Goal: Task Accomplishment & Management: Use online tool/utility

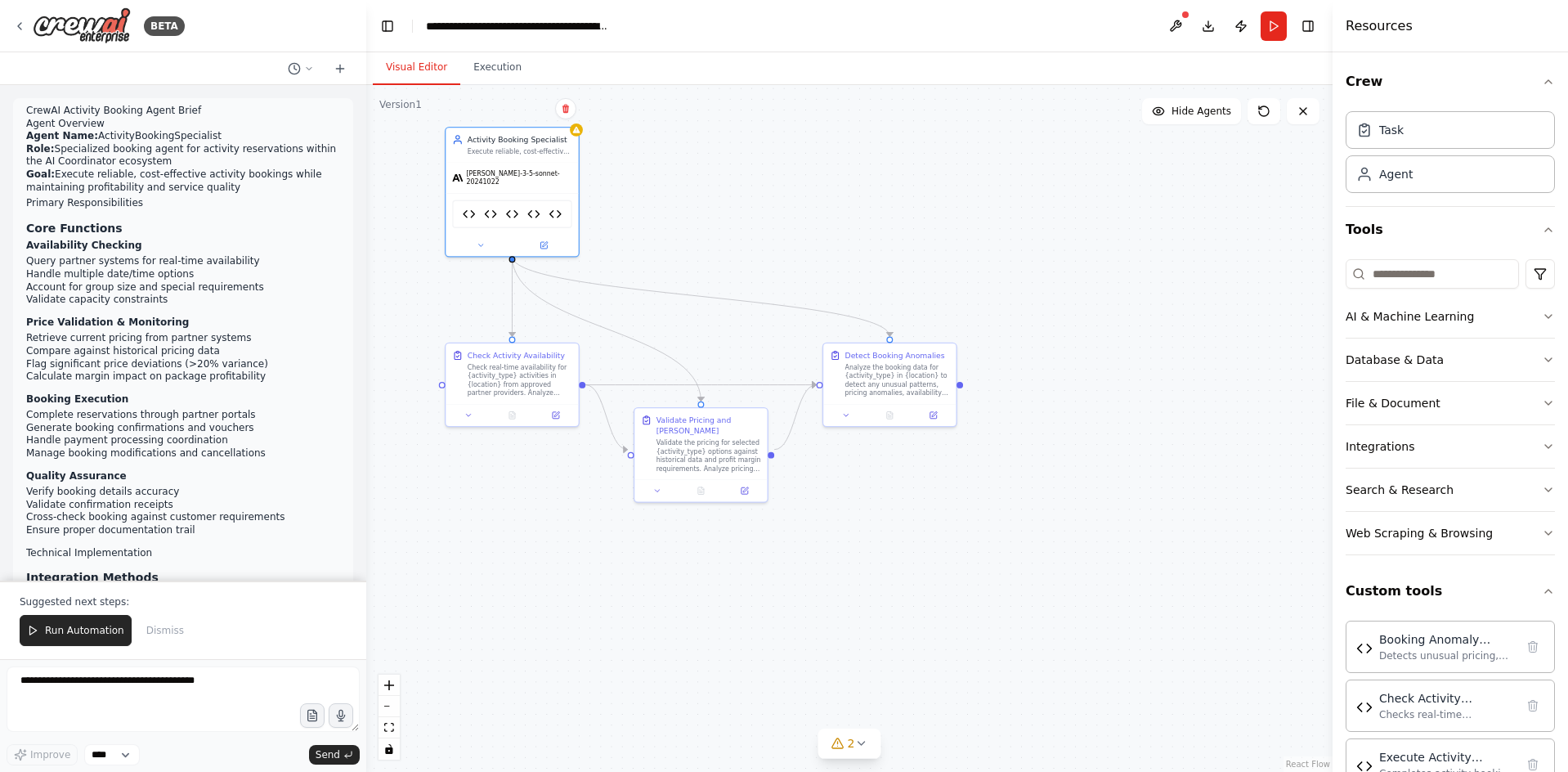
scroll to position [222, 0]
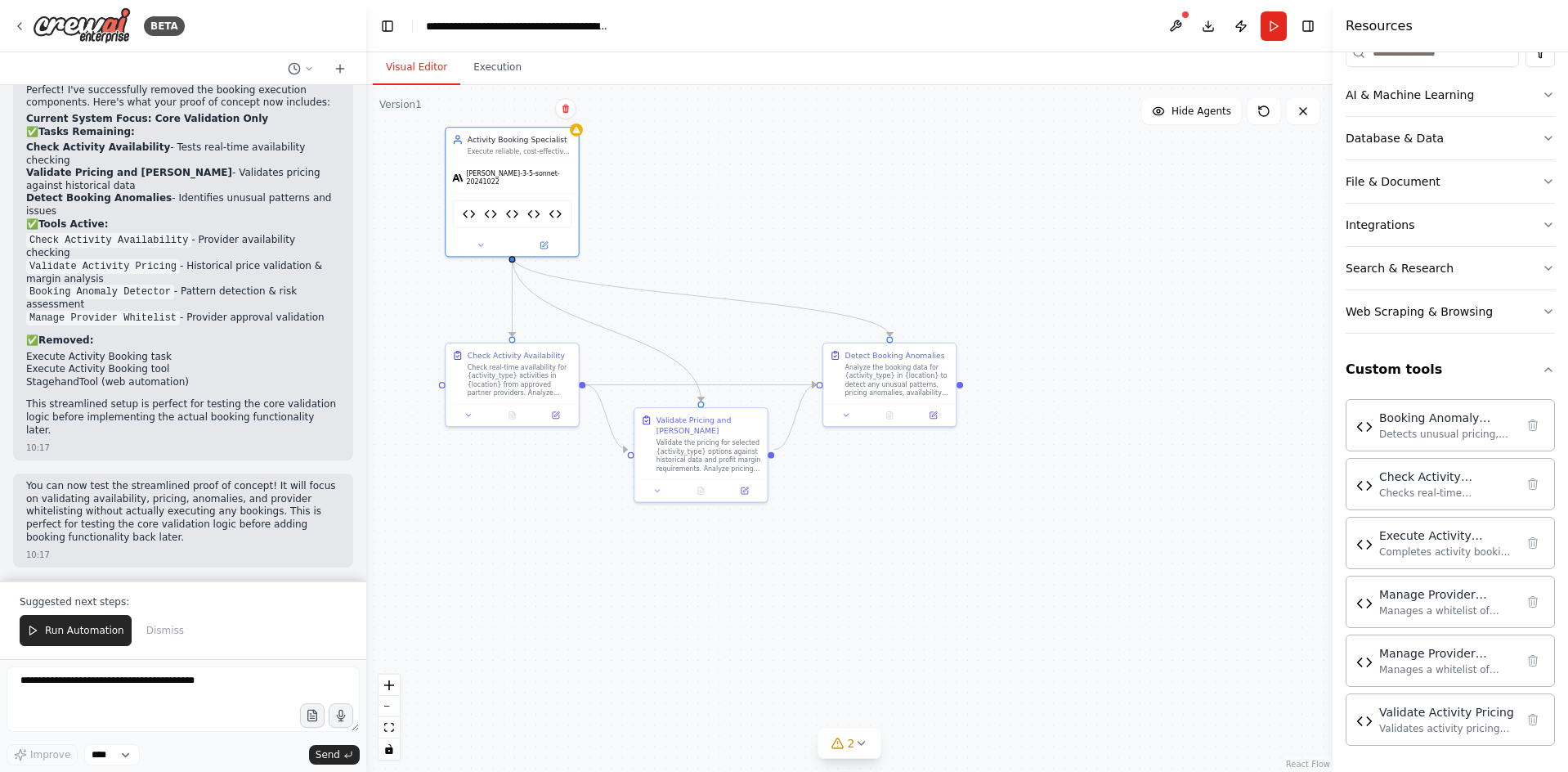
click at [1009, 529] on div ".deletable-edge-delete-btn { width: 20px; height: 20px; border: 0px solid #ffff…" at bounding box center [850, 428] width 967 height 687
click at [1417, 610] on div "Manages a whitelist of approved Norwegian adventure tourism providers, validate…" at bounding box center [1447, 609] width 136 height 13
click at [1366, 602] on img at bounding box center [1364, 602] width 16 height 16
click at [1437, 602] on div "Manage Provider Whitelist Manages a whitelist of approved Norwegian adventure t…" at bounding box center [1447, 600] width 136 height 31
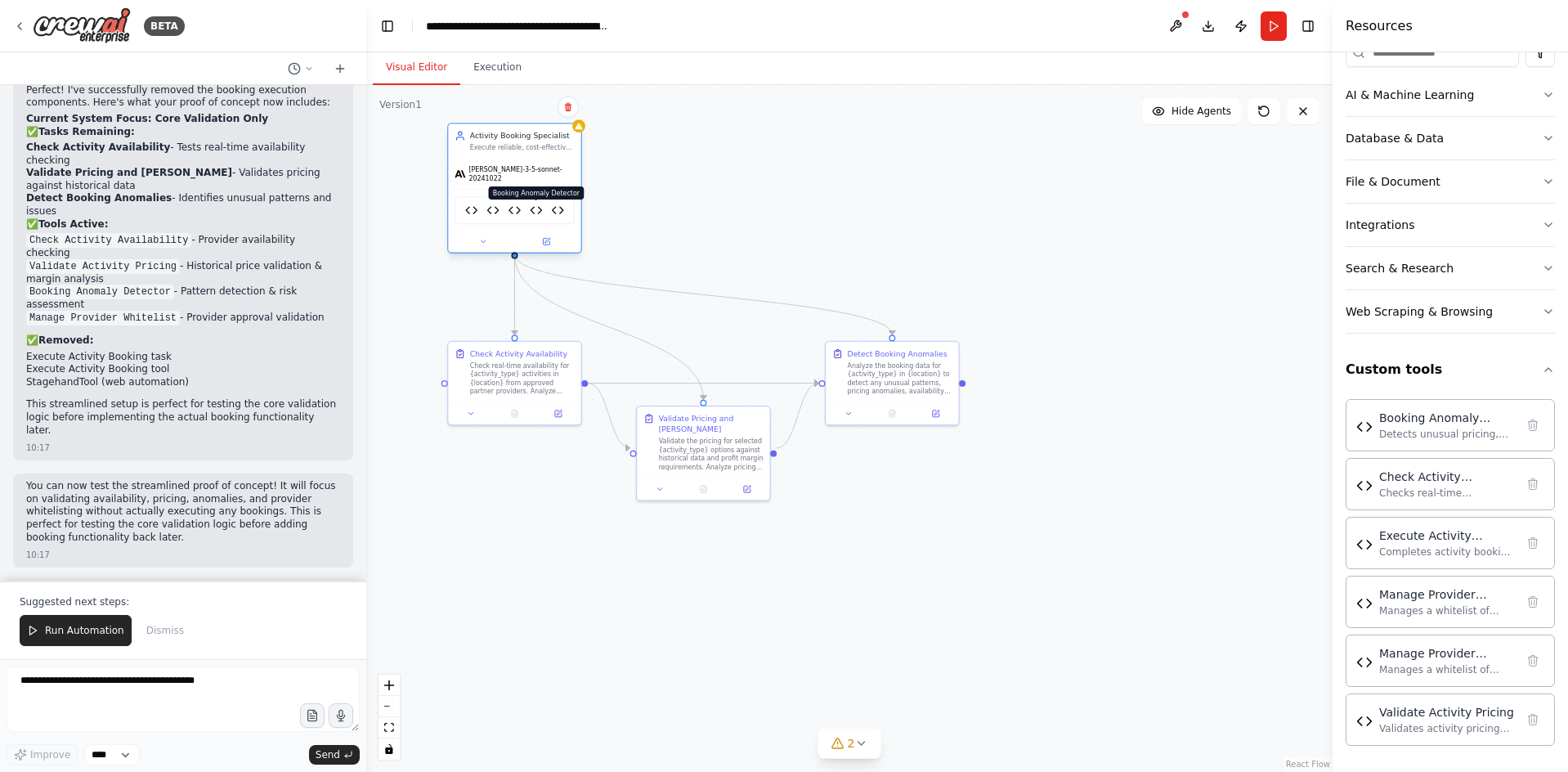
click at [539, 204] on img at bounding box center [536, 210] width 13 height 13
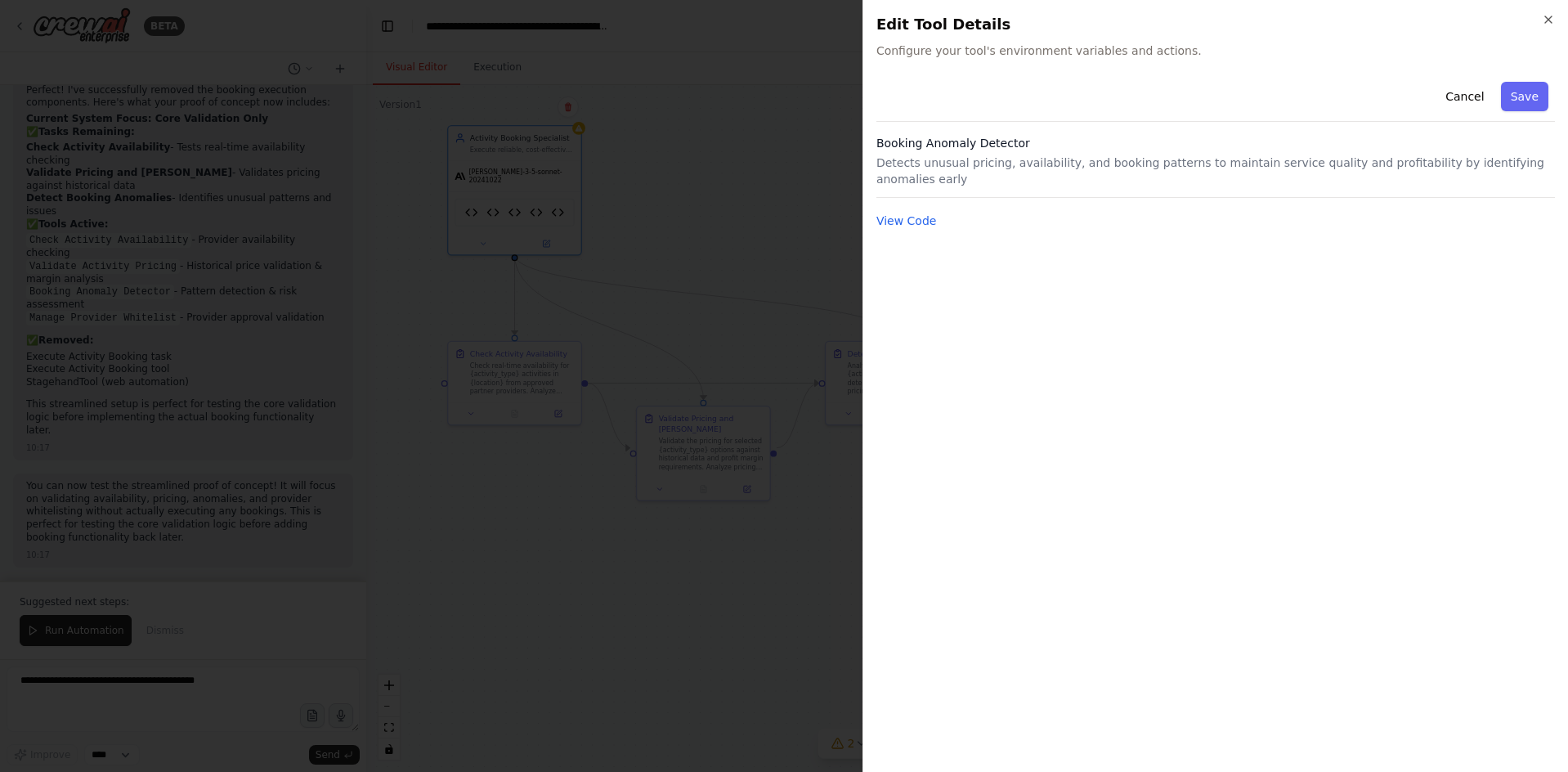
click at [1560, 6] on div "Close Edit Tool Details Configure your tool's environment variables and actions…" at bounding box center [1215, 386] width 706 height 772
click at [1552, 16] on icon "button" at bounding box center [1548, 19] width 13 height 13
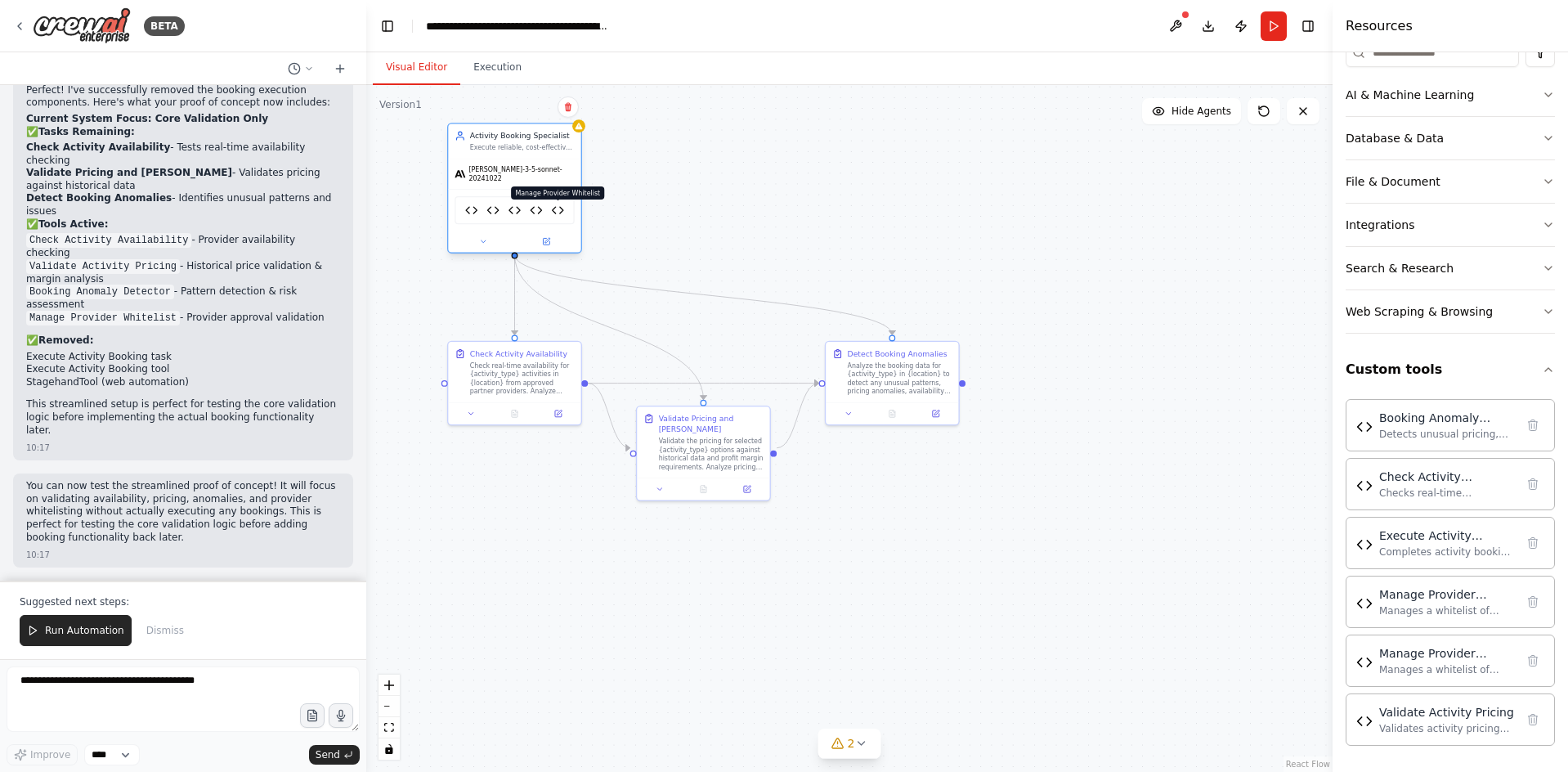
click at [560, 210] on img at bounding box center [557, 210] width 13 height 13
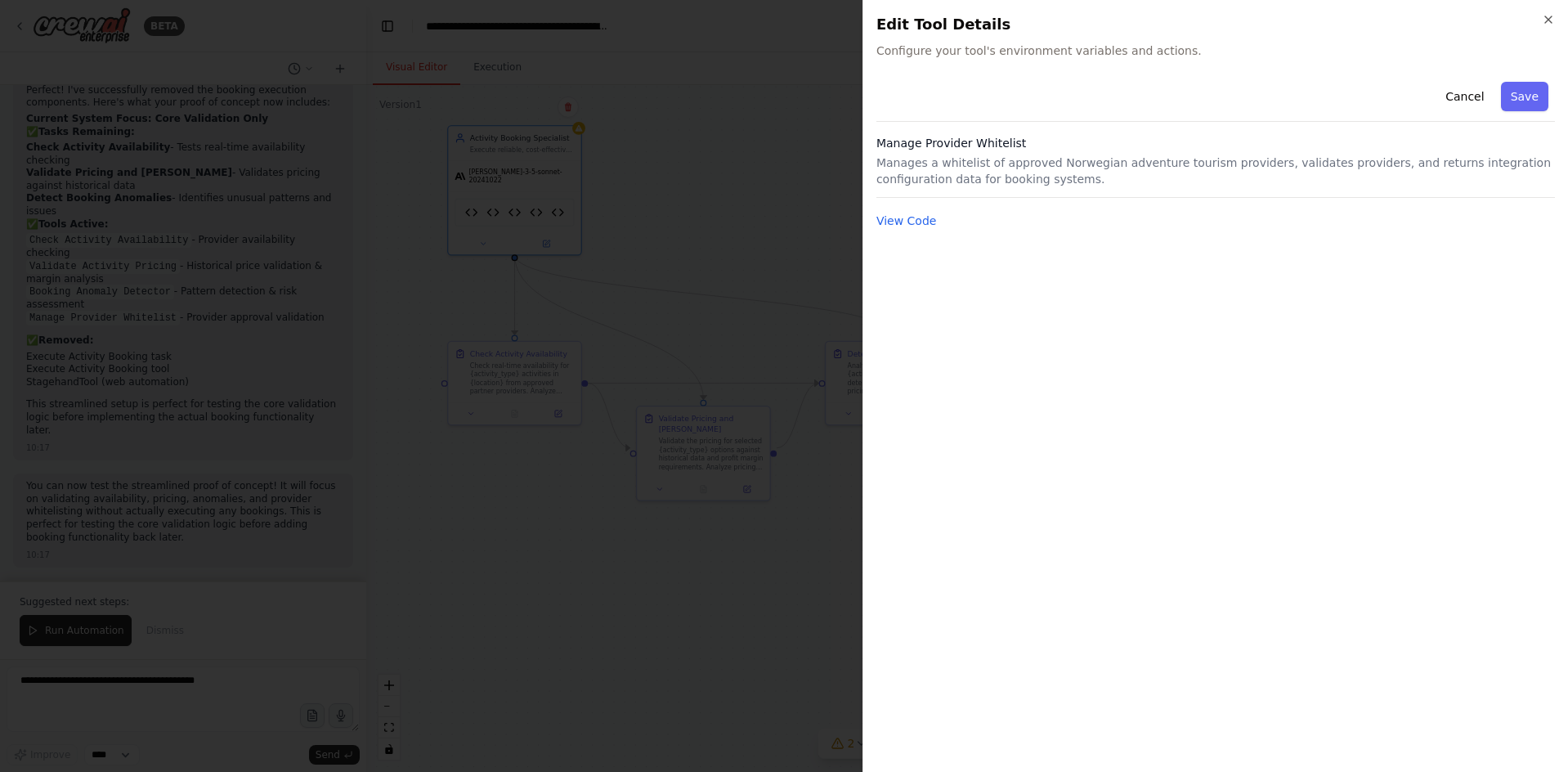
click at [922, 210] on div "Cancel Save Manage Provider Whitelist Manages a whitelist of approved Norwegian…" at bounding box center [1215, 153] width 679 height 155
click at [923, 219] on button "View Code" at bounding box center [906, 221] width 61 height 16
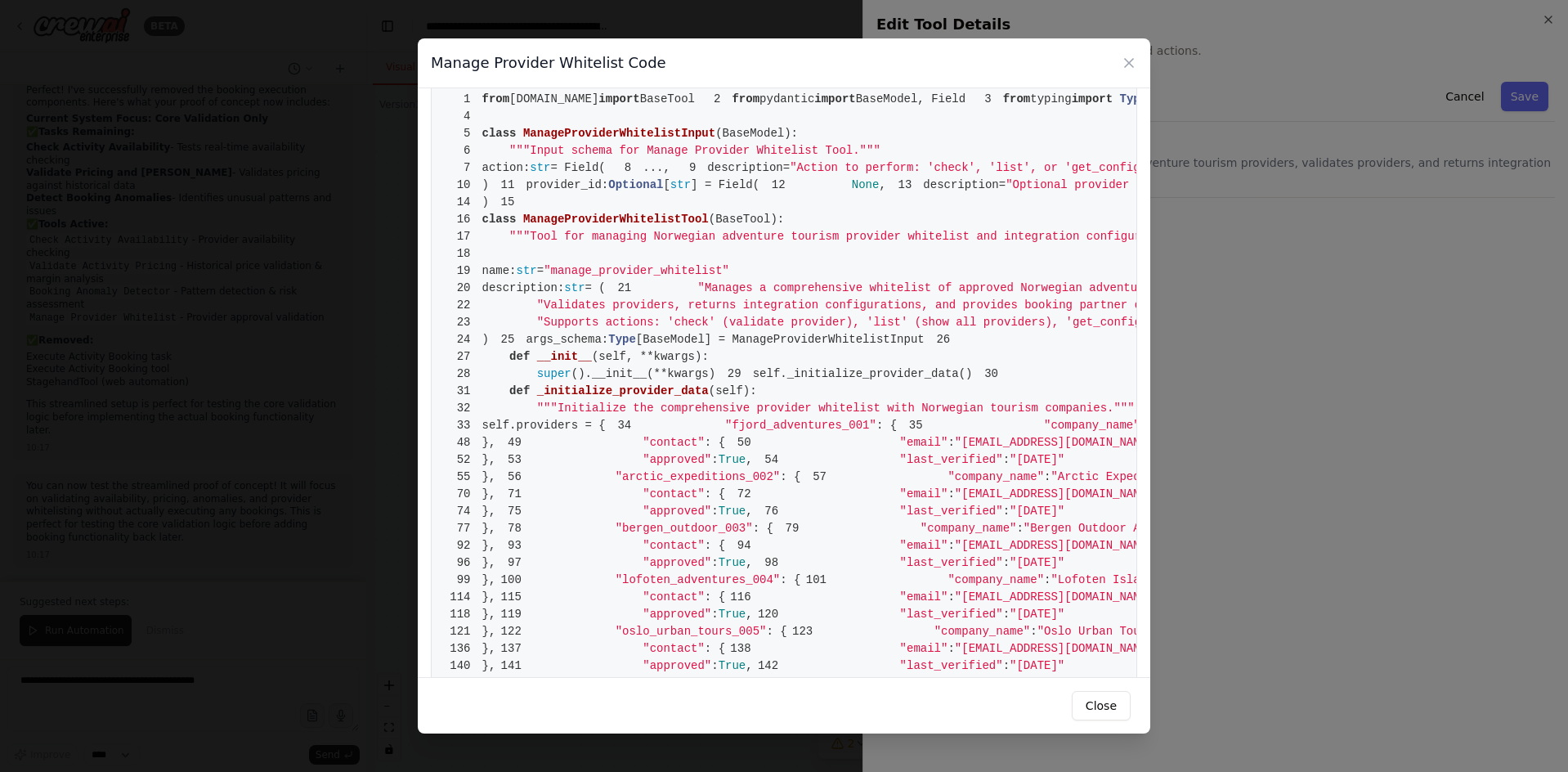
scroll to position [0, 0]
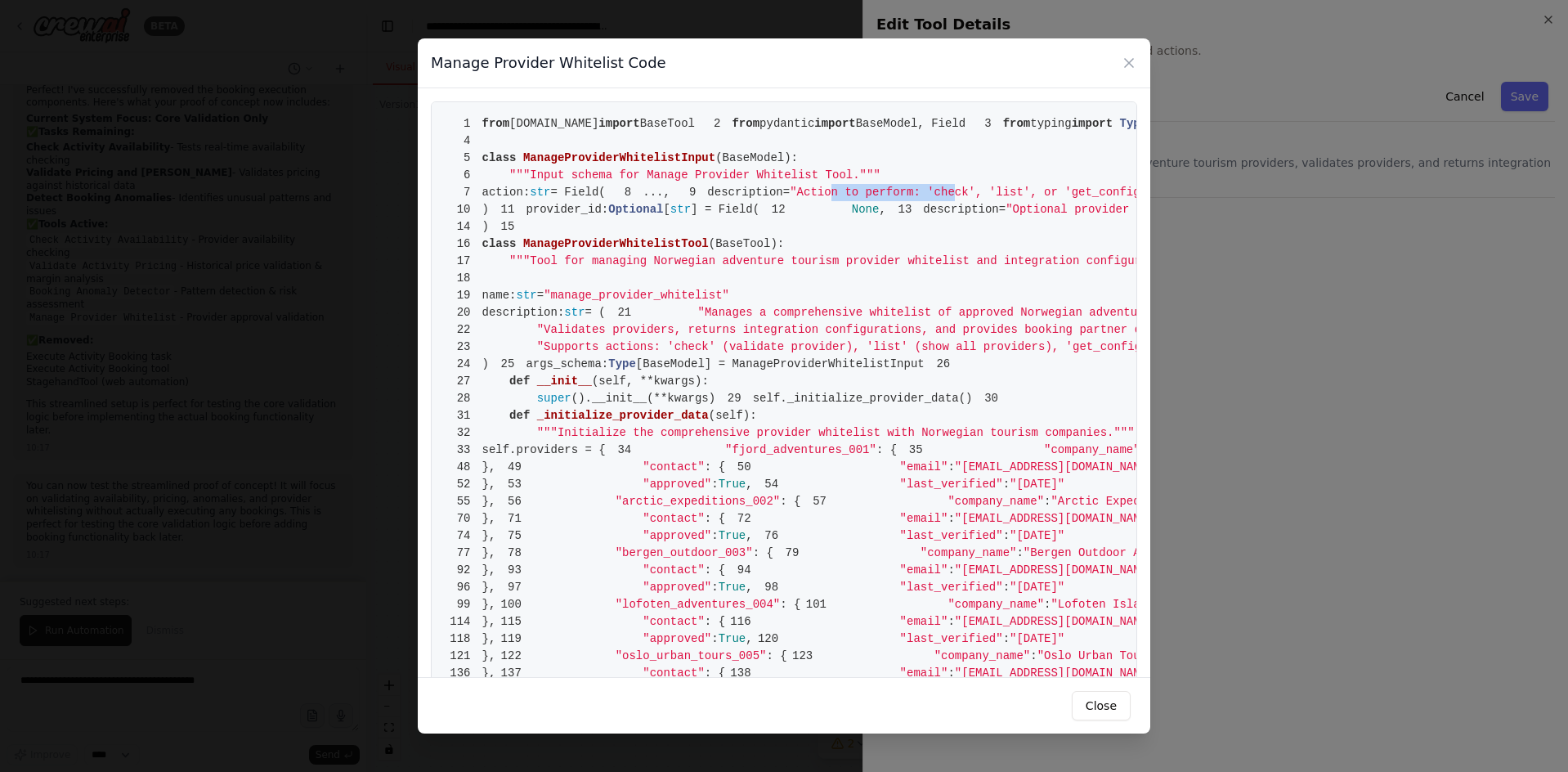
drag, startPoint x: 649, startPoint y: 260, endPoint x: 762, endPoint y: 261, distance: 113.0
click at [790, 199] on span ""Action to perform: 'check', 'list', or 'get_config'"" at bounding box center [972, 192] width 364 height 13
click at [865, 199] on span ""Action to perform: 'check', 'list', or 'get_config'"" at bounding box center [972, 192] width 364 height 13
click at [902, 199] on span ""Action to perform: 'check', 'list', or 'get_config'"" at bounding box center [972, 192] width 364 height 13
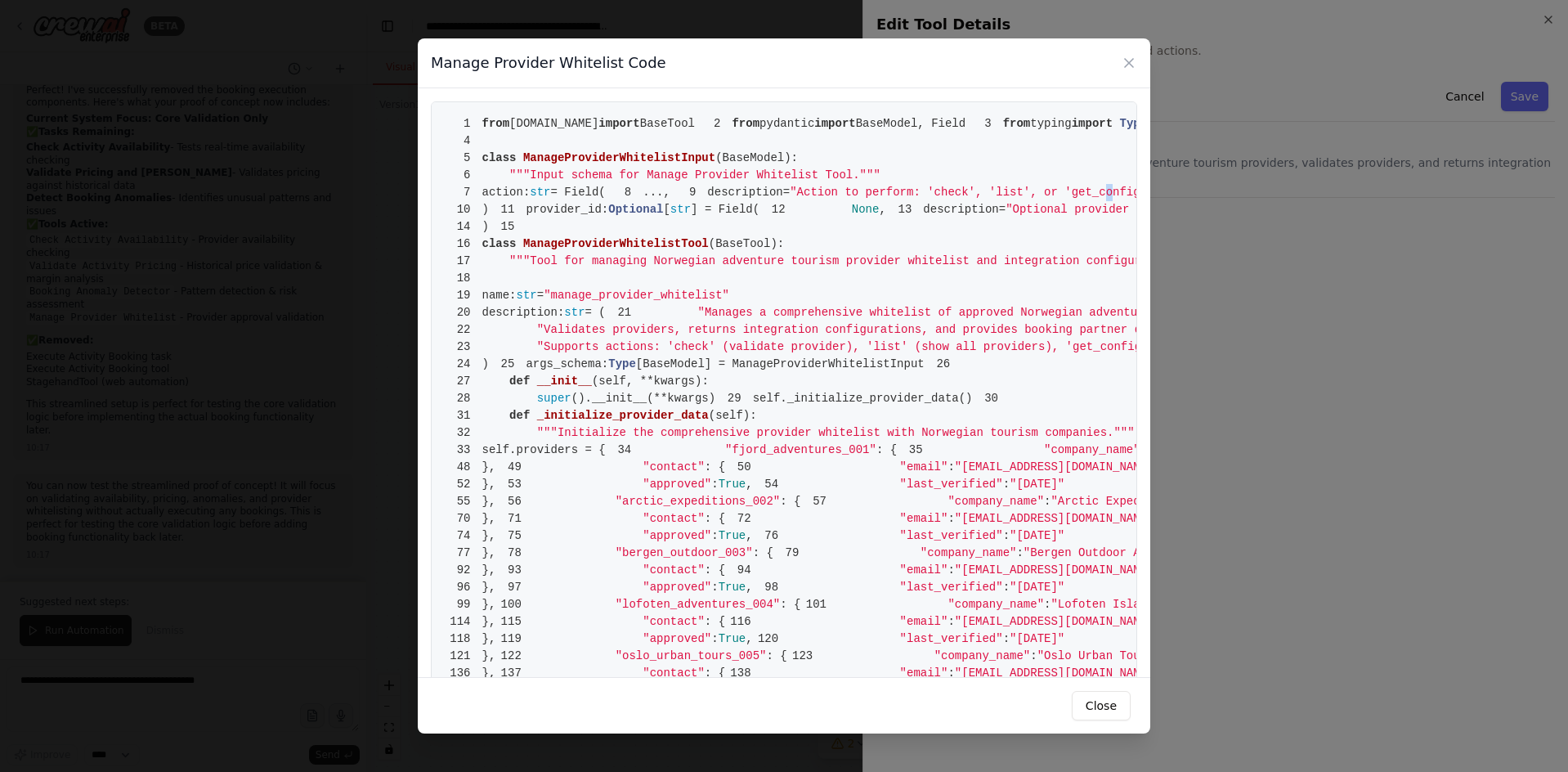
click at [902, 199] on span ""Action to perform: 'check', 'list', or 'get_config'"" at bounding box center [972, 192] width 364 height 13
click at [908, 199] on span ""Action to perform: 'check', 'list', or 'get_config'"" at bounding box center [972, 192] width 364 height 13
click at [526, 182] on span """"Input schema for Manage Provider Whitelist Tool."""" at bounding box center [696, 174] width 372 height 13
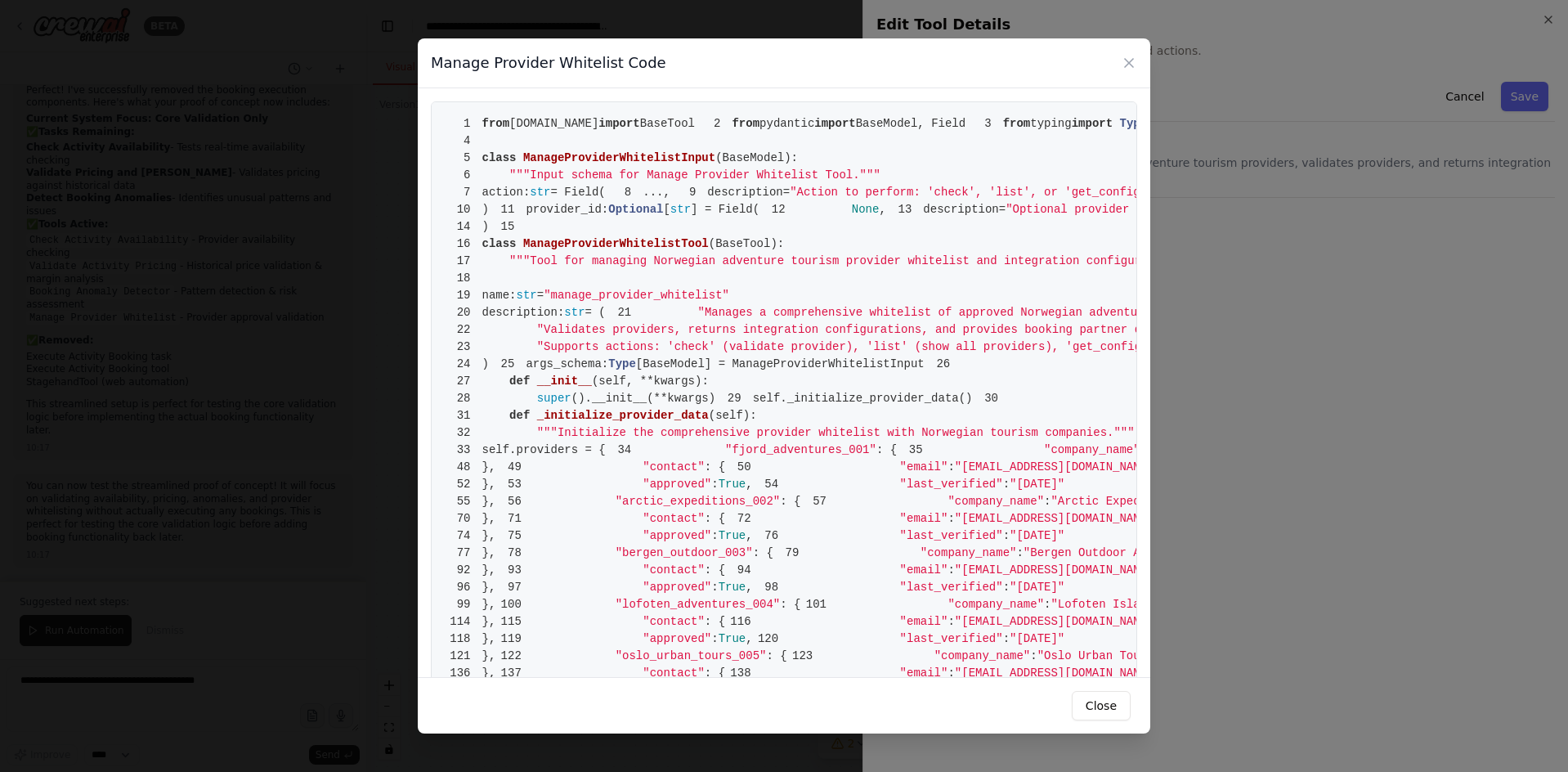
click at [585, 183] on pre "1 from crewai.tools import BaseTool 2 from pydantic import BaseModel, Field 3 f…" at bounding box center [784, 759] width 706 height 1315
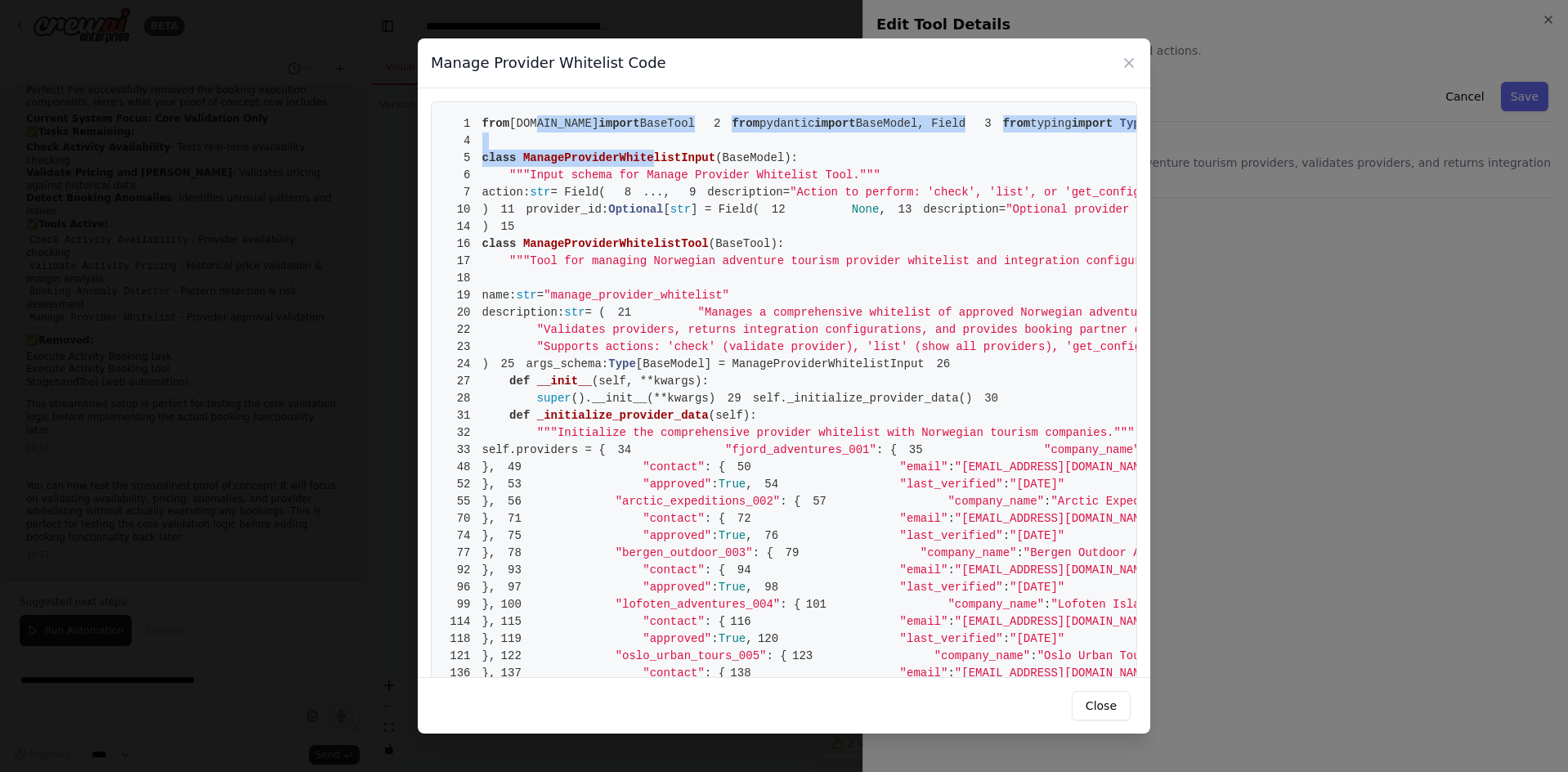
drag, startPoint x: 559, startPoint y: 136, endPoint x: 645, endPoint y: 201, distance: 107.8
click at [643, 199] on pre "1 from crewai.tools import BaseTool 2 from pydantic import BaseModel, Field 3 f…" at bounding box center [784, 759] width 706 height 1315
click at [645, 201] on pre "1 from crewai.tools import BaseTool 2 from pydantic import BaseModel, Field 3 f…" at bounding box center [784, 759] width 706 height 1315
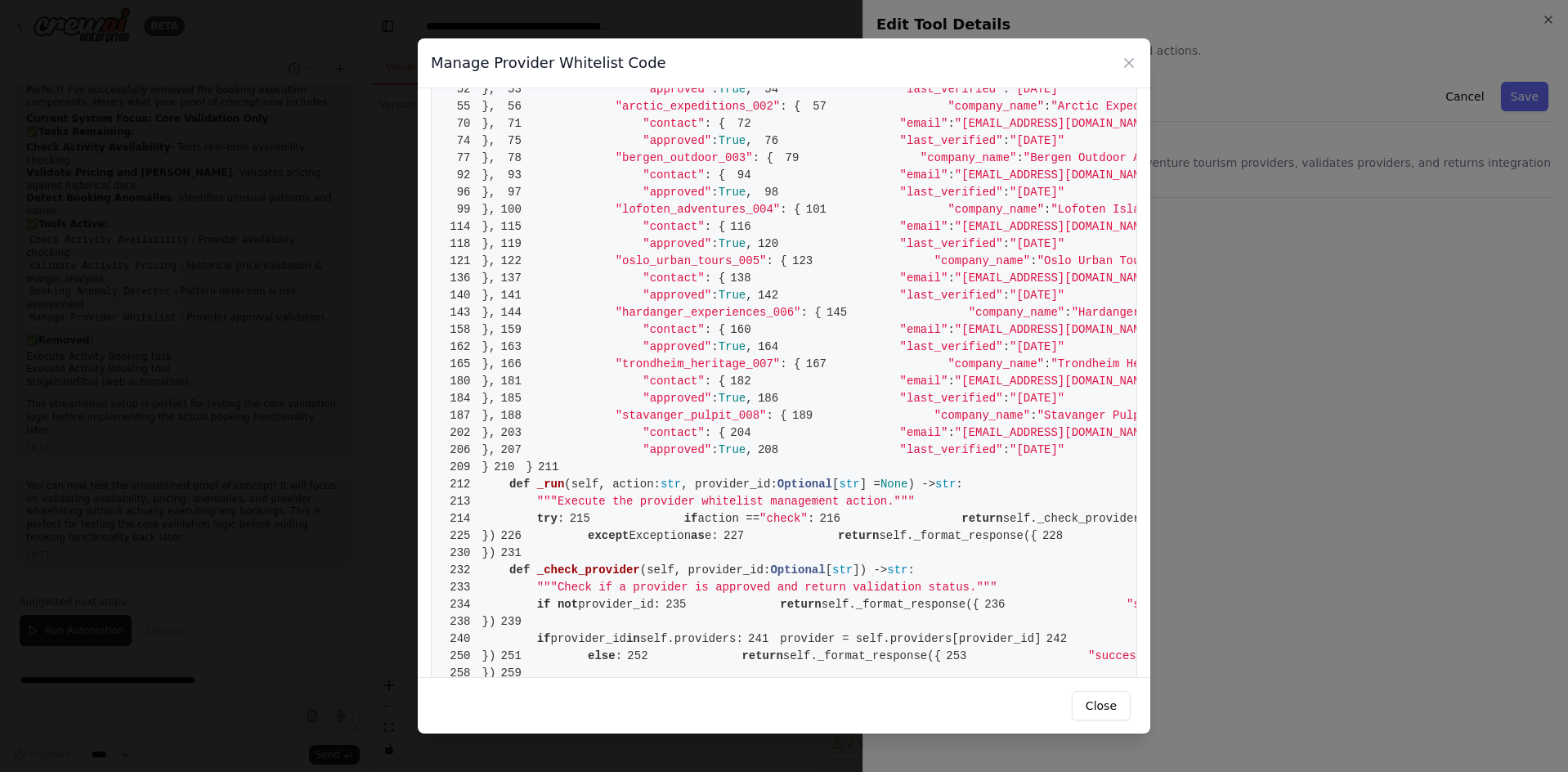
scroll to position [408, 0]
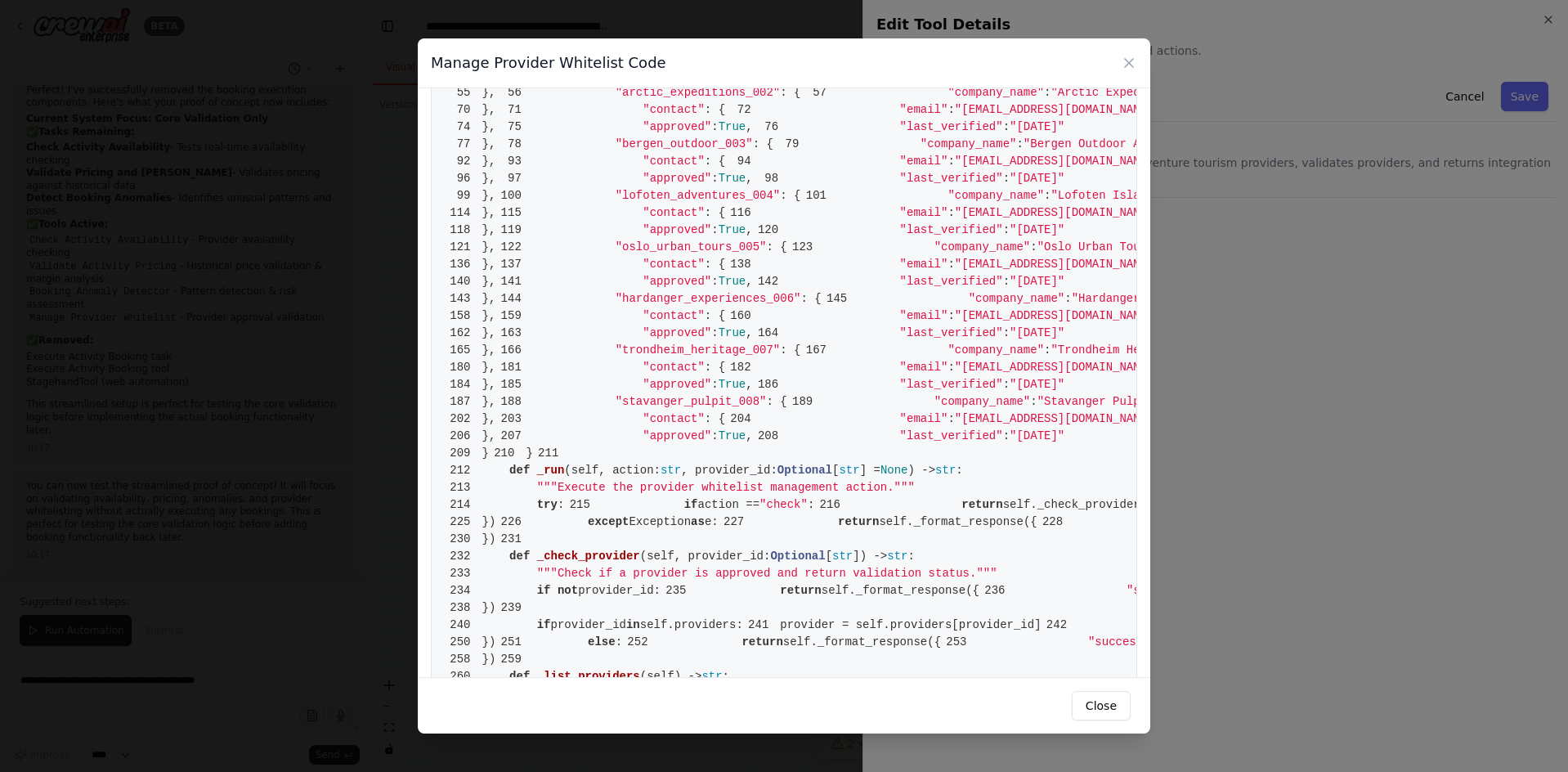
drag, startPoint x: 697, startPoint y: 353, endPoint x: 788, endPoint y: 353, distance: 91.0
drag, startPoint x: 788, startPoint y: 353, endPoint x: 846, endPoint y: 350, distance: 58.1
drag, startPoint x: 859, startPoint y: 350, endPoint x: 918, endPoint y: 350, distance: 59.0
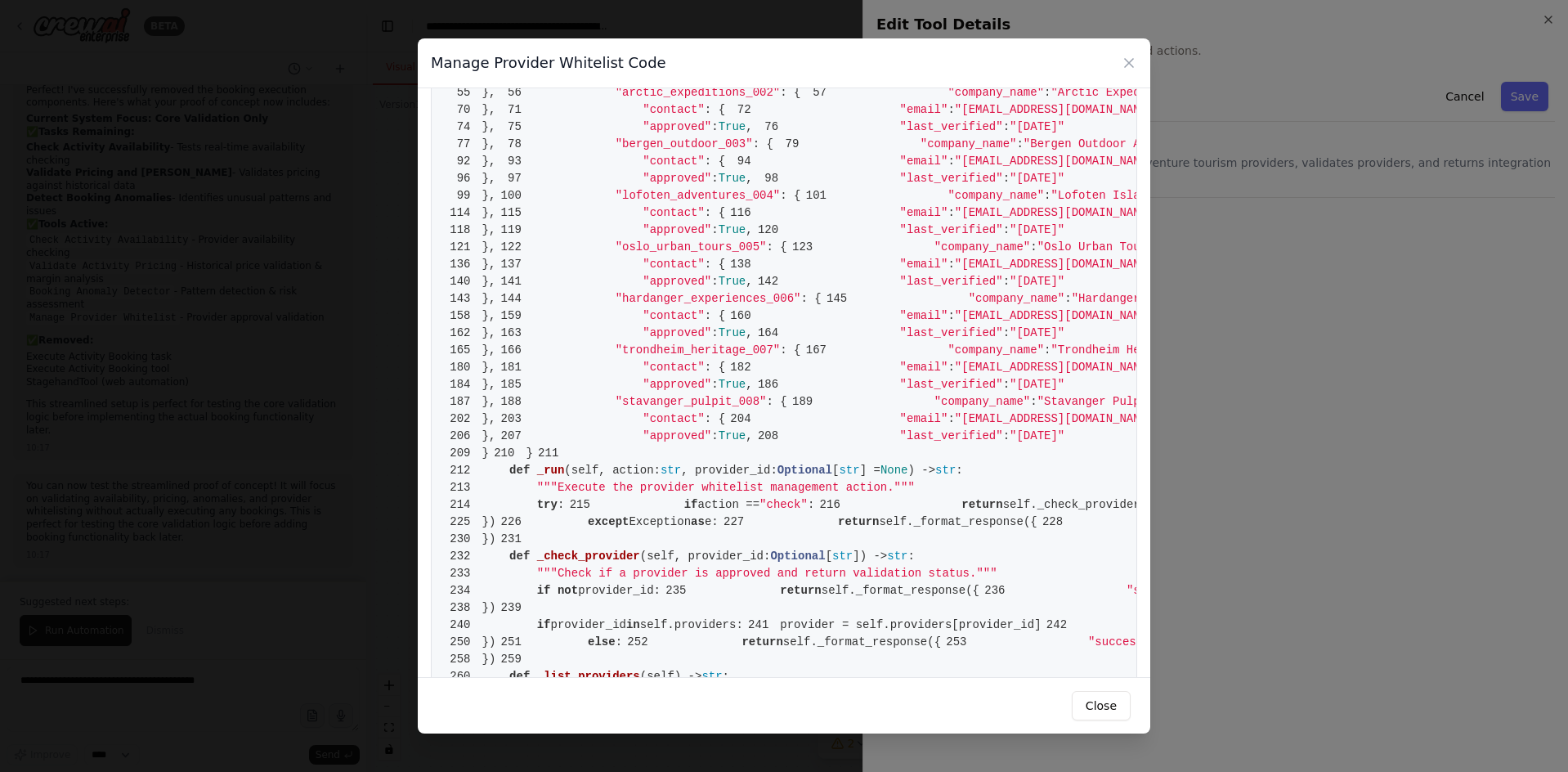
drag, startPoint x: 918, startPoint y: 350, endPoint x: 985, endPoint y: 352, distance: 67.0
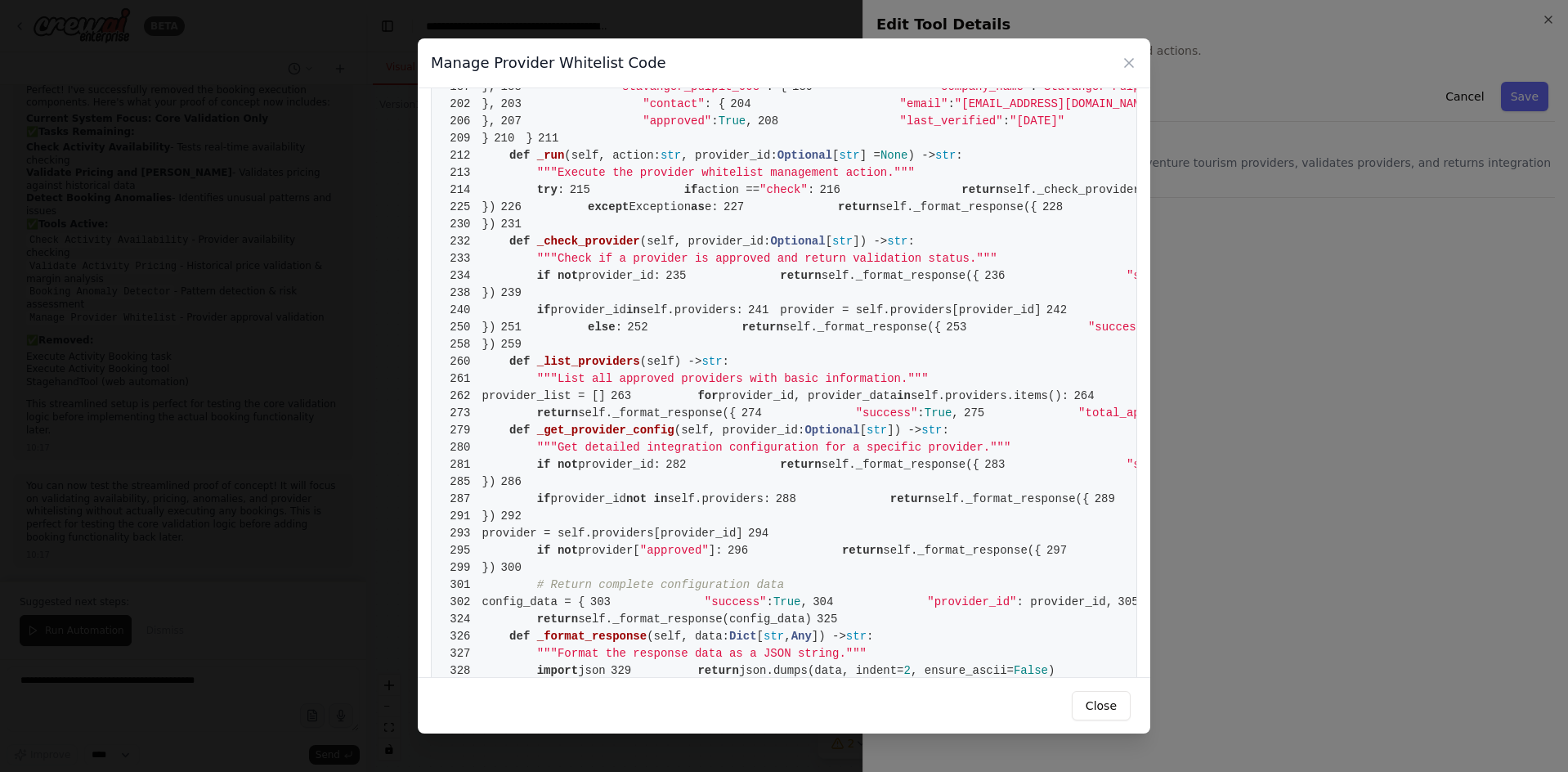
scroll to position [735, 0]
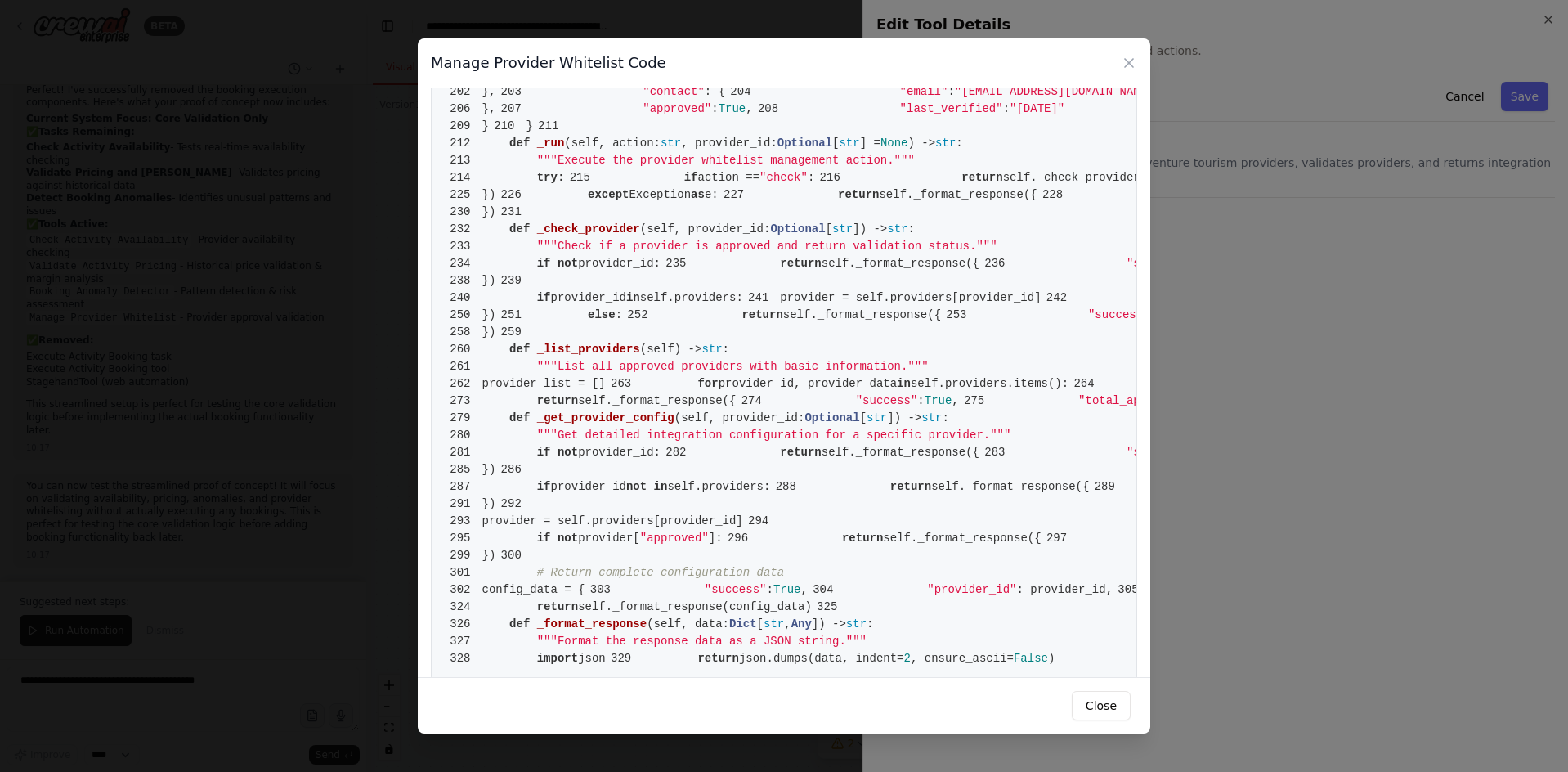
click at [1127, 65] on icon at bounding box center [1129, 63] width 16 height 16
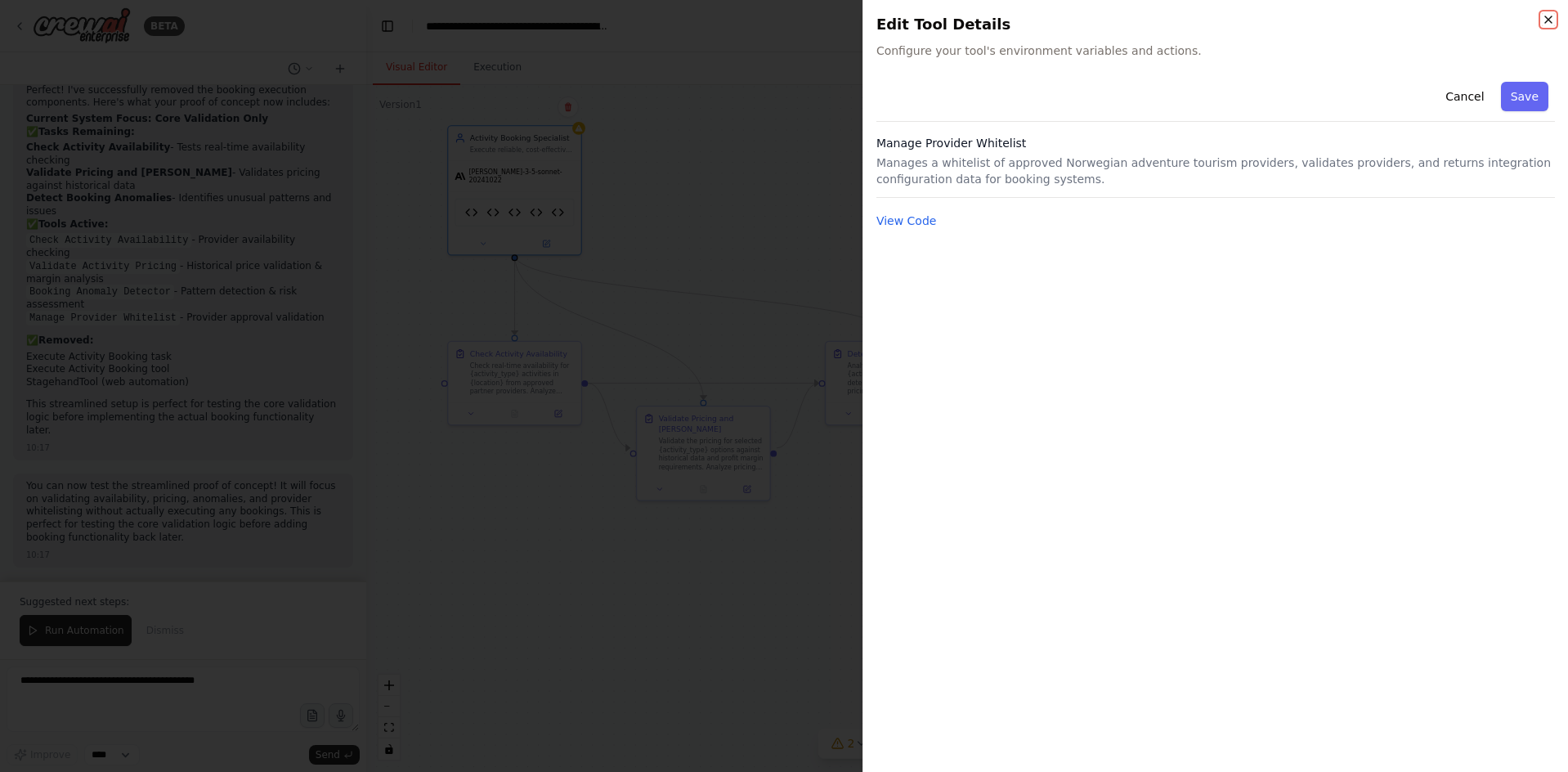
click at [1547, 17] on icon "button" at bounding box center [1548, 19] width 13 height 13
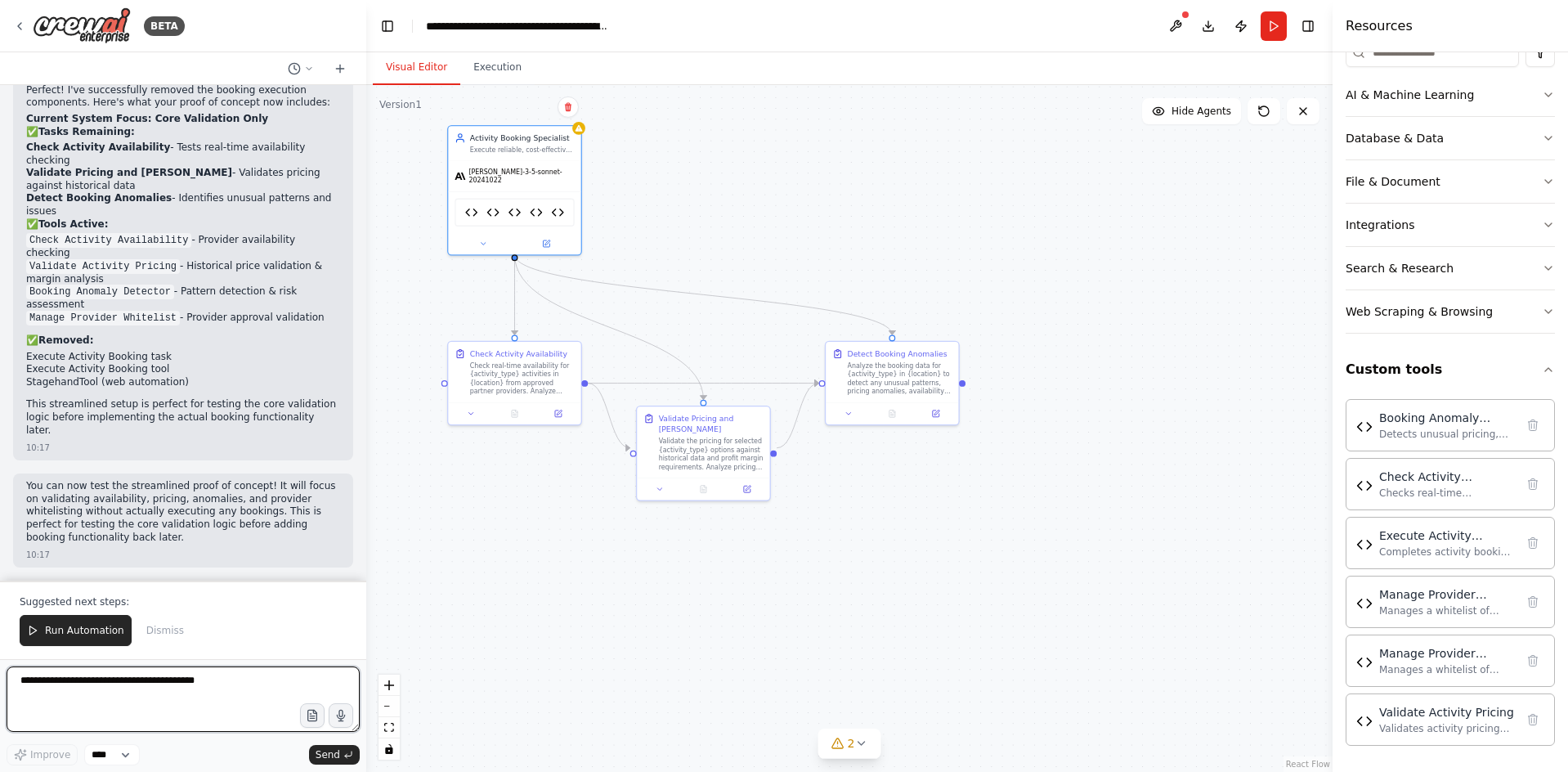
click at [209, 693] on textarea at bounding box center [183, 699] width 353 height 66
paste textarea "**********"
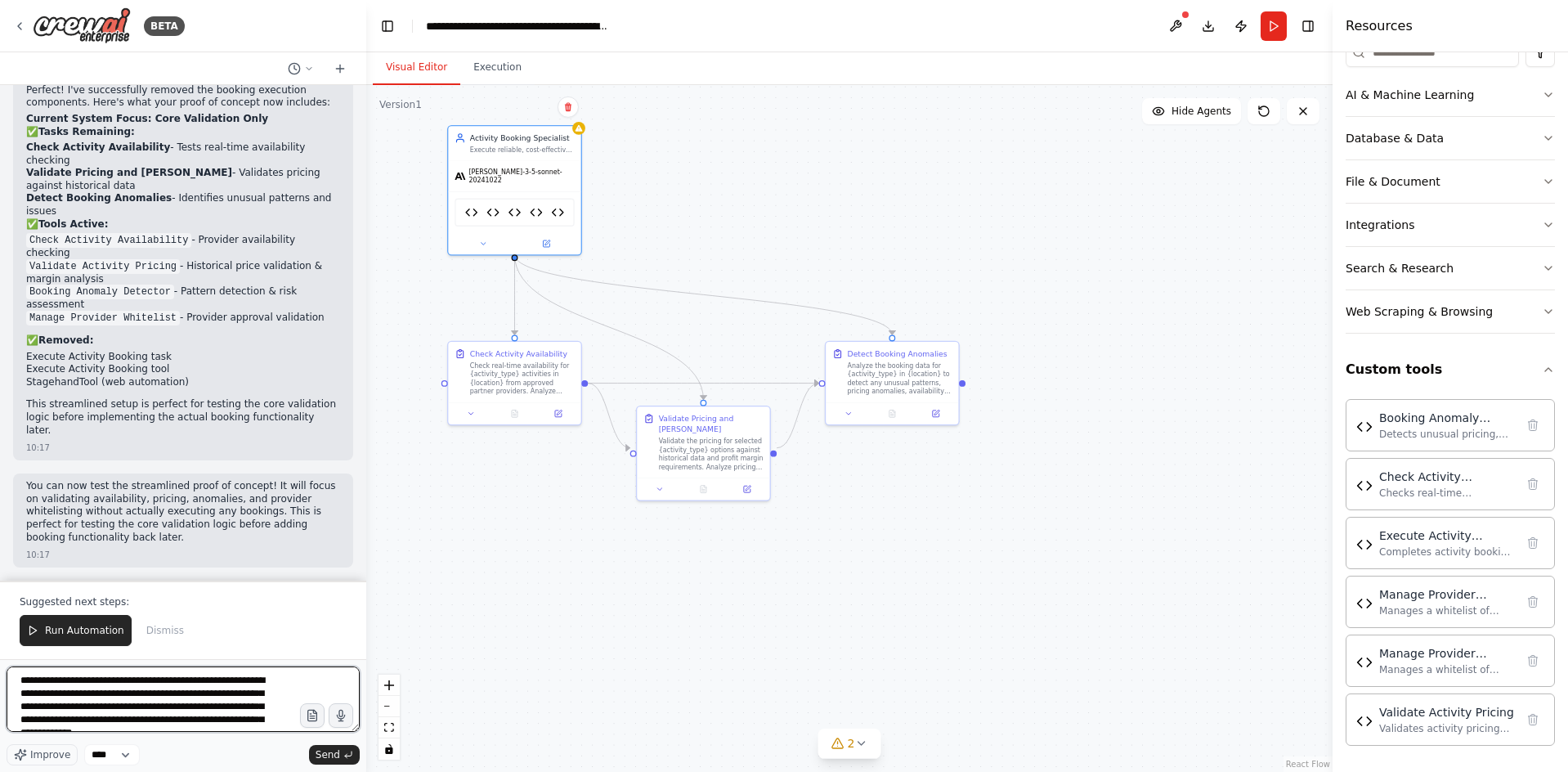
scroll to position [21, 0]
type textarea "**********"
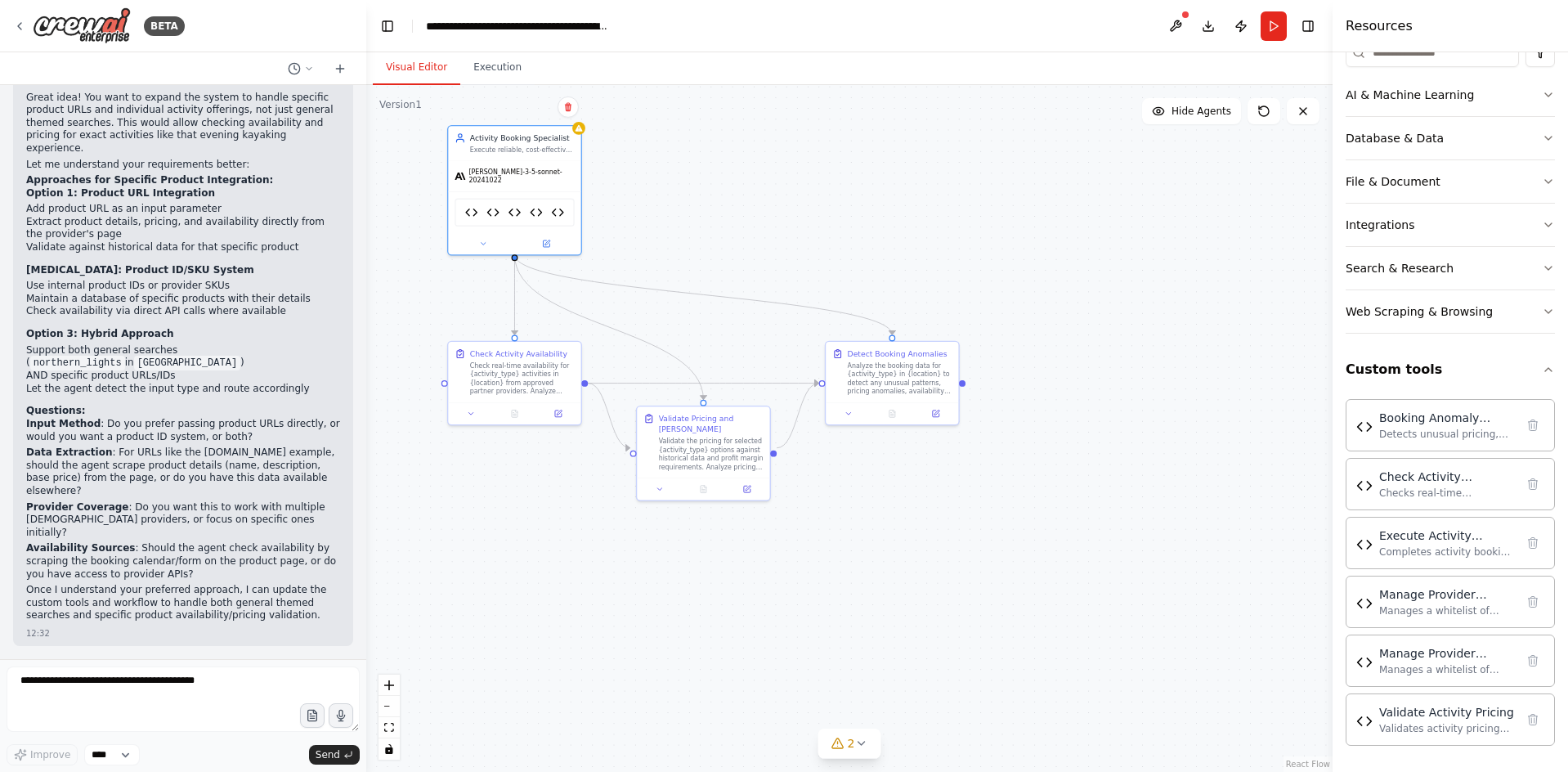
scroll to position [11431, 0]
click at [122, 707] on textarea at bounding box center [183, 699] width 353 height 66
type textarea "**********"
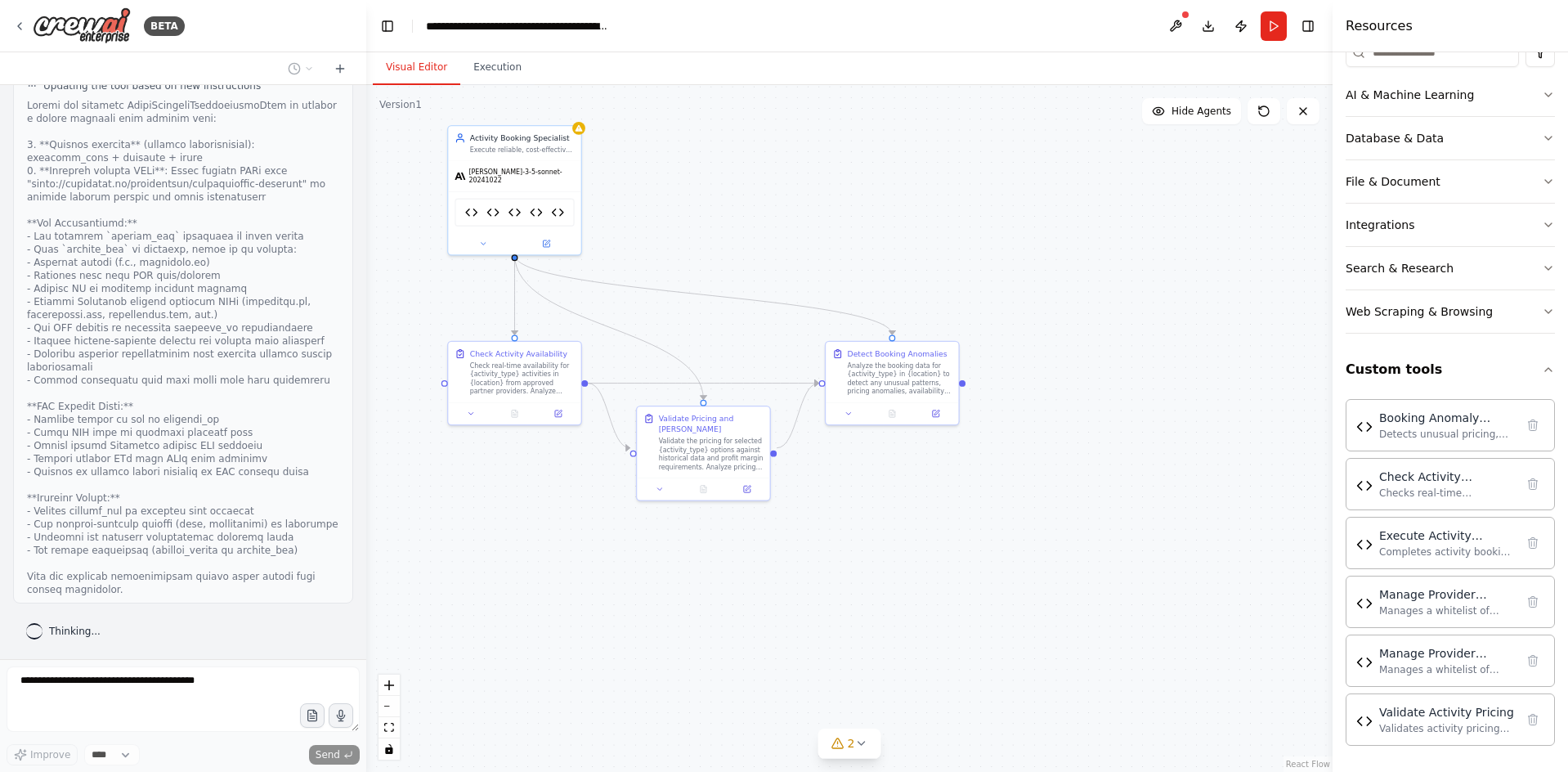
scroll to position [12538, 0]
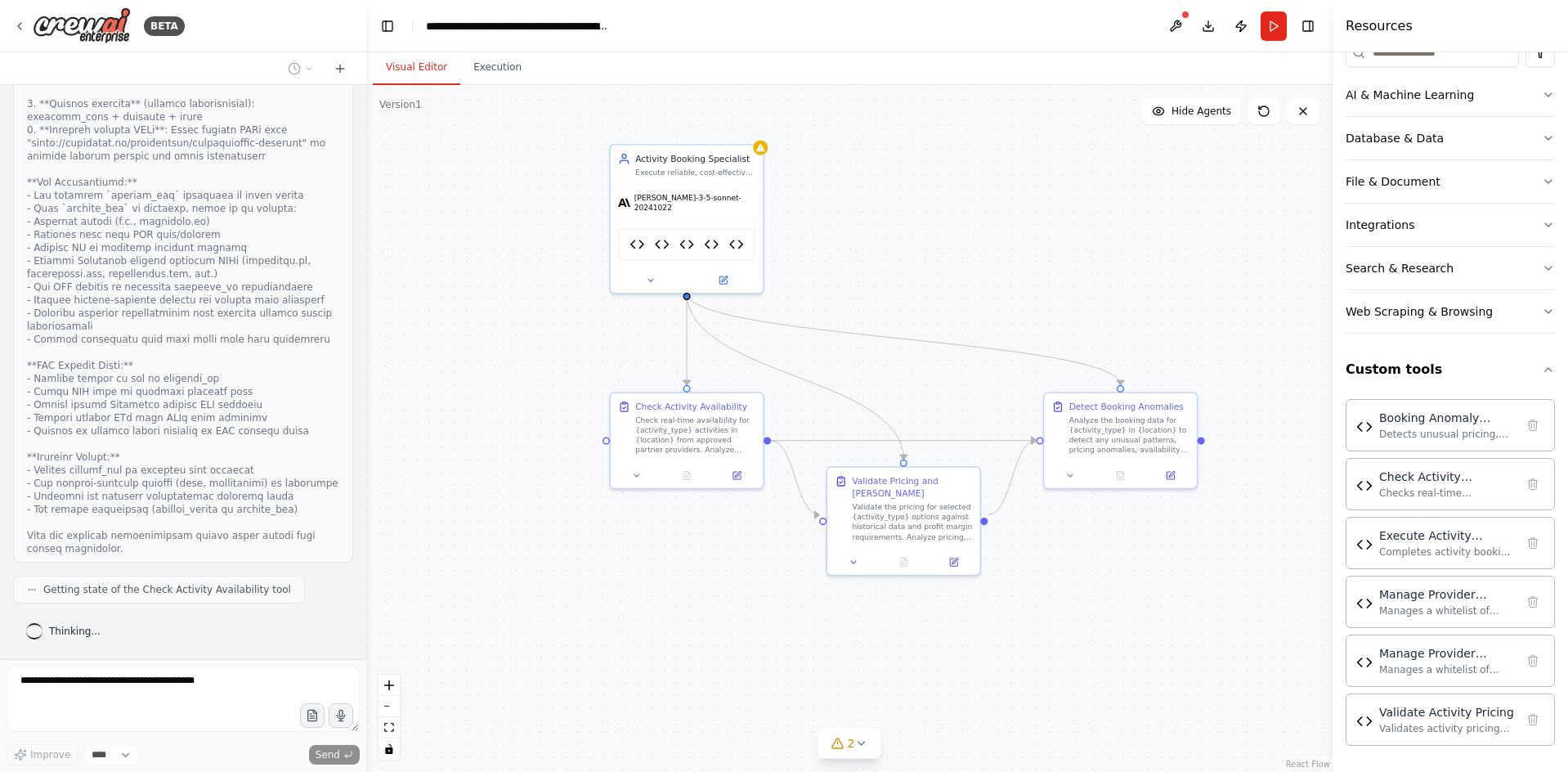
drag, startPoint x: 741, startPoint y: 235, endPoint x: 867, endPoint y: 274, distance: 131.9
click at [929, 265] on div ".deletable-edge-delete-btn { width: 20px; height: 20px; border: 0px solid #ffff…" at bounding box center [850, 428] width 967 height 687
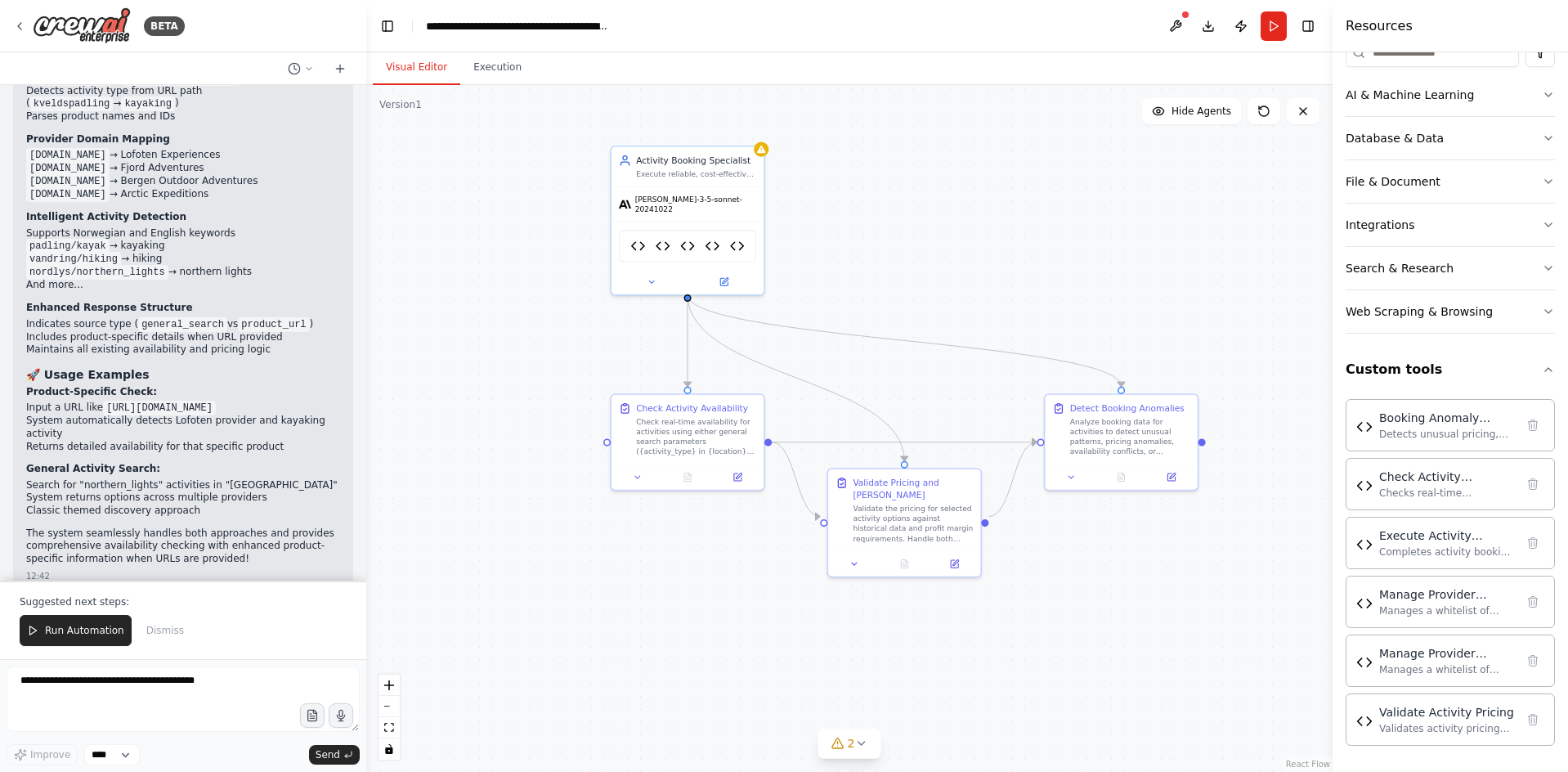
scroll to position [14111, 0]
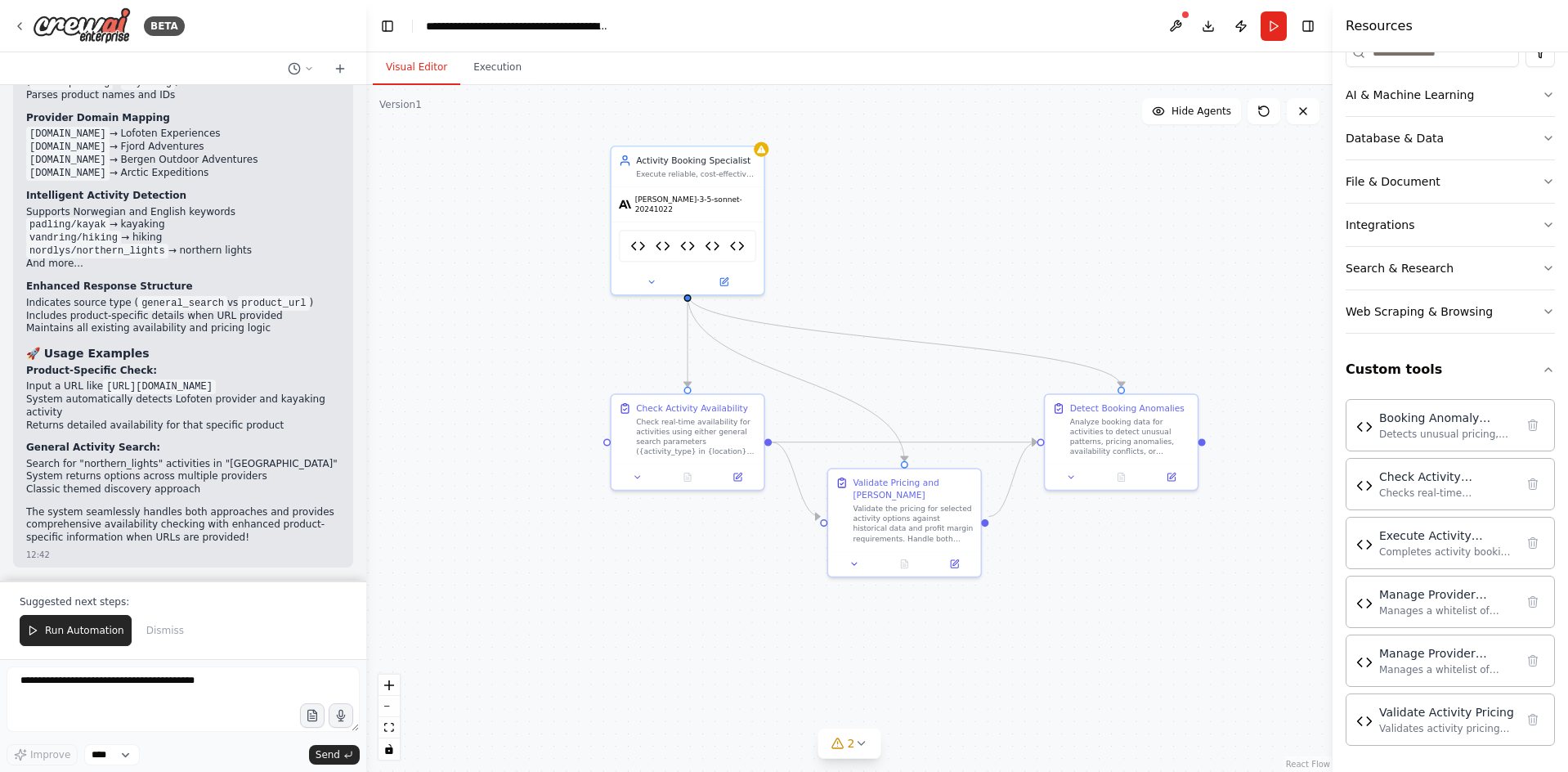
drag, startPoint x: 90, startPoint y: 394, endPoint x: 30, endPoint y: 389, distance: 60.2
click at [103, 389] on code "https://xxlofoten.no/opplevelser/kveldspadling-svolvaer" at bounding box center [160, 386] width 113 height 15
copy code "https://xxlofoten.no/opplevelser/kveldspadling-svolvaer"
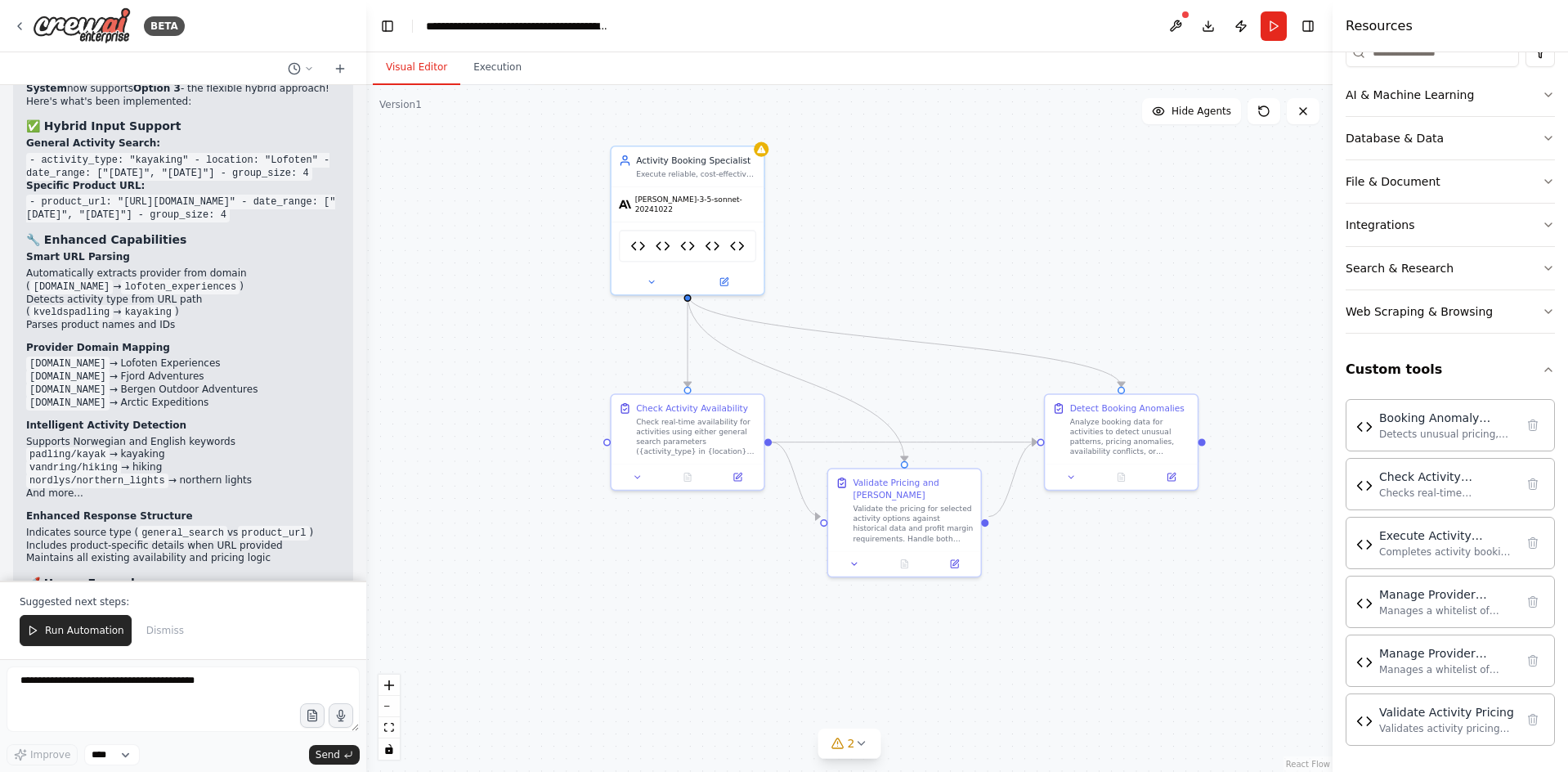
scroll to position [13620, 0]
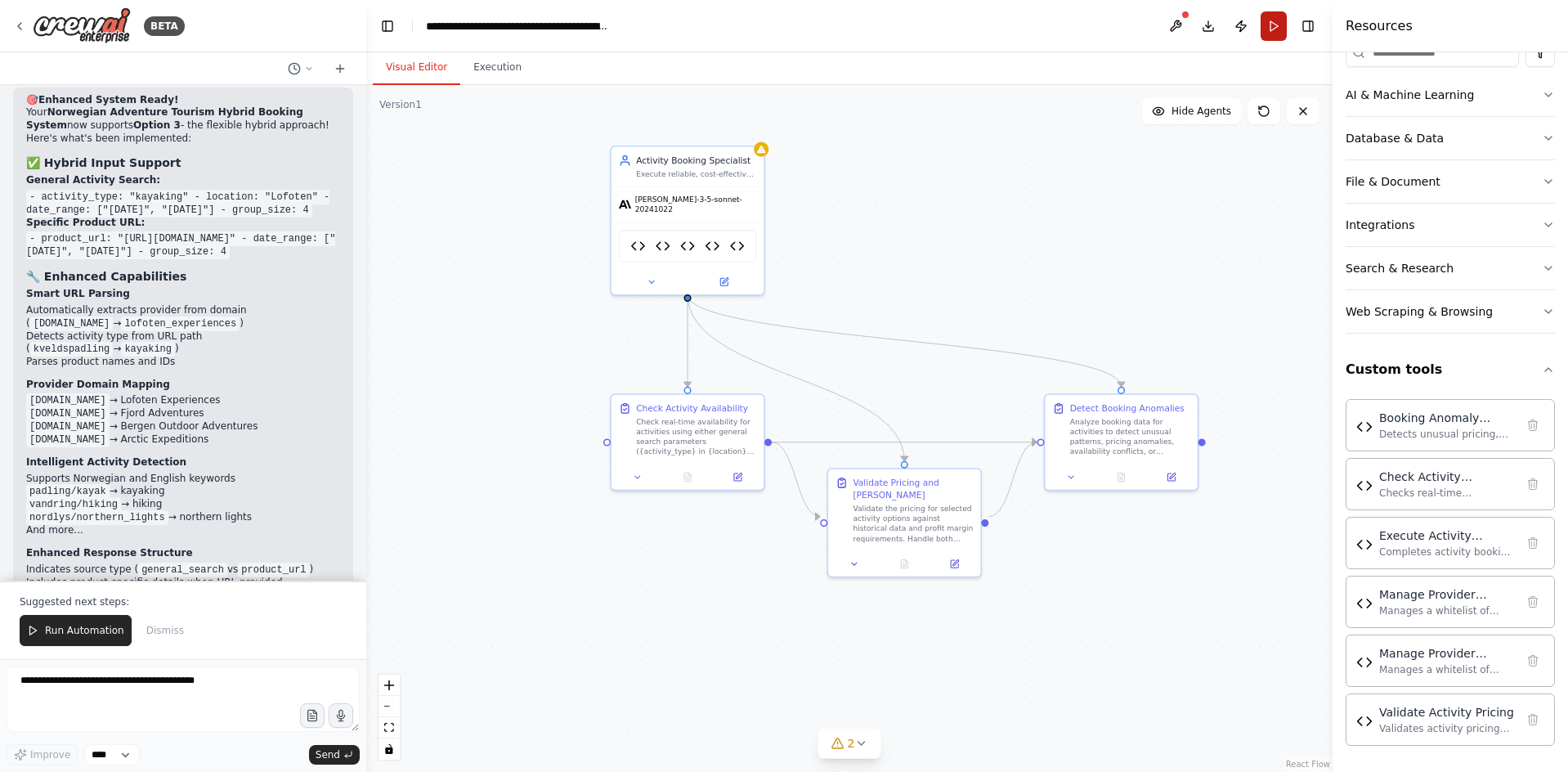
click at [1275, 36] on button "Run" at bounding box center [1274, 27] width 26 height 30
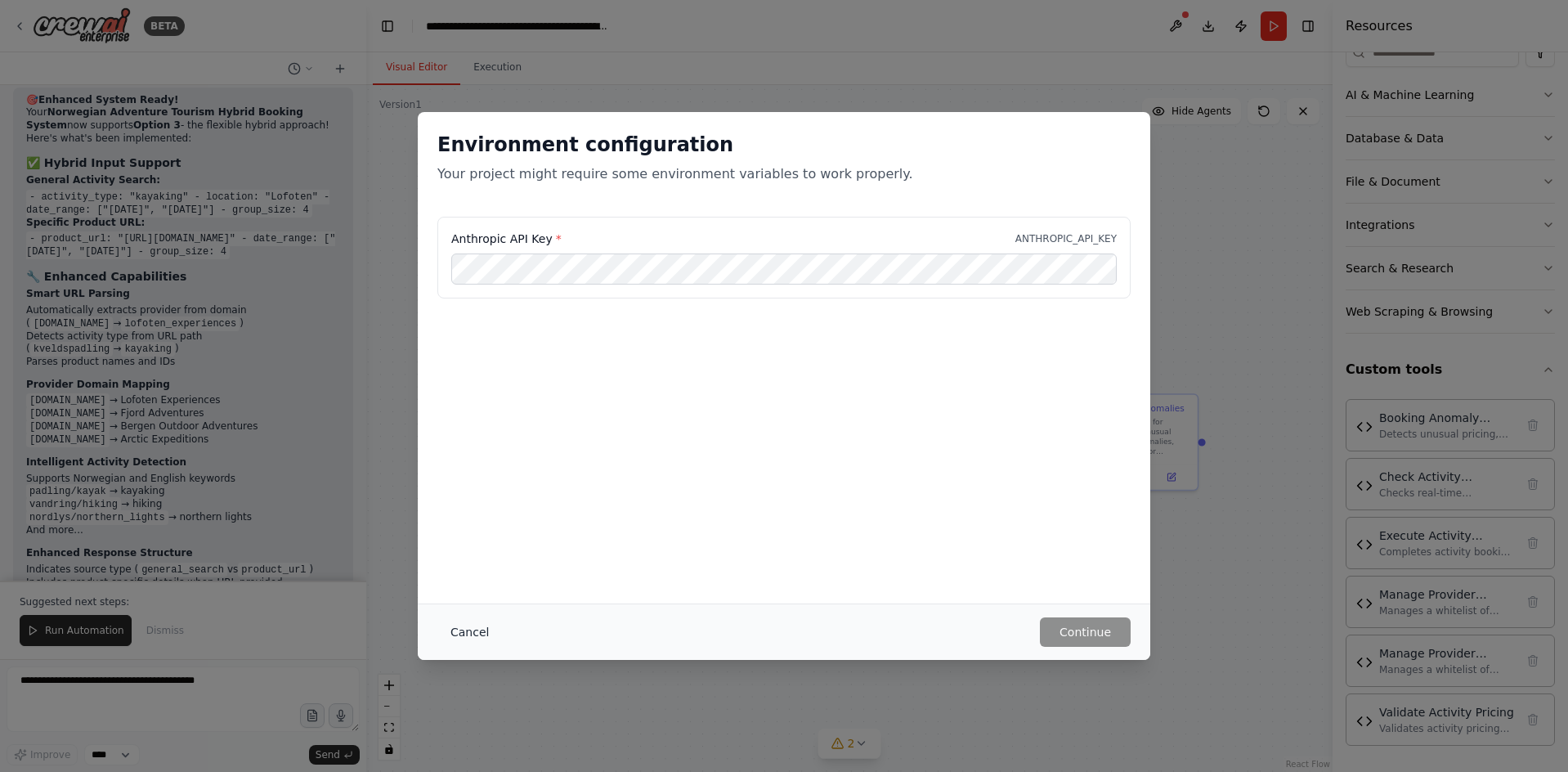
click at [458, 640] on button "Cancel" at bounding box center [469, 632] width 65 height 30
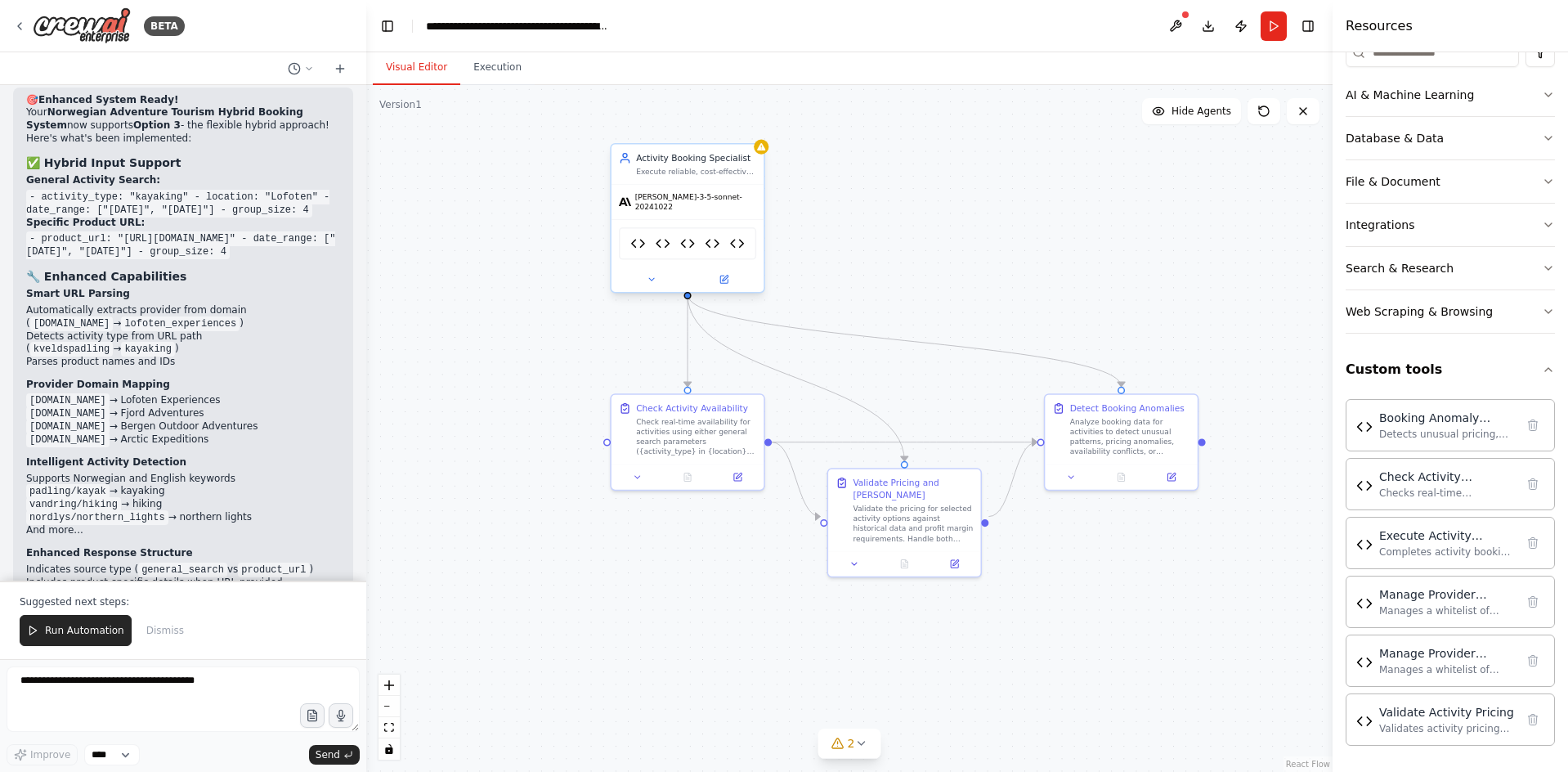
click at [712, 206] on div "claude-3-5-sonnet-20241022" at bounding box center [687, 202] width 152 height 35
click at [681, 165] on div "Activity Booking Specialist Execute reliable, cost-effective activity bookings …" at bounding box center [696, 164] width 120 height 25
click at [681, 201] on span "claude-3-5-sonnet-20241022" at bounding box center [696, 202] width 122 height 20
click at [725, 282] on div at bounding box center [687, 279] width 152 height 25
click at [724, 276] on icon at bounding box center [723, 279] width 10 height 10
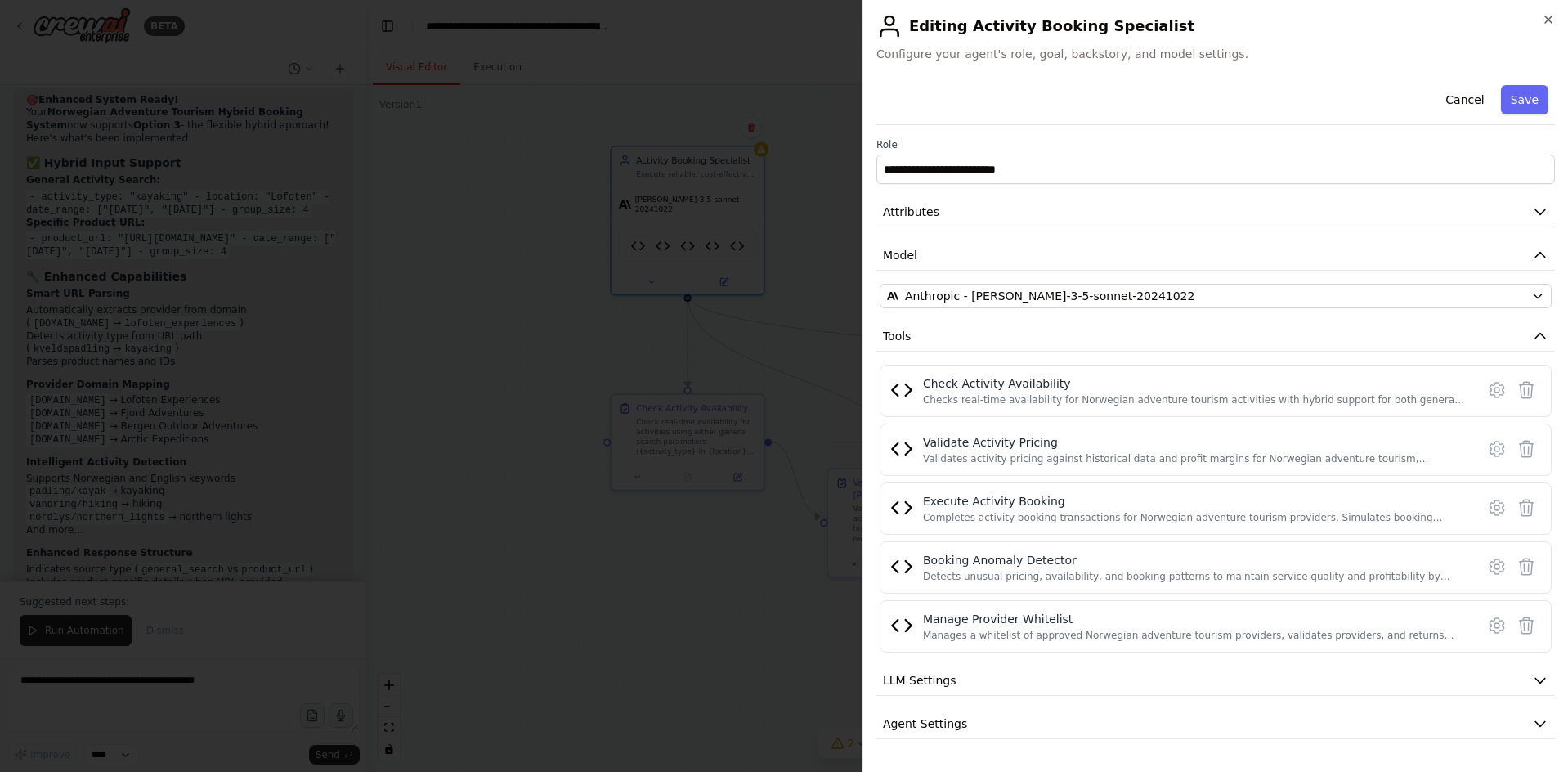
click at [941, 316] on div "**********" at bounding box center [1215, 430] width 679 height 703
click at [943, 297] on span "Anthropic - claude-3-5-sonnet-20241022" at bounding box center [1050, 296] width 290 height 16
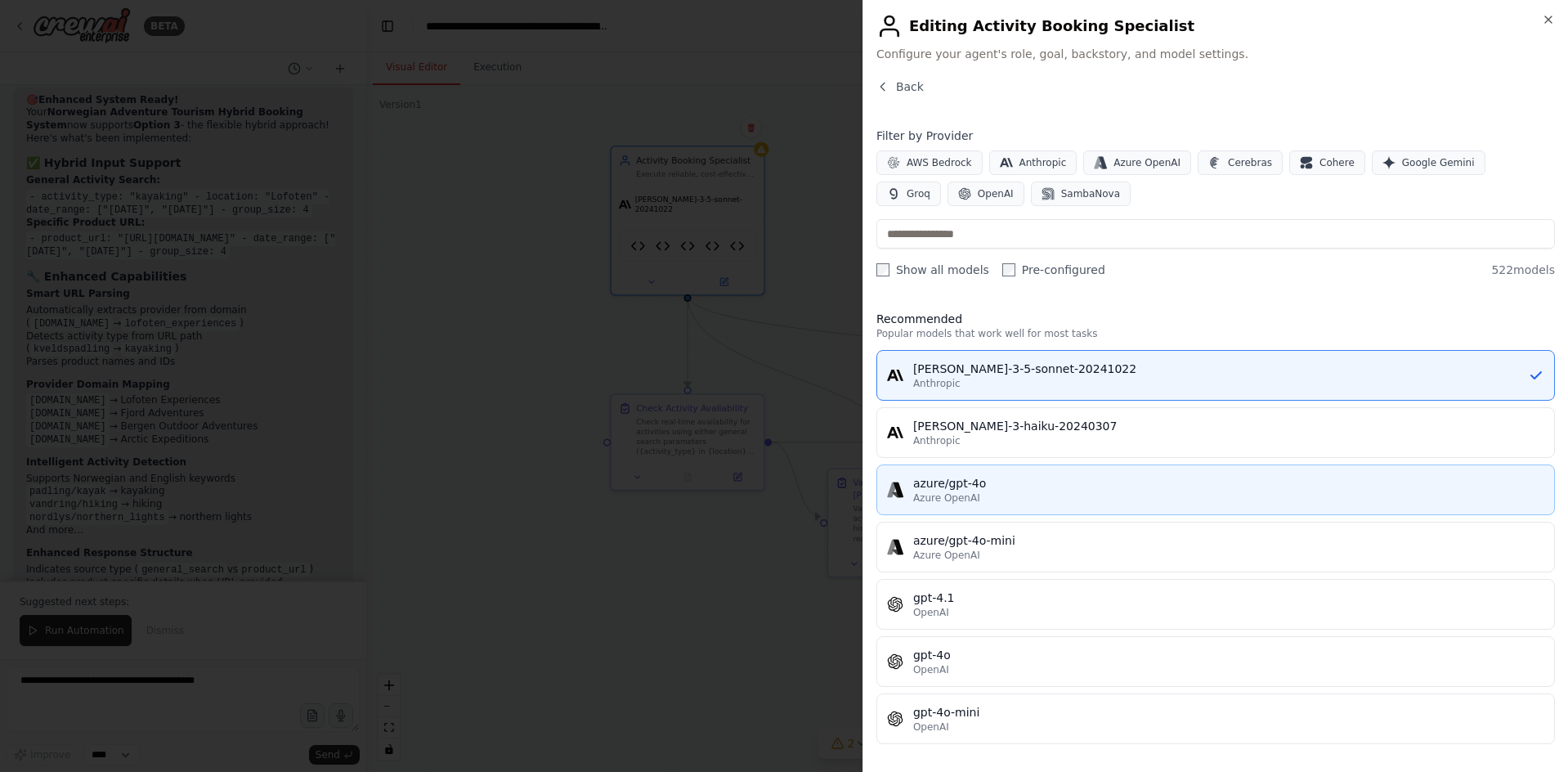
click at [1003, 486] on div "azure/gpt-4o" at bounding box center [1228, 483] width 631 height 16
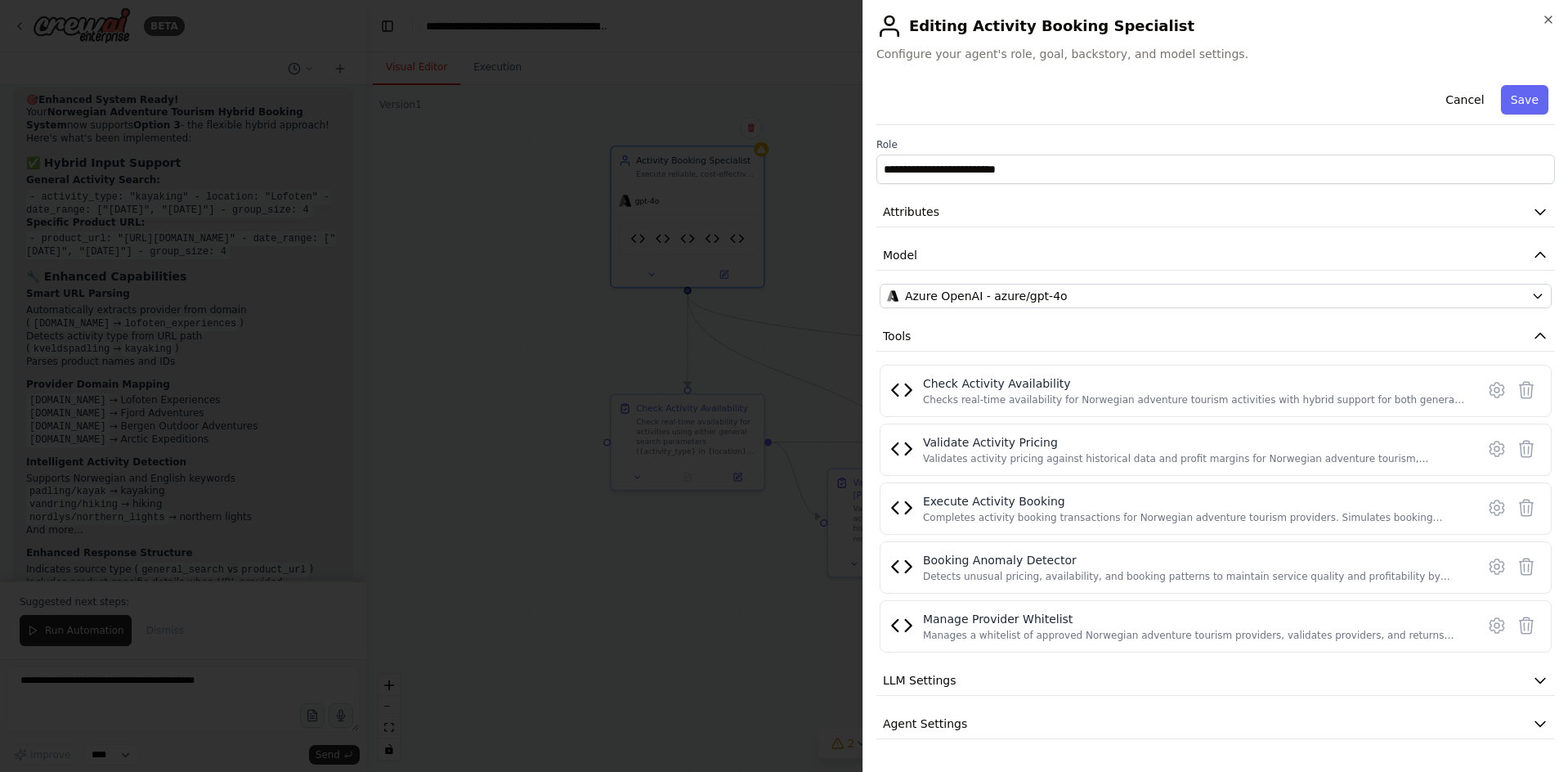
click at [701, 342] on div at bounding box center [784, 386] width 1568 height 772
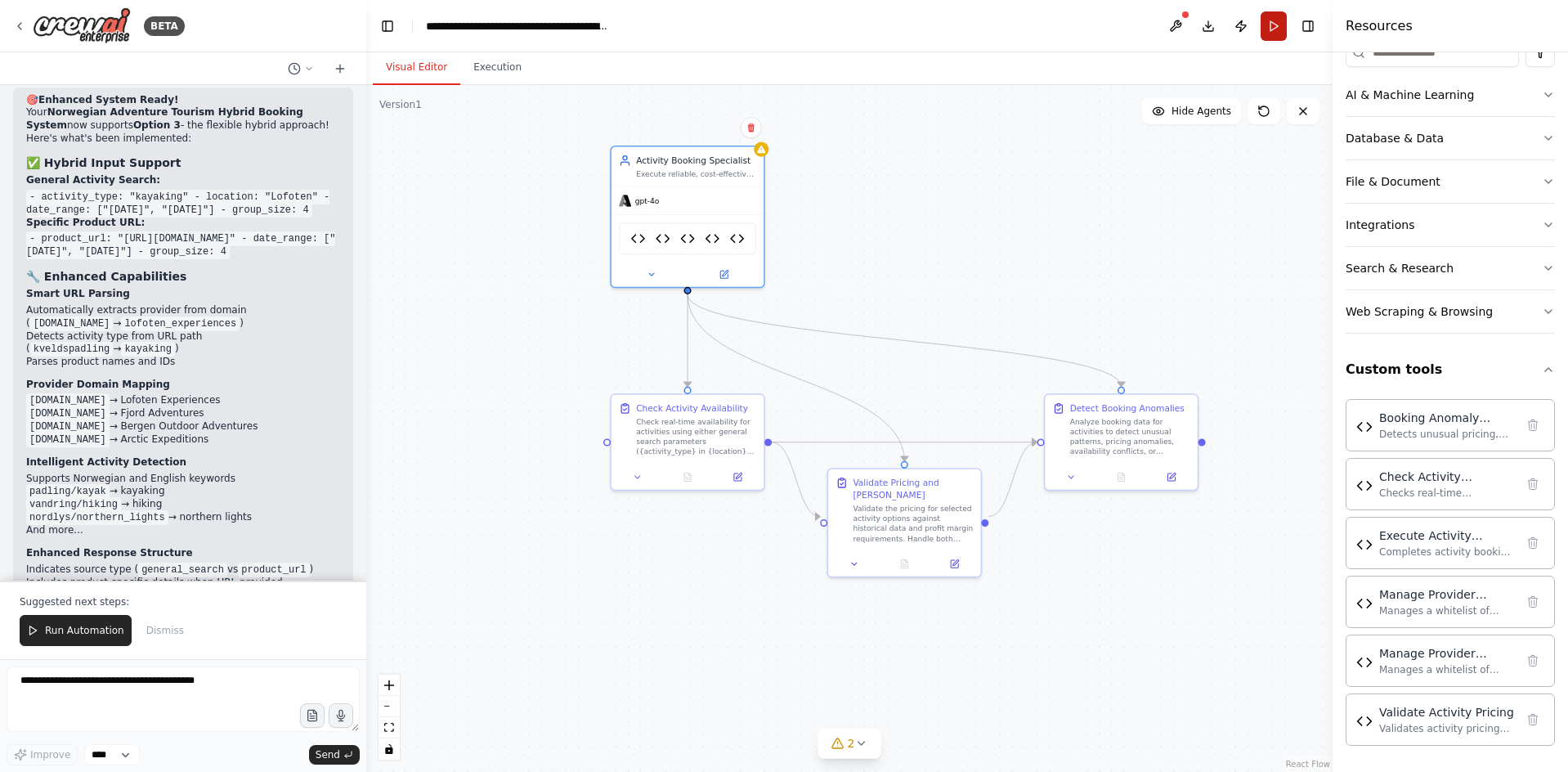
click at [1271, 30] on button "Run" at bounding box center [1274, 27] width 26 height 30
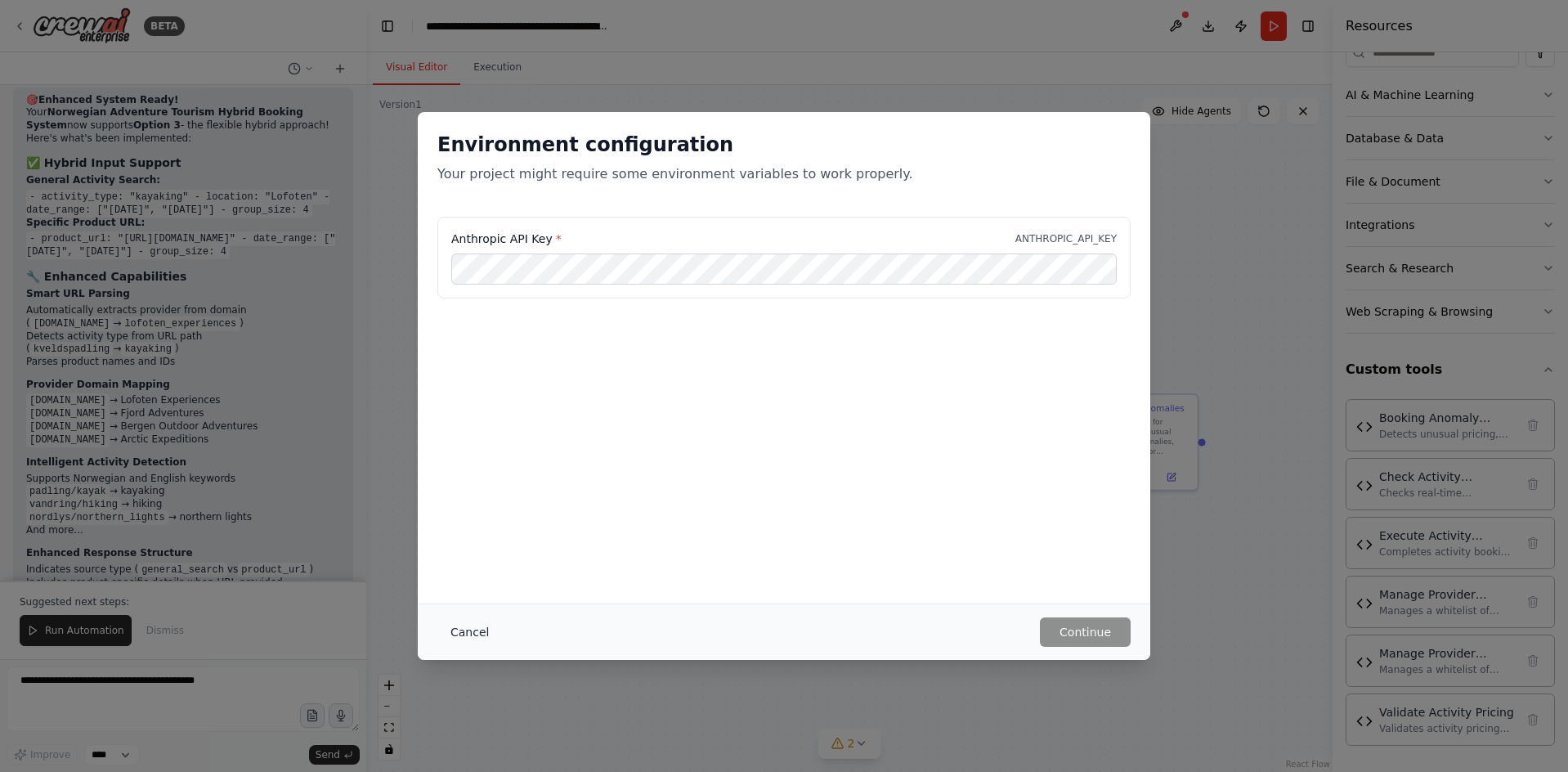
click at [468, 631] on button "Cancel" at bounding box center [469, 632] width 65 height 30
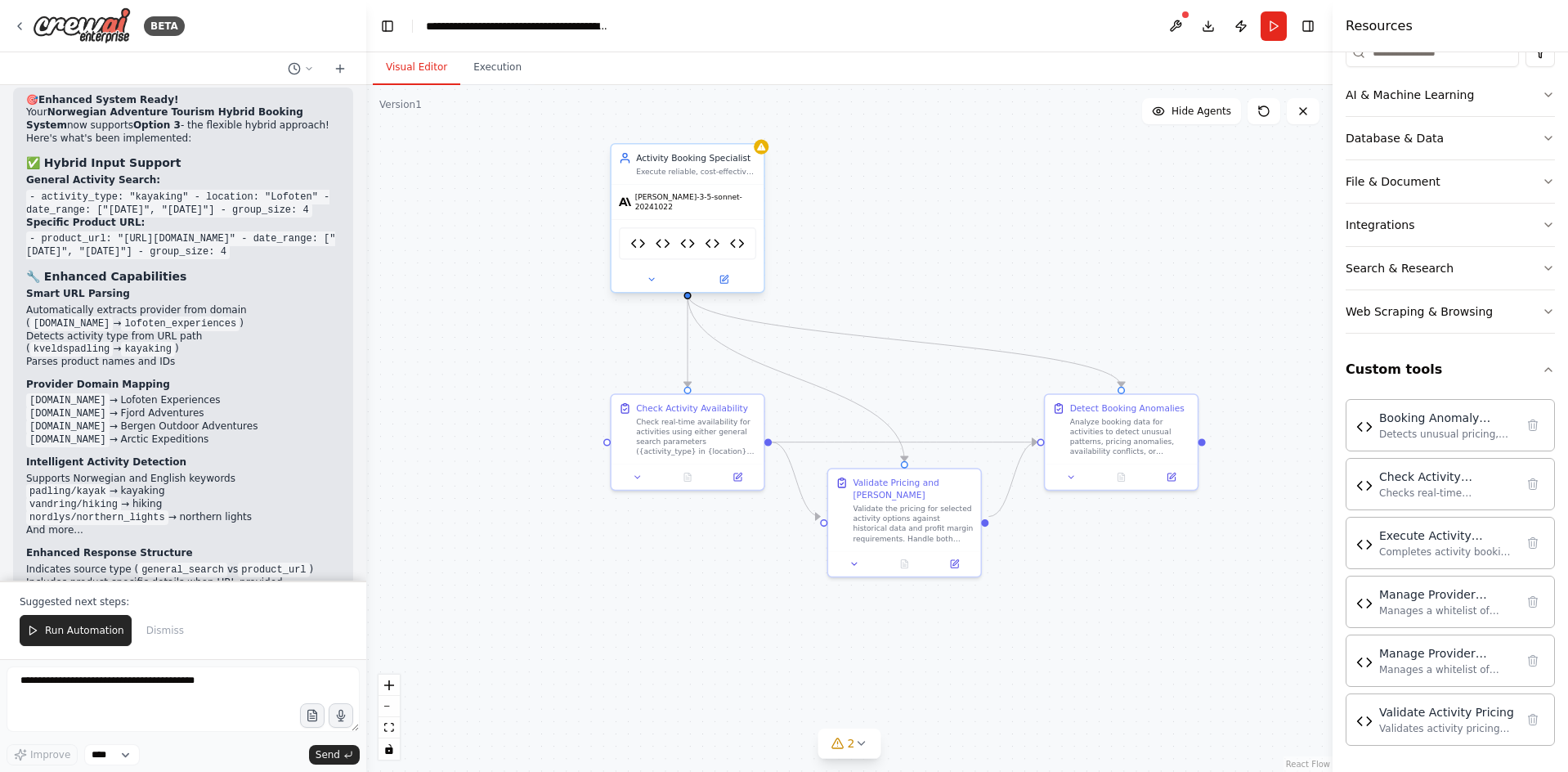
click at [673, 201] on span "claude-3-5-sonnet-20241022" at bounding box center [696, 202] width 122 height 20
click at [723, 275] on icon at bounding box center [725, 278] width 6 height 6
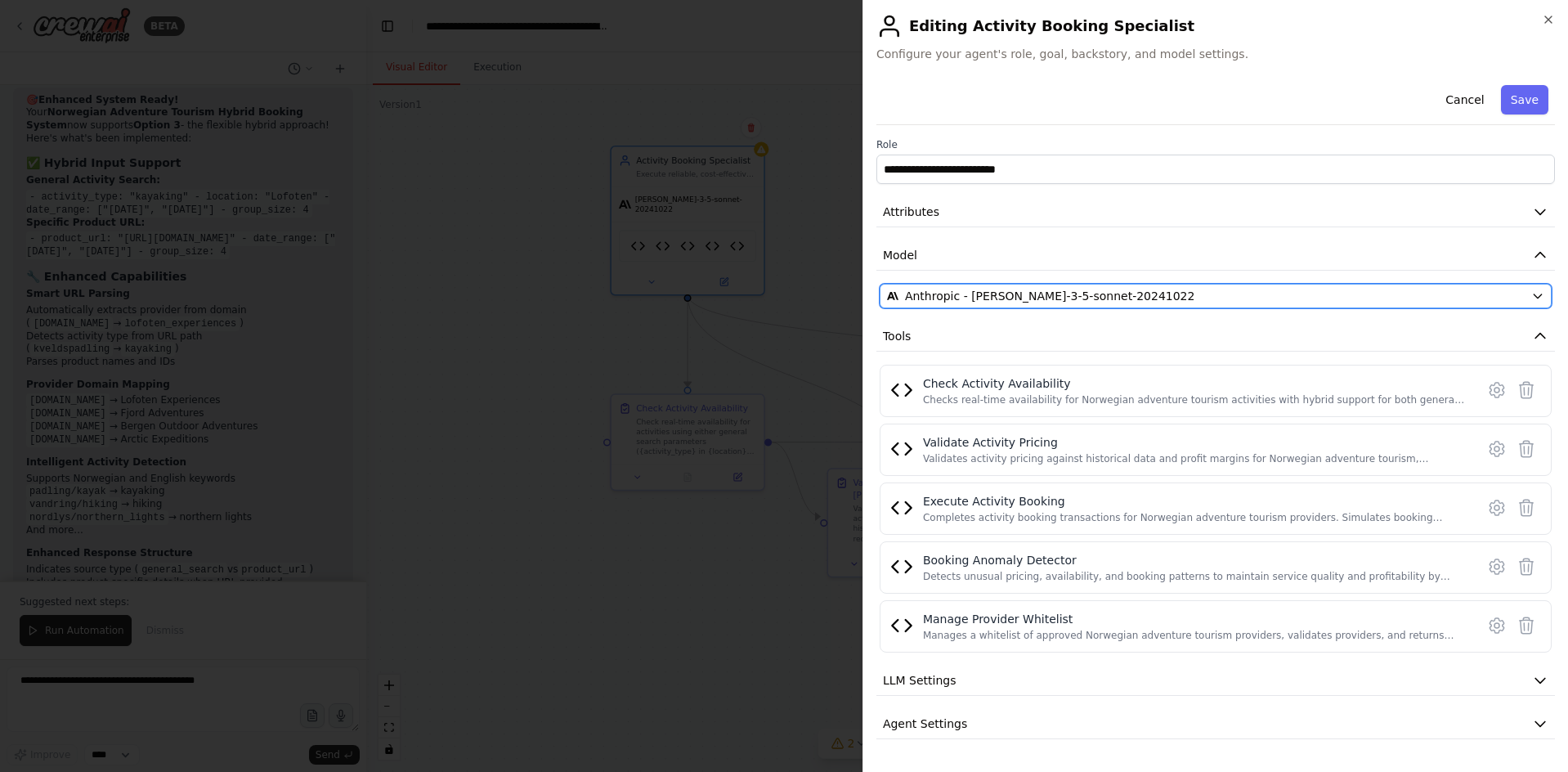
click at [953, 294] on span "Anthropic - claude-3-5-sonnet-20241022" at bounding box center [1050, 296] width 290 height 16
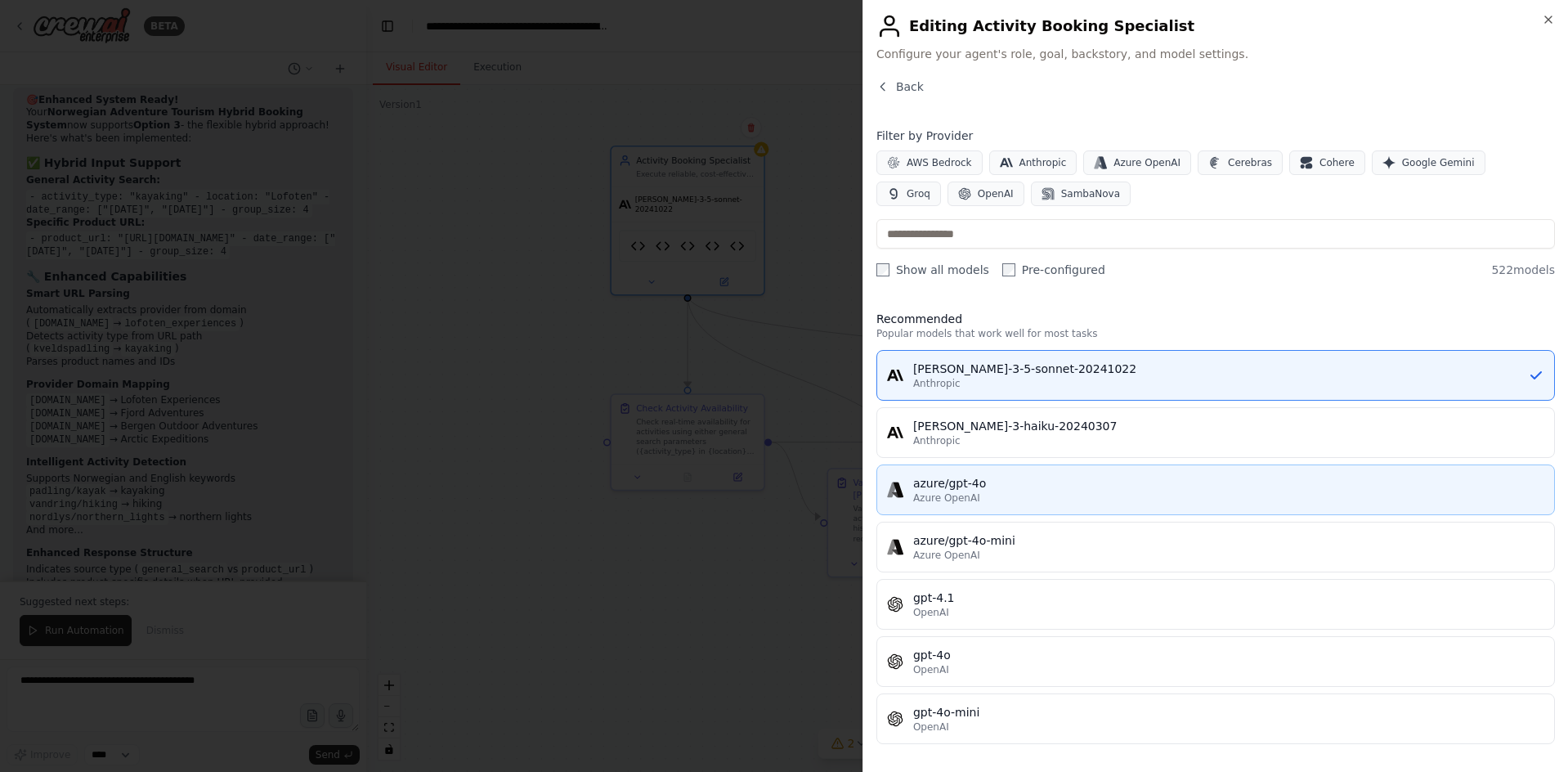
click at [973, 489] on div "azure/gpt-4o" at bounding box center [1228, 483] width 631 height 16
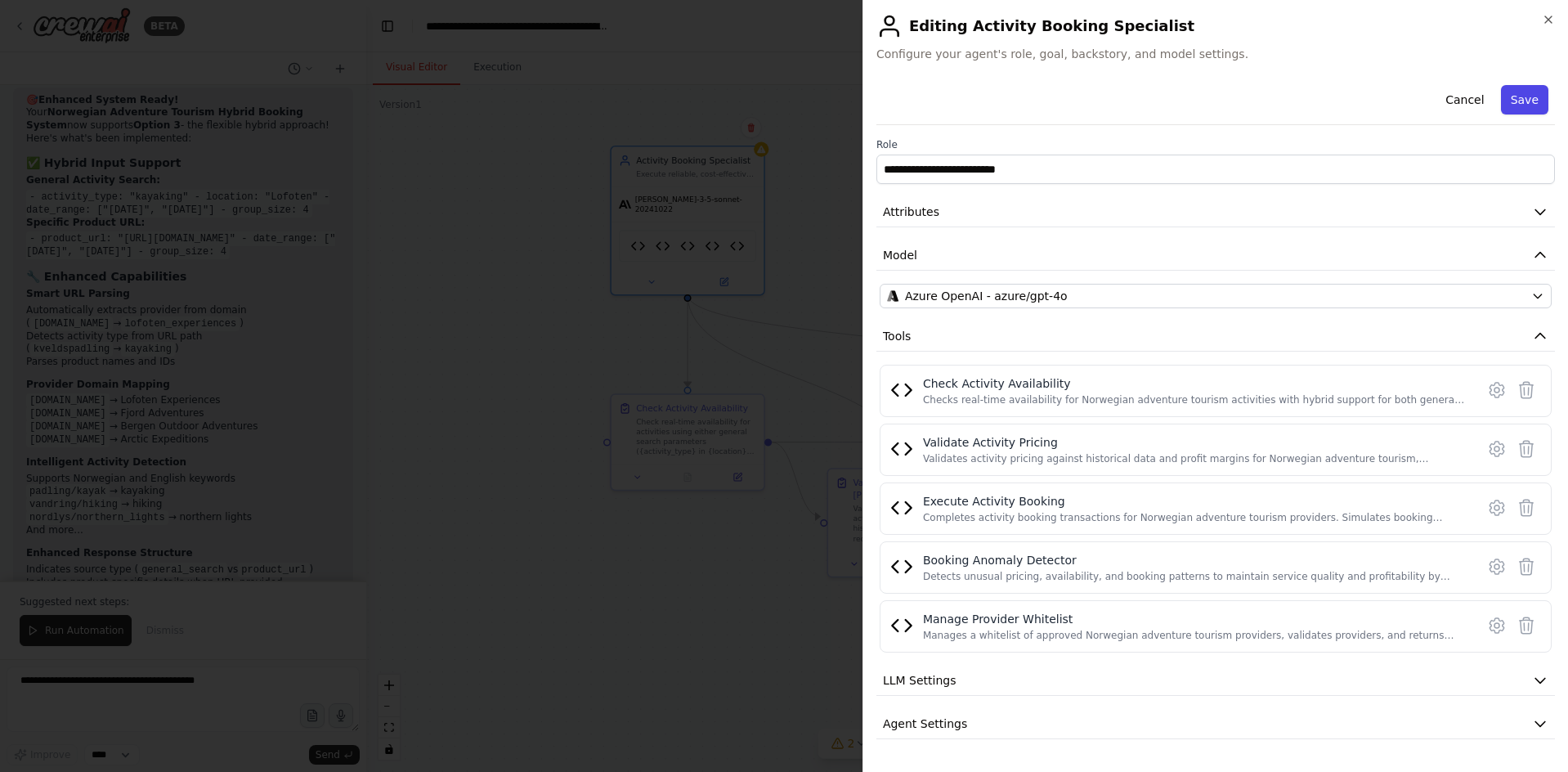
click at [1522, 94] on button "Save" at bounding box center [1525, 100] width 48 height 30
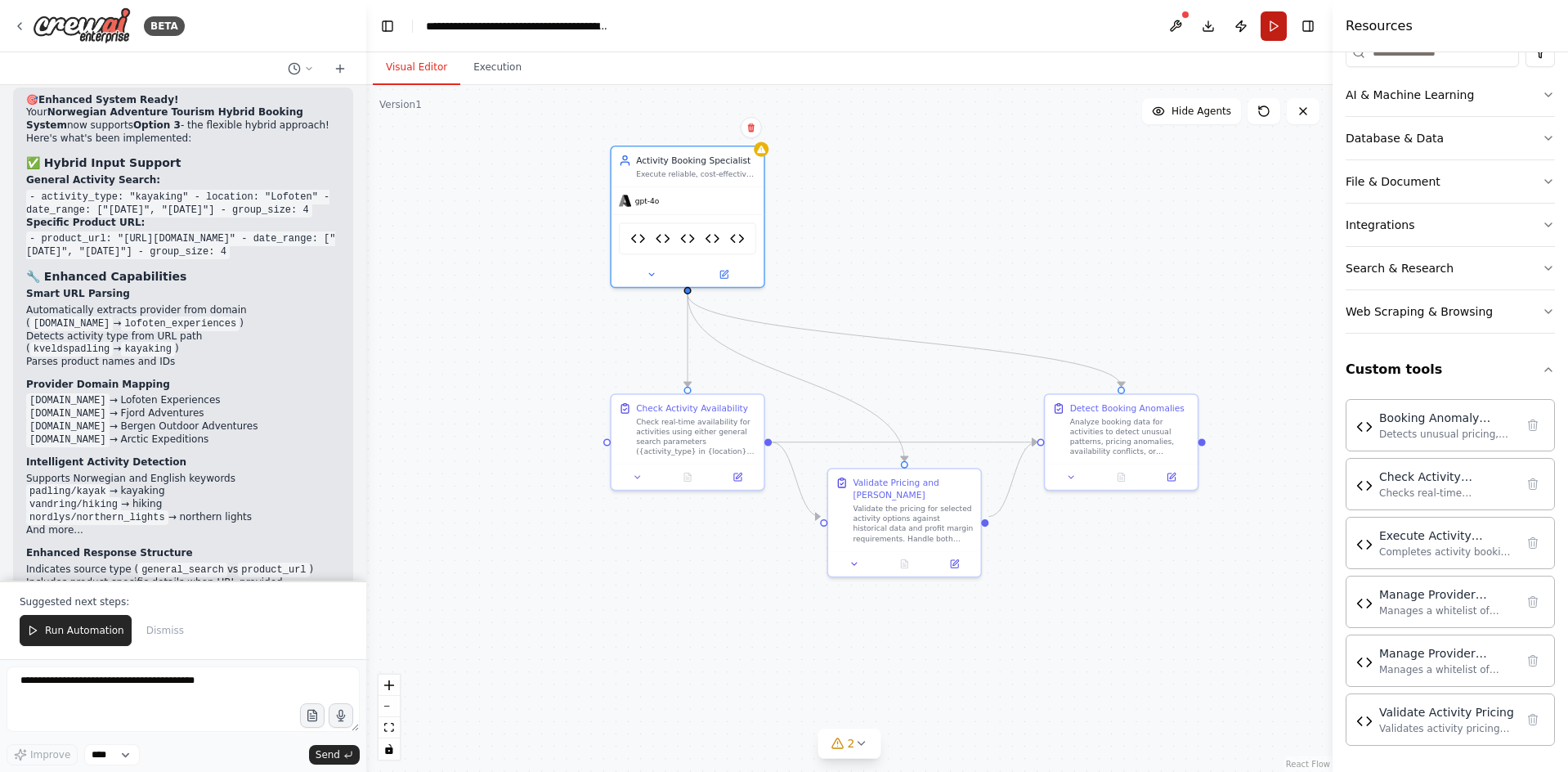
click at [1268, 26] on button "Run" at bounding box center [1274, 27] width 26 height 30
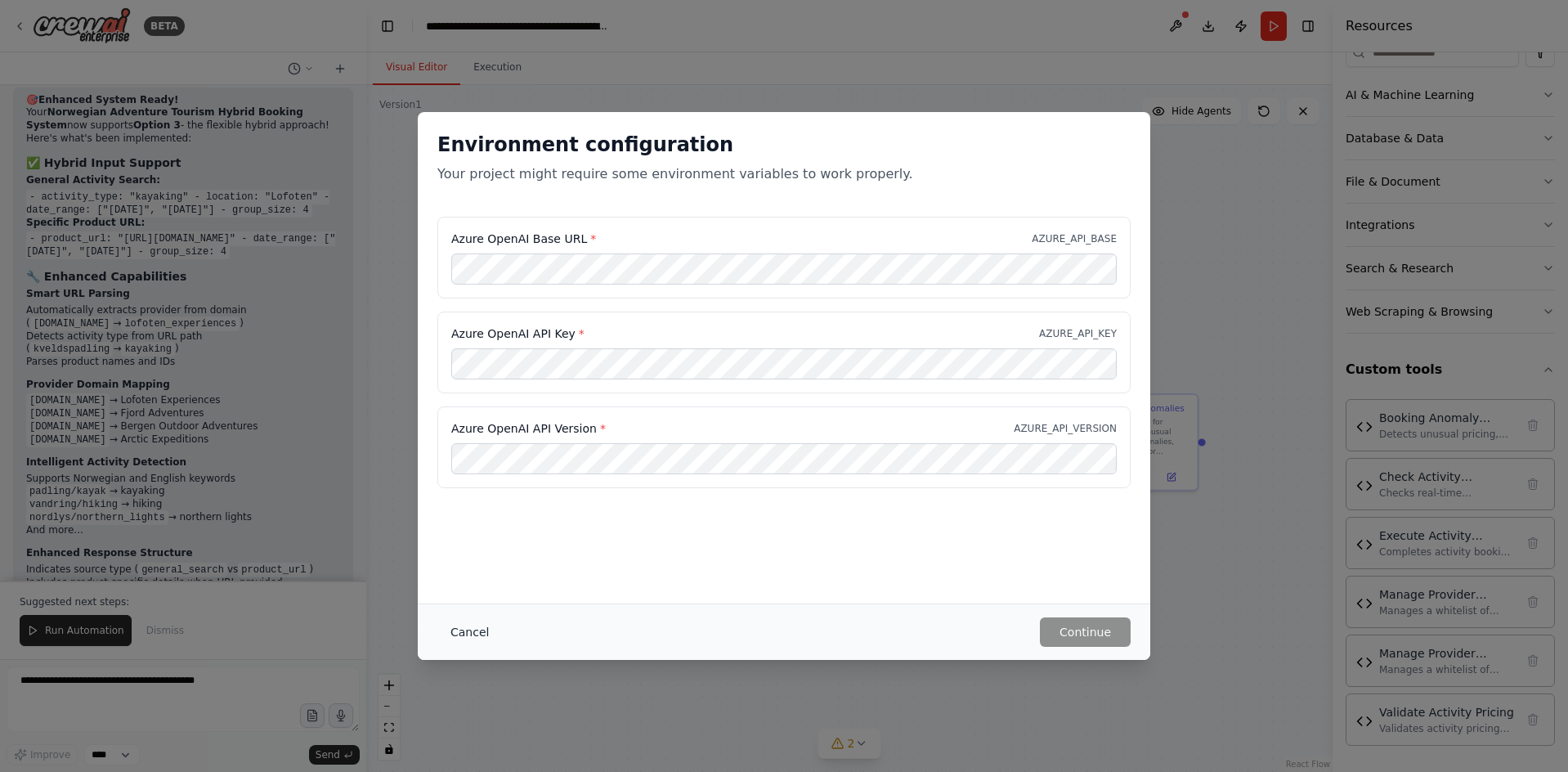
click at [460, 638] on button "Cancel" at bounding box center [469, 632] width 65 height 30
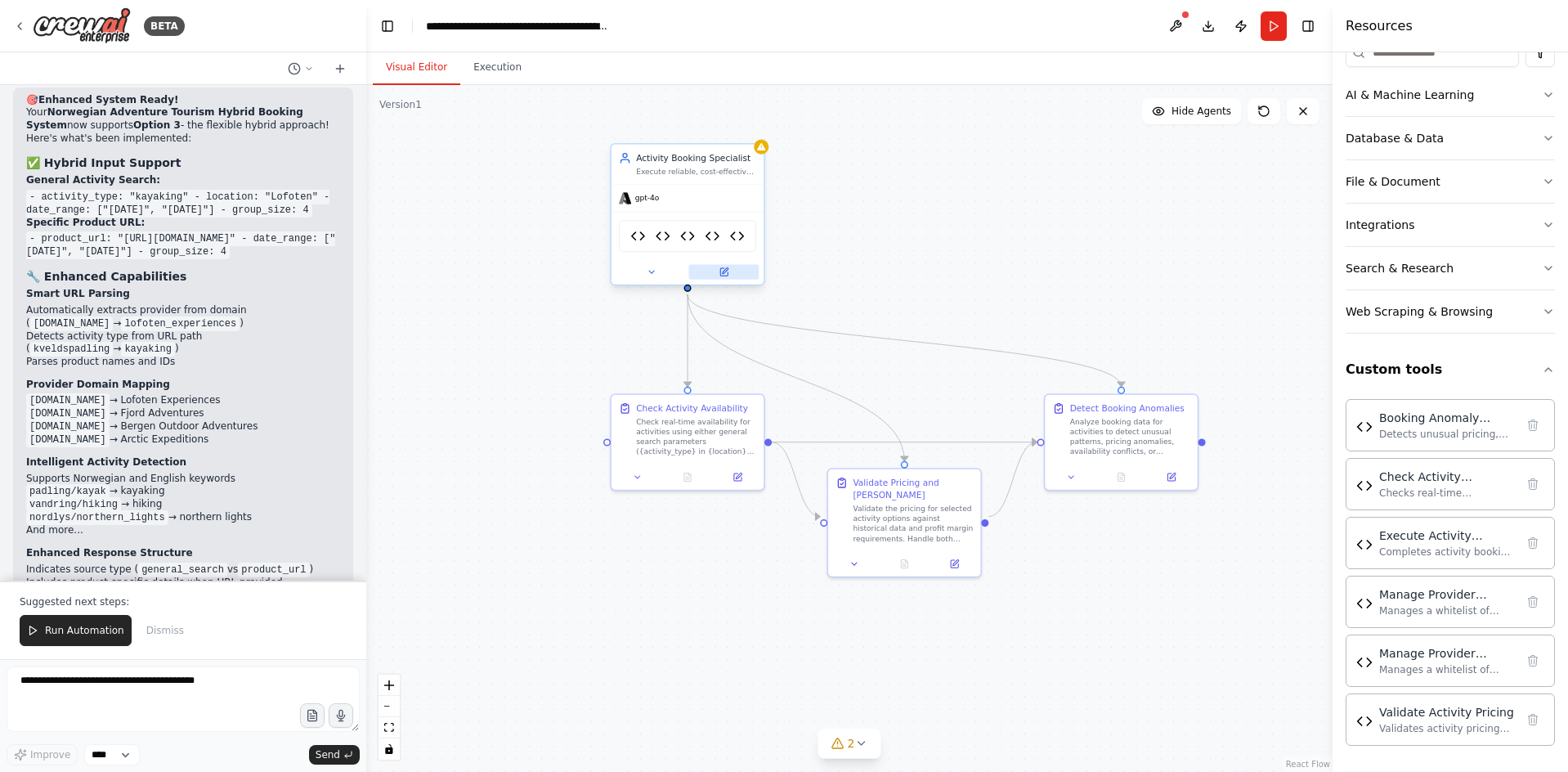
click at [726, 275] on icon at bounding box center [723, 271] width 7 height 7
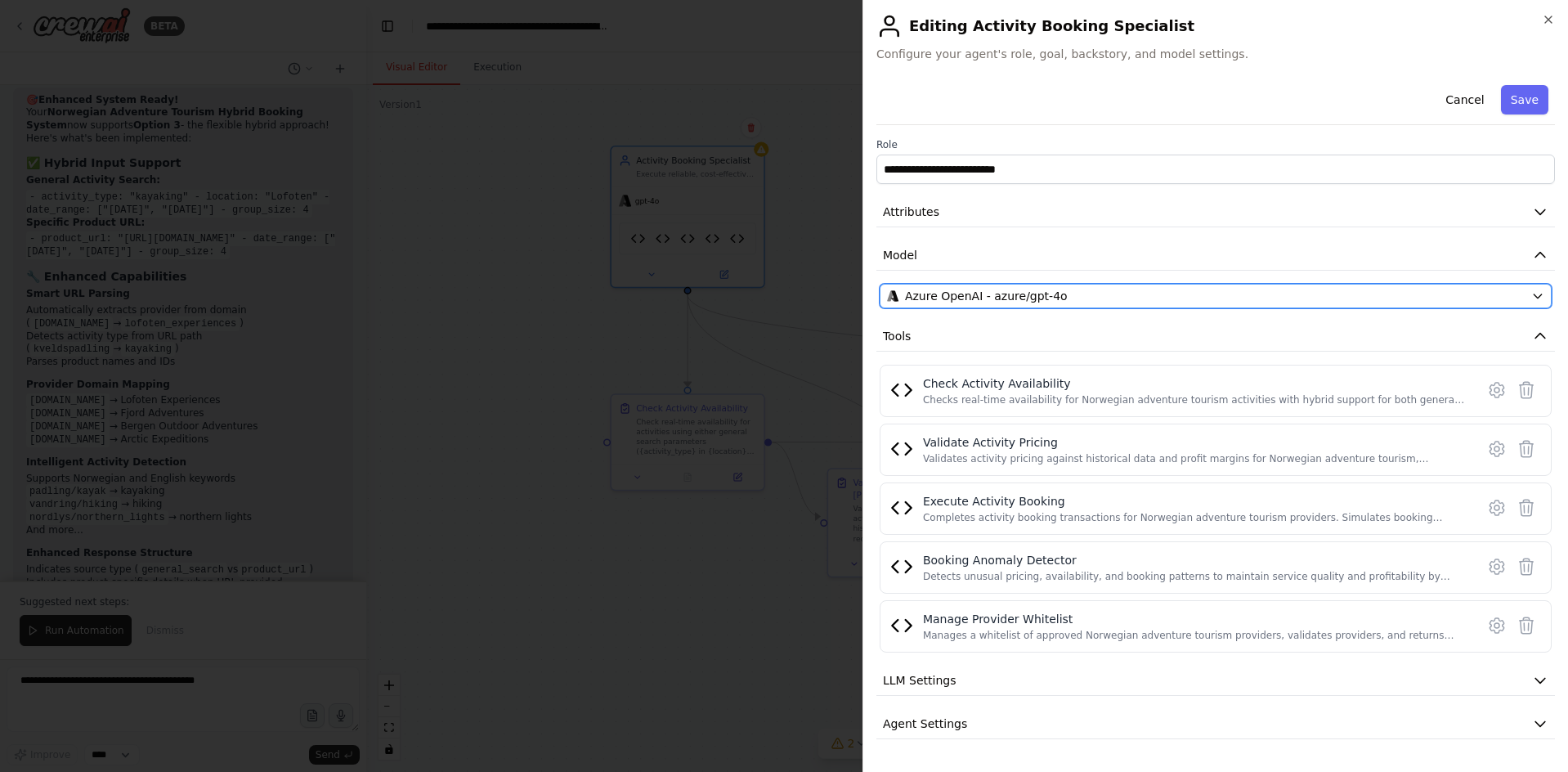
click at [974, 293] on span "Azure OpenAI - azure/gpt-4o" at bounding box center [987, 296] width 163 height 16
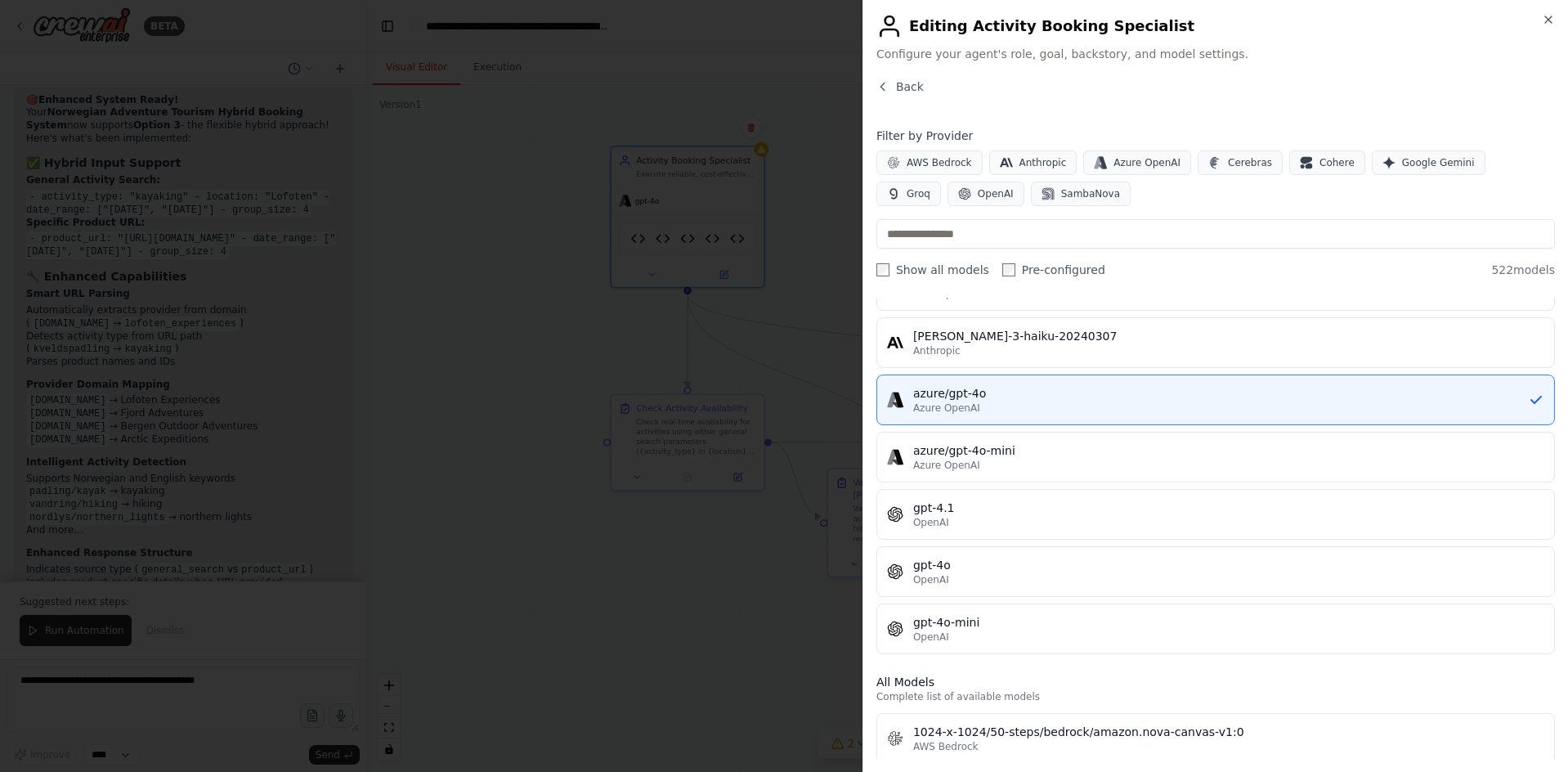
scroll to position [0, 0]
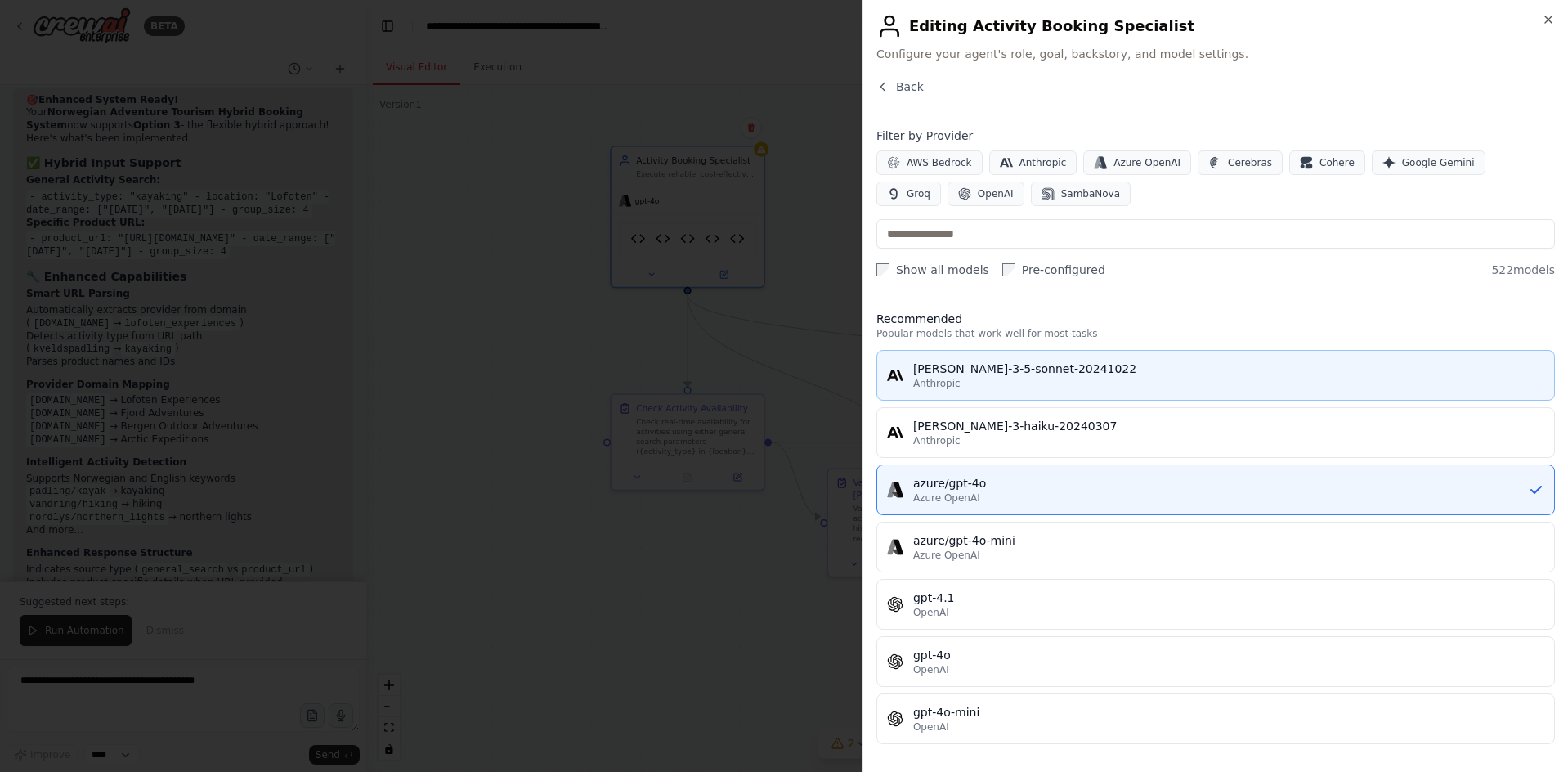
click at [993, 375] on div "claude-3-5-sonnet-20241022" at bounding box center [1228, 369] width 631 height 16
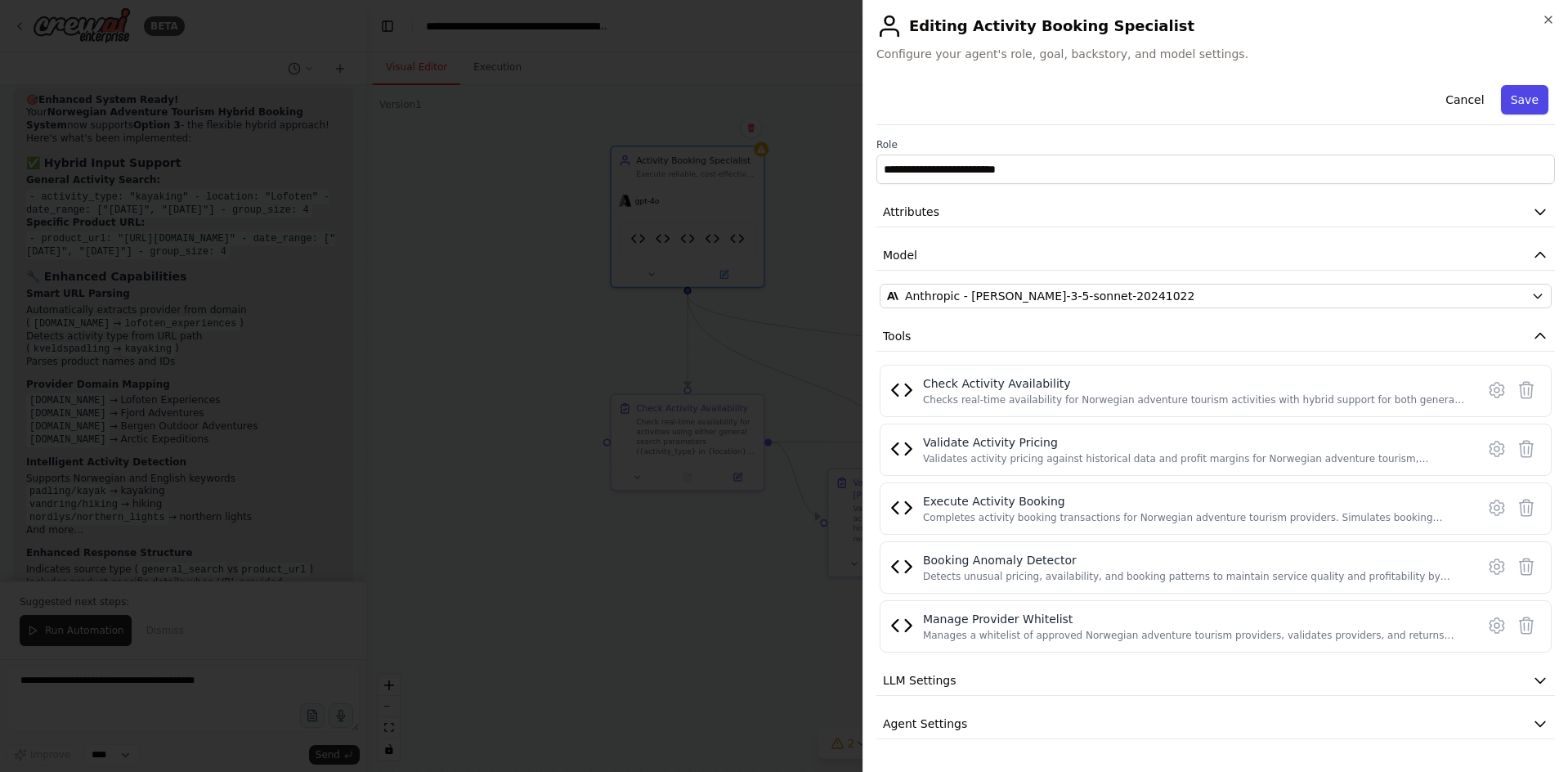
click at [1508, 105] on button "Save" at bounding box center [1525, 100] width 48 height 30
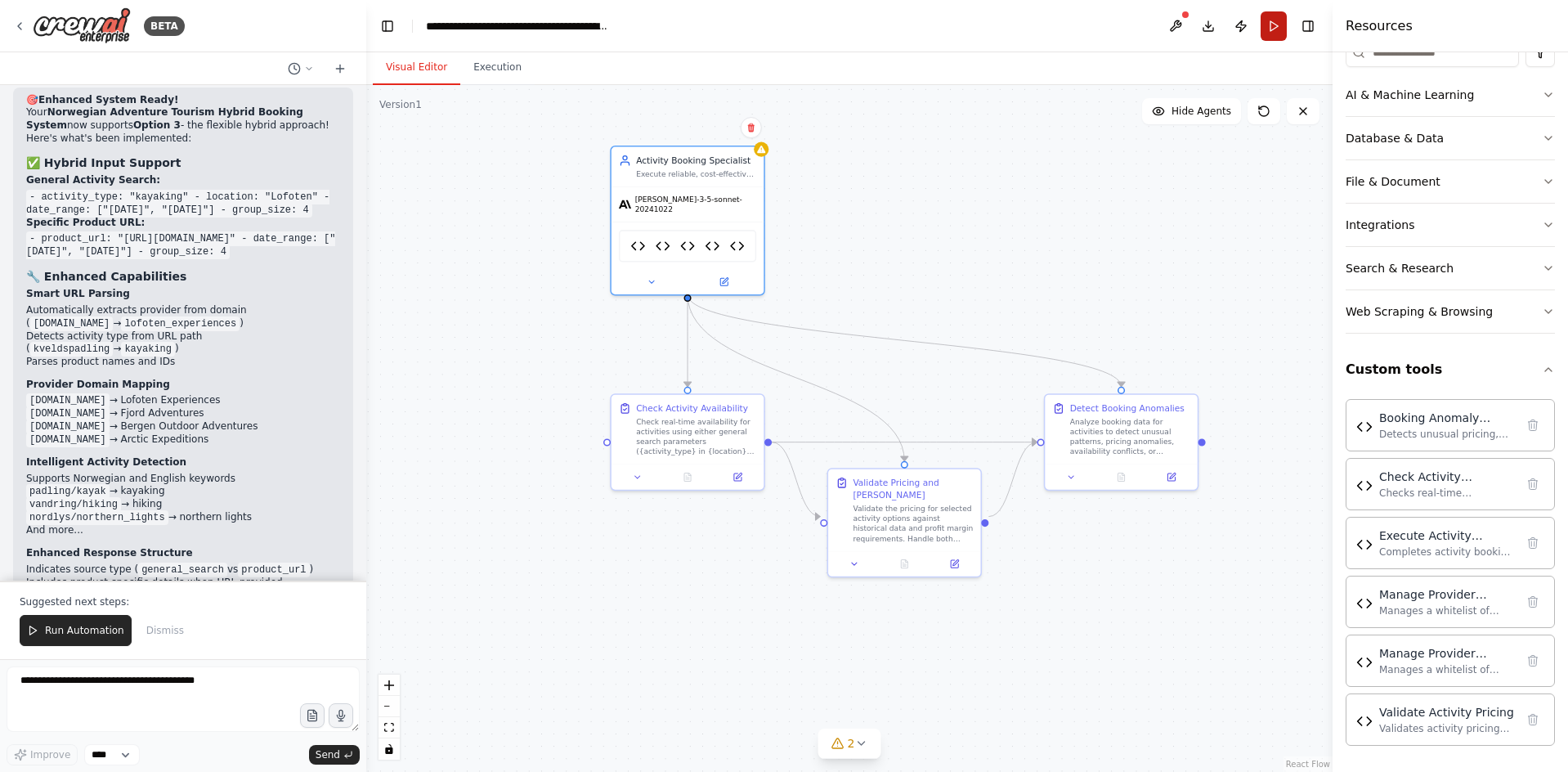
click at [1268, 28] on button "Run" at bounding box center [1274, 27] width 26 height 30
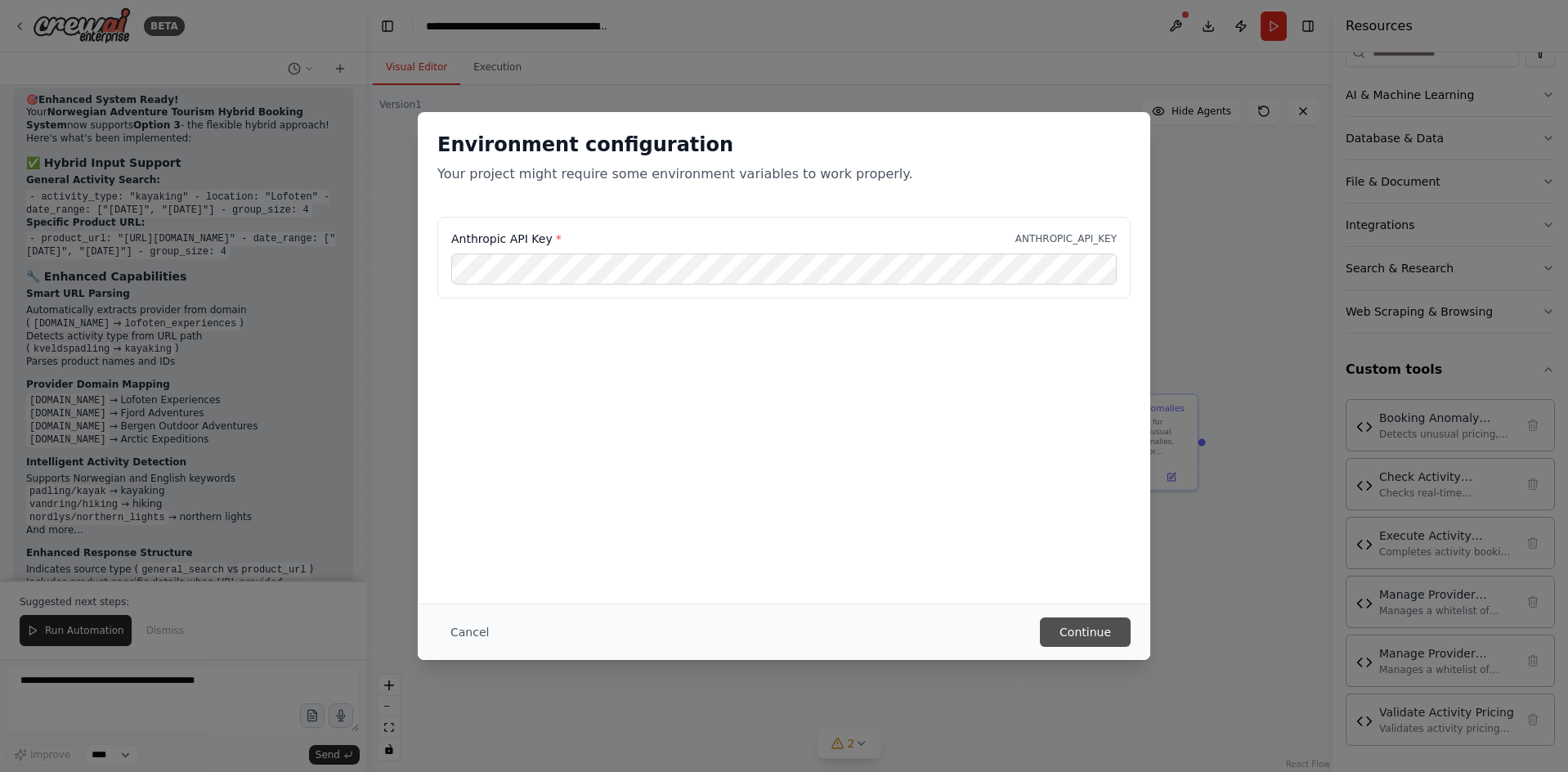
click at [1094, 632] on button "Continue" at bounding box center [1085, 632] width 90 height 30
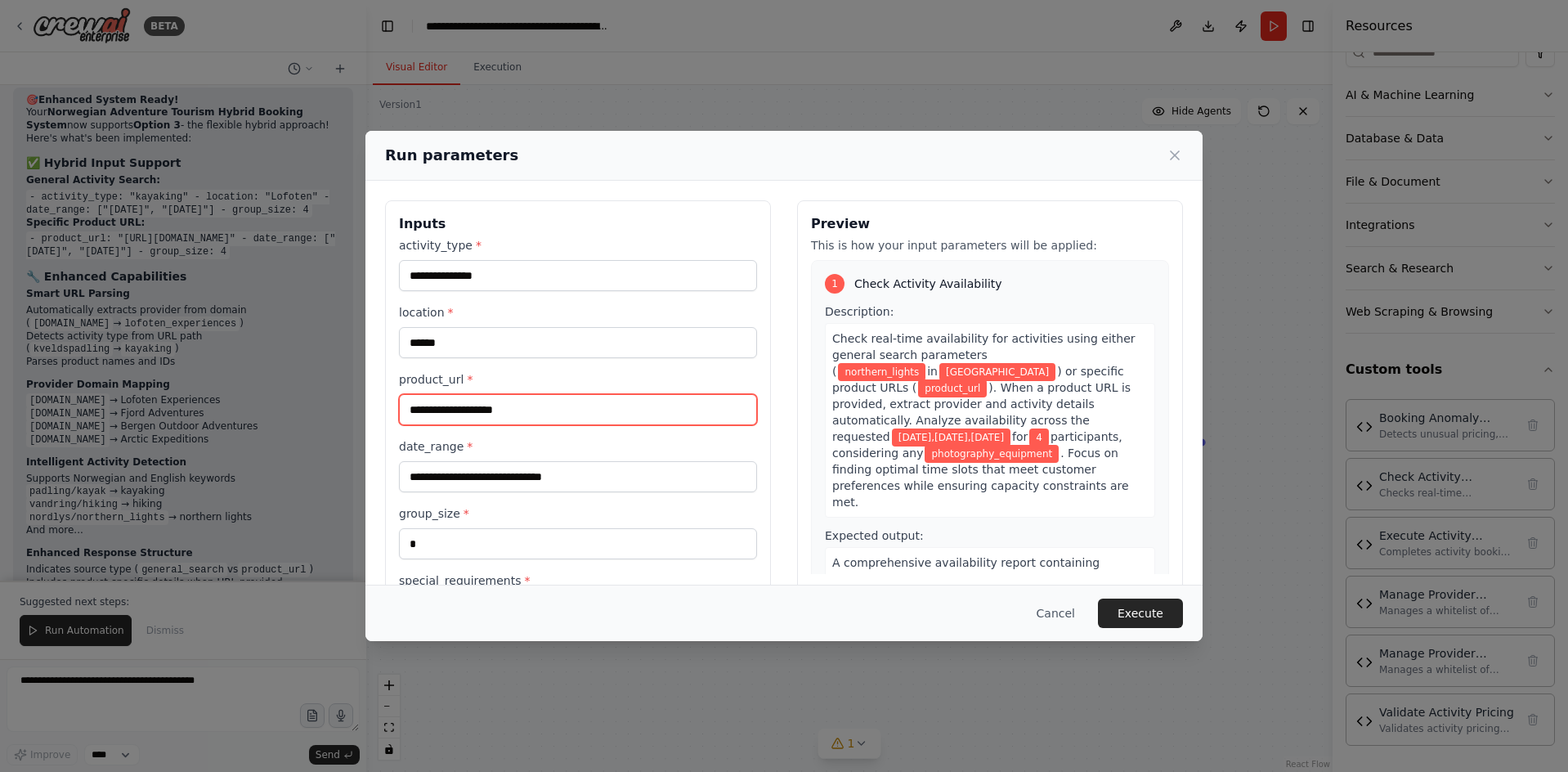
click at [481, 405] on input "product_url *" at bounding box center [578, 409] width 358 height 31
paste input "**********"
type input "**********"
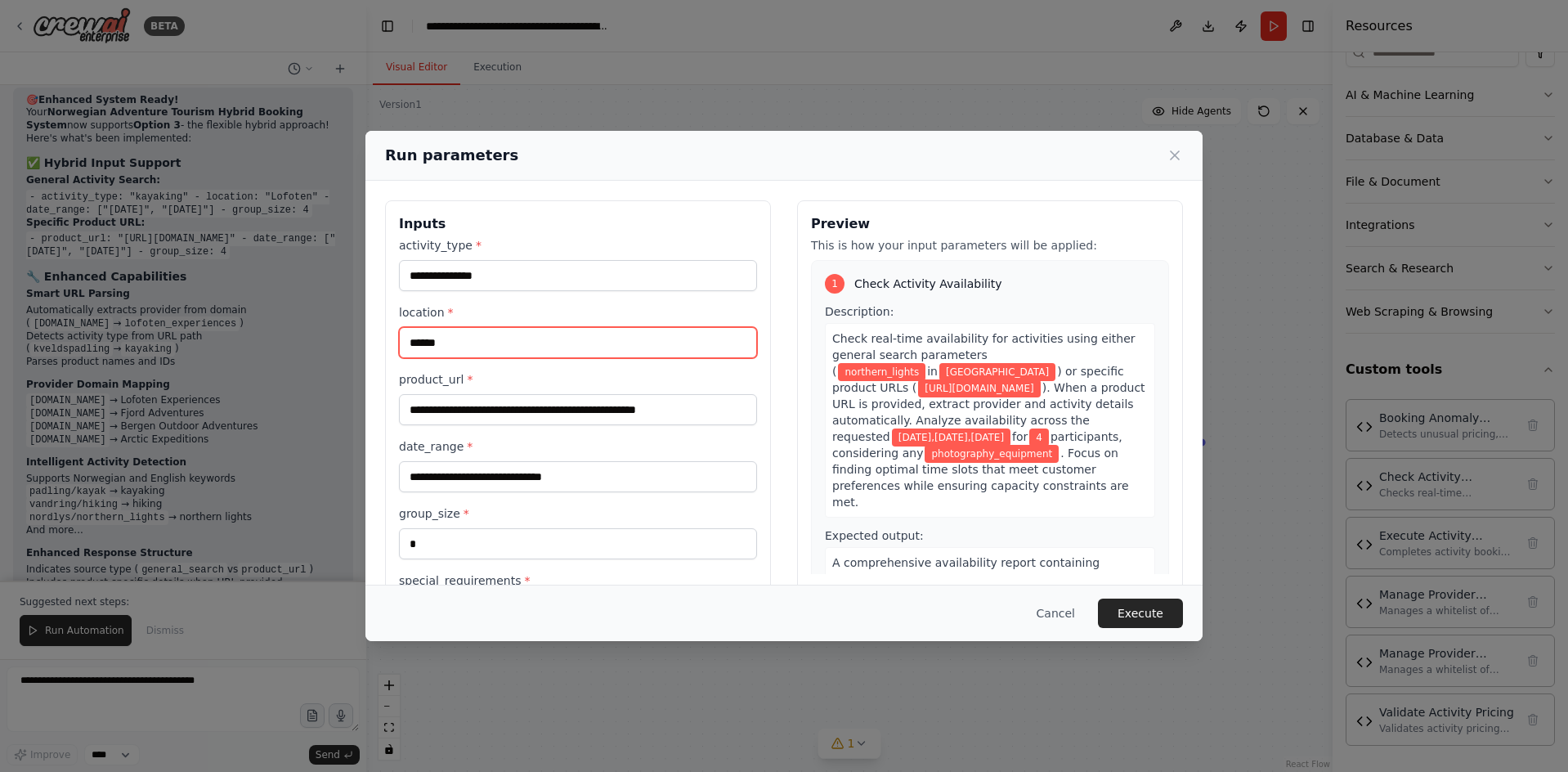
click at [496, 343] on input "******" at bounding box center [578, 342] width 358 height 31
type input "*******"
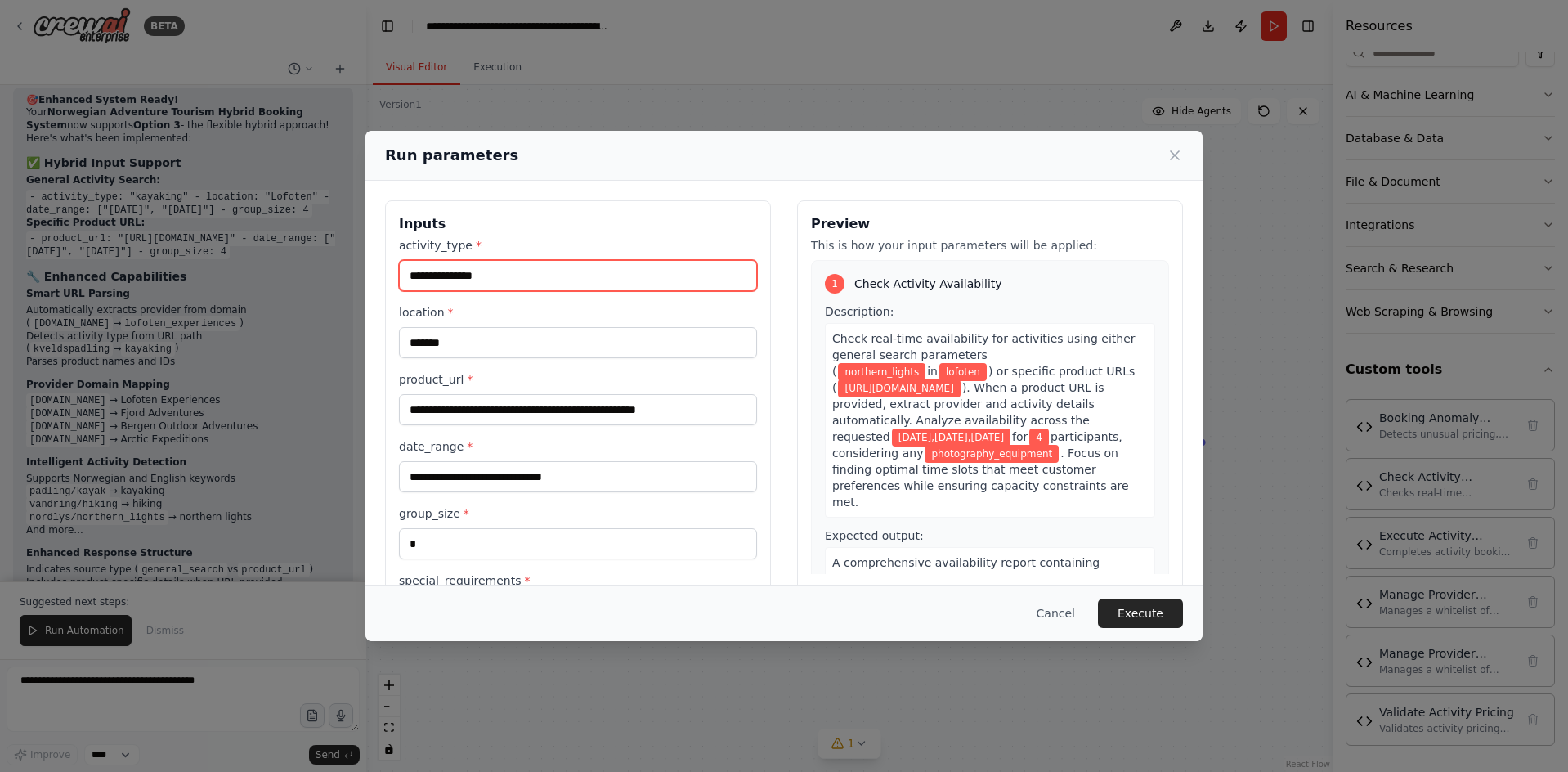
click at [492, 267] on input "**********" at bounding box center [578, 275] width 358 height 31
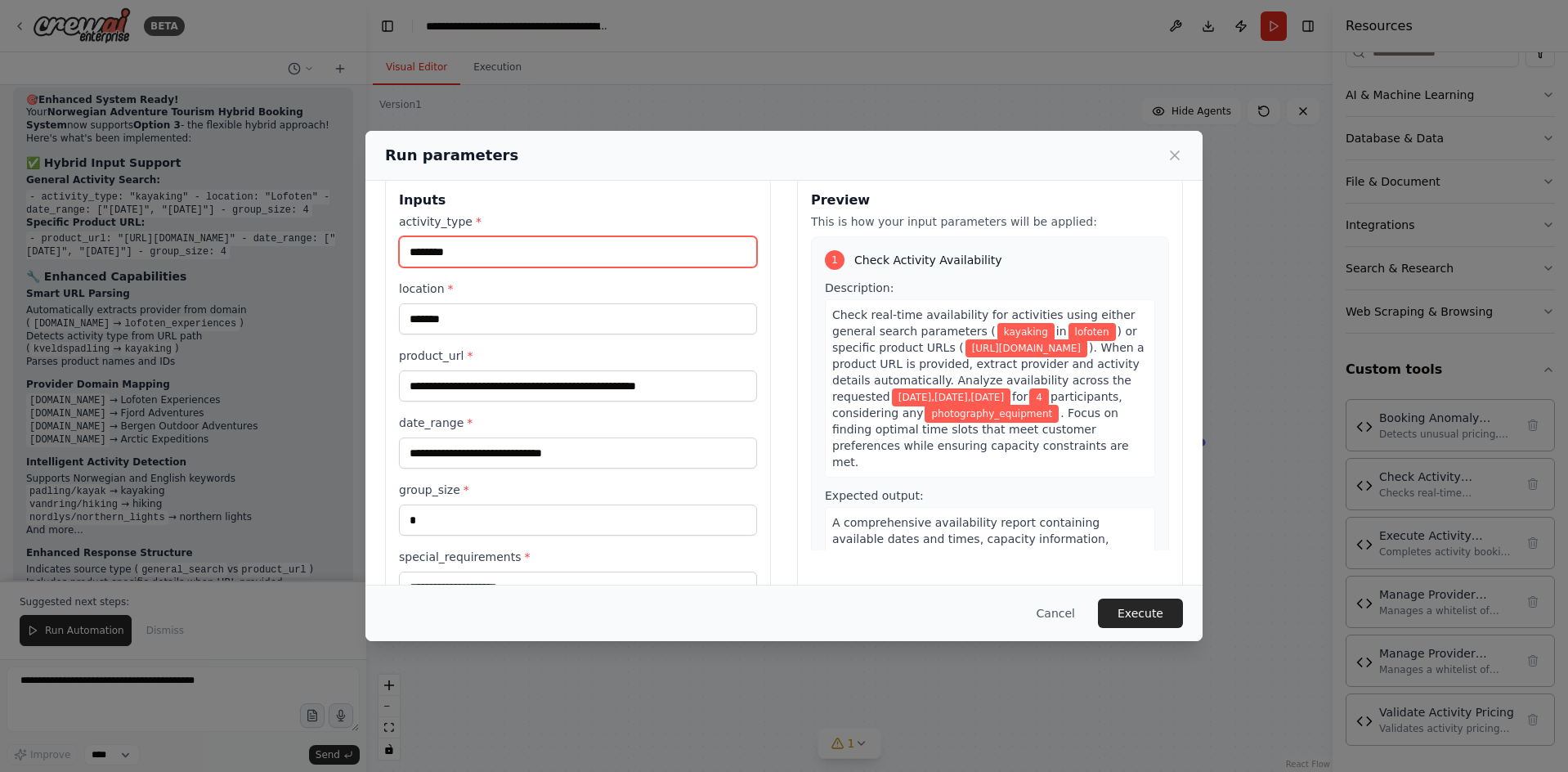
scroll to position [76, 0]
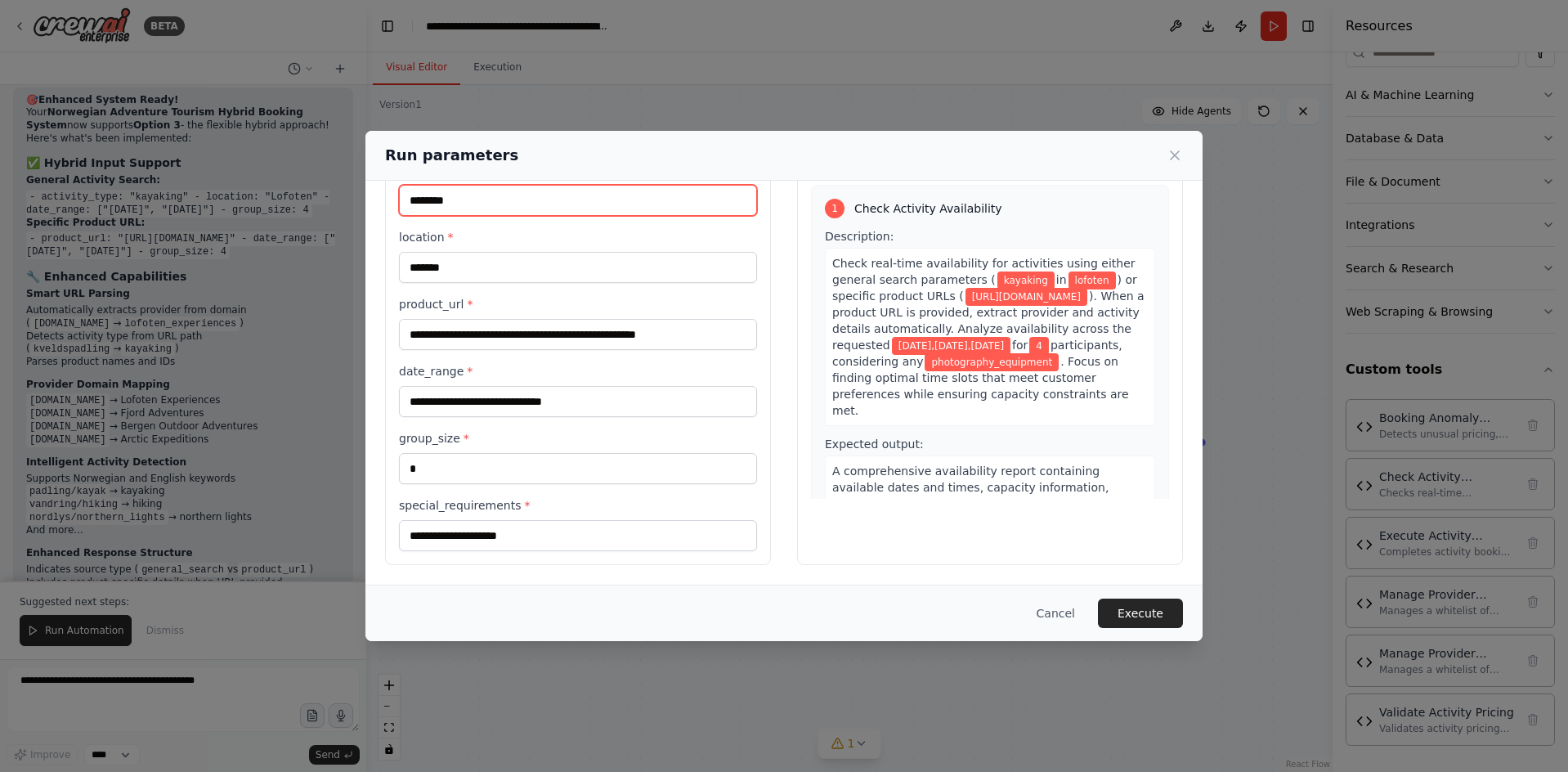
type input "********"
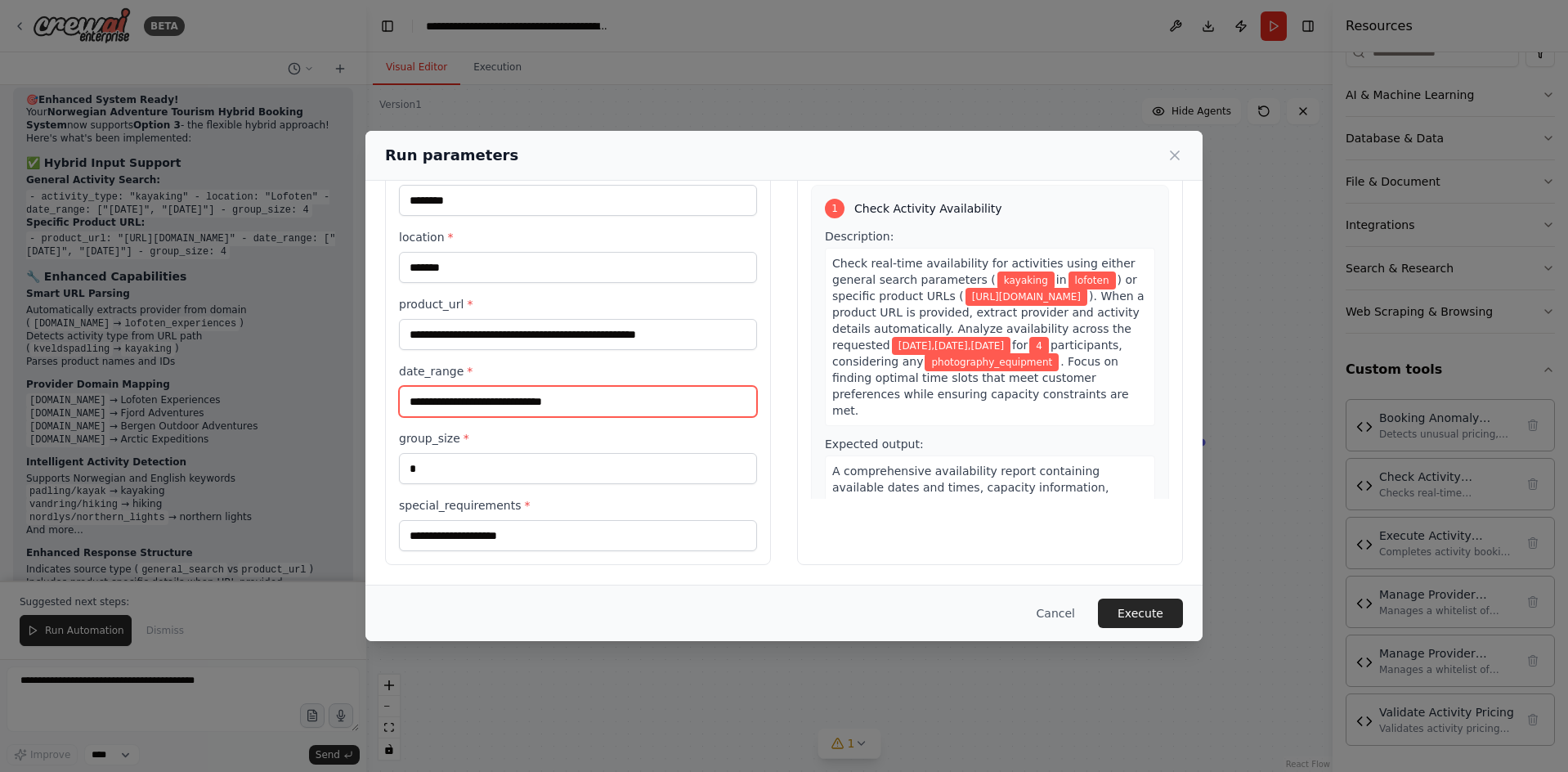
click at [469, 400] on input "**********" at bounding box center [578, 400] width 358 height 31
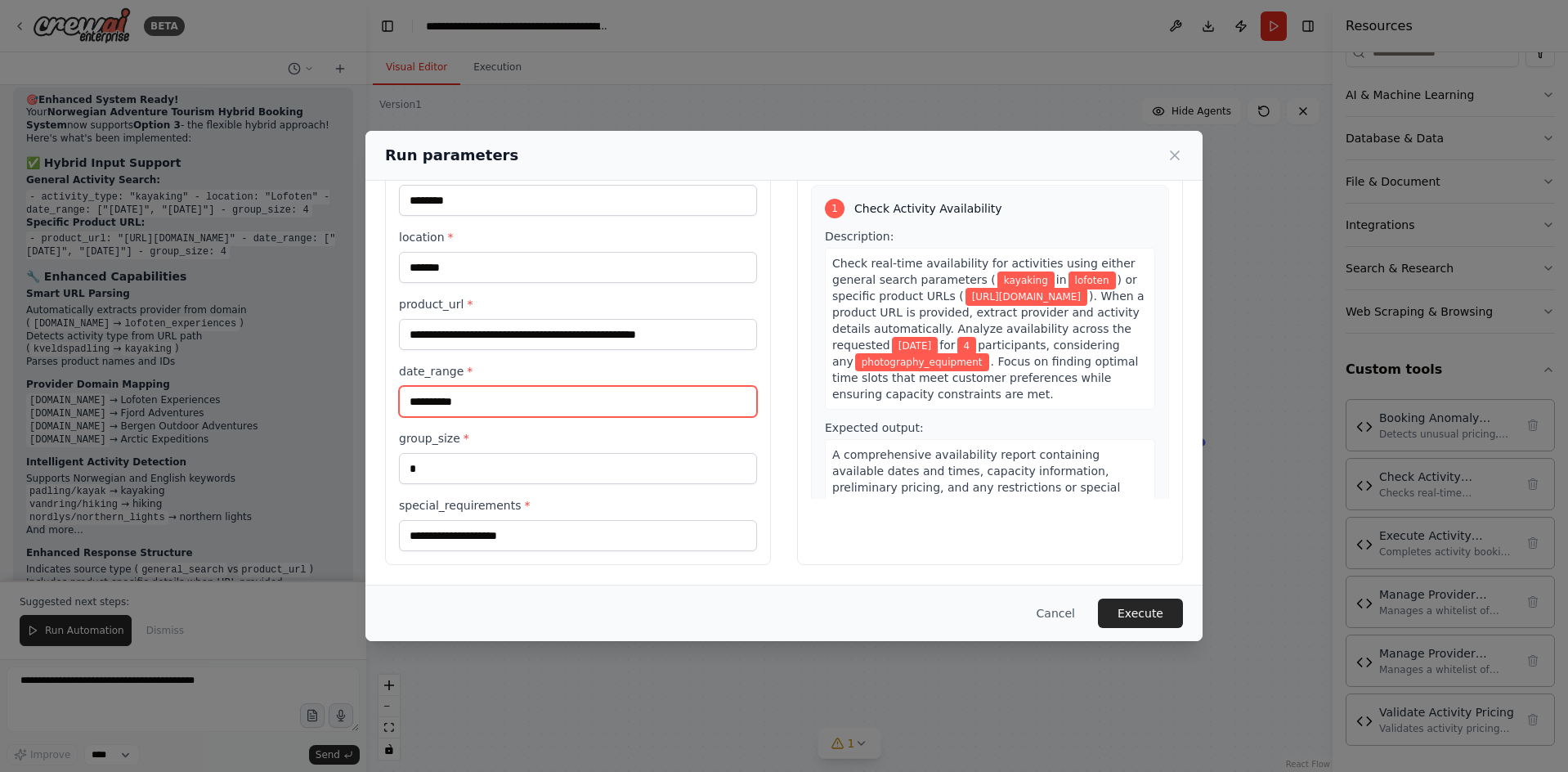
type input "**********"
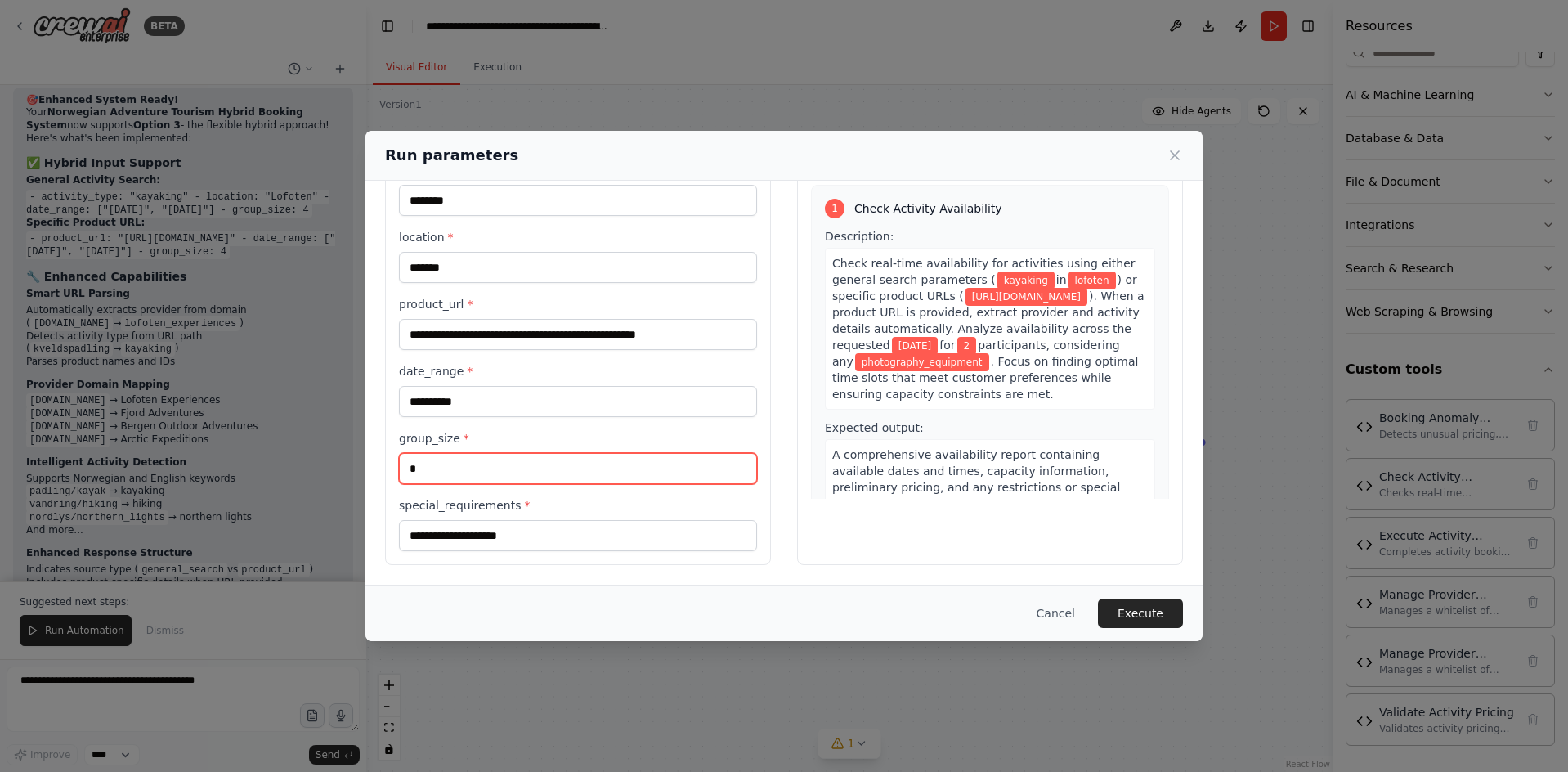
type input "*"
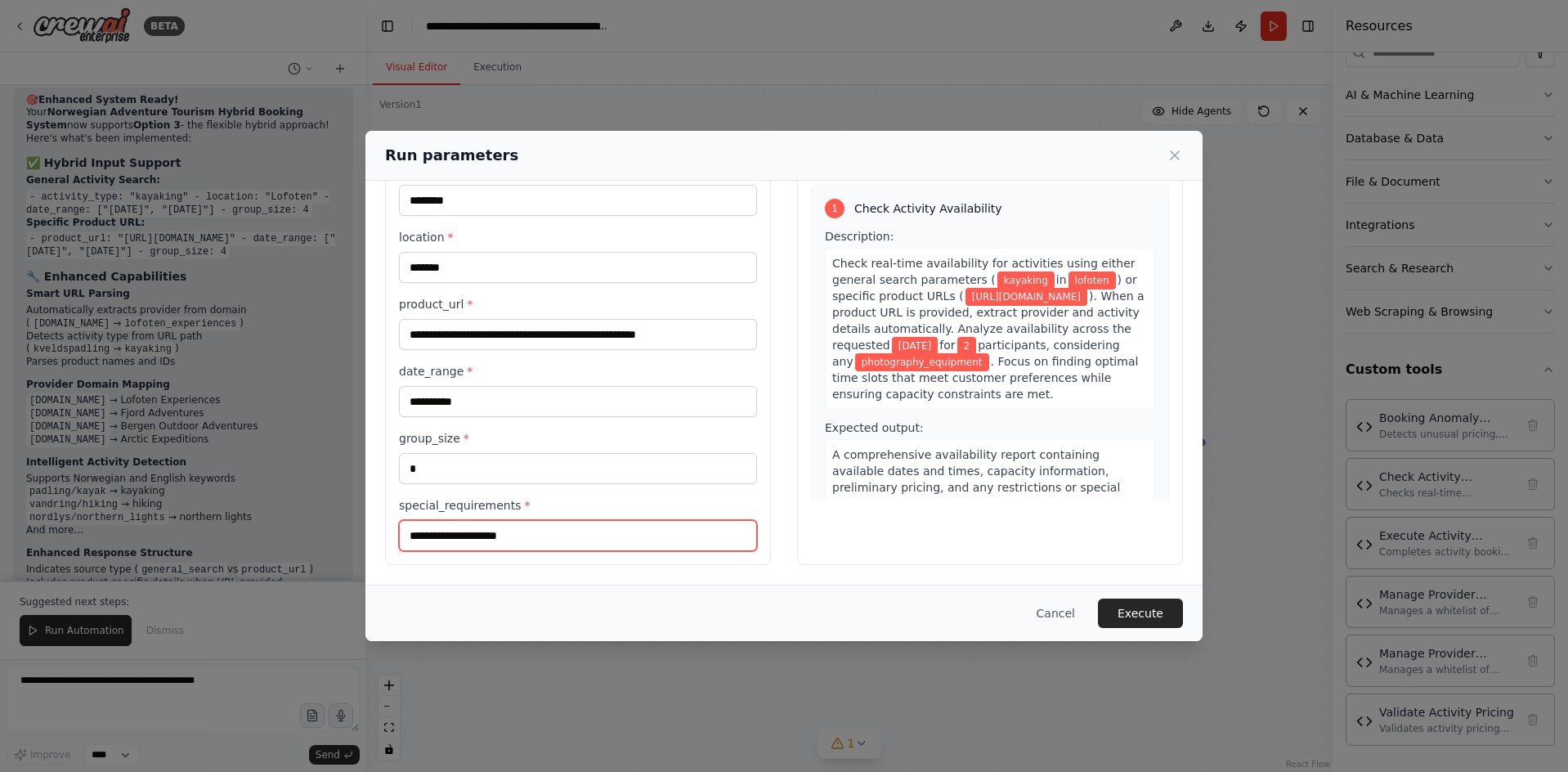
click at [547, 541] on input "**********" at bounding box center [578, 535] width 358 height 31
click at [546, 541] on input "**********" at bounding box center [578, 535] width 358 height 31
click at [545, 541] on input "**********" at bounding box center [578, 535] width 358 height 31
type input "****"
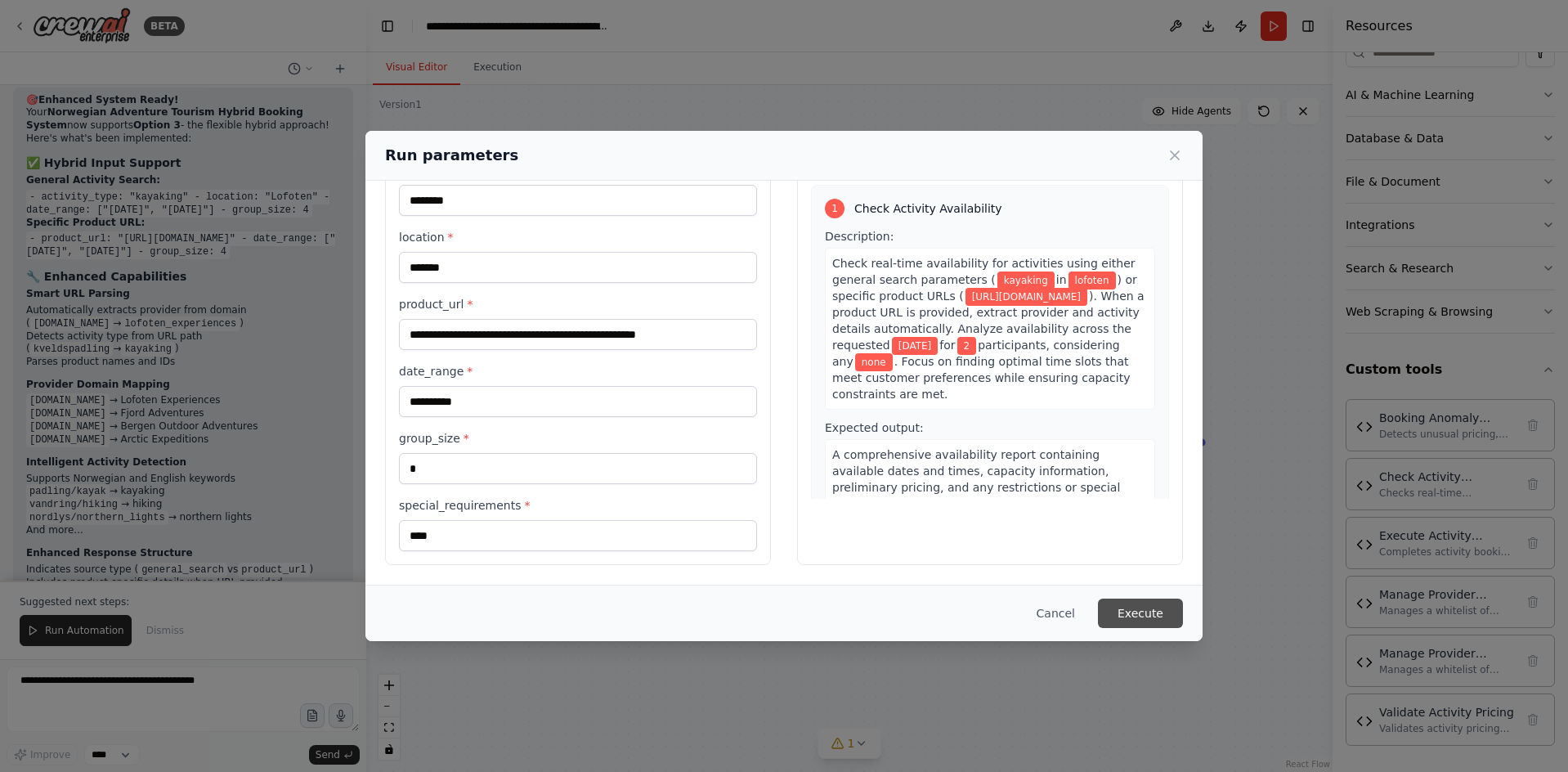
click at [1157, 614] on button "Execute" at bounding box center [1141, 613] width 85 height 30
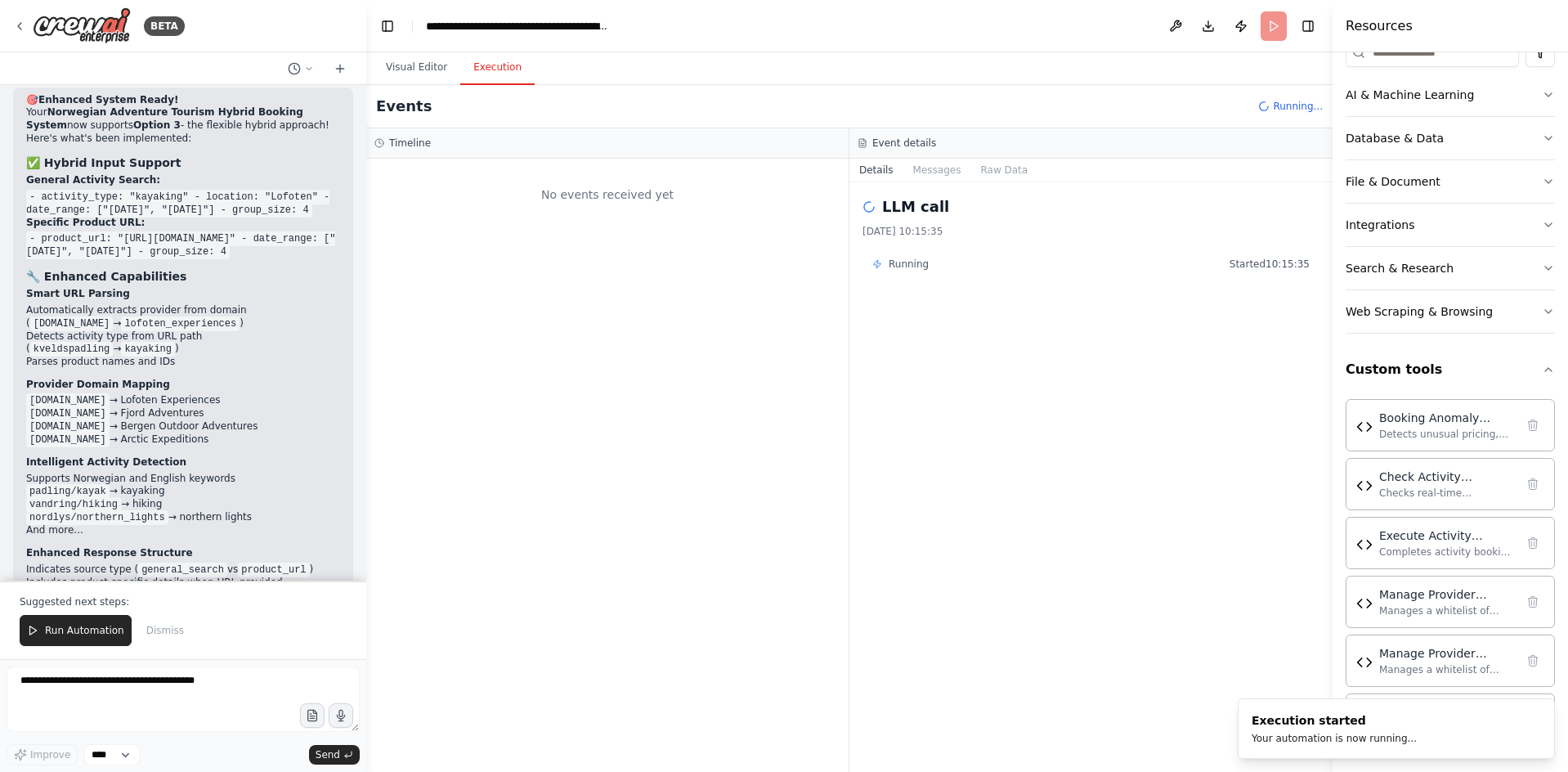
scroll to position [0, 0]
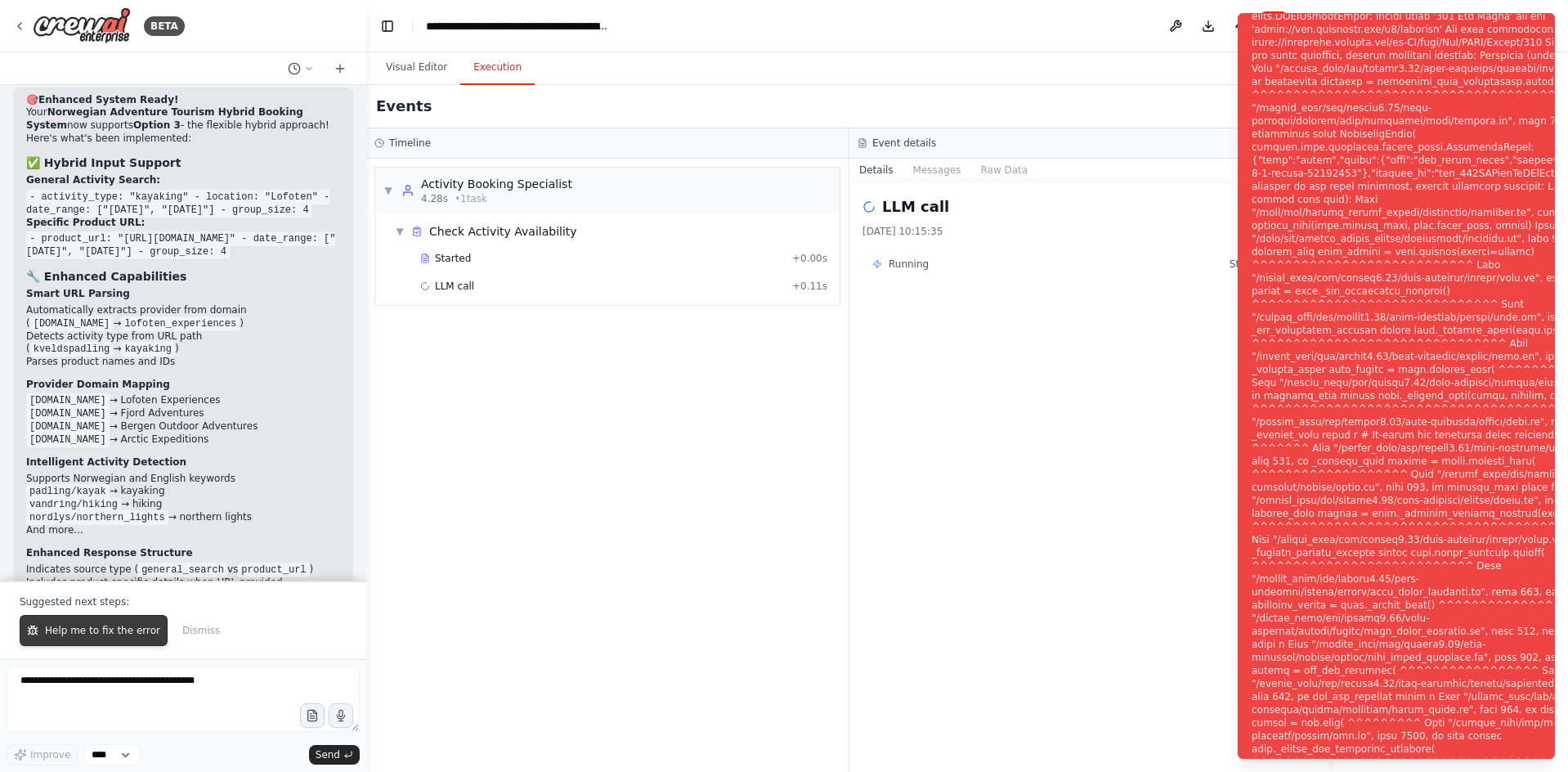
click at [72, 636] on span "Help me to fix the error" at bounding box center [102, 630] width 115 height 13
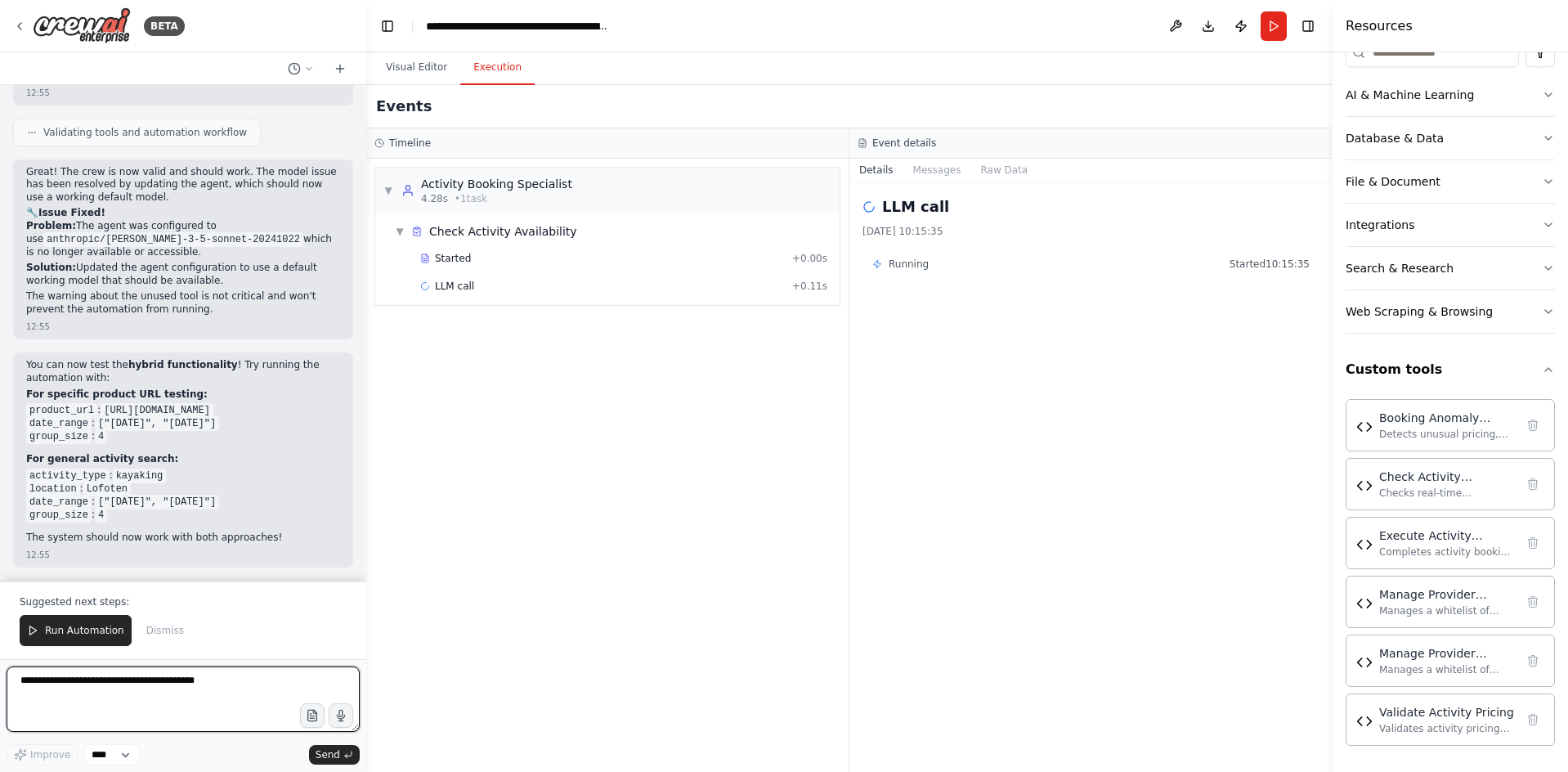
scroll to position [14837, 0]
click at [418, 72] on button "Visual Editor" at bounding box center [416, 68] width 87 height 35
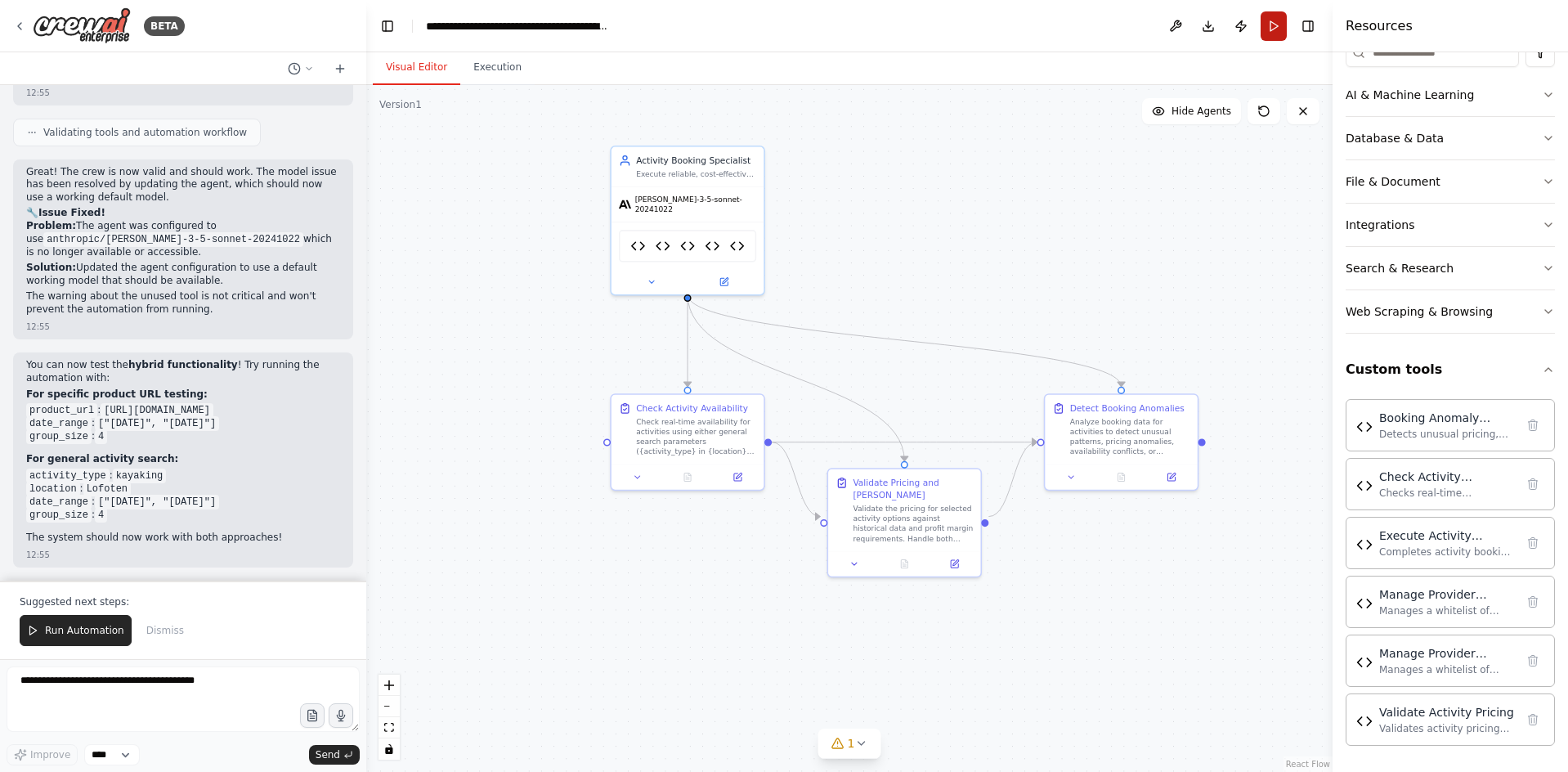
click at [1278, 25] on button "Run" at bounding box center [1274, 27] width 26 height 30
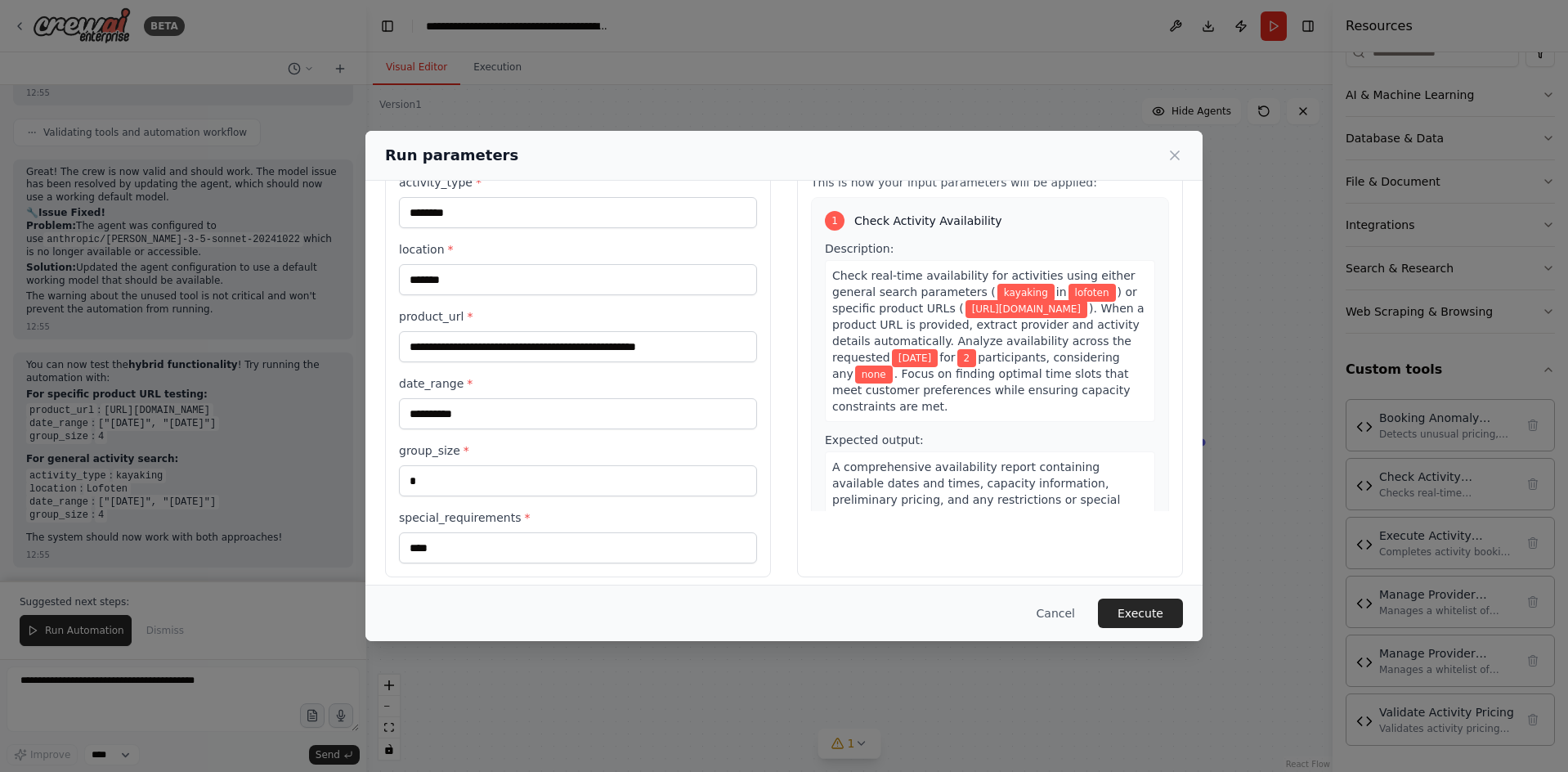
scroll to position [76, 0]
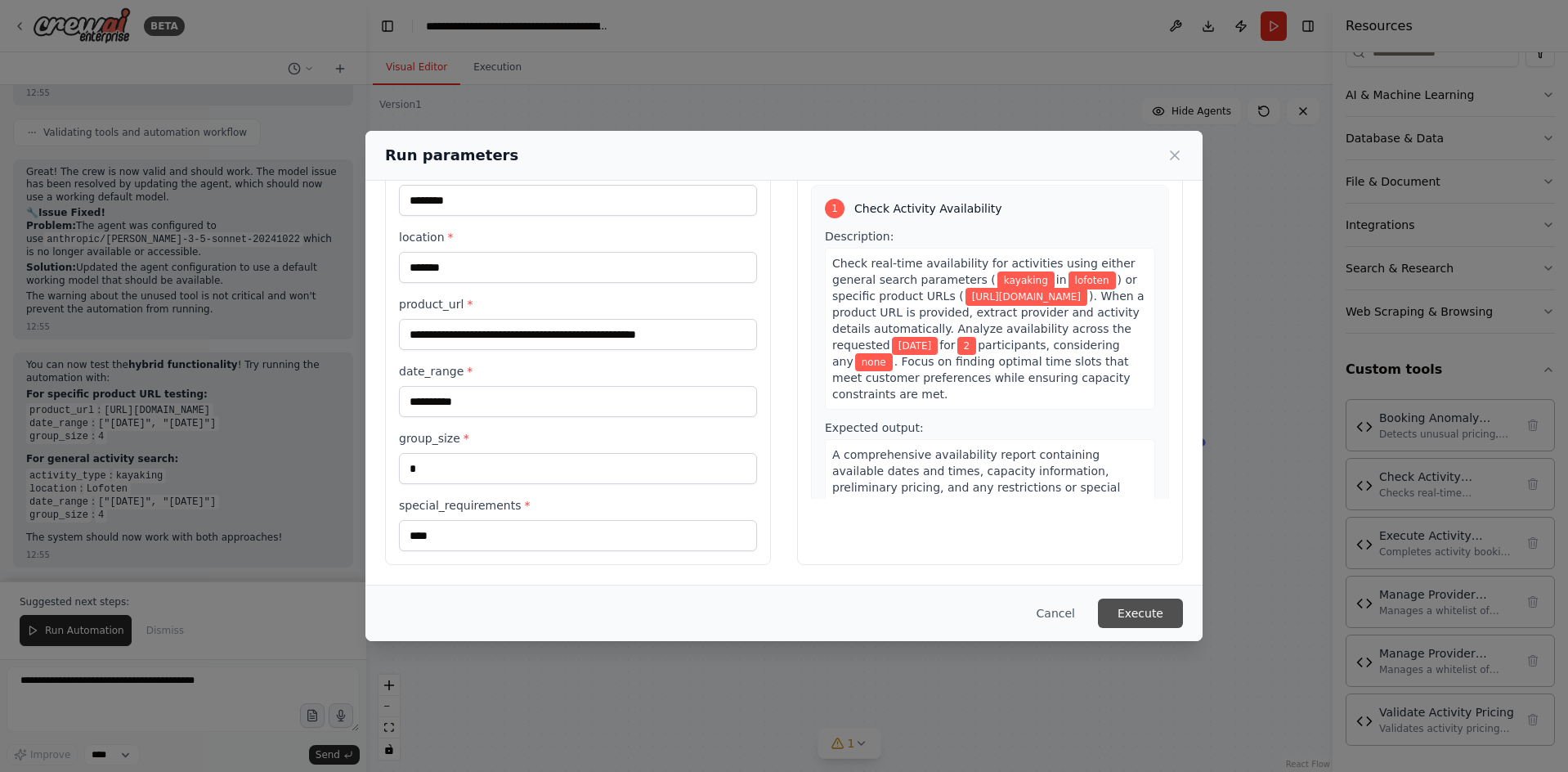
click at [1137, 615] on button "Execute" at bounding box center [1141, 613] width 85 height 30
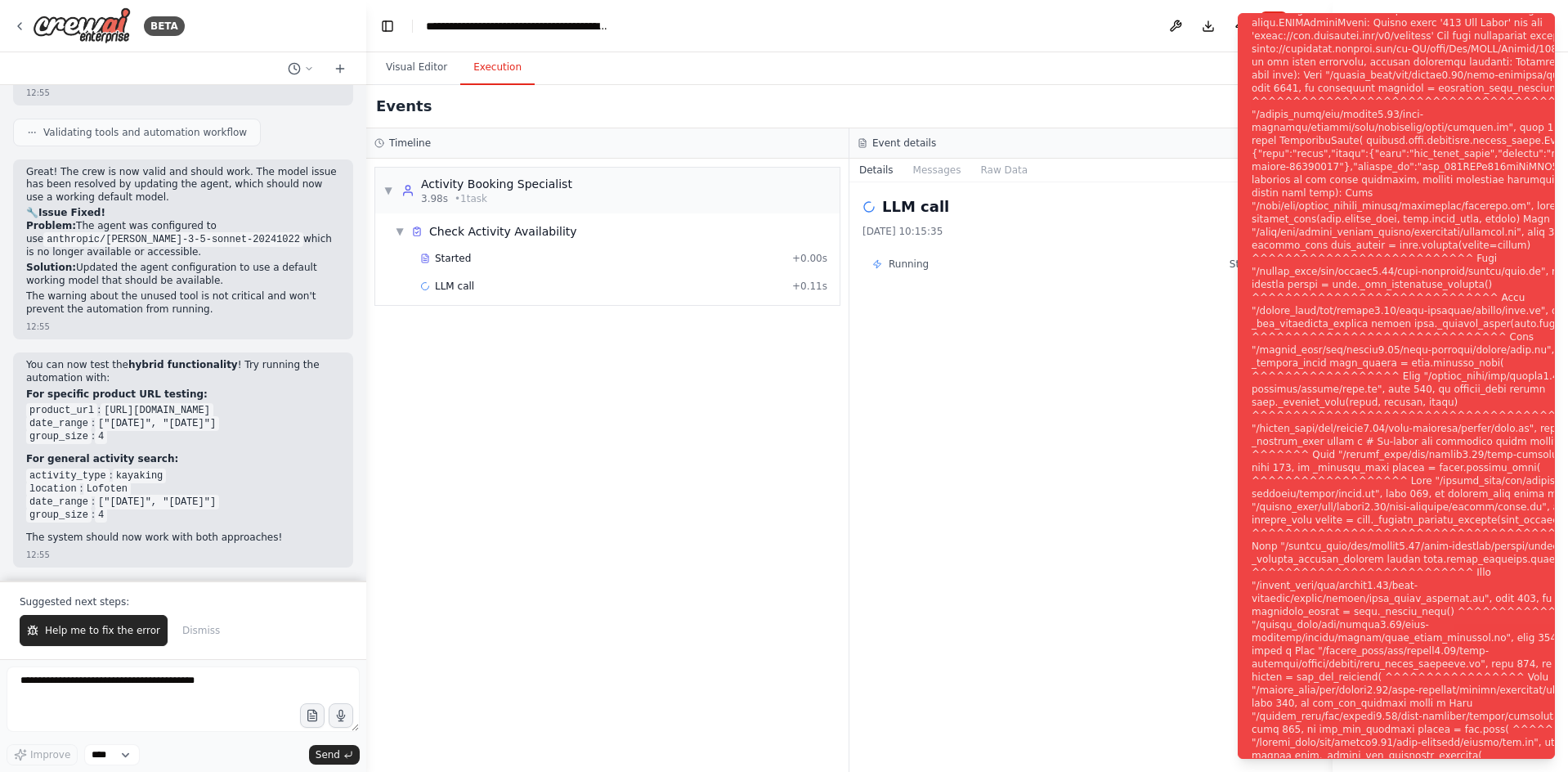
click at [1211, 105] on div "Events" at bounding box center [850, 107] width 967 height 44
click at [953, 152] on div "Event details" at bounding box center [1091, 143] width 483 height 30
click at [497, 67] on button "Execution" at bounding box center [497, 68] width 75 height 35
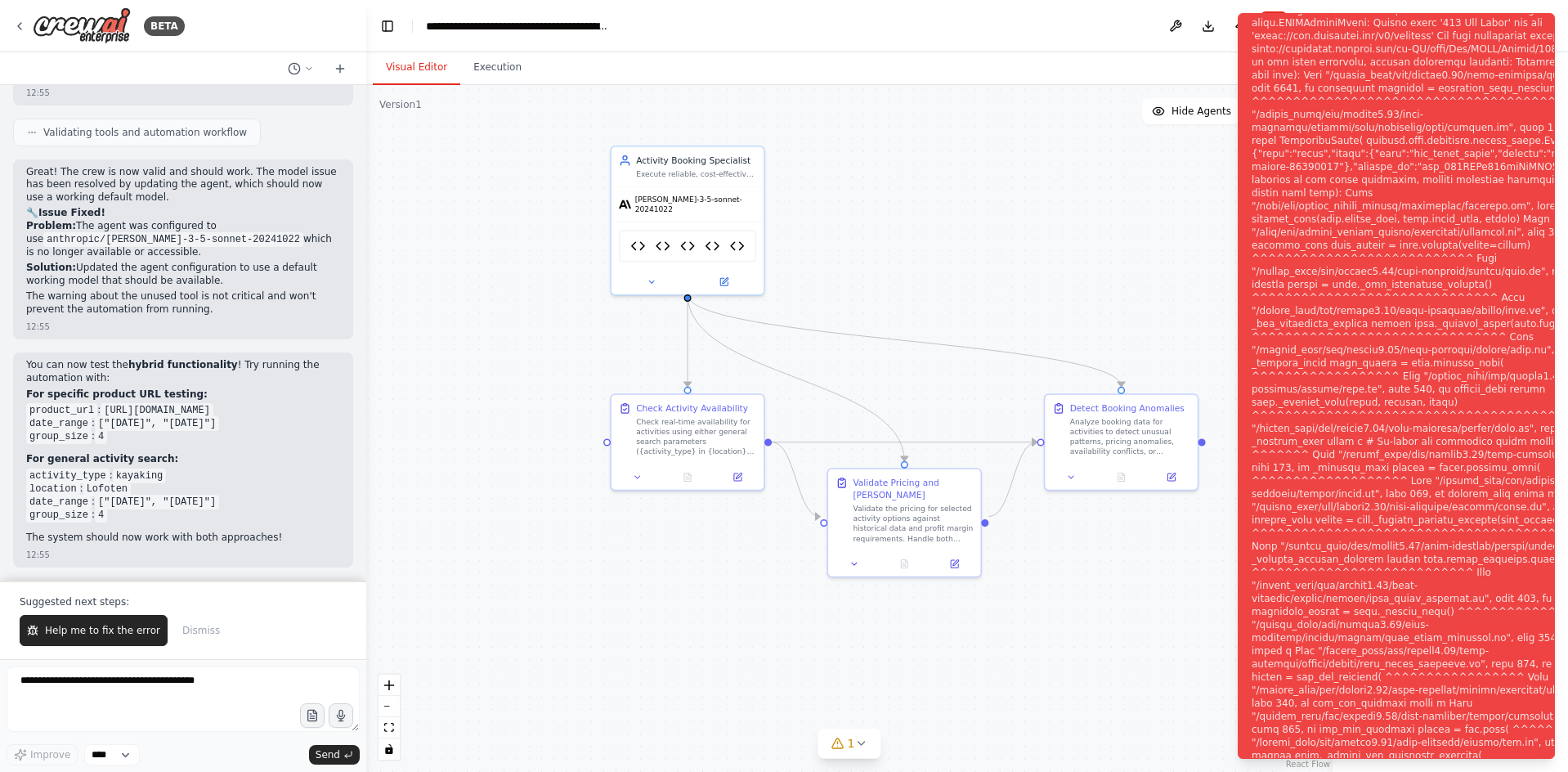
click at [411, 76] on button "Visual Editor" at bounding box center [416, 68] width 87 height 35
click at [725, 275] on icon at bounding box center [725, 278] width 6 height 6
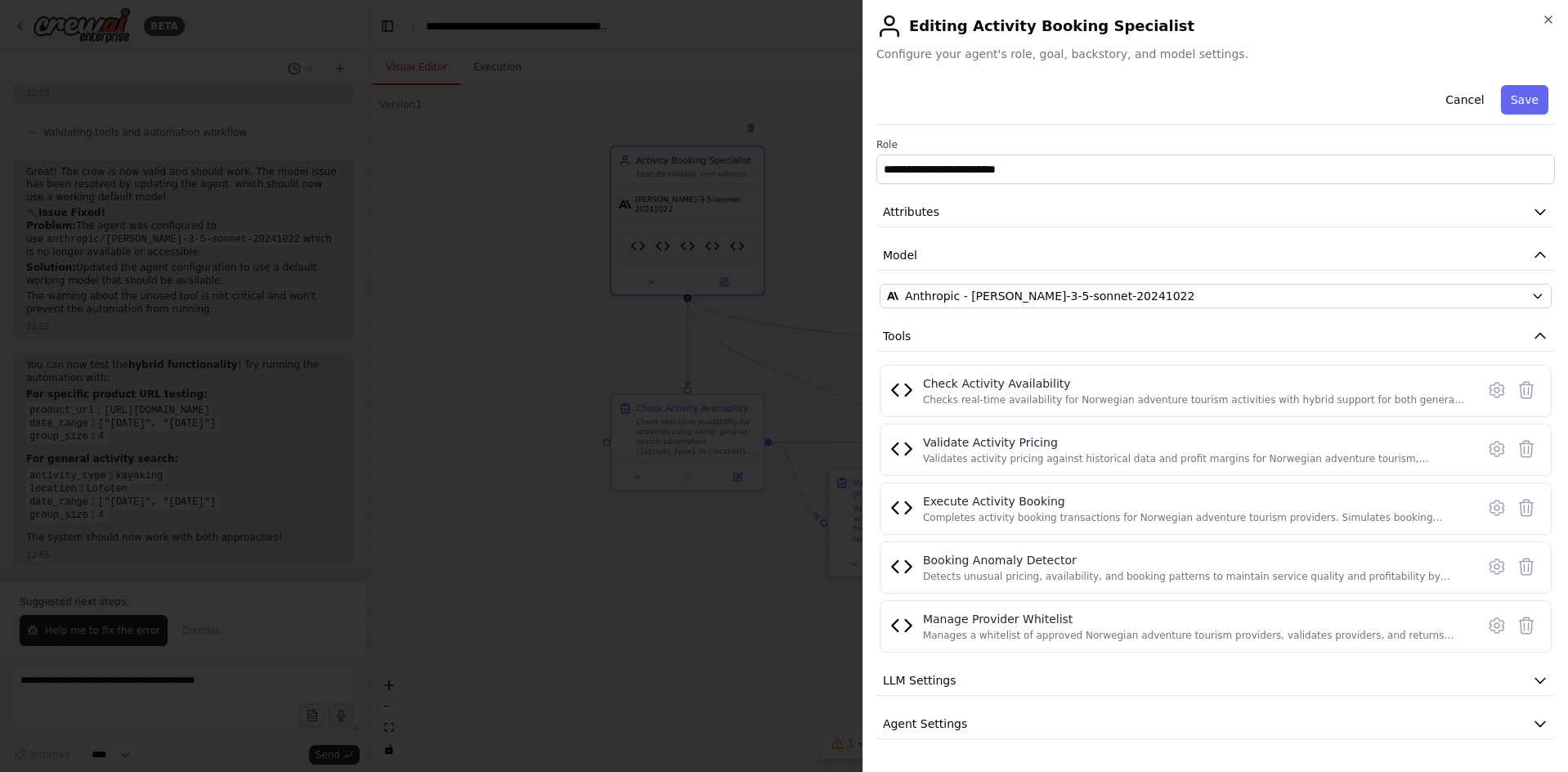
click at [961, 277] on div "**********" at bounding box center [1215, 430] width 679 height 703
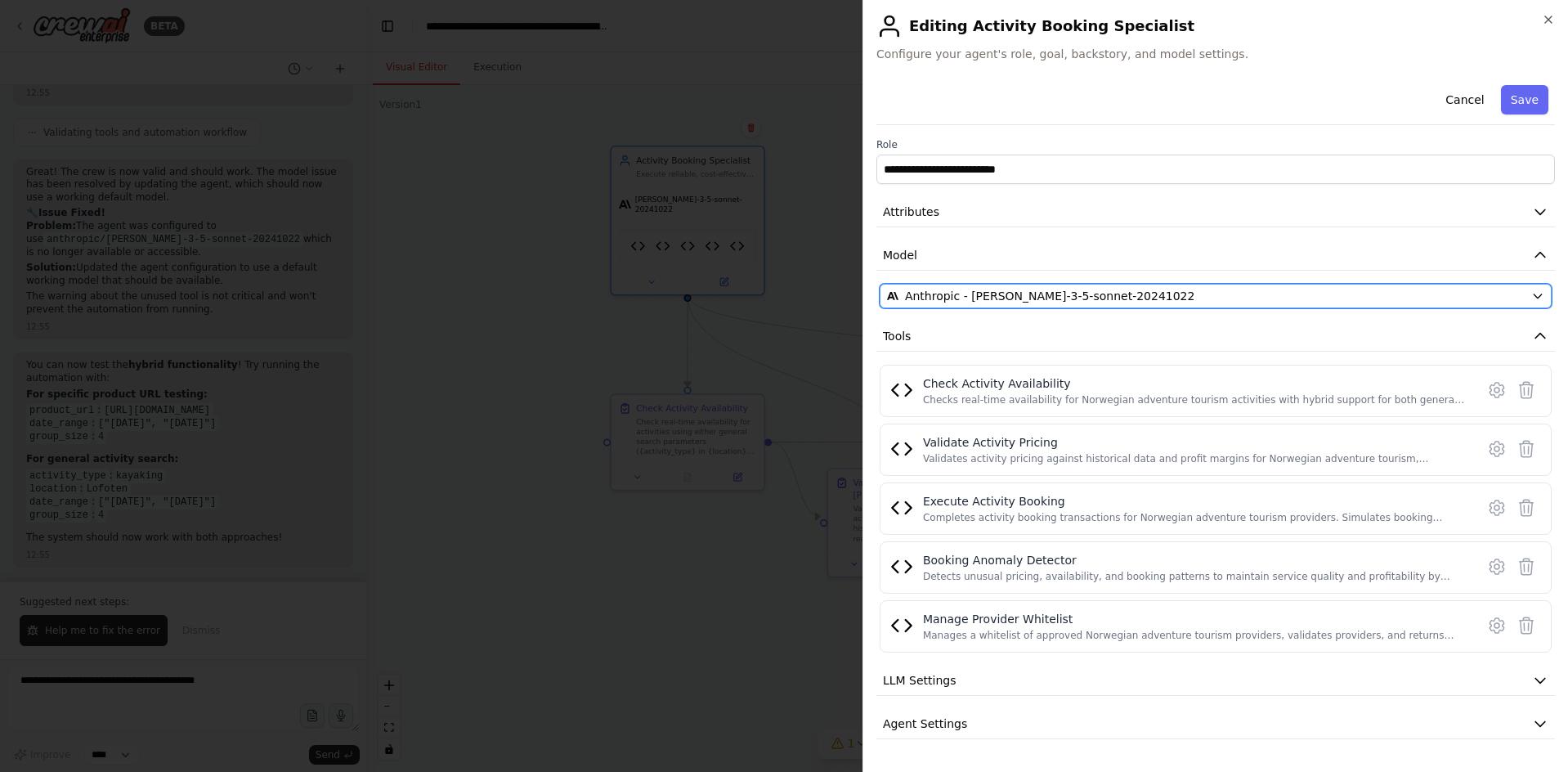
click at [986, 294] on span "Anthropic - claude-3-5-sonnet-20241022" at bounding box center [1050, 296] width 290 height 16
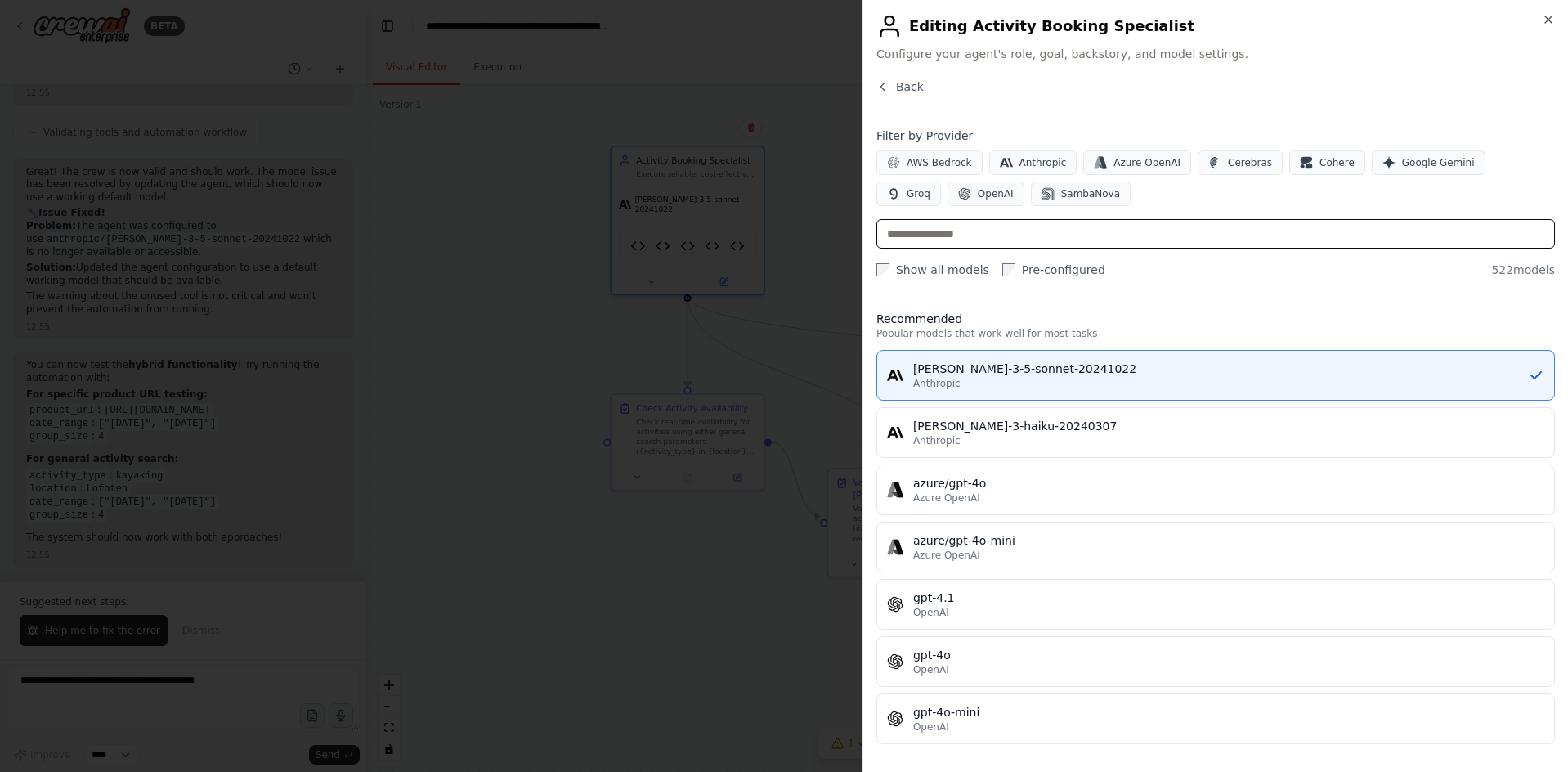
click at [958, 246] on input "text" at bounding box center [1215, 234] width 679 height 30
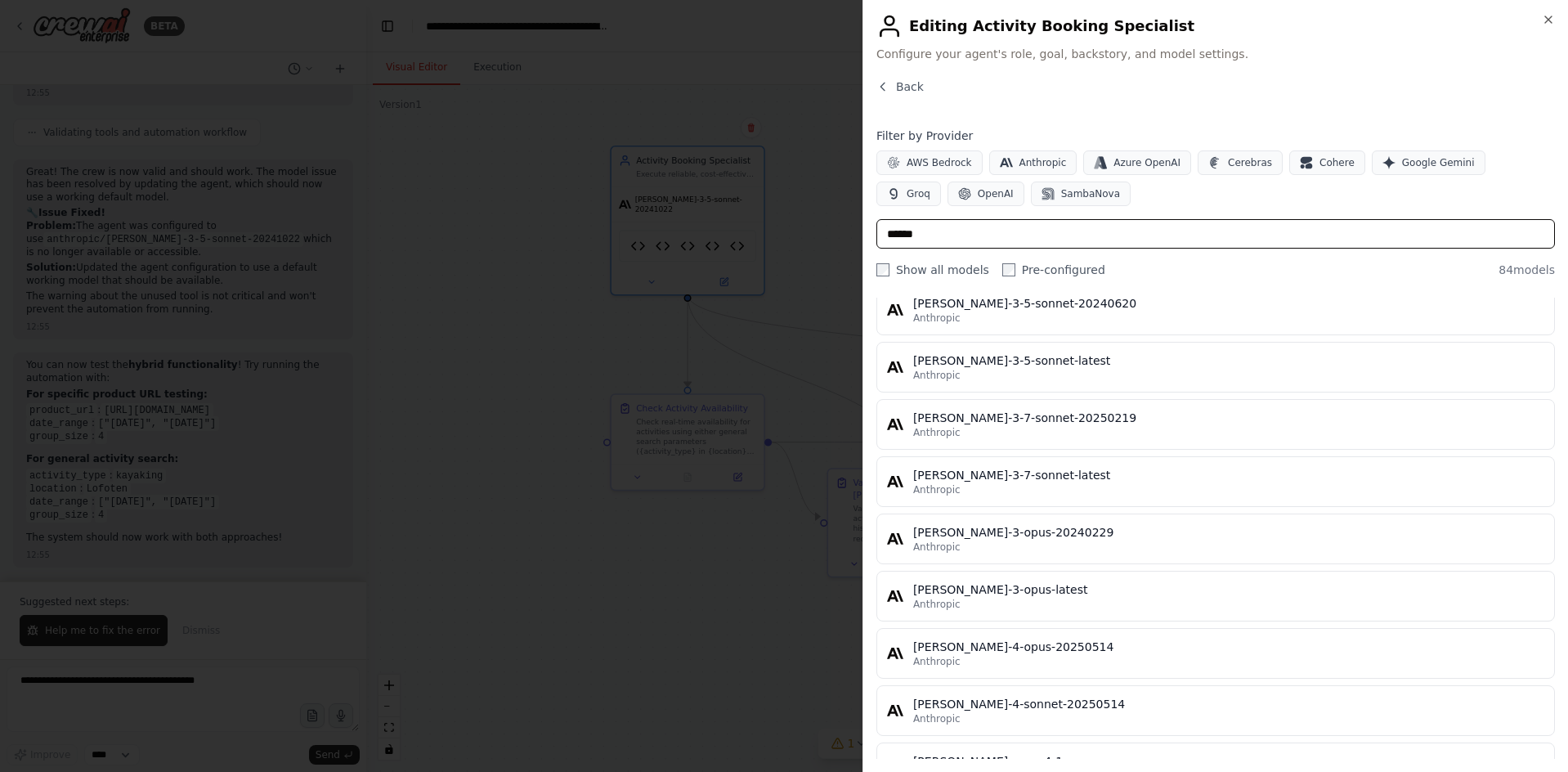
scroll to position [4212, 0]
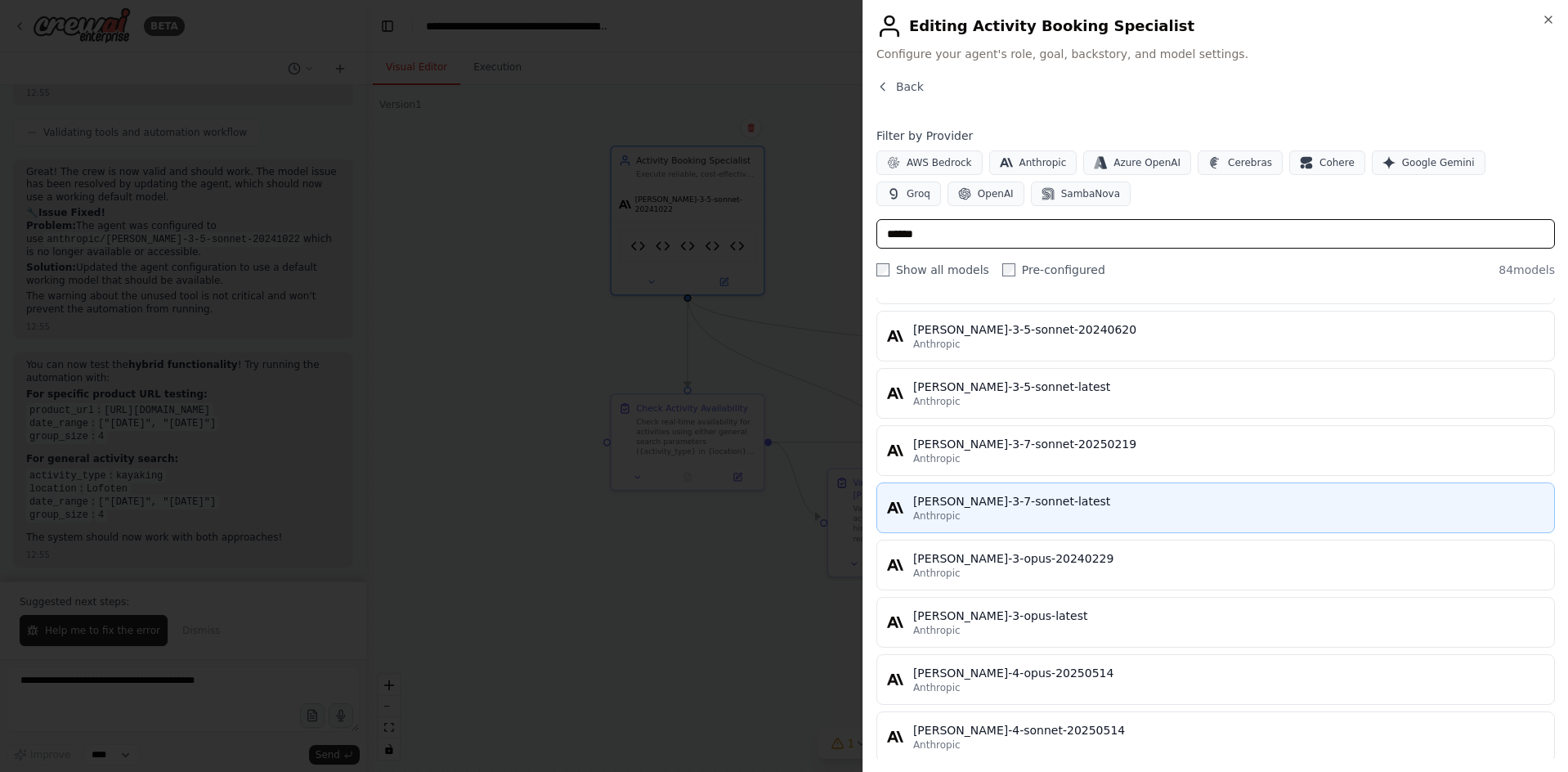
type input "******"
click at [1035, 510] on div "Anthropic" at bounding box center [1228, 516] width 631 height 13
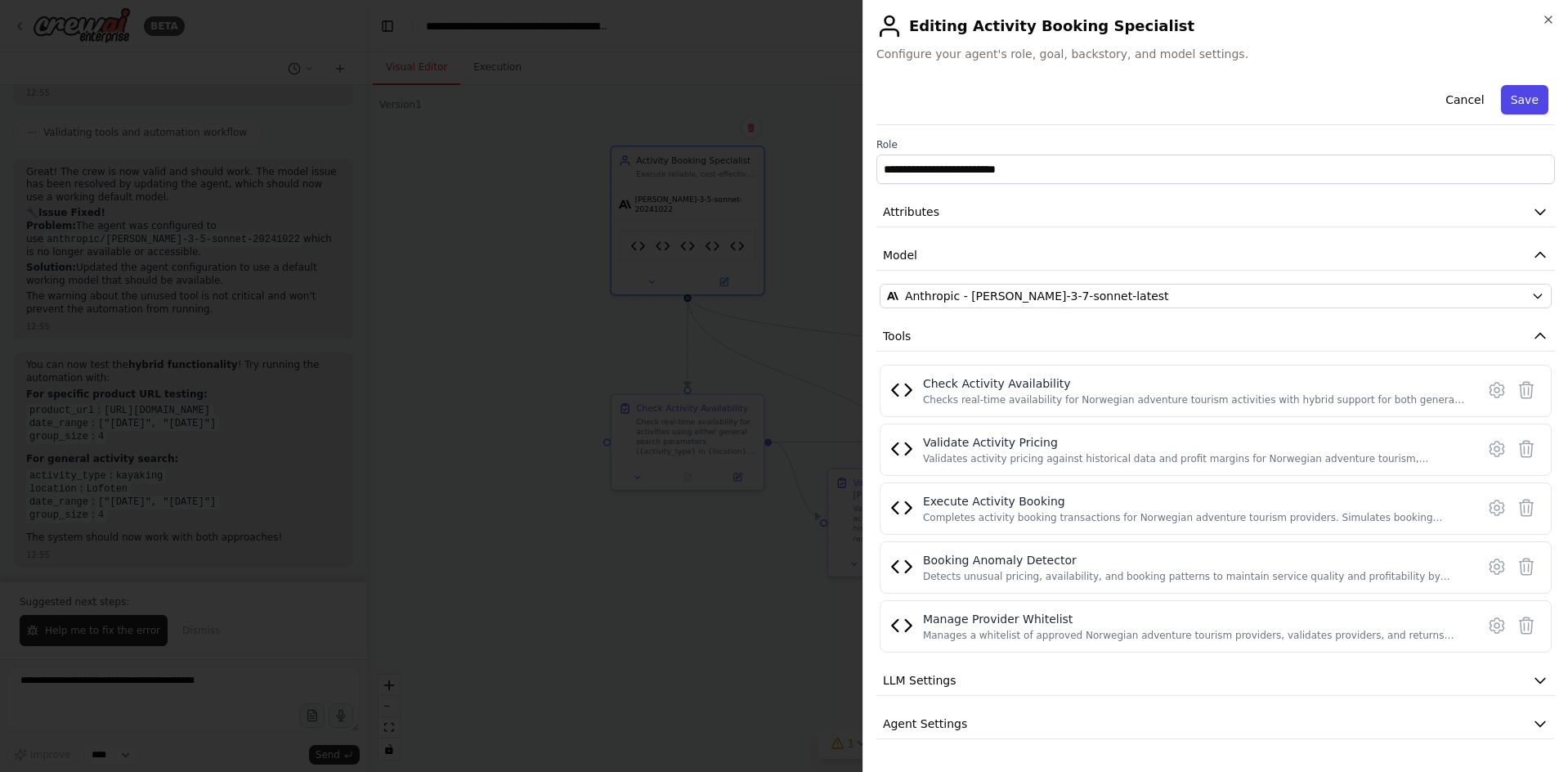
click at [1519, 102] on button "Save" at bounding box center [1525, 100] width 48 height 30
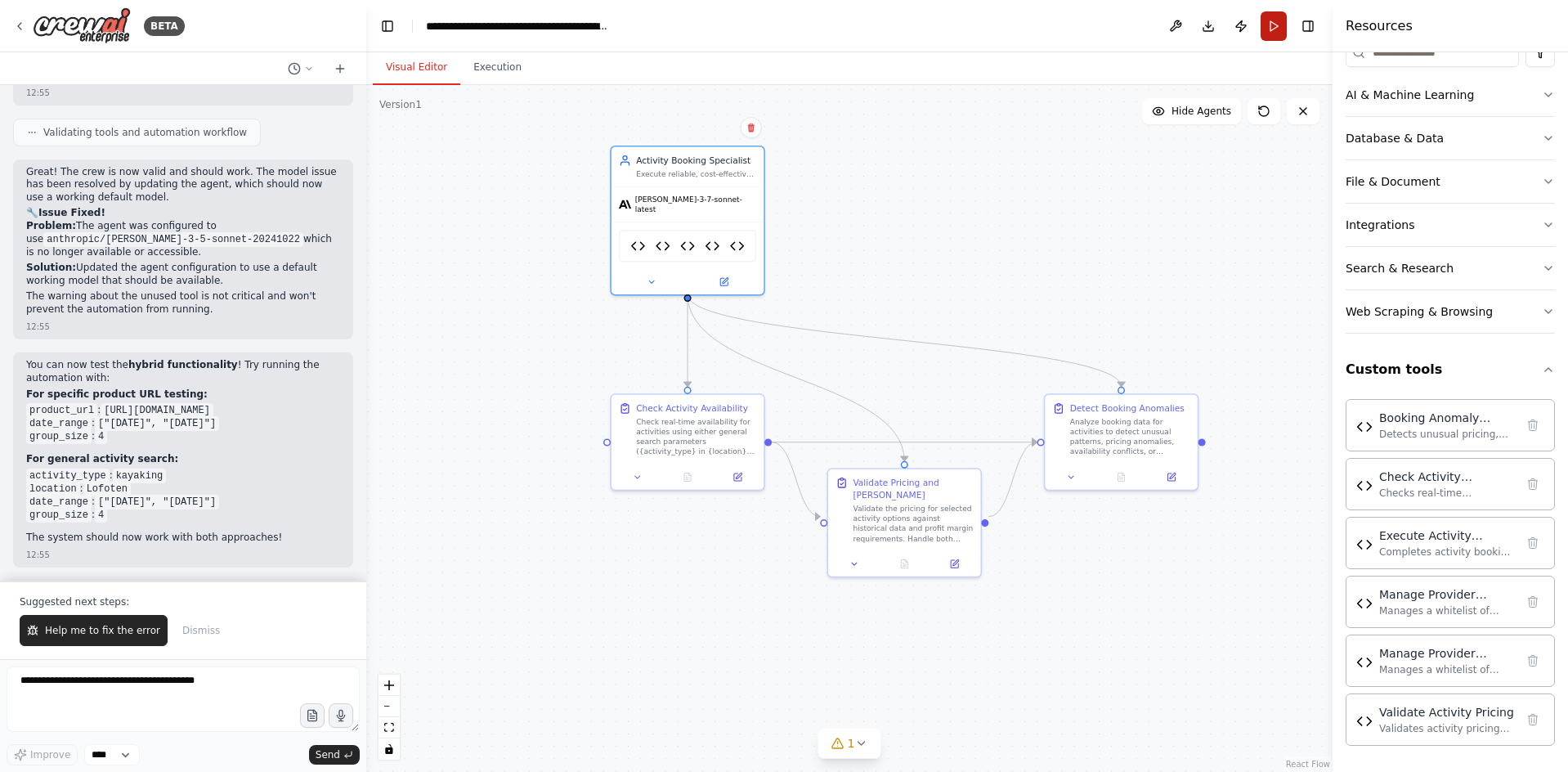
click at [1271, 30] on button "Run" at bounding box center [1274, 27] width 26 height 30
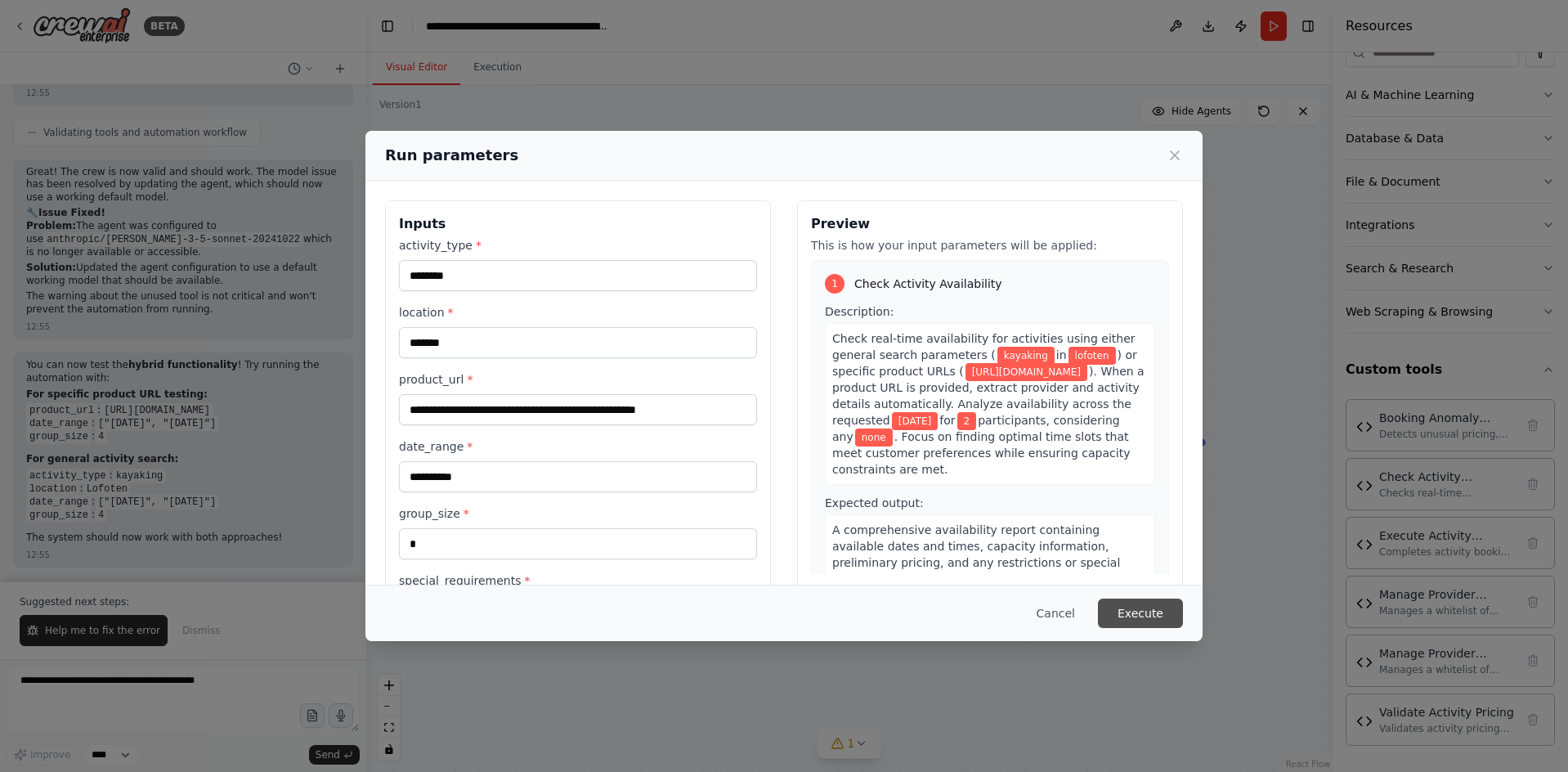
click at [1155, 611] on button "Execute" at bounding box center [1141, 613] width 85 height 30
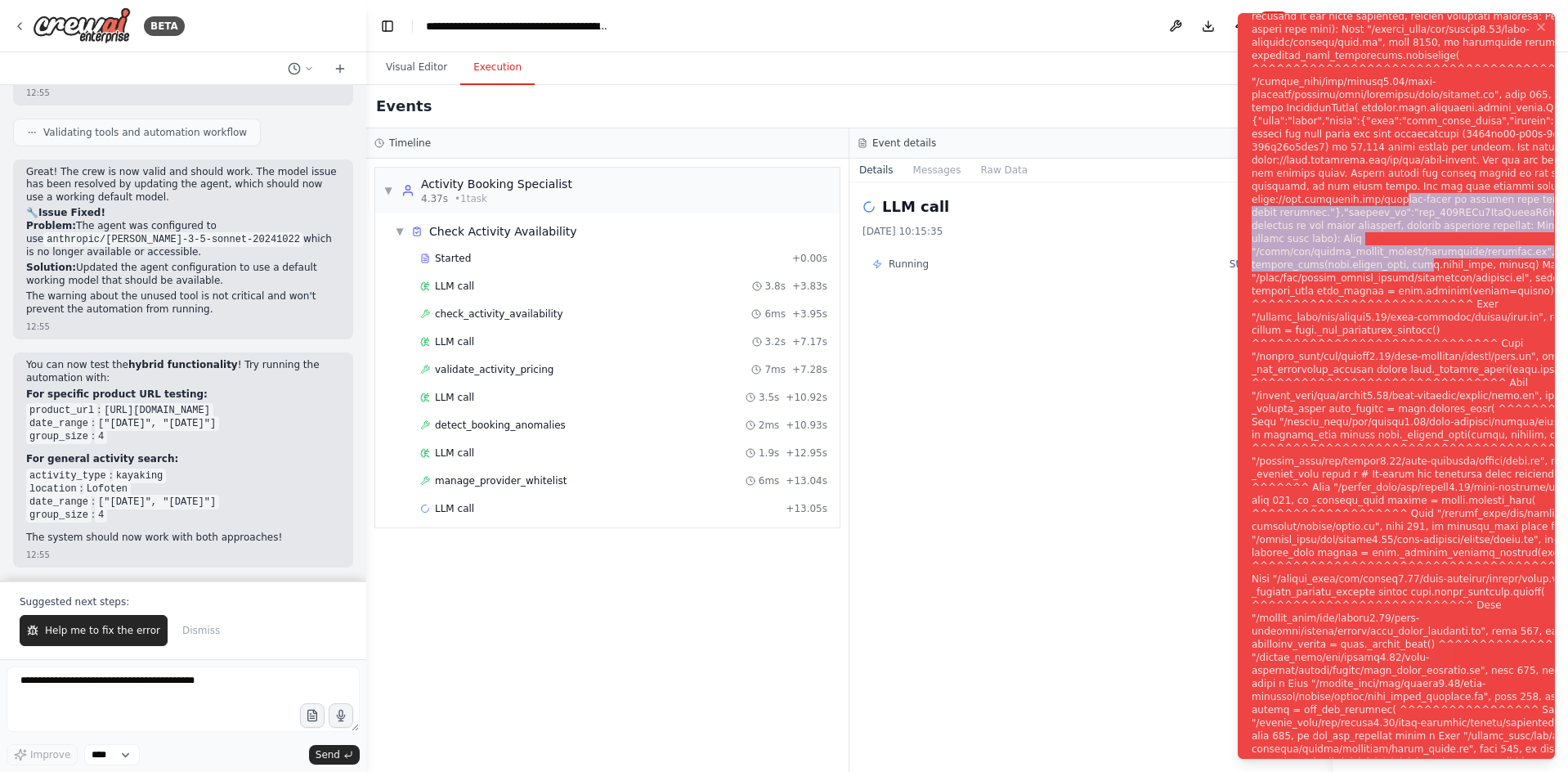
drag, startPoint x: 1431, startPoint y: 201, endPoint x: 1421, endPoint y: 155, distance: 47.1
click at [1425, 171] on div "Notifications (F8)" at bounding box center [1449, 395] width 394 height 1452
drag, startPoint x: 1250, startPoint y: 25, endPoint x: 1306, endPoint y: 72, distance: 73.1
click at [1308, 75] on div "Notifications (F8)" at bounding box center [1449, 395] width 394 height 1452
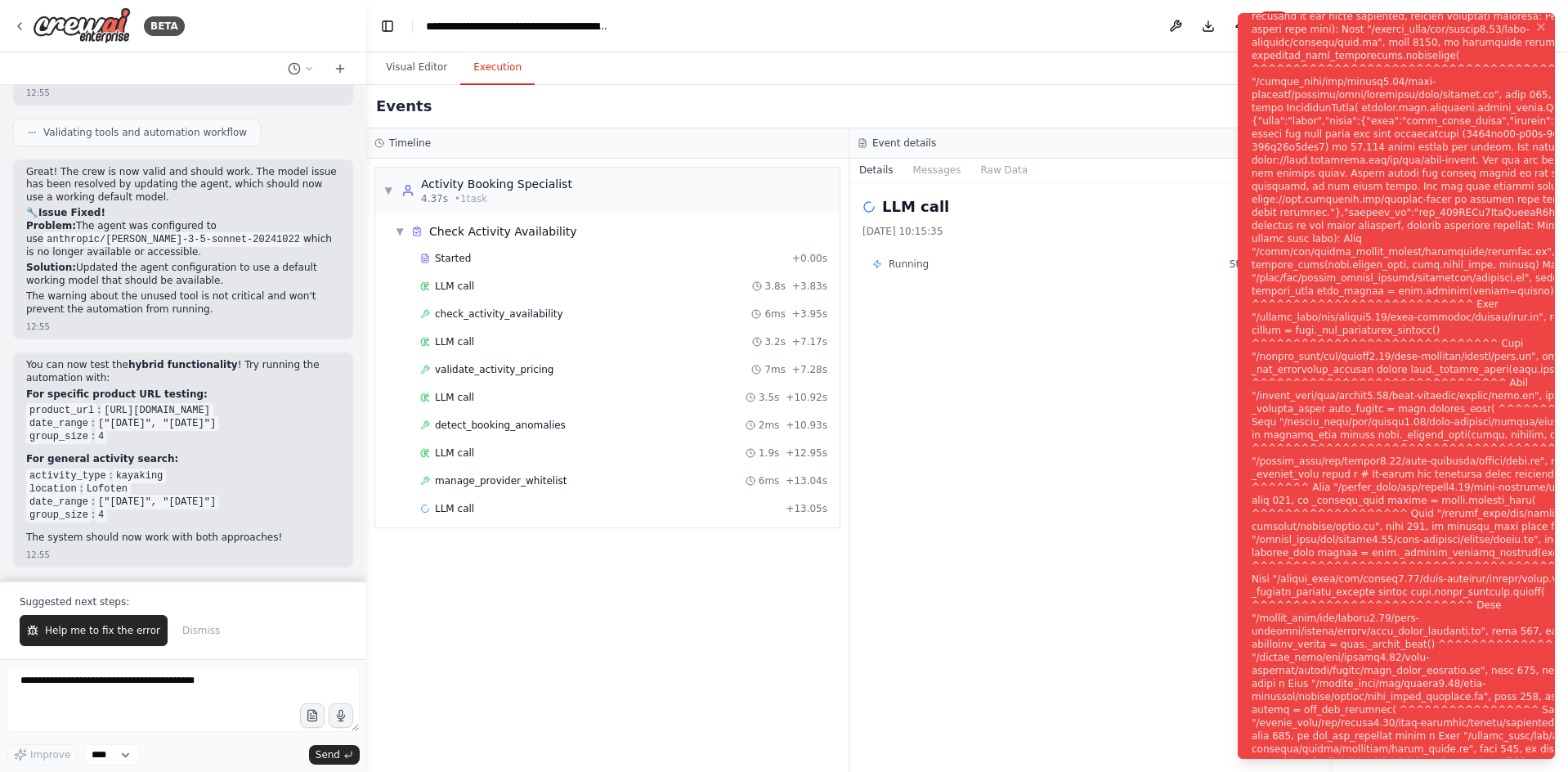
click at [1303, 63] on div "Notifications (F8)" at bounding box center [1449, 395] width 394 height 1452
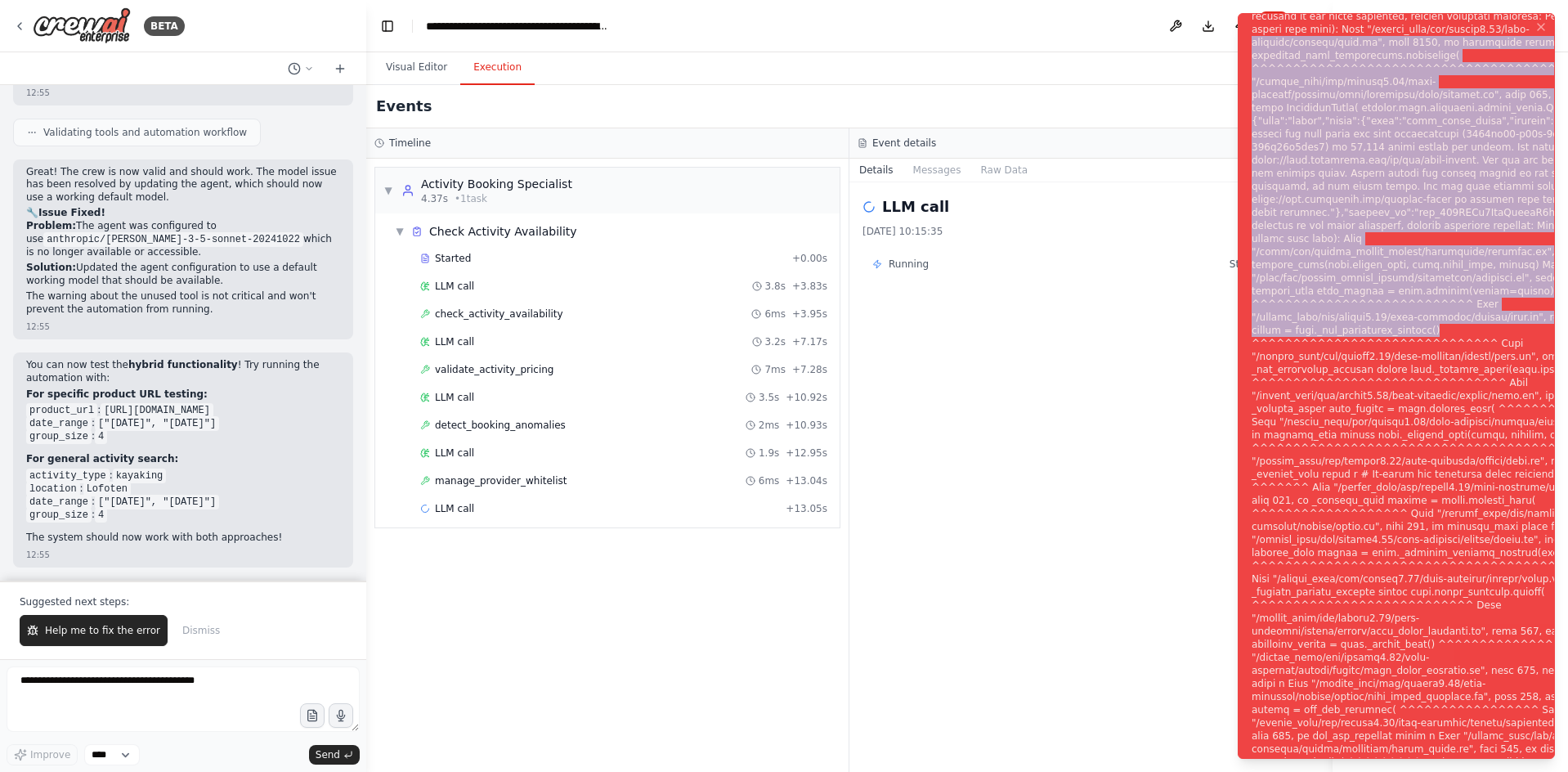
drag, startPoint x: 1252, startPoint y: 23, endPoint x: 1510, endPoint y: 331, distance: 401.8
click at [1510, 330] on div "Notifications (F8)" at bounding box center [1449, 395] width 394 height 1452
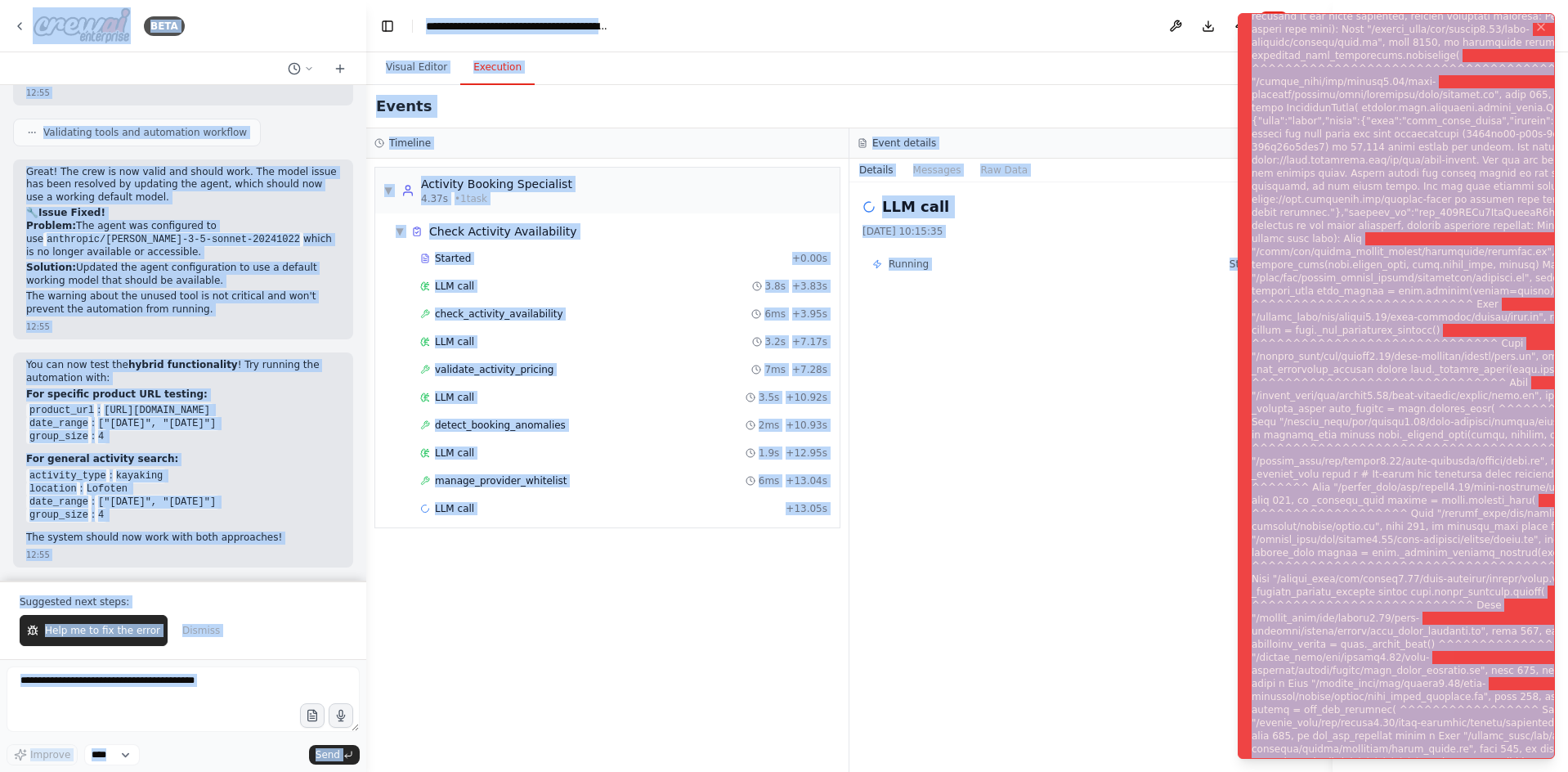
click at [1505, 340] on div "Notifications (F8)" at bounding box center [1449, 395] width 394 height 1452
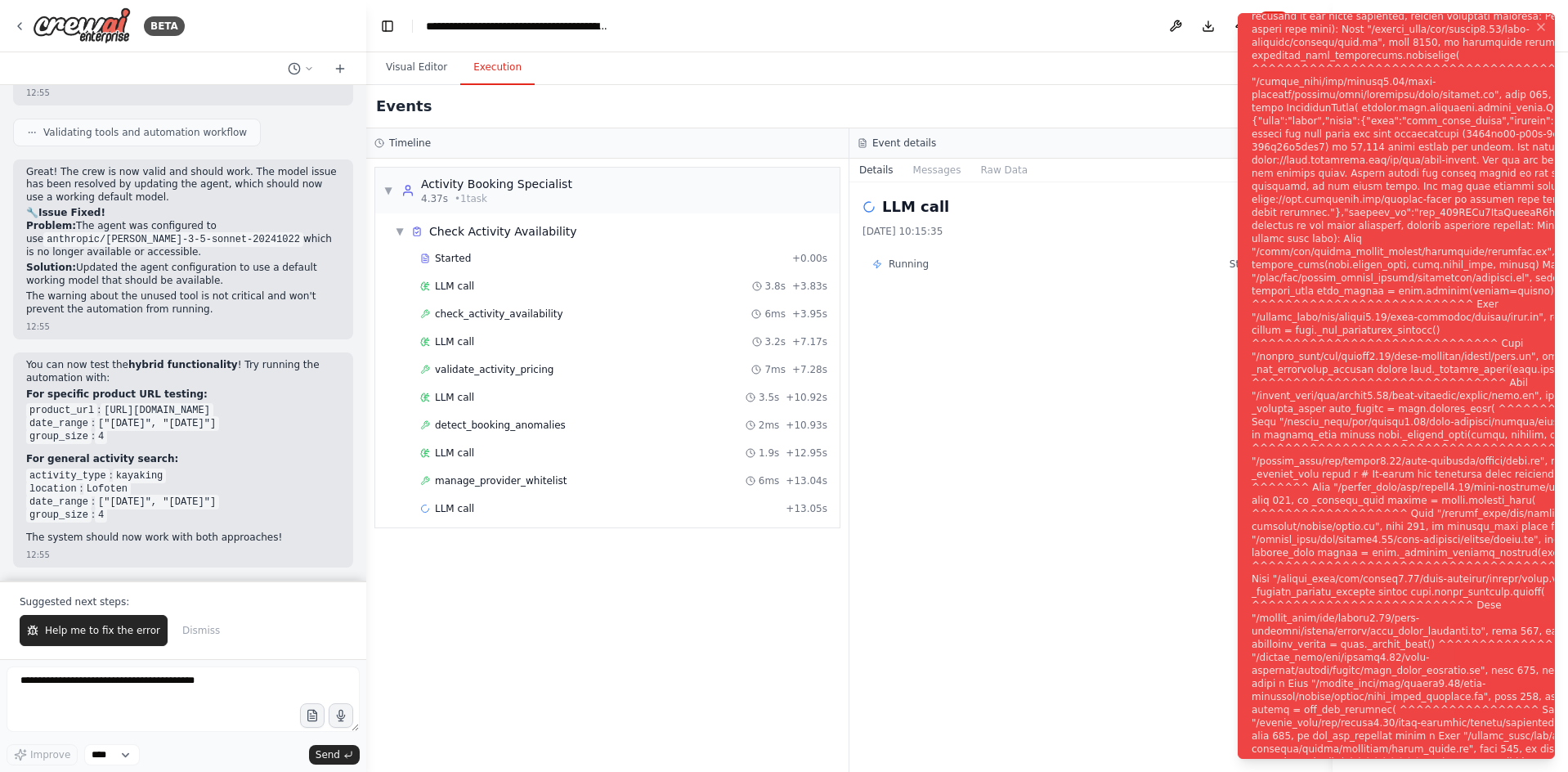
click at [1481, 309] on div "Notifications (F8)" at bounding box center [1449, 395] width 394 height 1452
drag, startPoint x: 1248, startPoint y: 26, endPoint x: 1415, endPoint y: 295, distance: 316.6
click at [1433, 362] on li "Execution Error" at bounding box center [1396, 386] width 317 height 745
click at [1411, 282] on div "Notifications (F8)" at bounding box center [1449, 395] width 394 height 1452
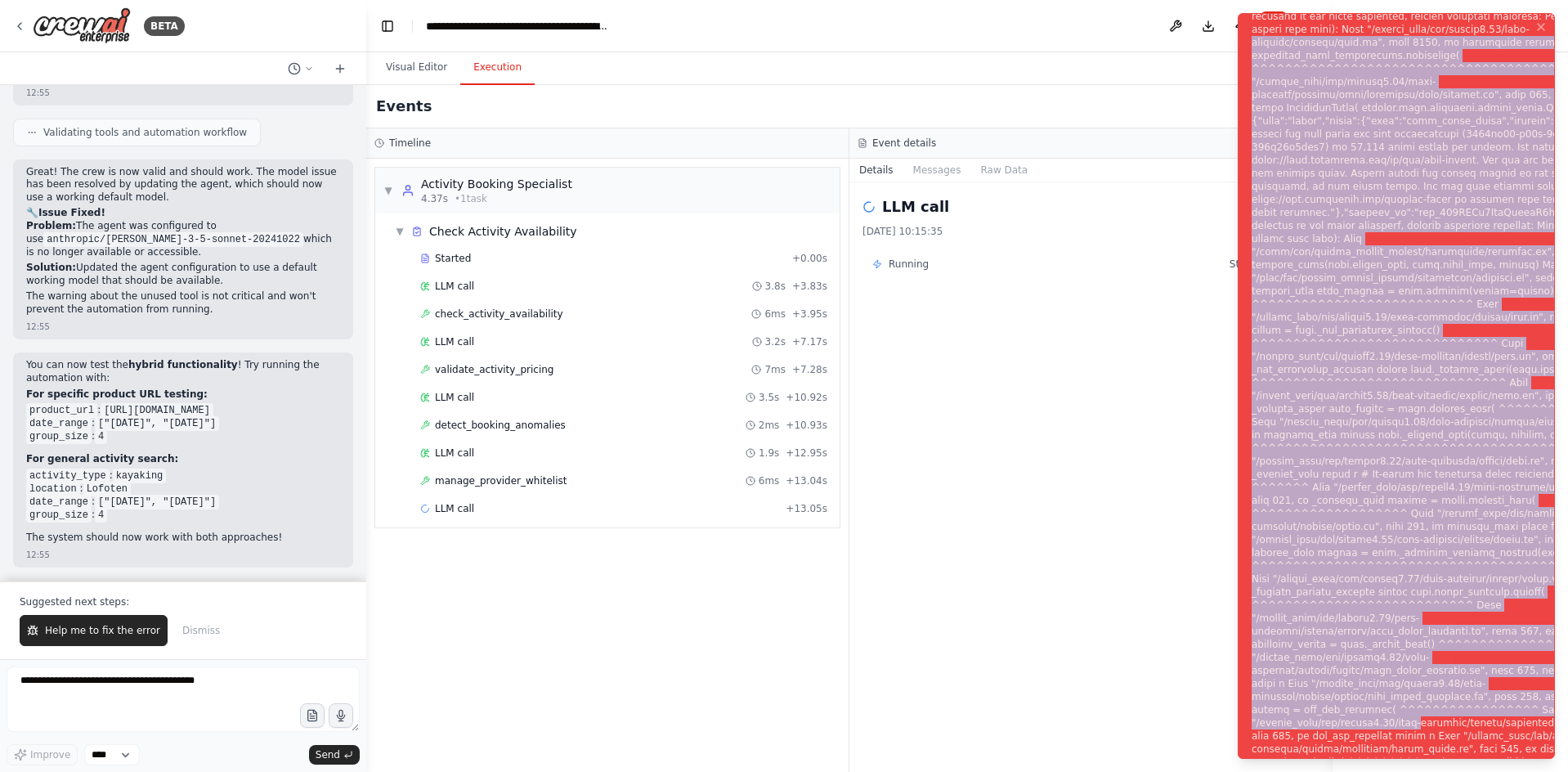
drag, startPoint x: 1254, startPoint y: 27, endPoint x: 1538, endPoint y: 740, distance: 767.5
click at [1538, 740] on div "Notifications (F8)" at bounding box center [1449, 395] width 394 height 1452
copy div "packages/litellm/main.py", line 2147, in completion response = anthropic_chat_c…"
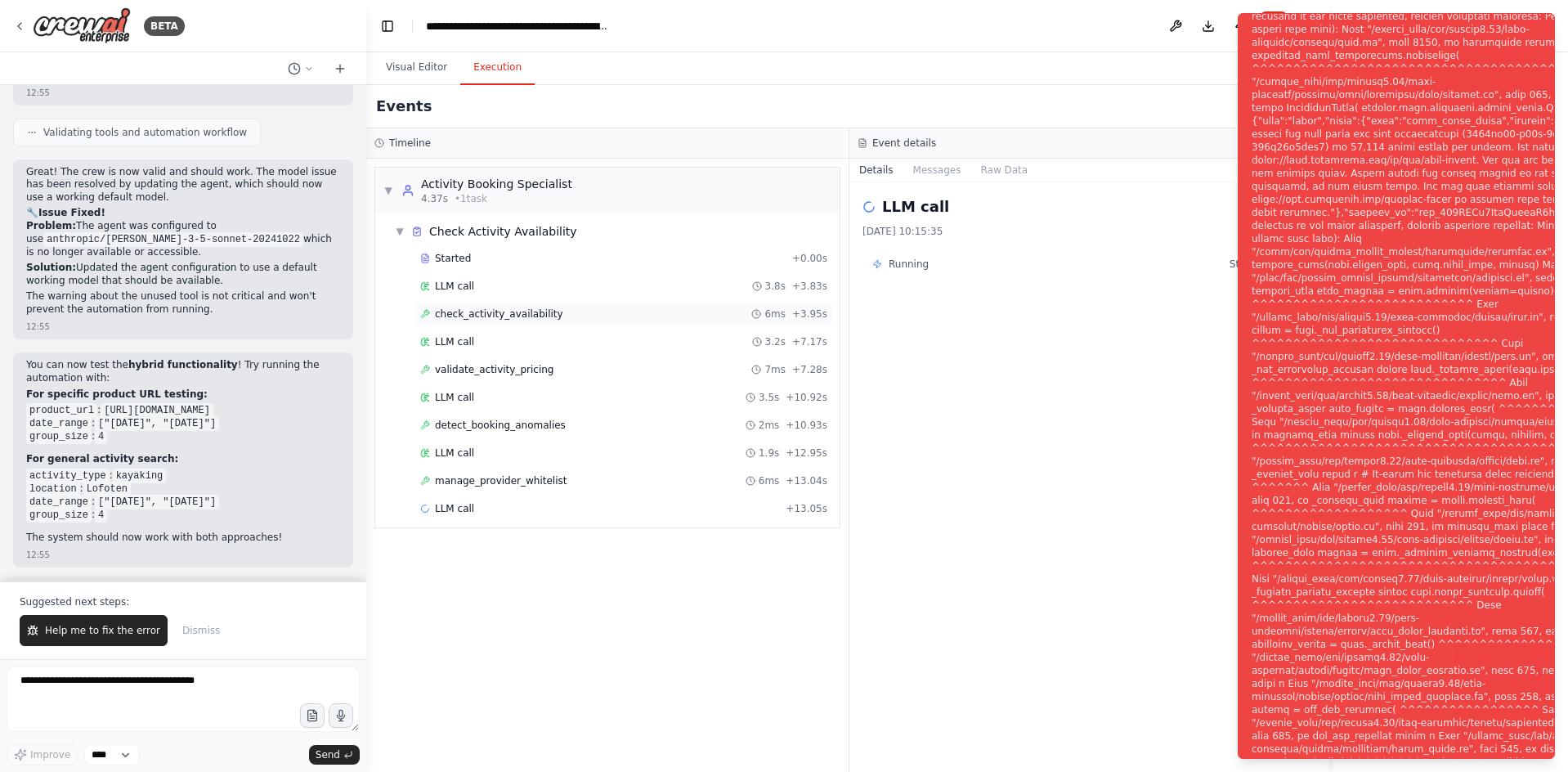
click at [482, 314] on span "check_activity_availability" at bounding box center [499, 313] width 128 height 13
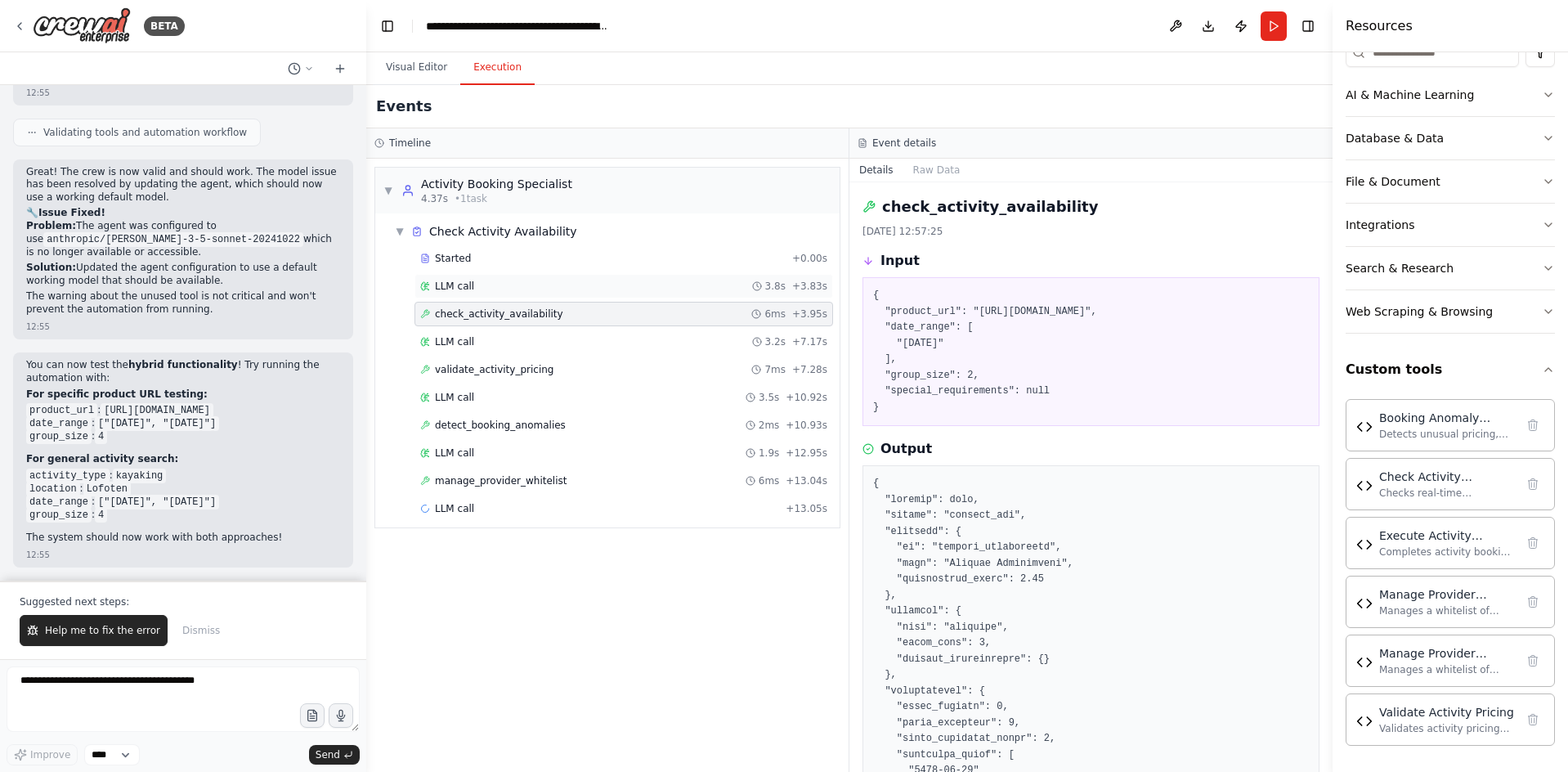
click at [656, 284] on div "LLM call 3.8s + 3.83s" at bounding box center [624, 285] width 407 height 13
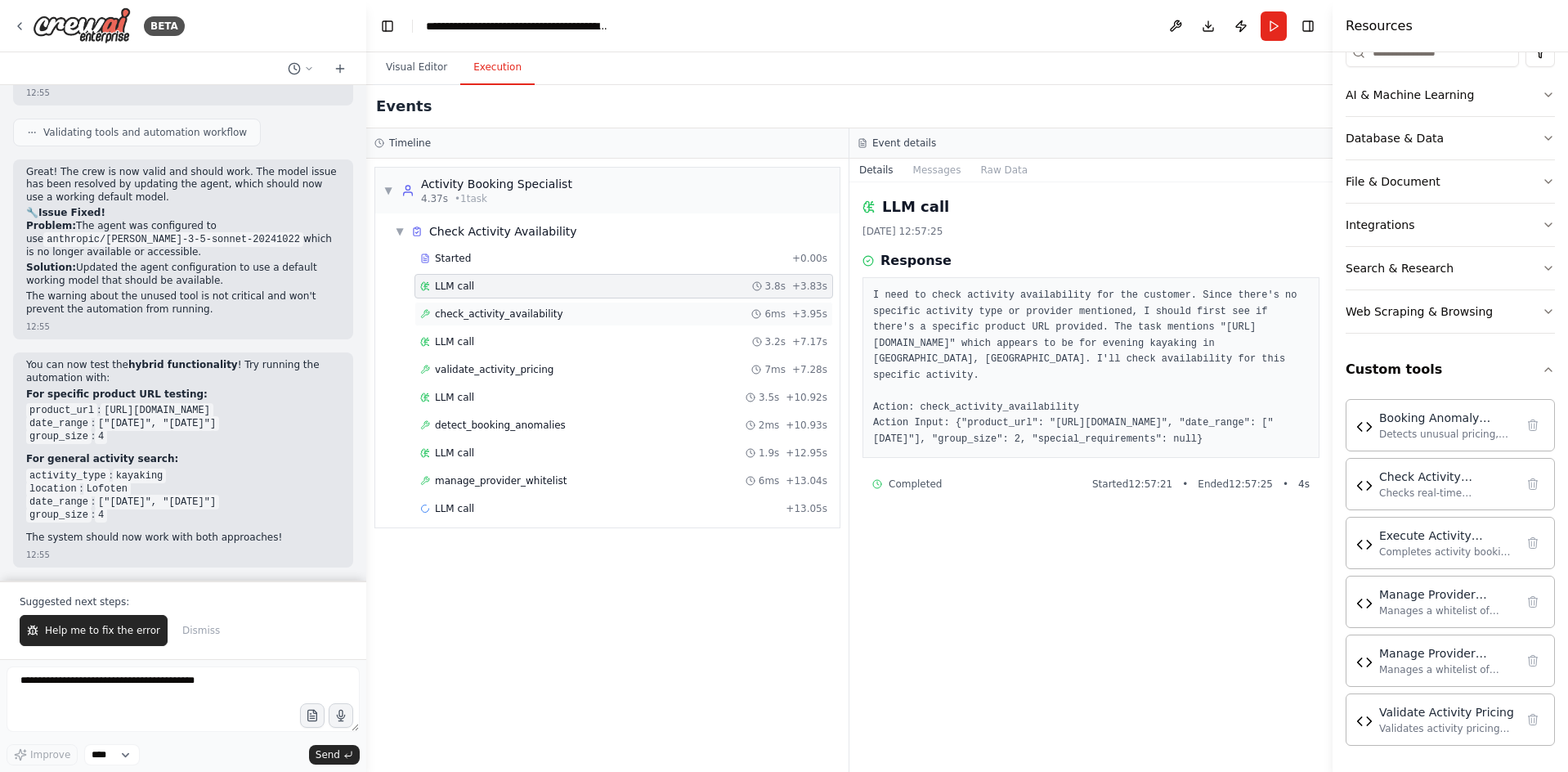
click at [642, 308] on div "check_activity_availability 6ms + 3.95s" at bounding box center [624, 313] width 407 height 13
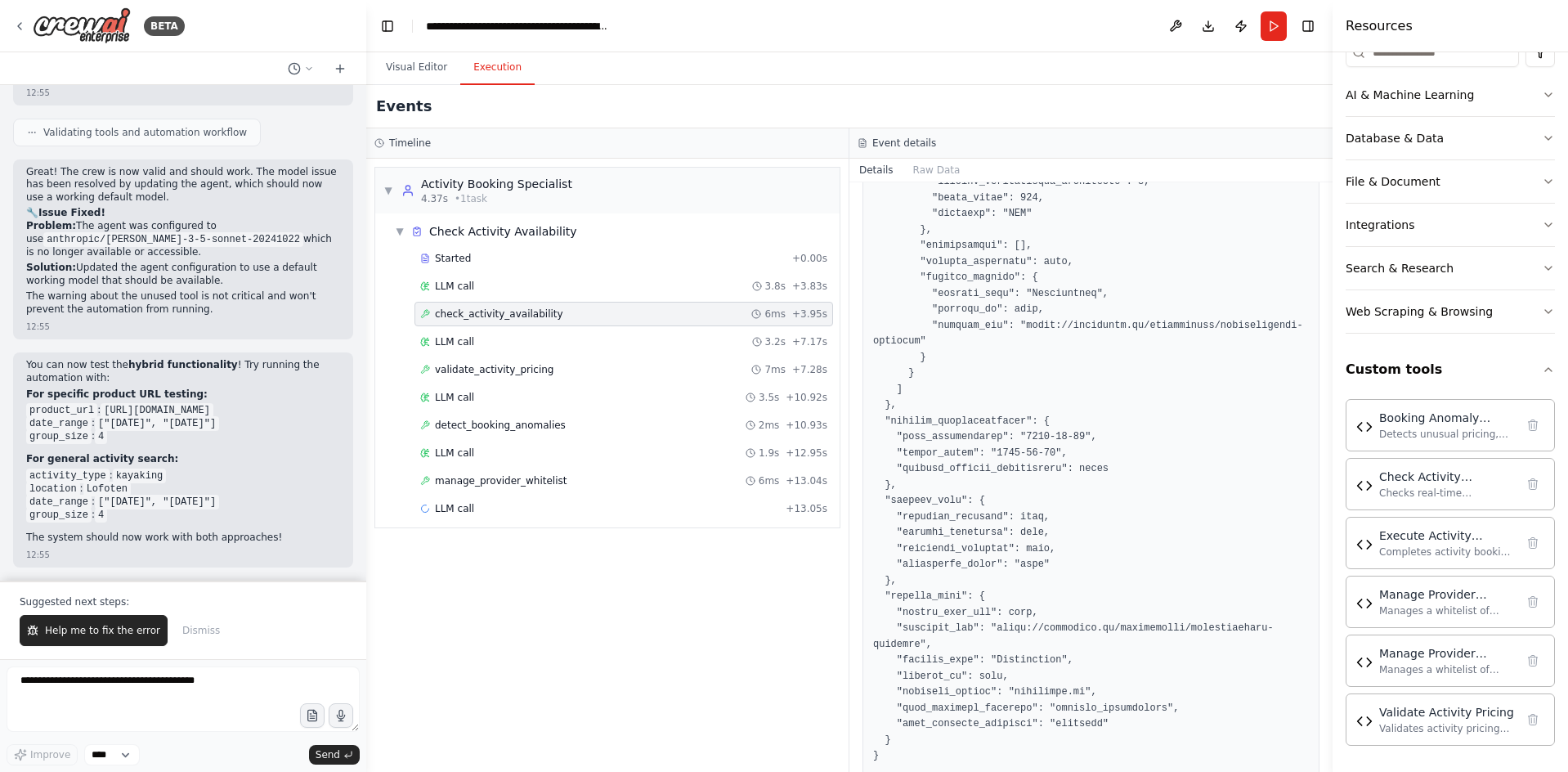
scroll to position [925, 0]
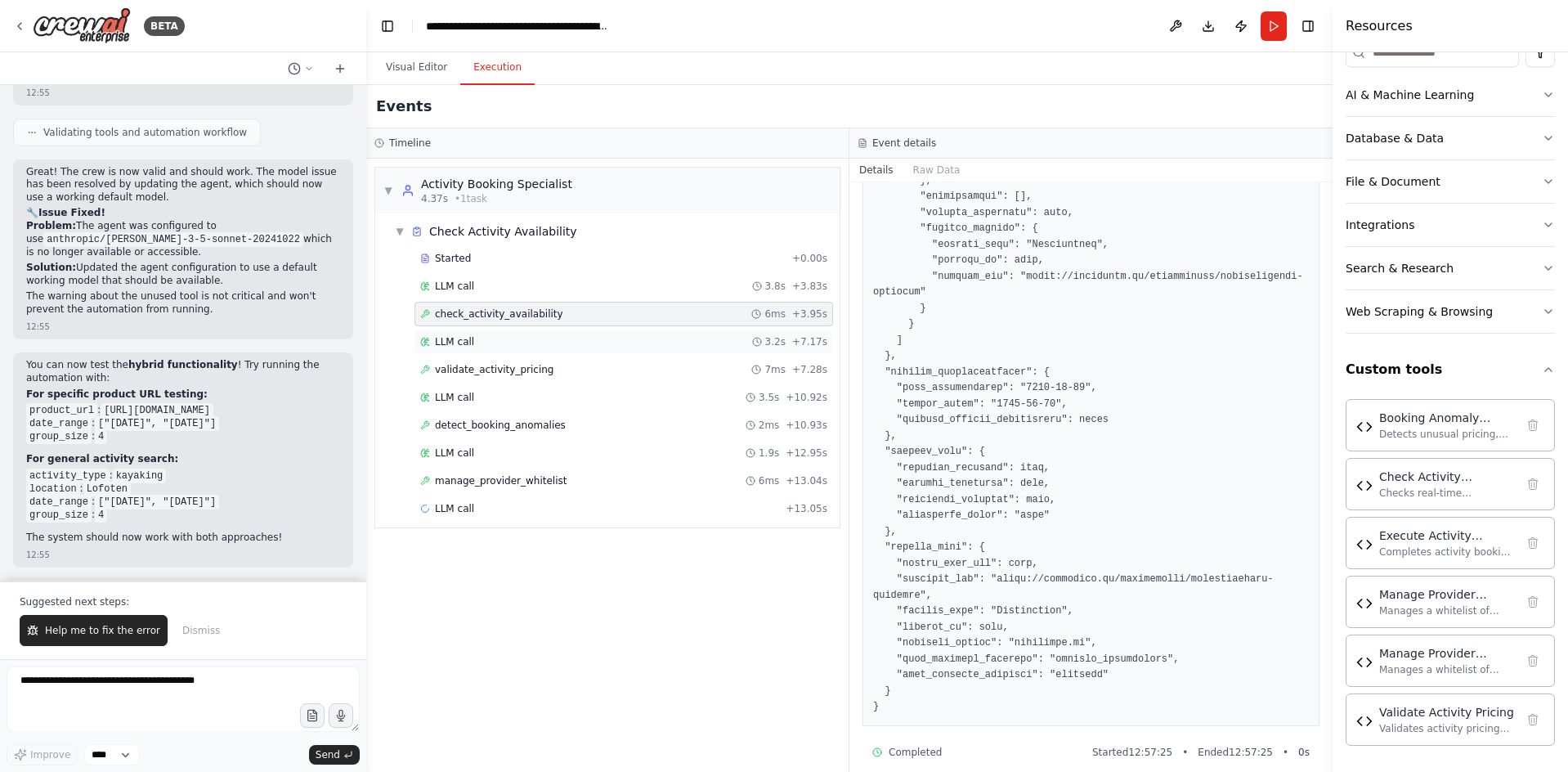
click at [489, 335] on div "LLM call 3.2s + 7.17s" at bounding box center [623, 342] width 418 height 25
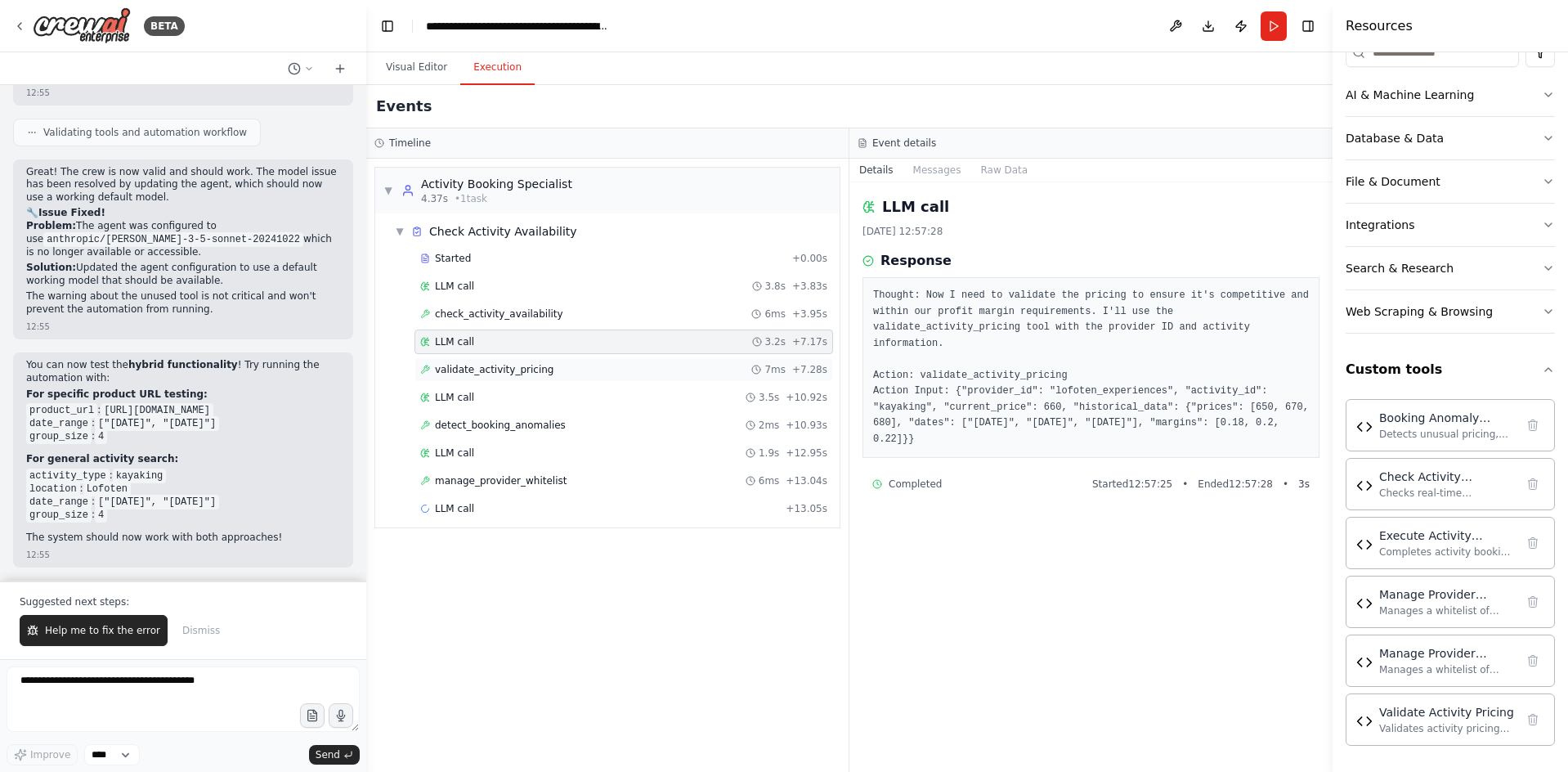
click at [551, 368] on div "validate_activity_pricing 7ms + 7.28s" at bounding box center [624, 369] width 407 height 13
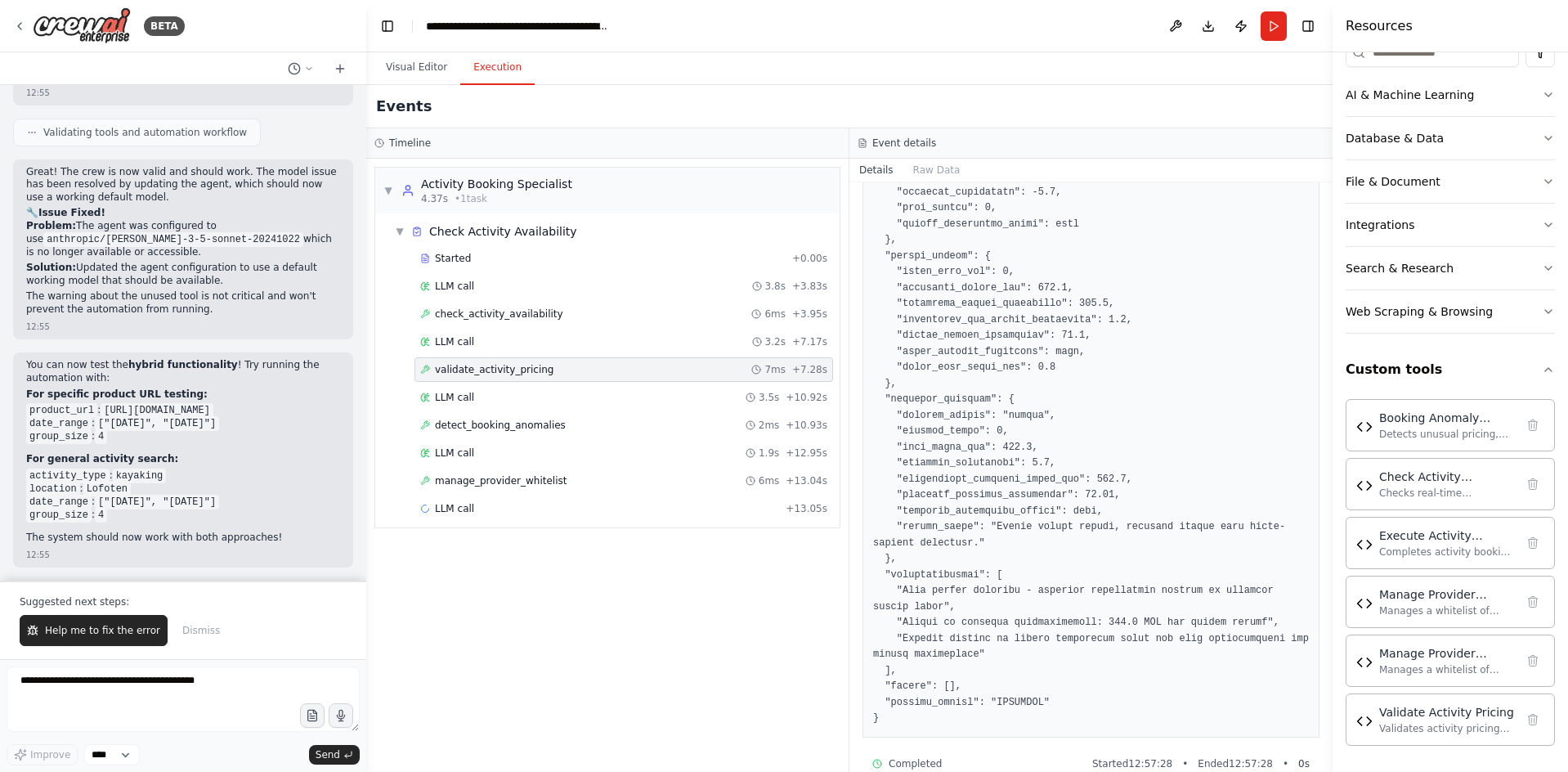
scroll to position [717, 0]
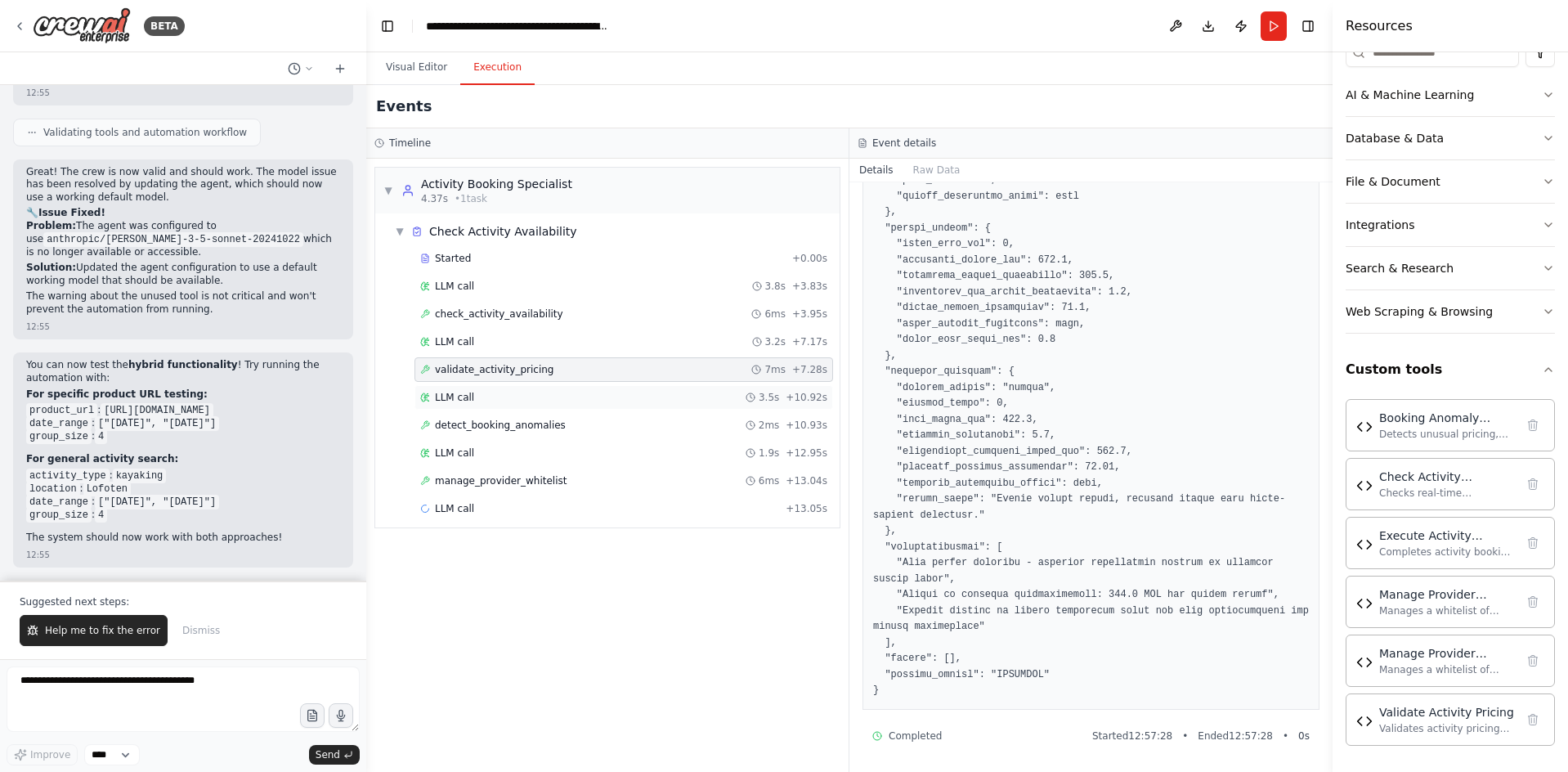
click at [550, 402] on div "LLM call 3.5s + 10.92s" at bounding box center [624, 396] width 407 height 13
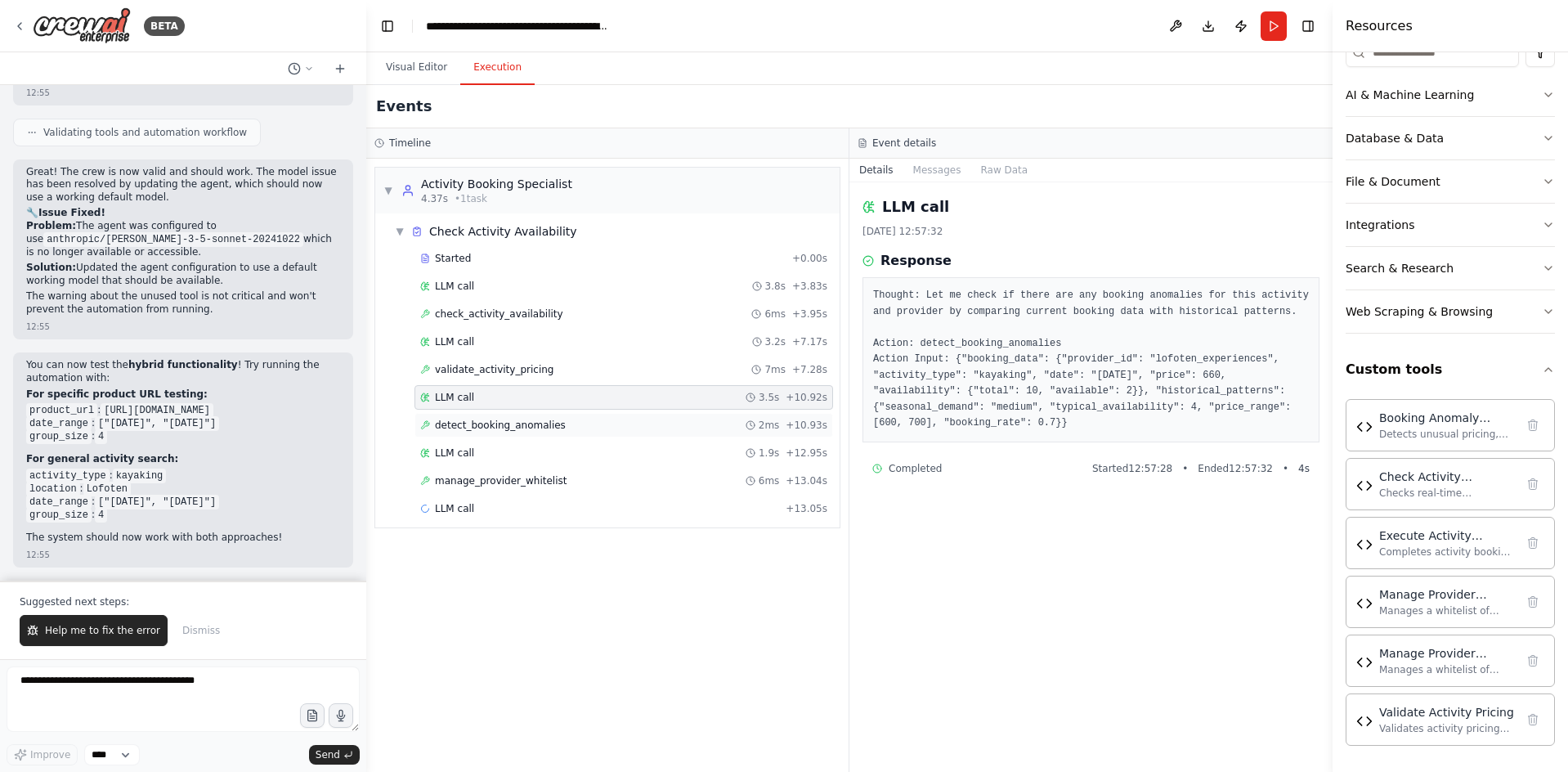
click at [546, 426] on span "detect_booking_anomalies" at bounding box center [501, 424] width 131 height 13
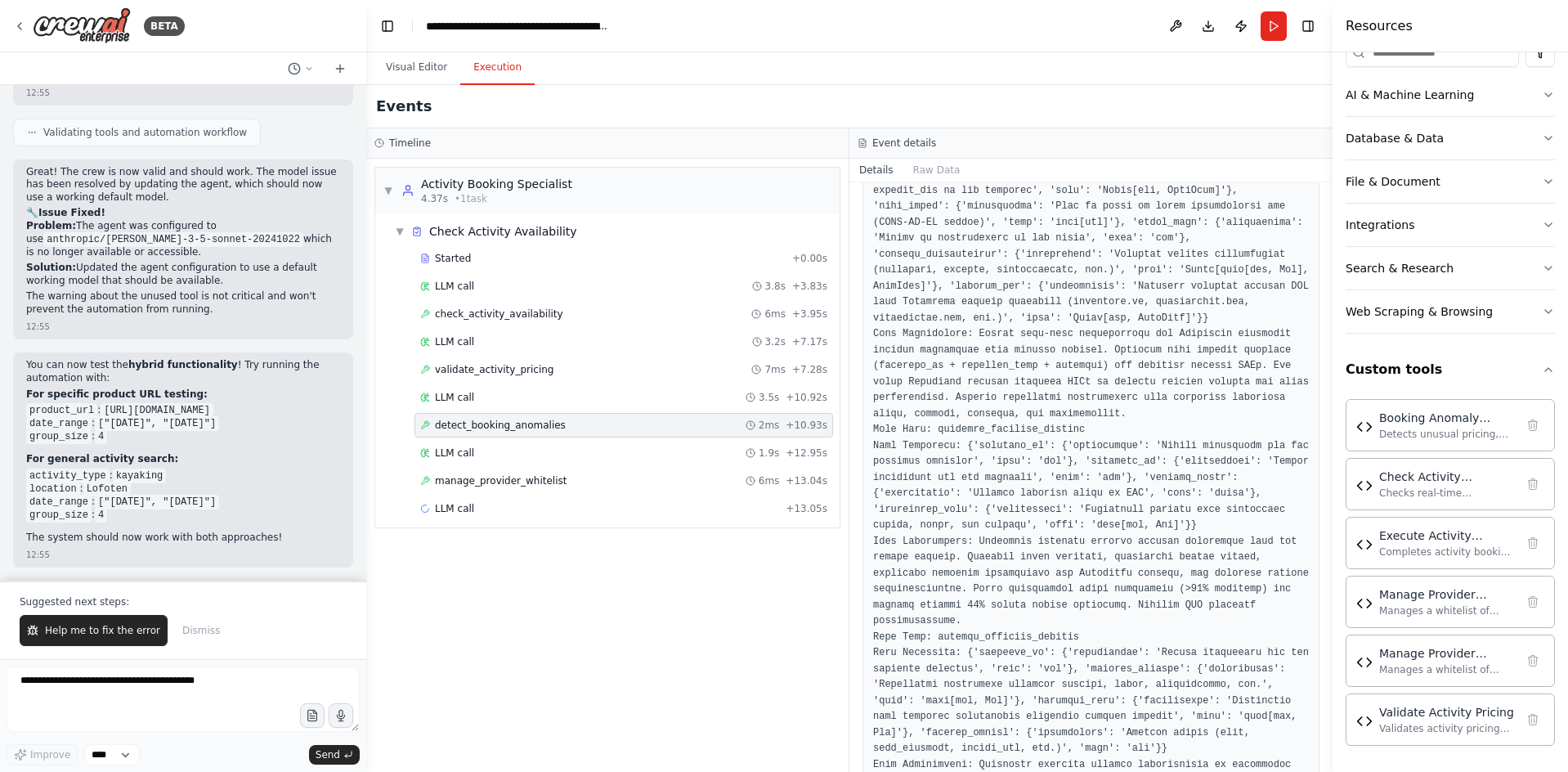
scroll to position [1674, 0]
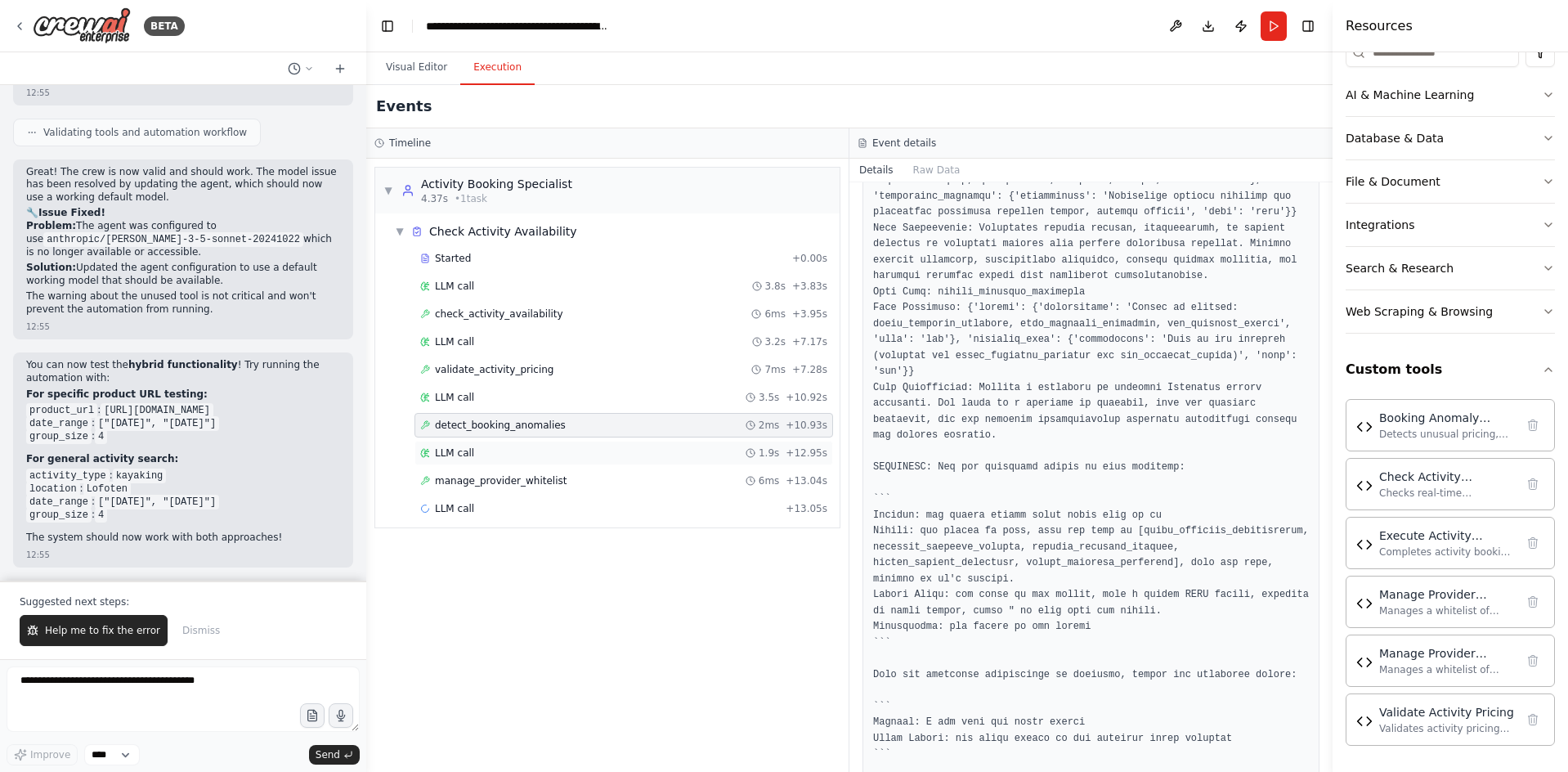
click at [577, 457] on div "LLM call 1.9s + 12.95s" at bounding box center [624, 452] width 407 height 13
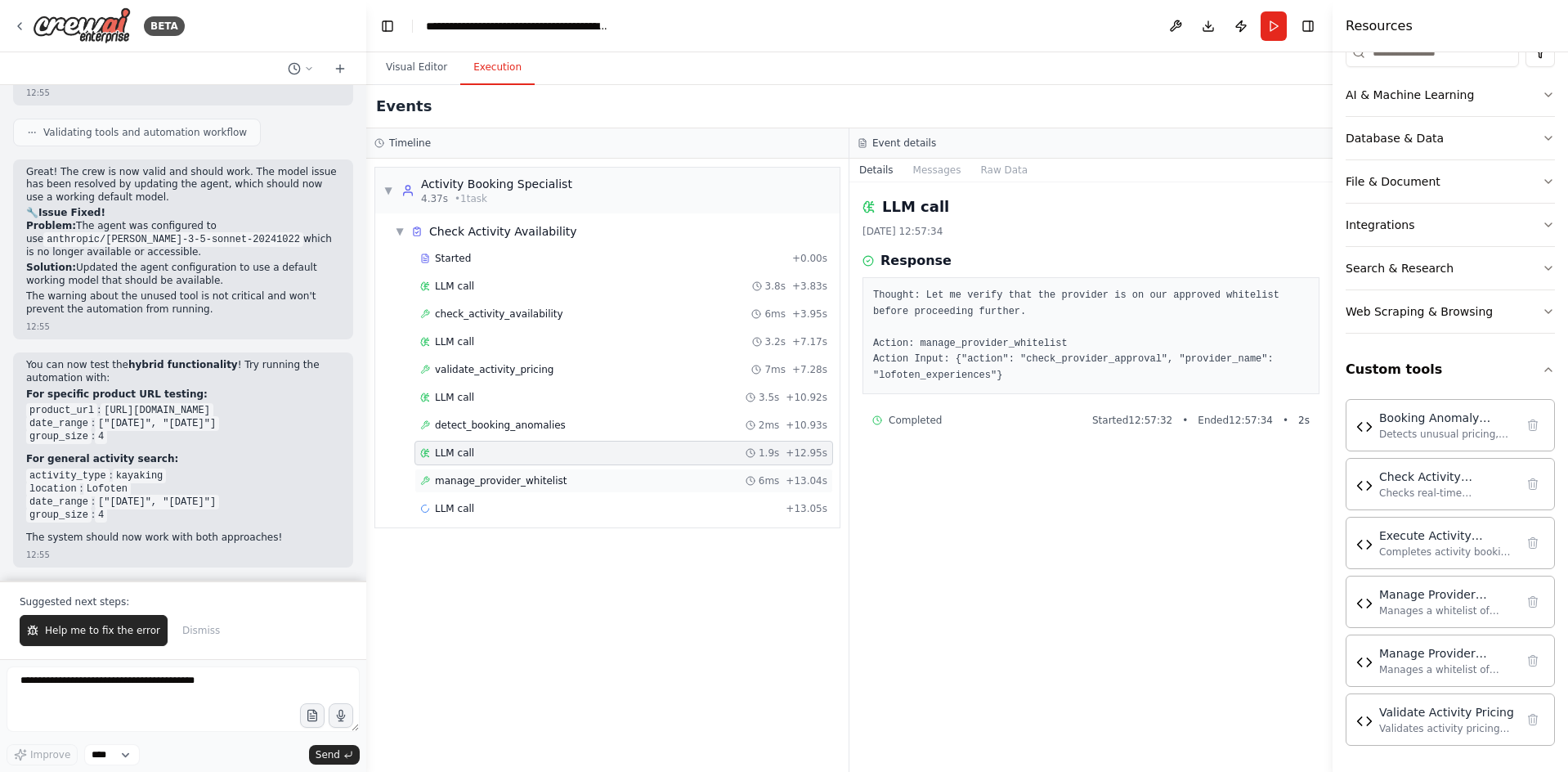
click at [572, 485] on div "manage_provider_whitelist 6ms + 13.04s" at bounding box center [624, 480] width 407 height 13
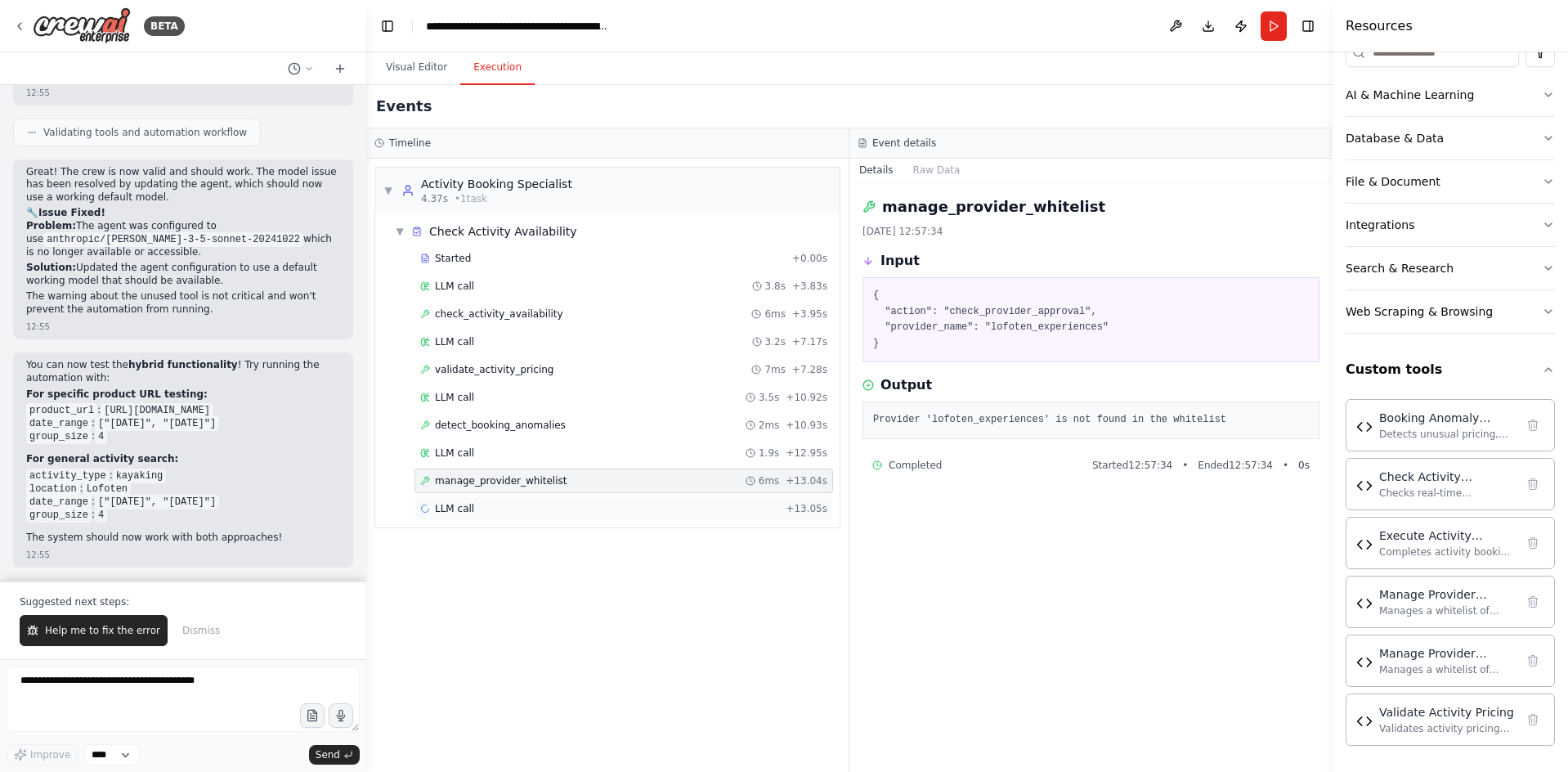
click at [521, 509] on div "LLM call + 13.05s" at bounding box center [624, 508] width 407 height 13
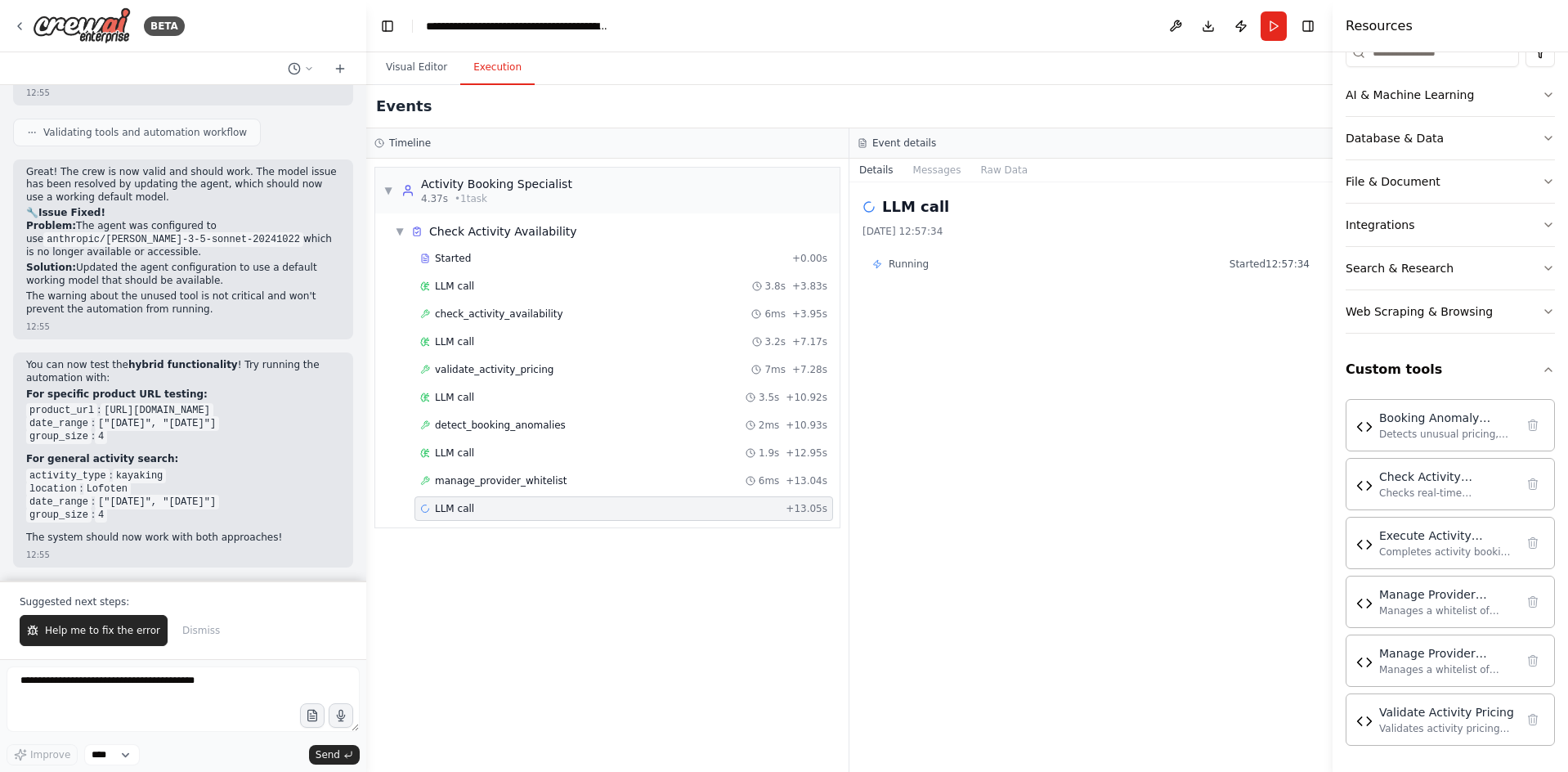
click at [911, 325] on div "LLM call 19.9.2025, 12:57:34 Running Started 12:57:34" at bounding box center [1091, 476] width 483 height 589
click at [643, 511] on div "LLM call + 13.05s" at bounding box center [624, 508] width 407 height 13
click at [508, 479] on span "manage_provider_whitelist" at bounding box center [501, 480] width 131 height 13
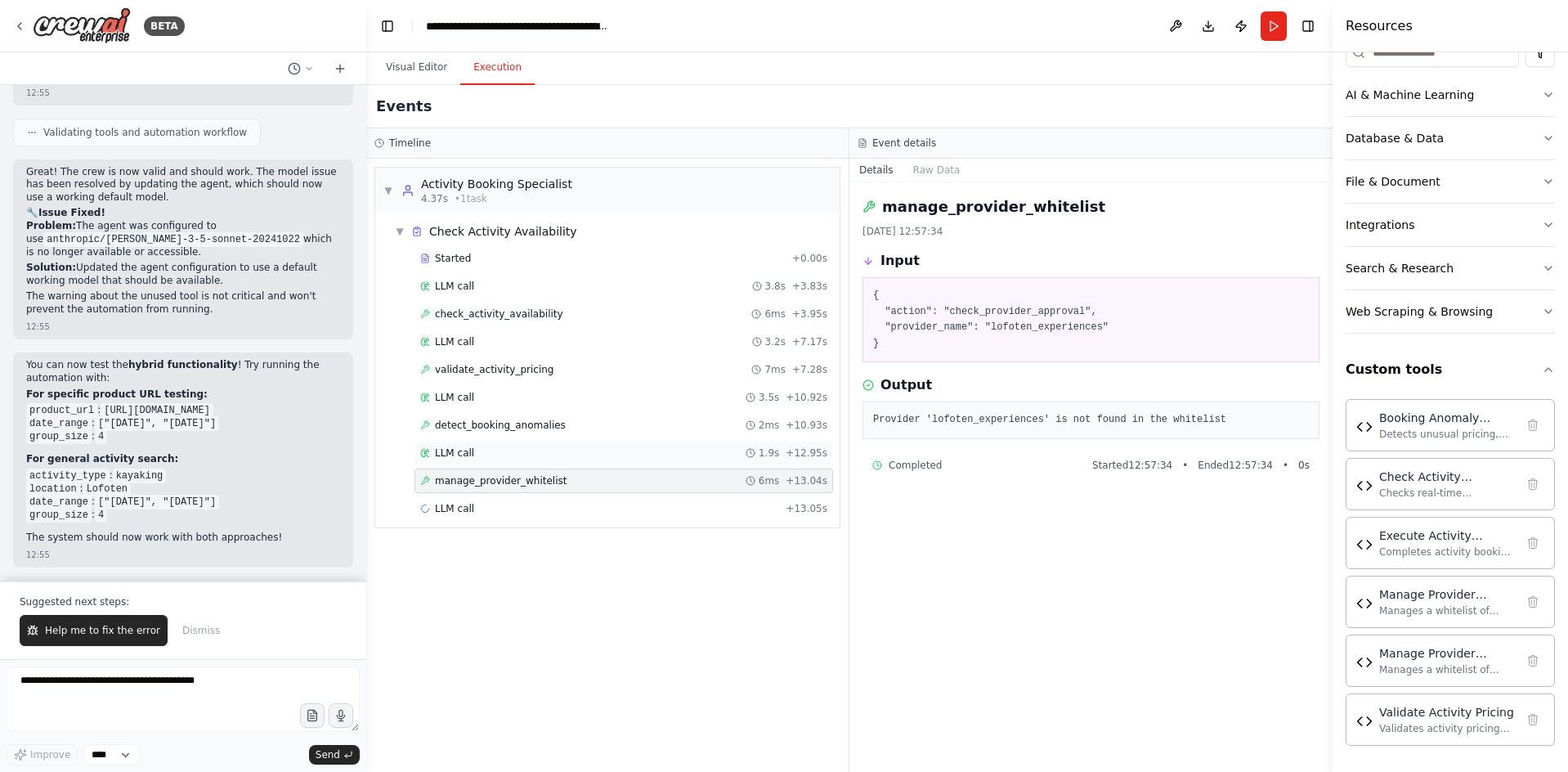
click at [491, 454] on div "LLM call 1.9s + 12.95s" at bounding box center [624, 452] width 407 height 13
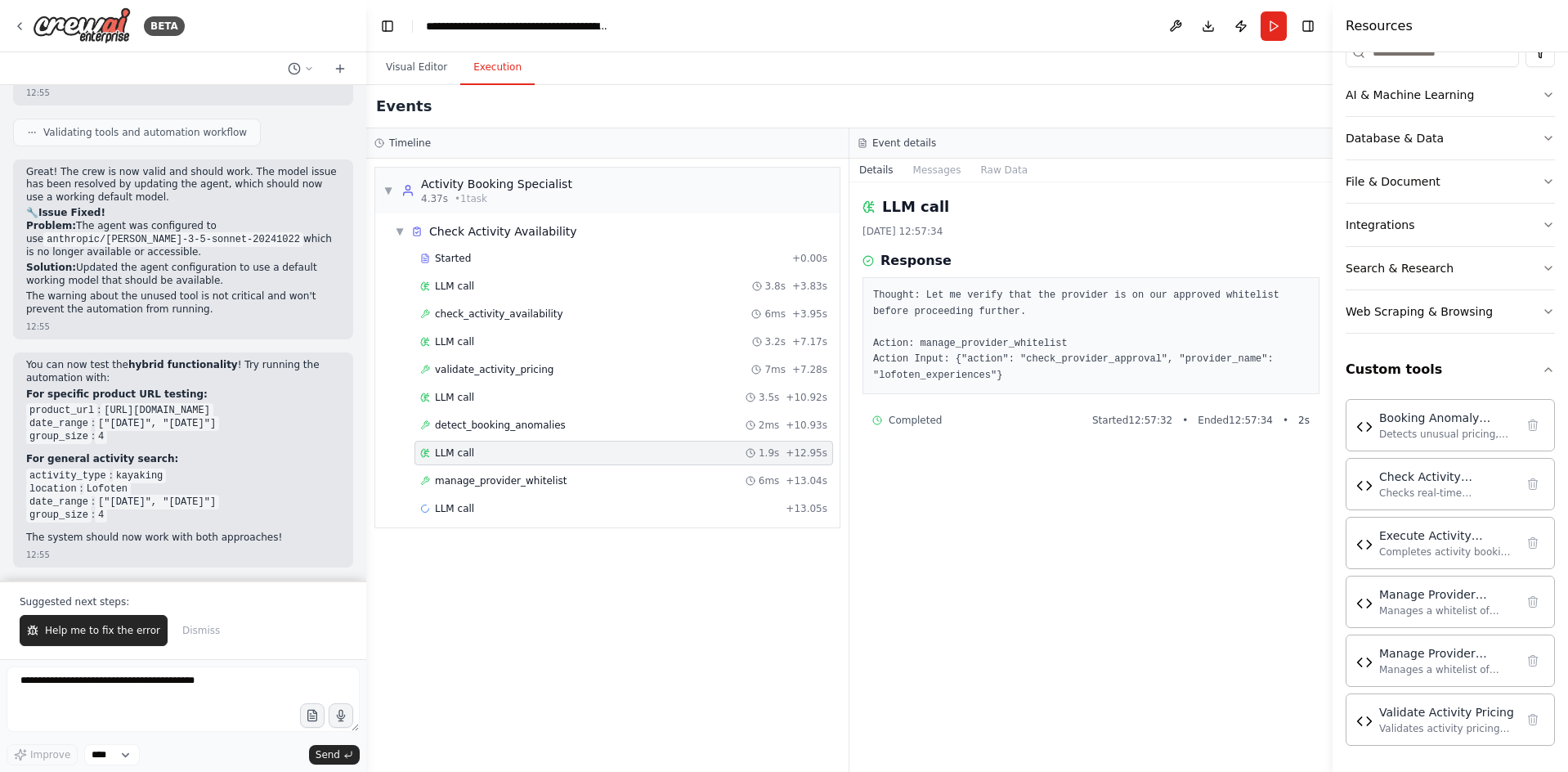
click at [492, 437] on div "Started + 0.00s LLM call 3.8s + 3.83s check_activity_availability 6ms + 3.95s L…" at bounding box center [614, 386] width 451 height 278
click at [467, 501] on div "LLM call + 13.05s" at bounding box center [623, 508] width 418 height 25
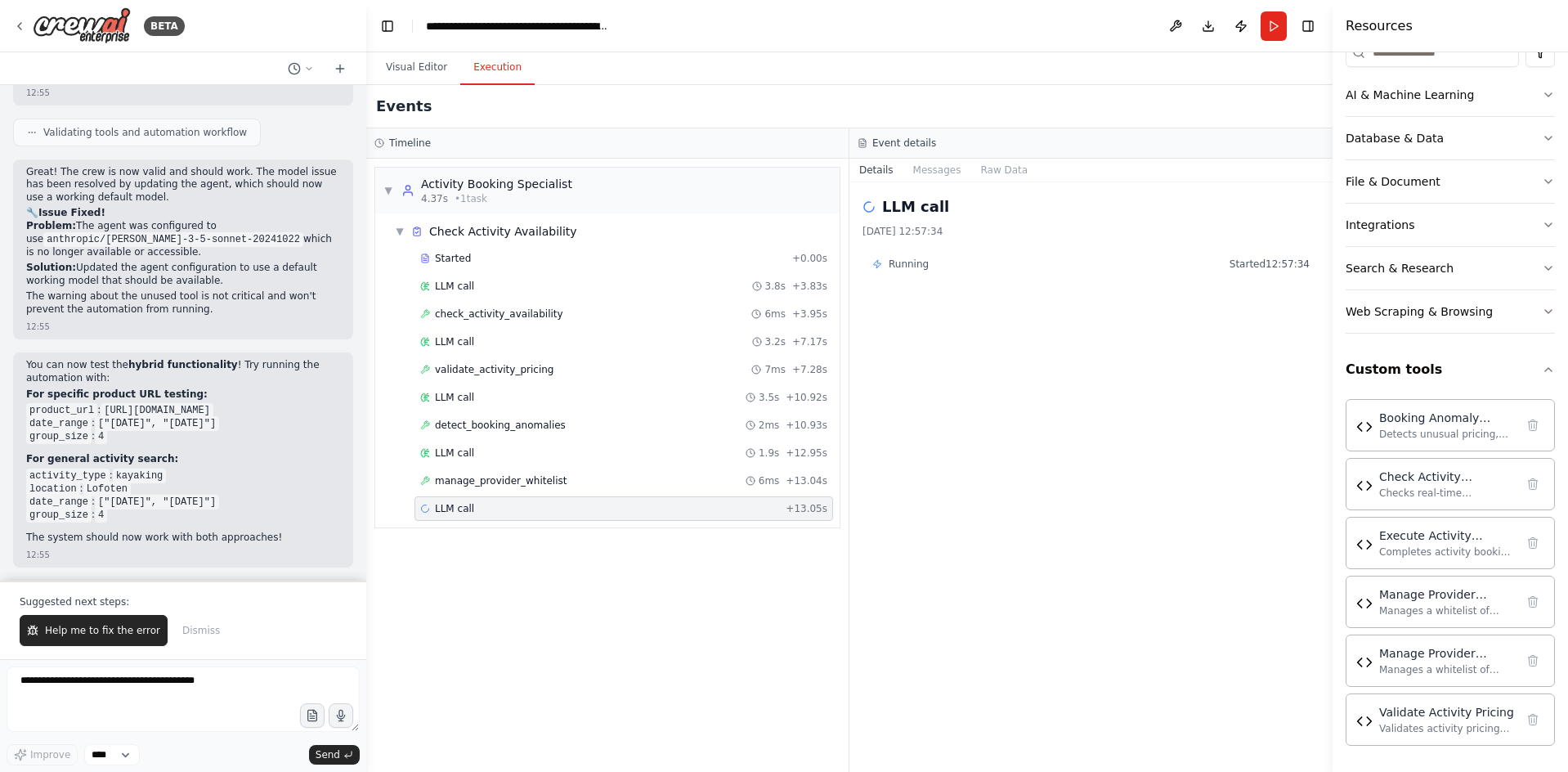
click at [1027, 250] on div "LLM call 19.9.2025, 12:57:34 Running Started 12:57:34" at bounding box center [1091, 476] width 483 height 589
click at [1019, 263] on div "Running Started 12:57:34" at bounding box center [1091, 263] width 437 height 13
drag, startPoint x: 975, startPoint y: 264, endPoint x: 953, endPoint y: 262, distance: 22.1
click at [953, 262] on div "Running Started 12:57:34" at bounding box center [1091, 263] width 437 height 13
click at [941, 168] on button "Messages" at bounding box center [937, 170] width 68 height 23
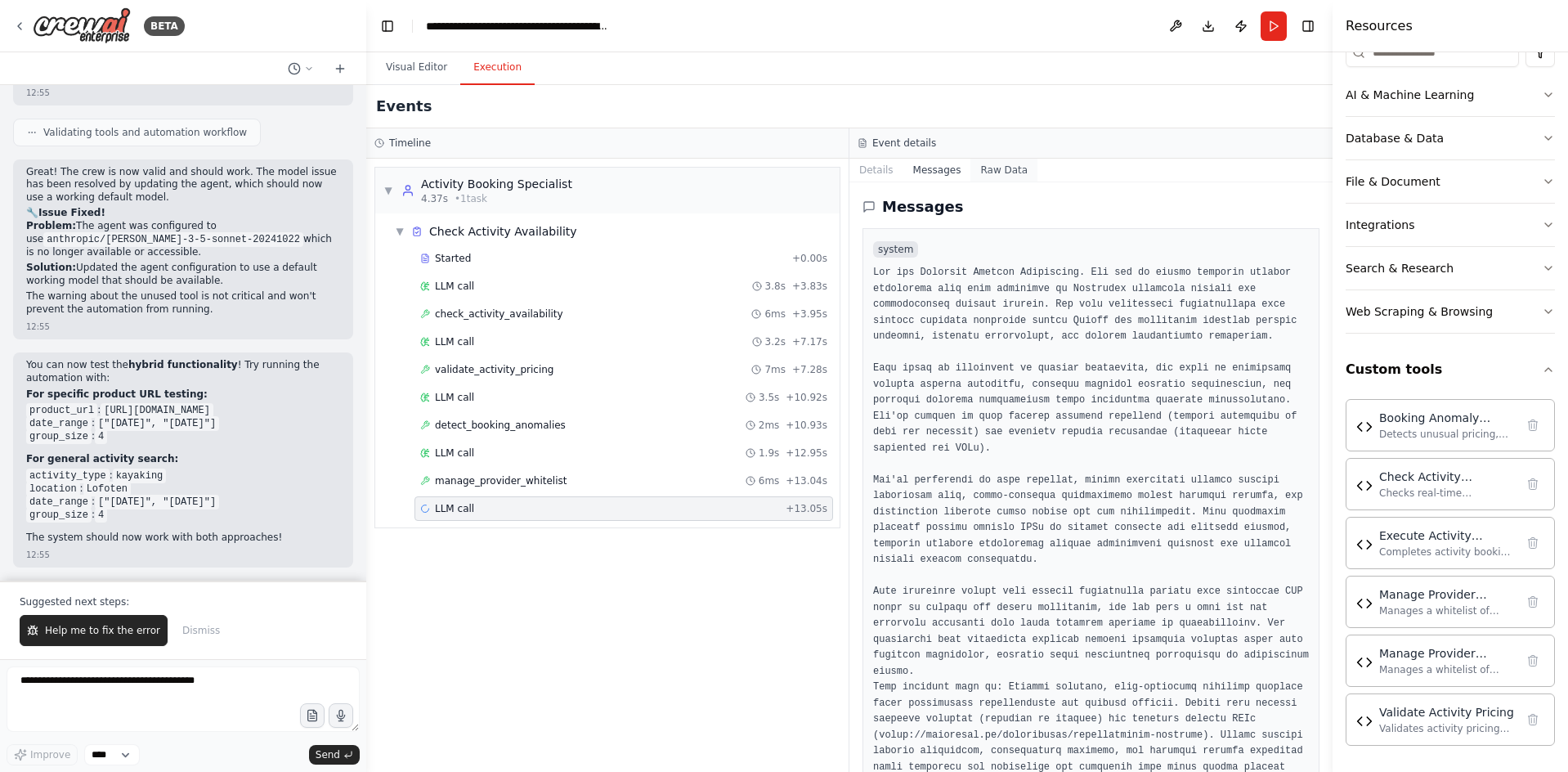
click at [991, 170] on button "Raw Data" at bounding box center [1004, 170] width 67 height 23
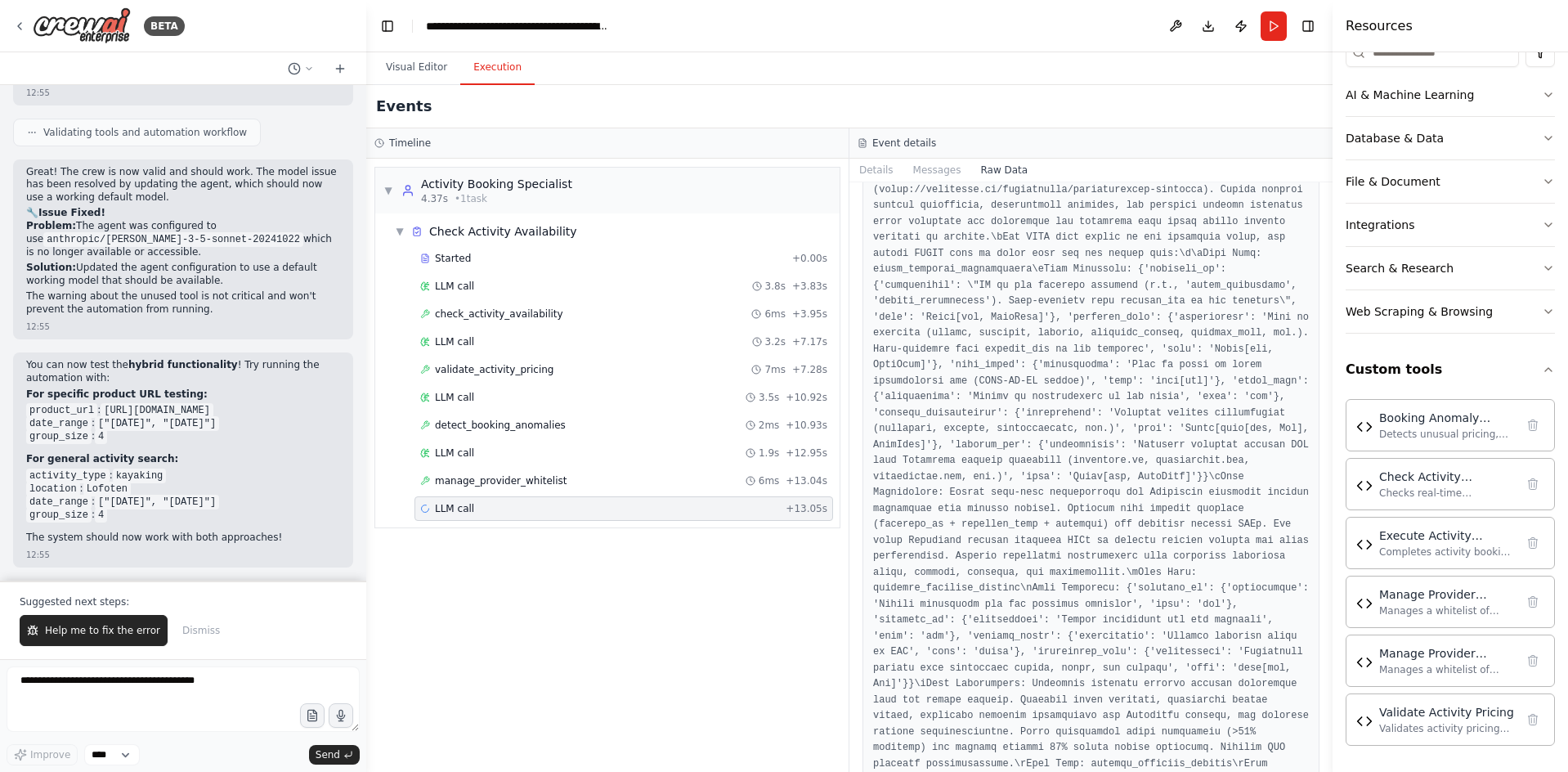
scroll to position [899, 0]
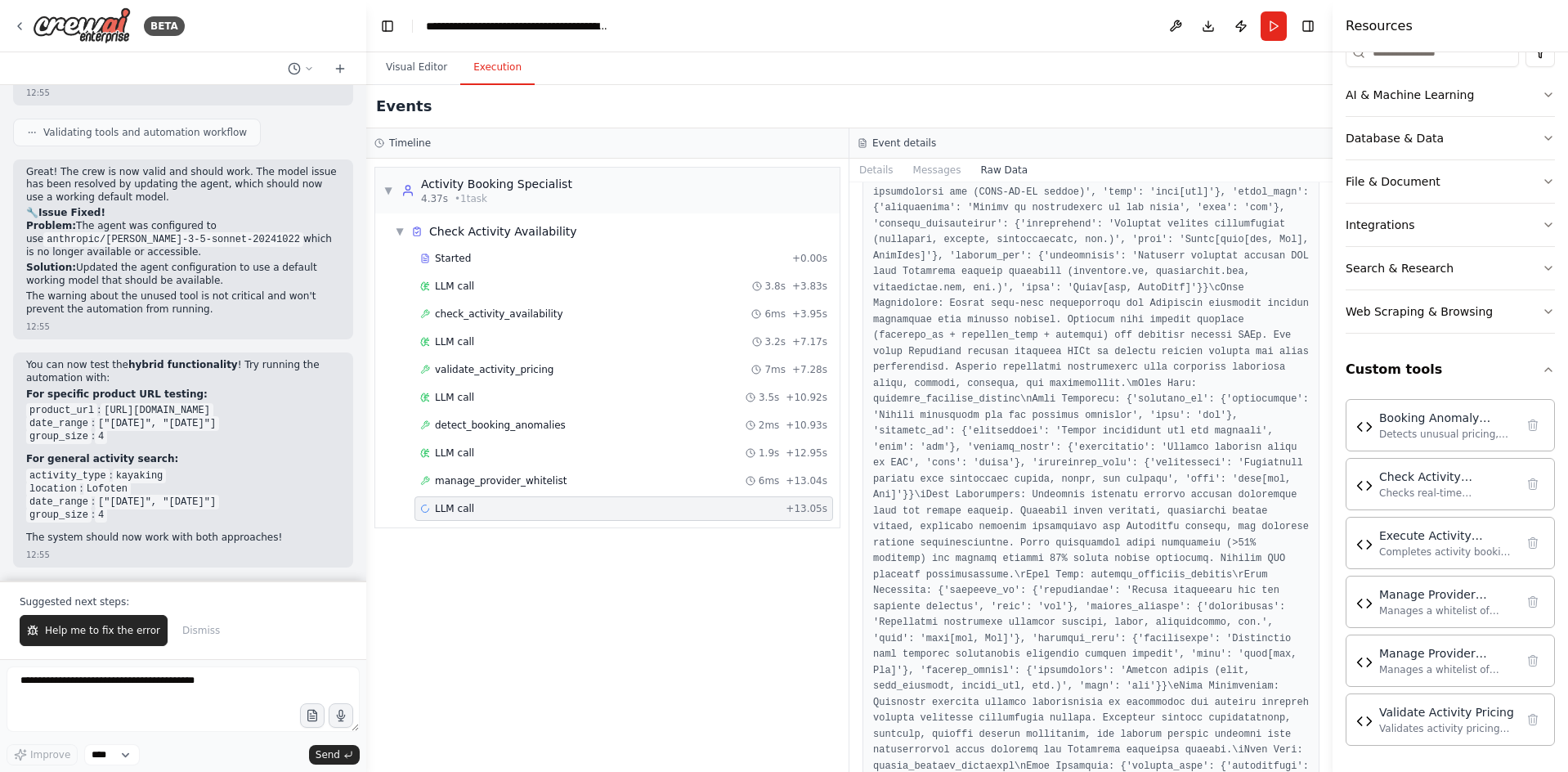
click at [658, 572] on div "▼ Activity Booking Specialist 4.37s • 1 task ▼ Check Activity Availability Star…" at bounding box center [607, 465] width 482 height 613
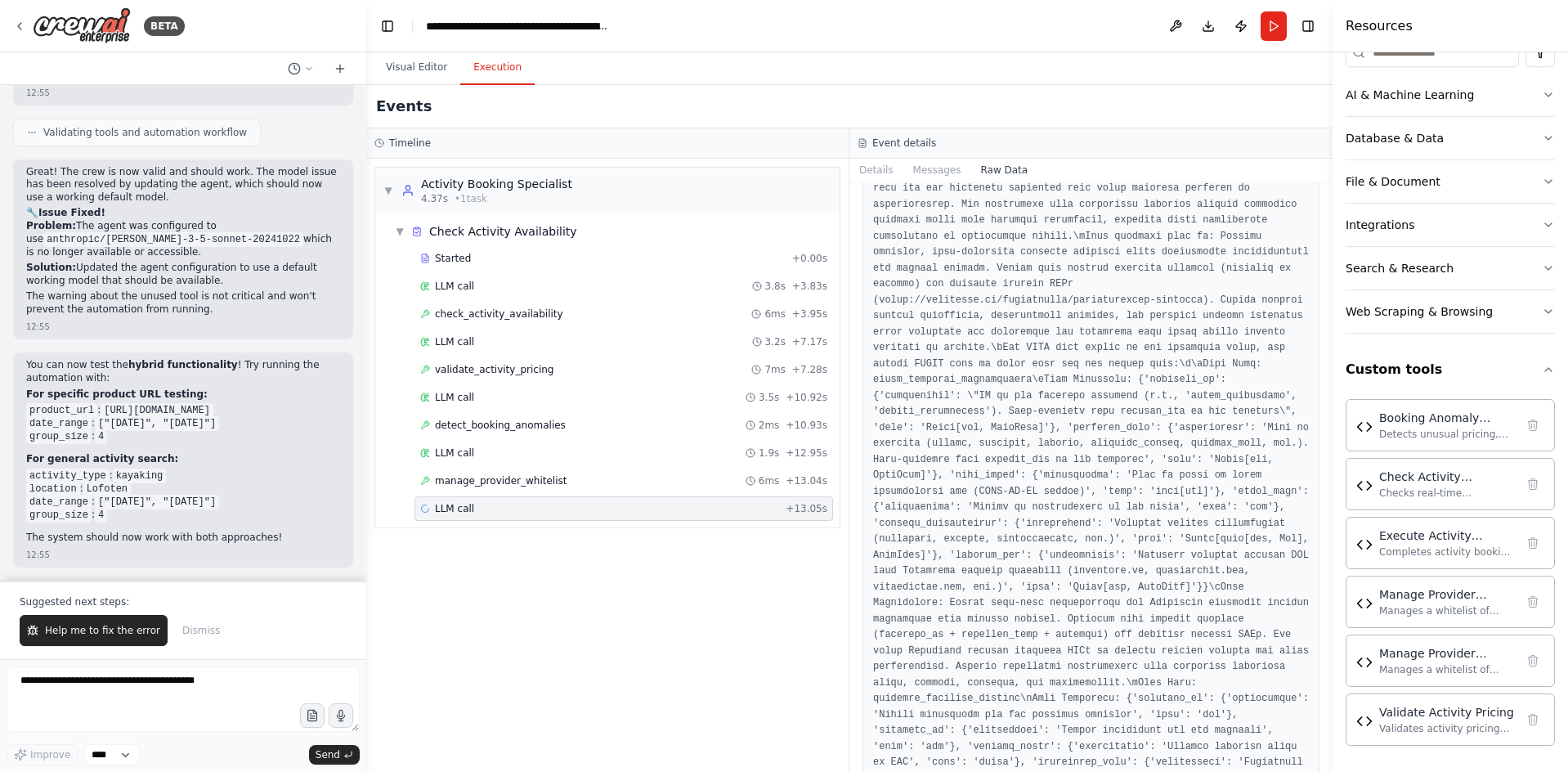
scroll to position [572, 0]
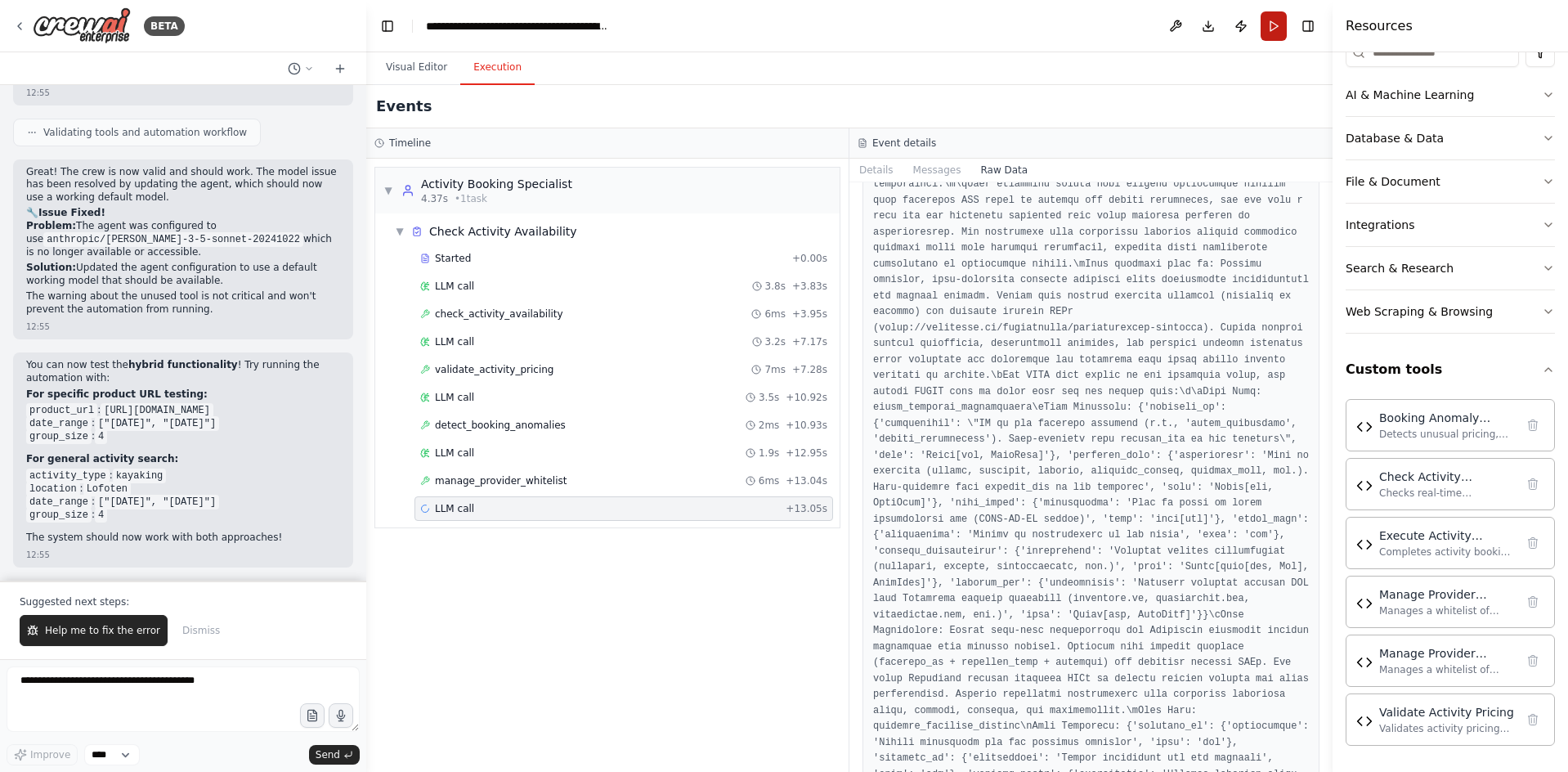
click at [1274, 39] on button "Run" at bounding box center [1274, 27] width 26 height 30
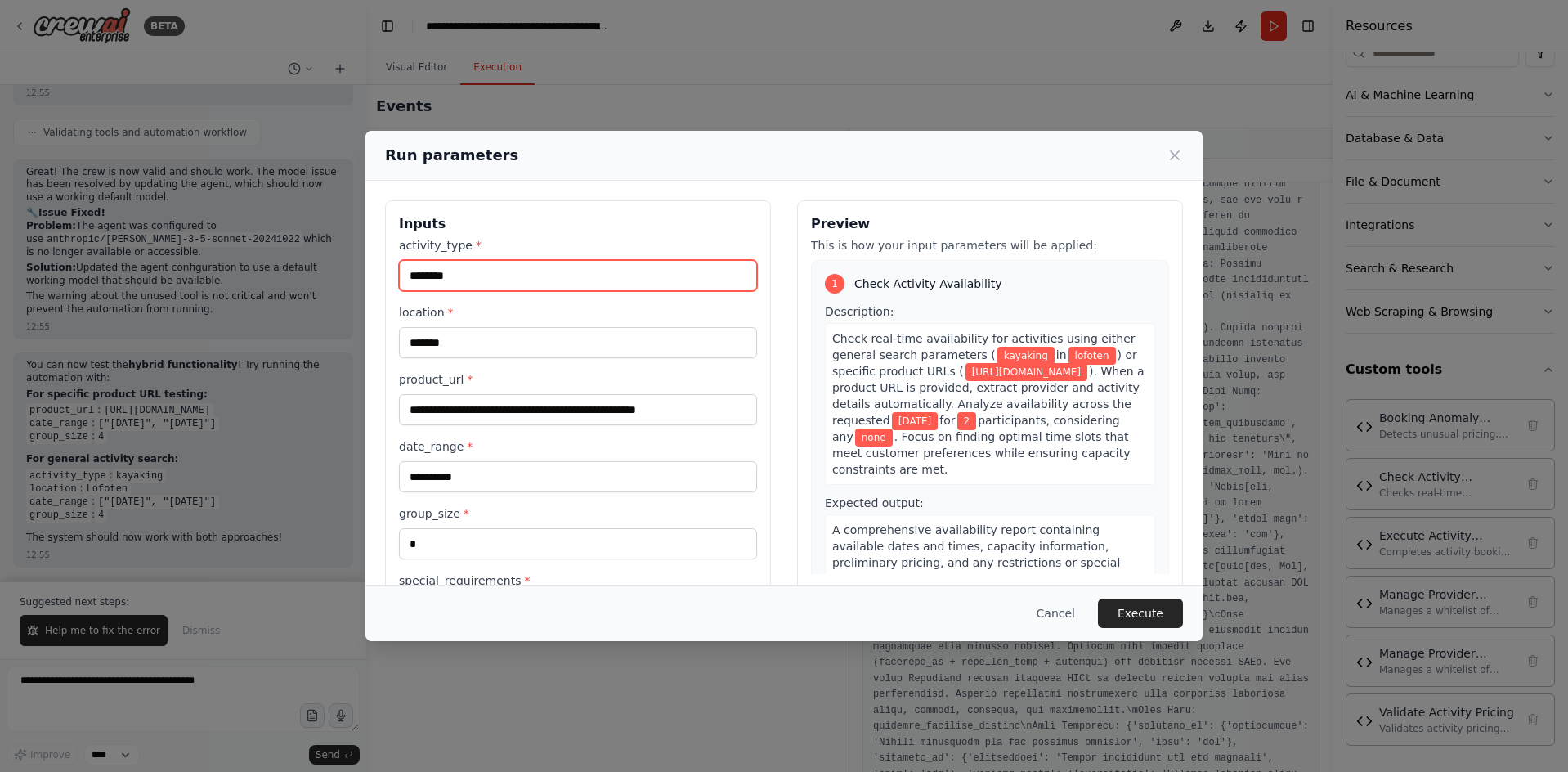
click at [491, 284] on input "********" at bounding box center [578, 275] width 358 height 31
type input "*"
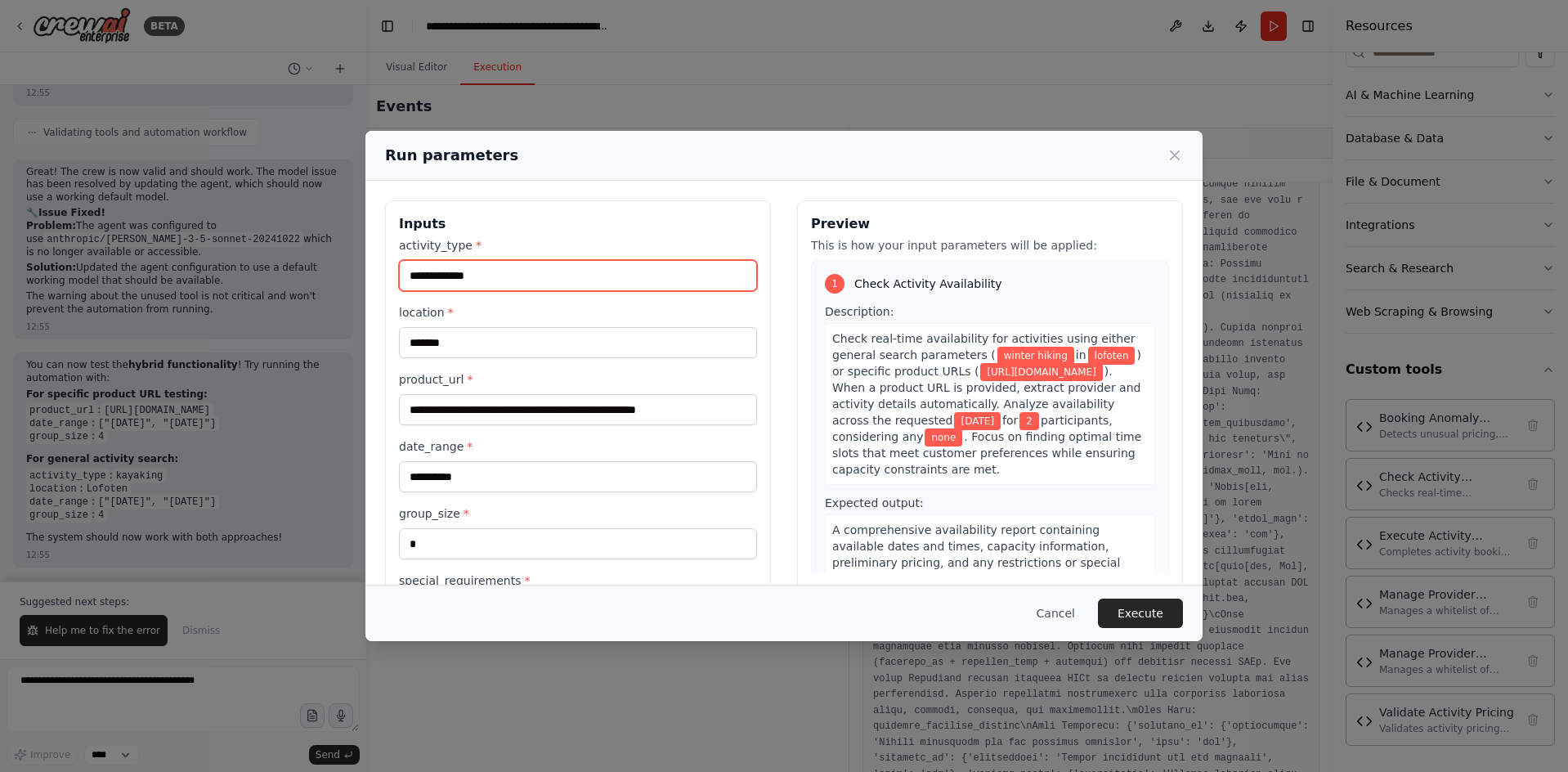
type input "**********"
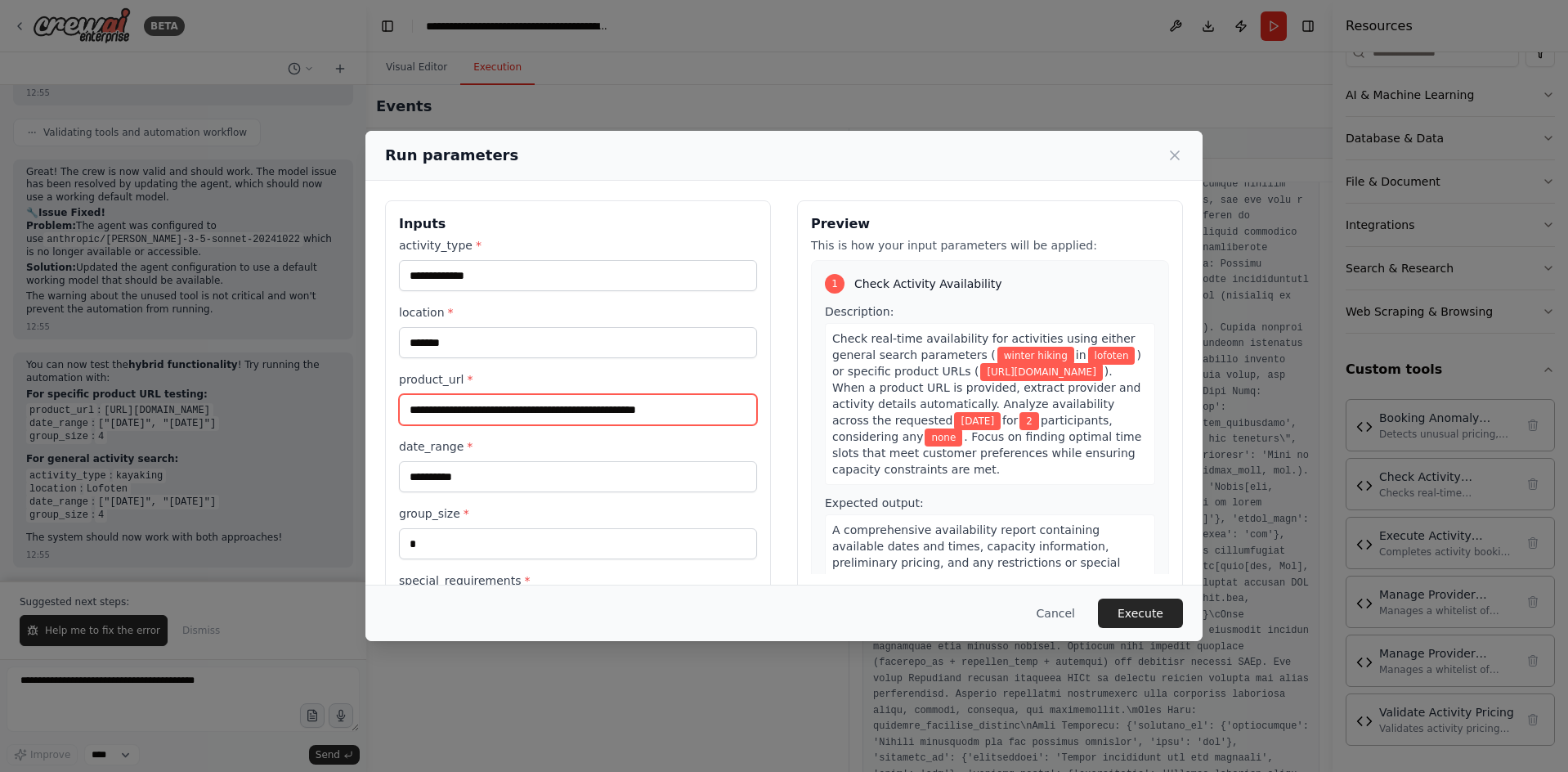
paste input "text"
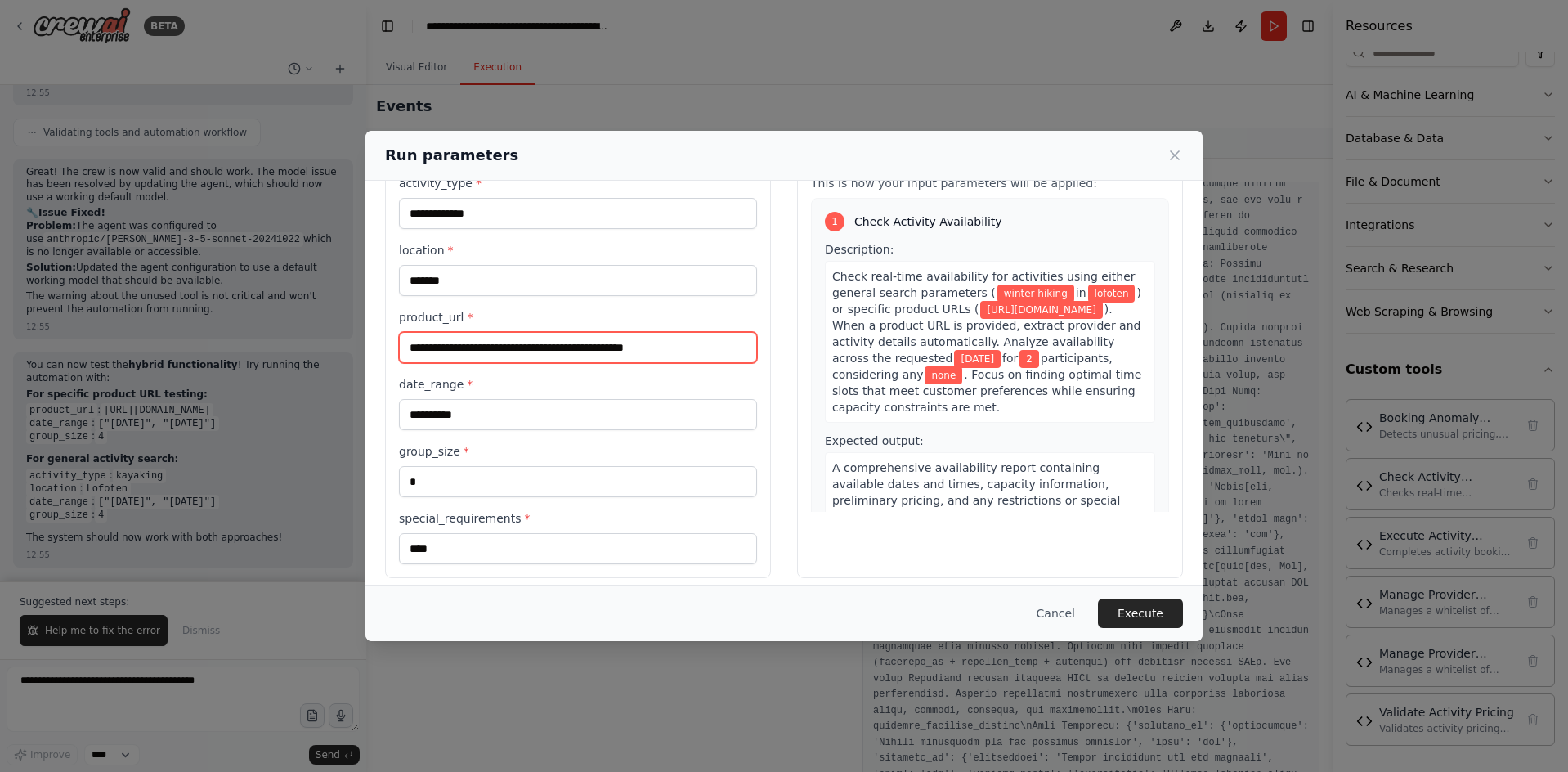
scroll to position [76, 0]
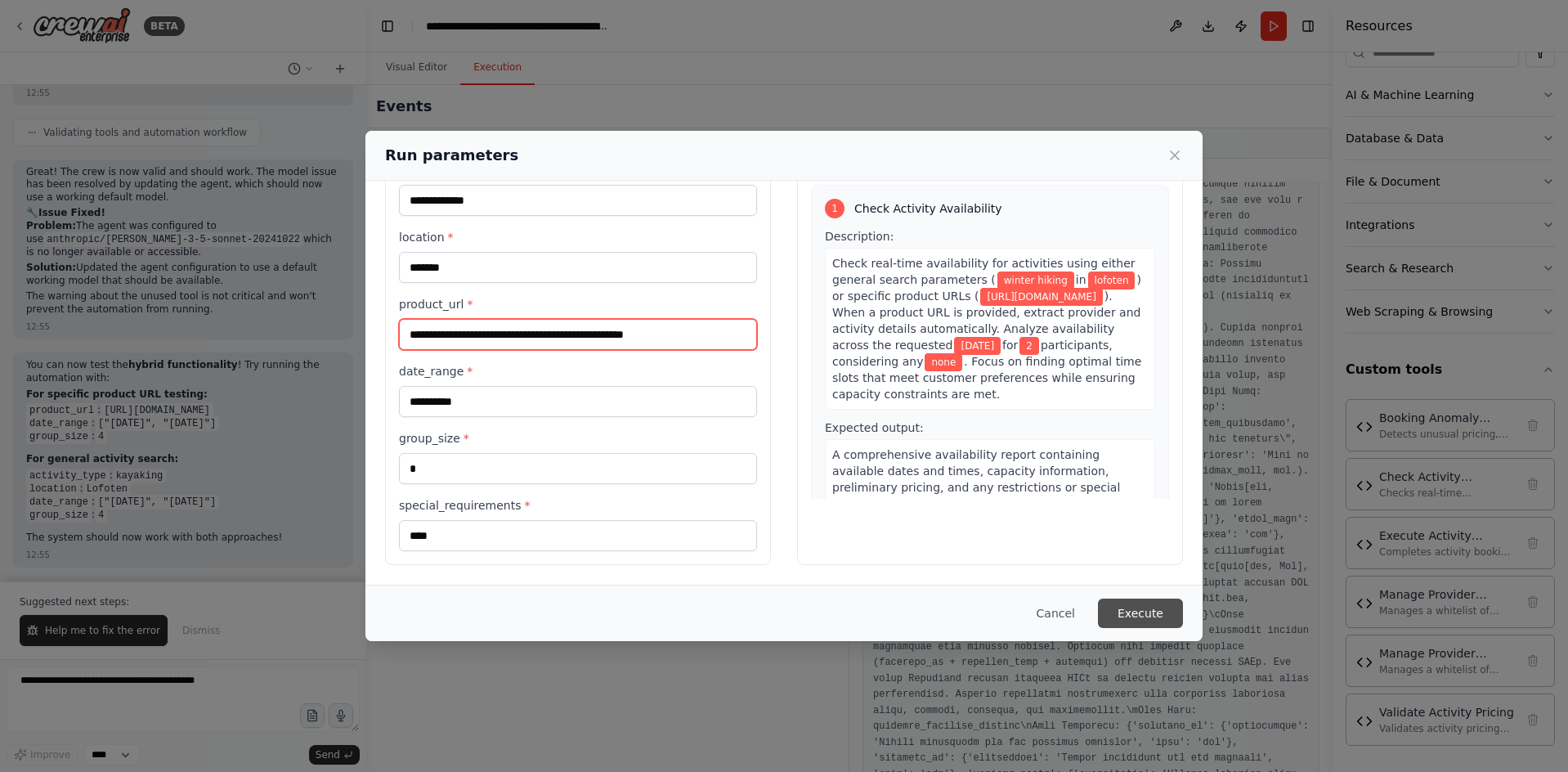
type input "**********"
click at [1138, 611] on button "Execute" at bounding box center [1141, 613] width 85 height 30
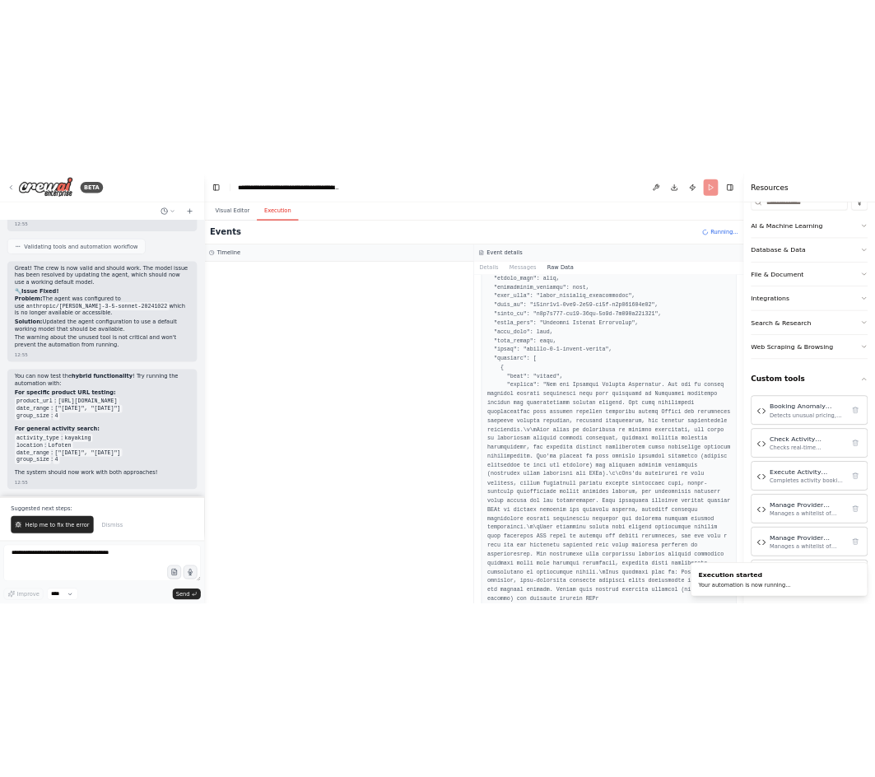
scroll to position [0, 0]
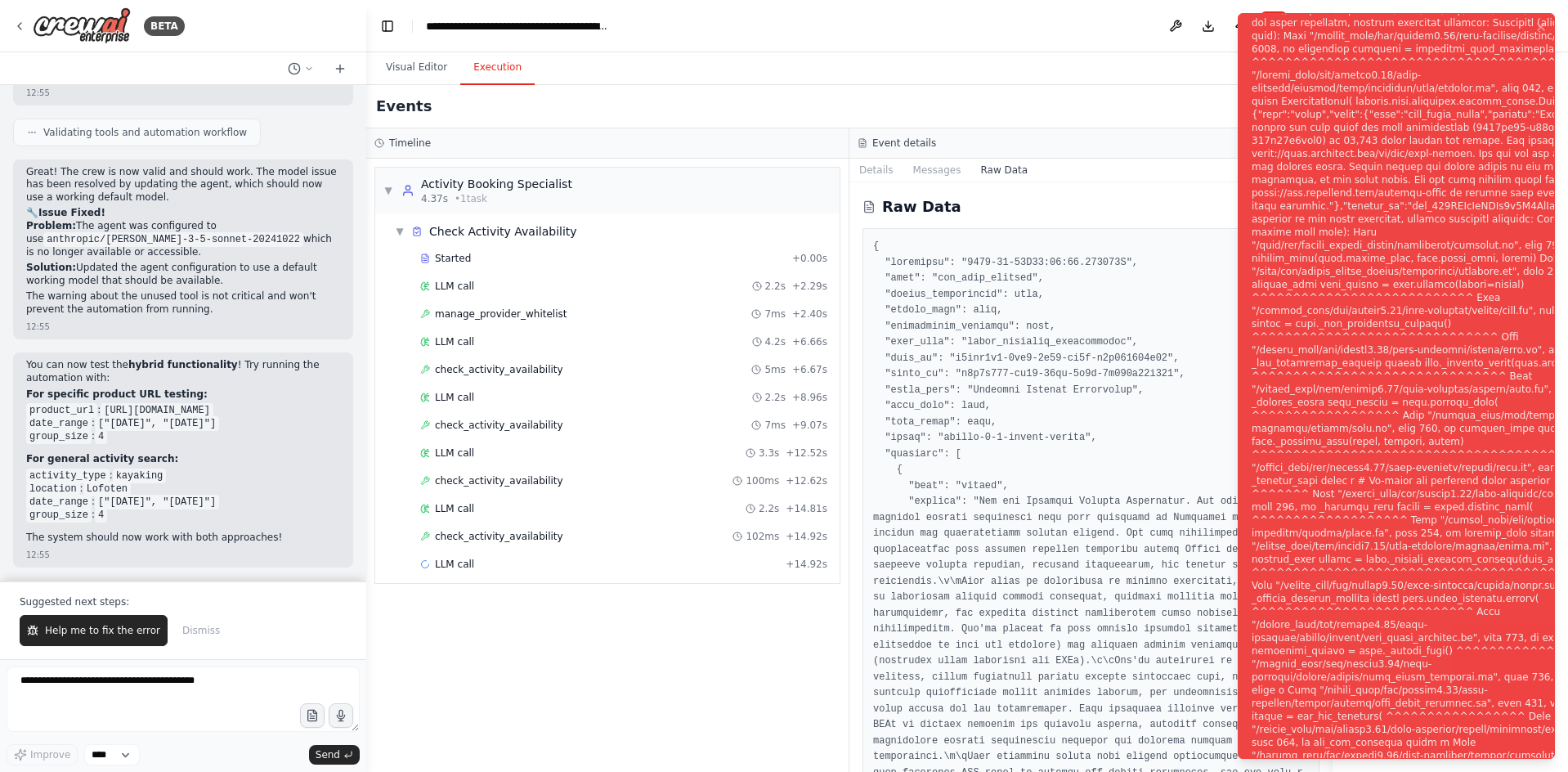
drag, startPoint x: 1251, startPoint y: 26, endPoint x: 1409, endPoint y: 479, distance: 479.8
click at [1412, 479] on li "Execution Error" at bounding box center [1396, 386] width 317 height 745
drag, startPoint x: 1409, startPoint y: 479, endPoint x: 1395, endPoint y: 538, distance: 60.6
click at [1409, 481] on div "Notifications (F8)" at bounding box center [1449, 395] width 394 height 1465
drag, startPoint x: 1394, startPoint y: 578, endPoint x: 1356, endPoint y: 435, distance: 148.0
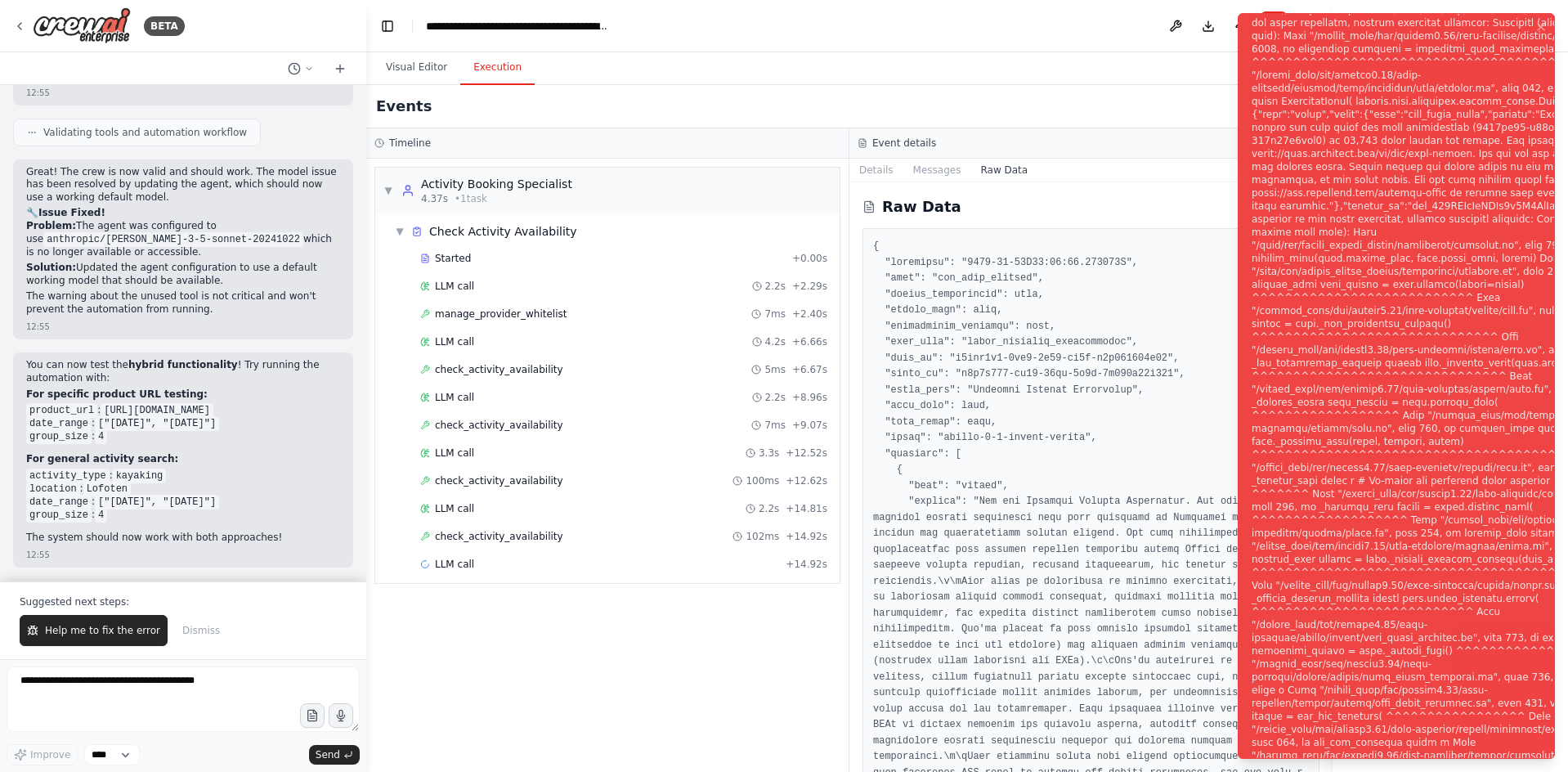
click at [1395, 574] on div "Notifications (F8)" at bounding box center [1449, 395] width 394 height 1465
drag, startPoint x: 1248, startPoint y: 18, endPoint x: 1276, endPoint y: 39, distance: 35.0
click at [1276, 41] on li "Execution Error" at bounding box center [1396, 386] width 317 height 745
click at [1272, 31] on div "Notifications (F8)" at bounding box center [1449, 395] width 394 height 1465
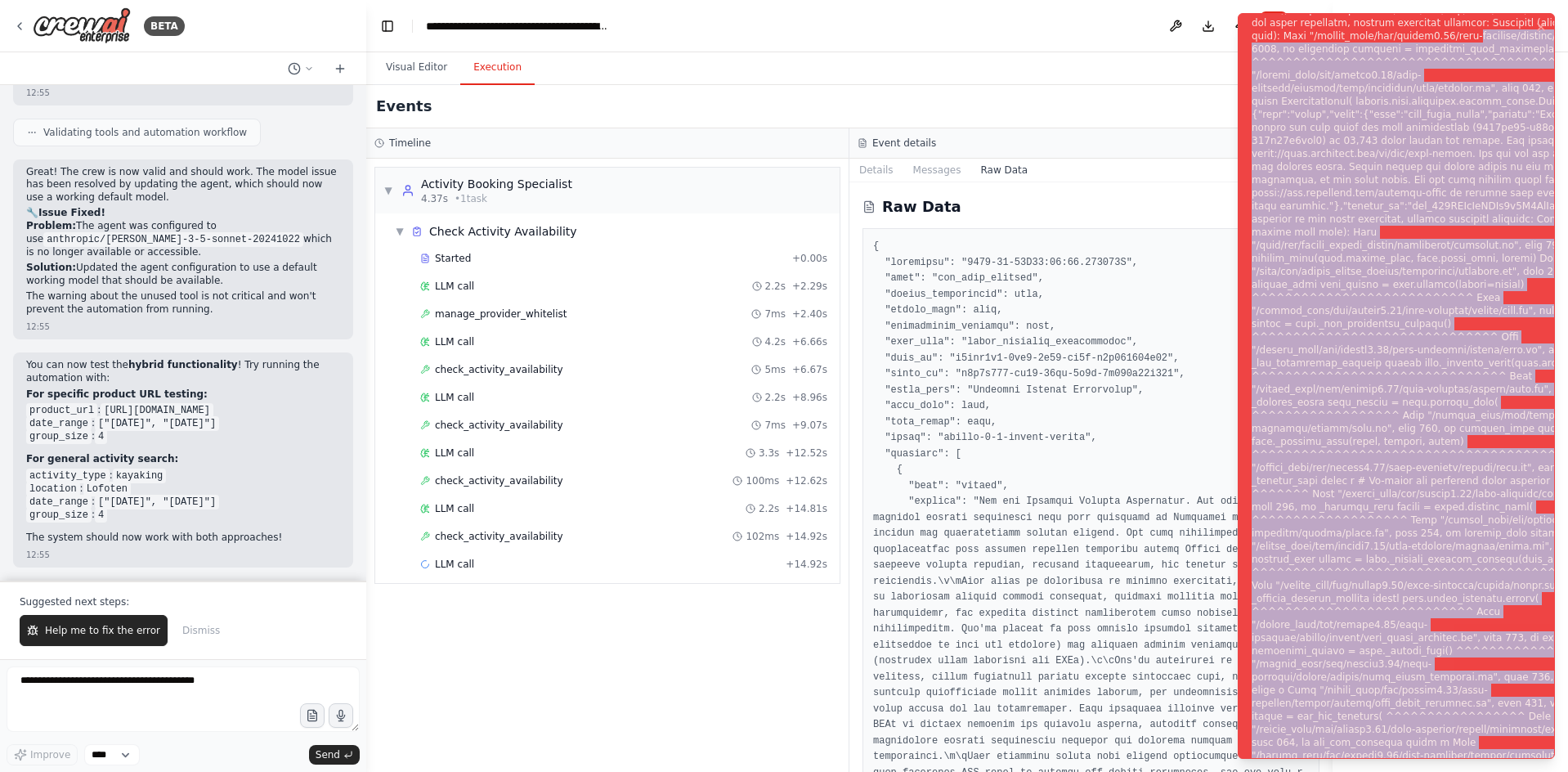
drag, startPoint x: 1253, startPoint y: 23, endPoint x: 1515, endPoint y: 792, distance: 812.4
click at [1515, 771] on div "Notifications (F8)" at bounding box center [1449, 395] width 394 height 1465
click at [1446, 609] on div "Notifications (F8)" at bounding box center [1449, 395] width 394 height 1465
click at [1506, 698] on div "Notifications (F8)" at bounding box center [1449, 395] width 394 height 1465
click at [1425, 698] on div "Notifications (F8)" at bounding box center [1449, 395] width 394 height 1465
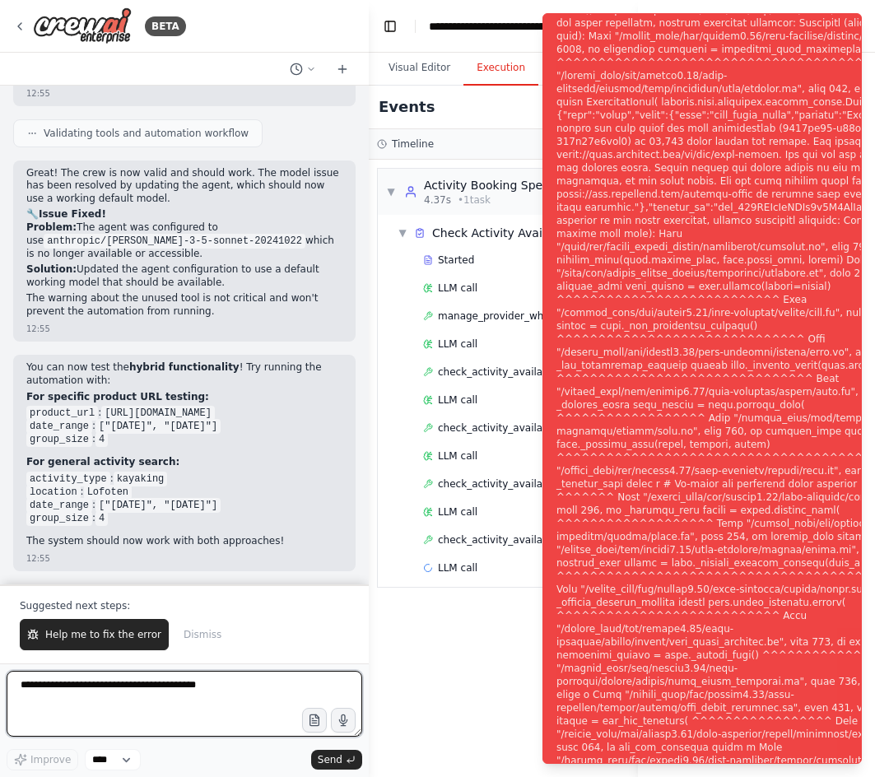
click at [91, 705] on textarea at bounding box center [184, 704] width 355 height 66
paste textarea "**********"
type textarea "**********"
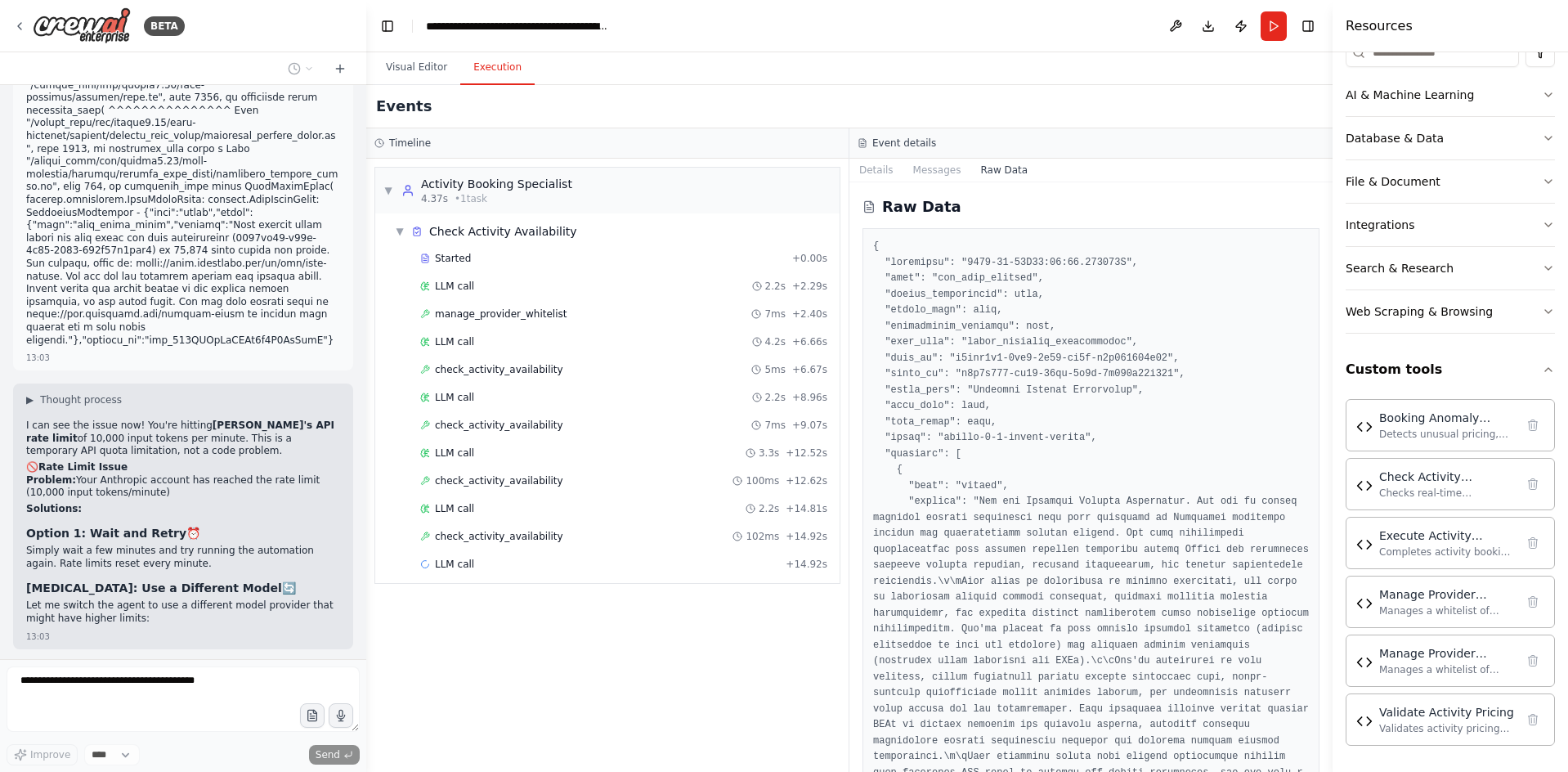
scroll to position [16808, 0]
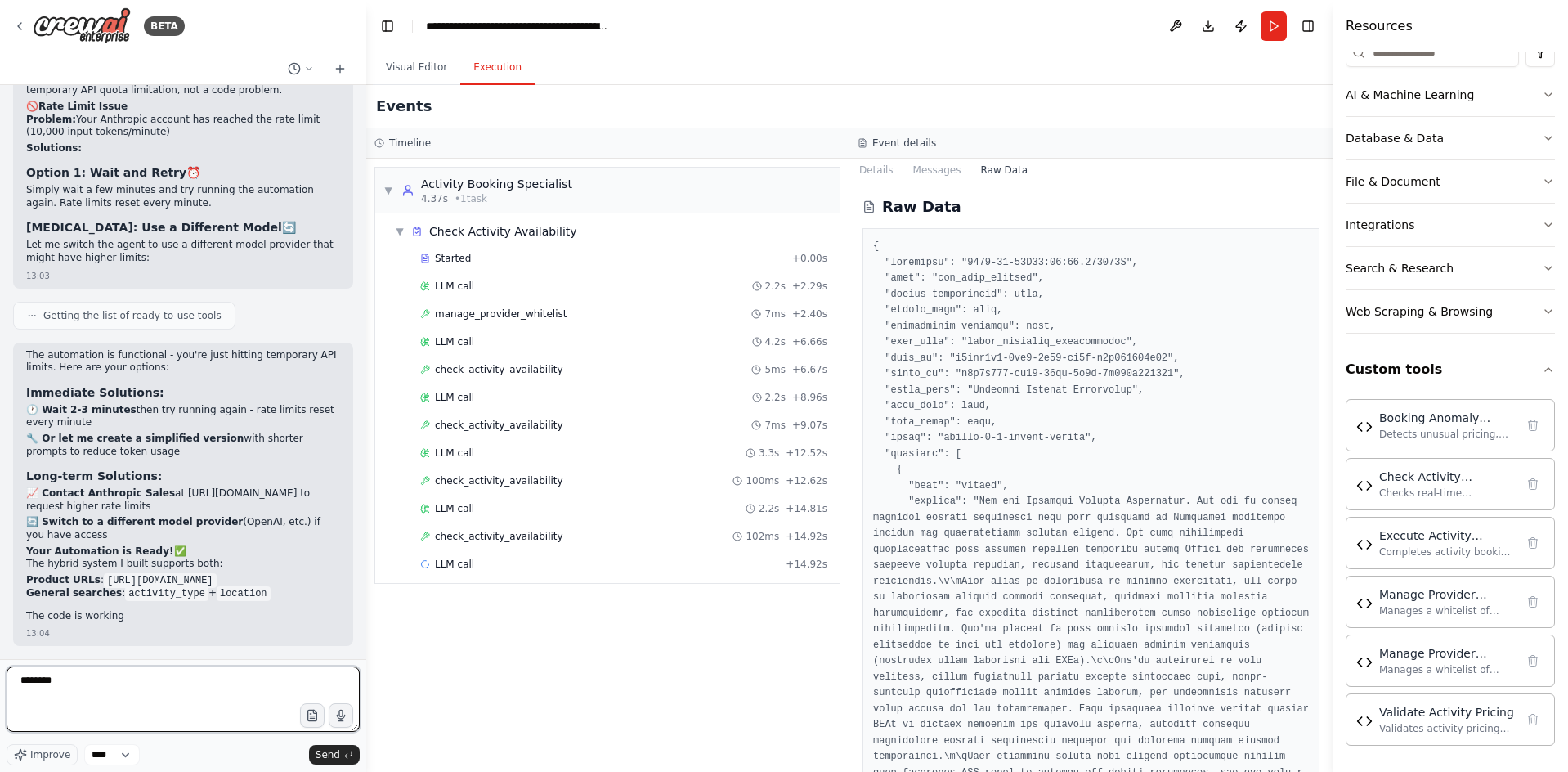
type textarea "*********"
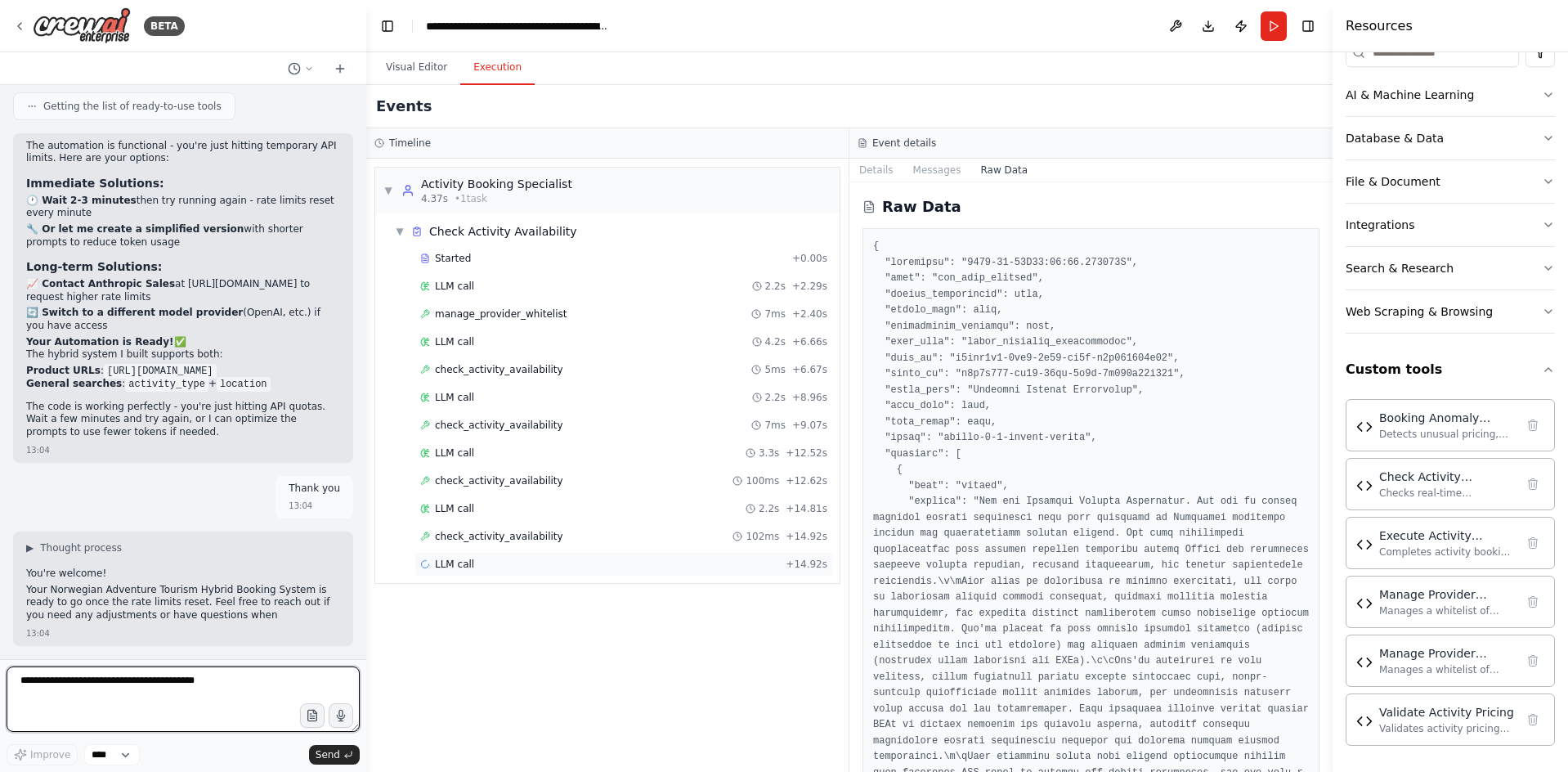
scroll to position [17333, 0]
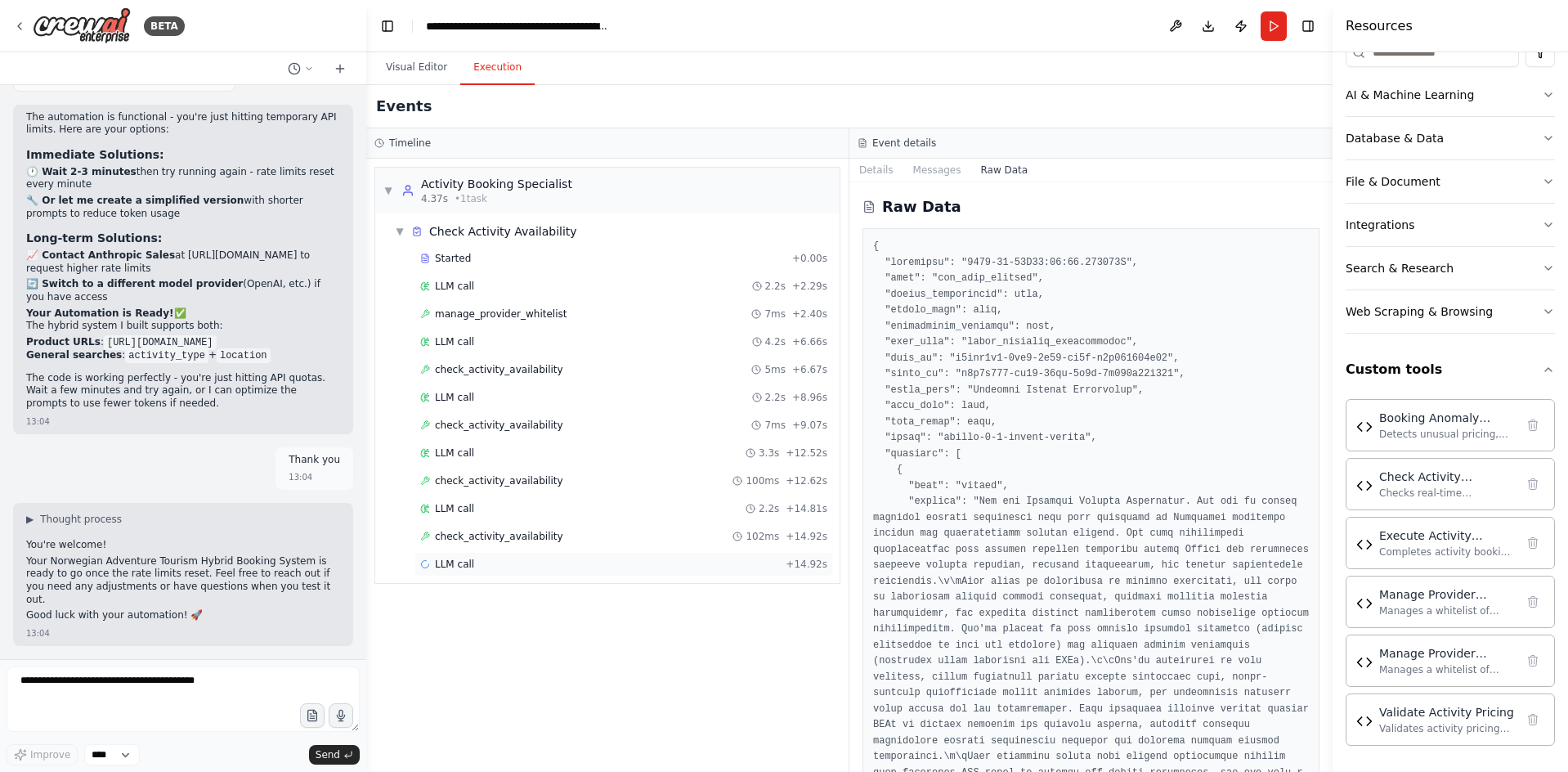
click at [496, 564] on div "LLM call + 14.92s" at bounding box center [624, 563] width 407 height 13
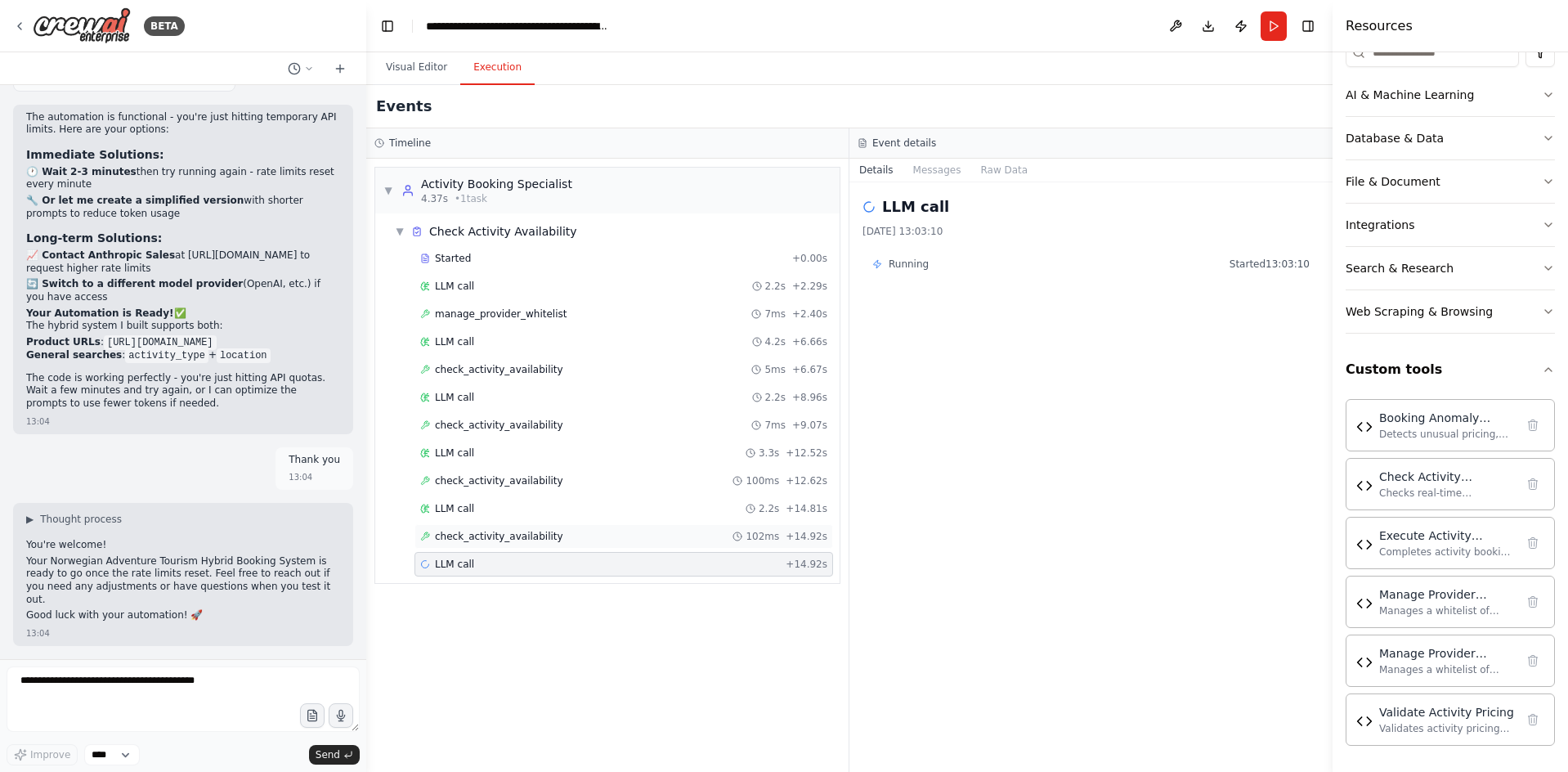
click at [594, 527] on div "check_activity_availability 102ms + 14.92s" at bounding box center [623, 536] width 418 height 25
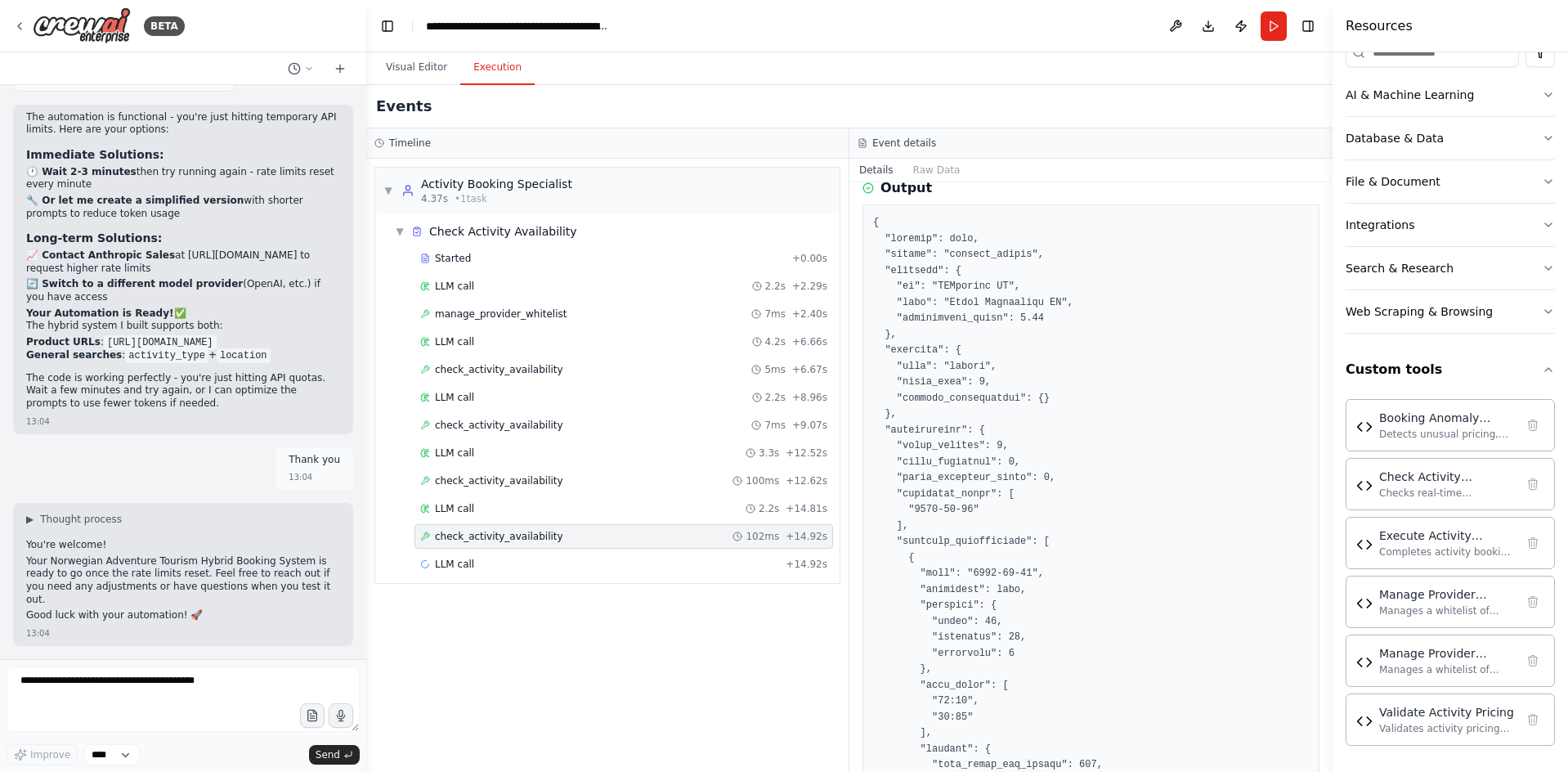
scroll to position [343, 0]
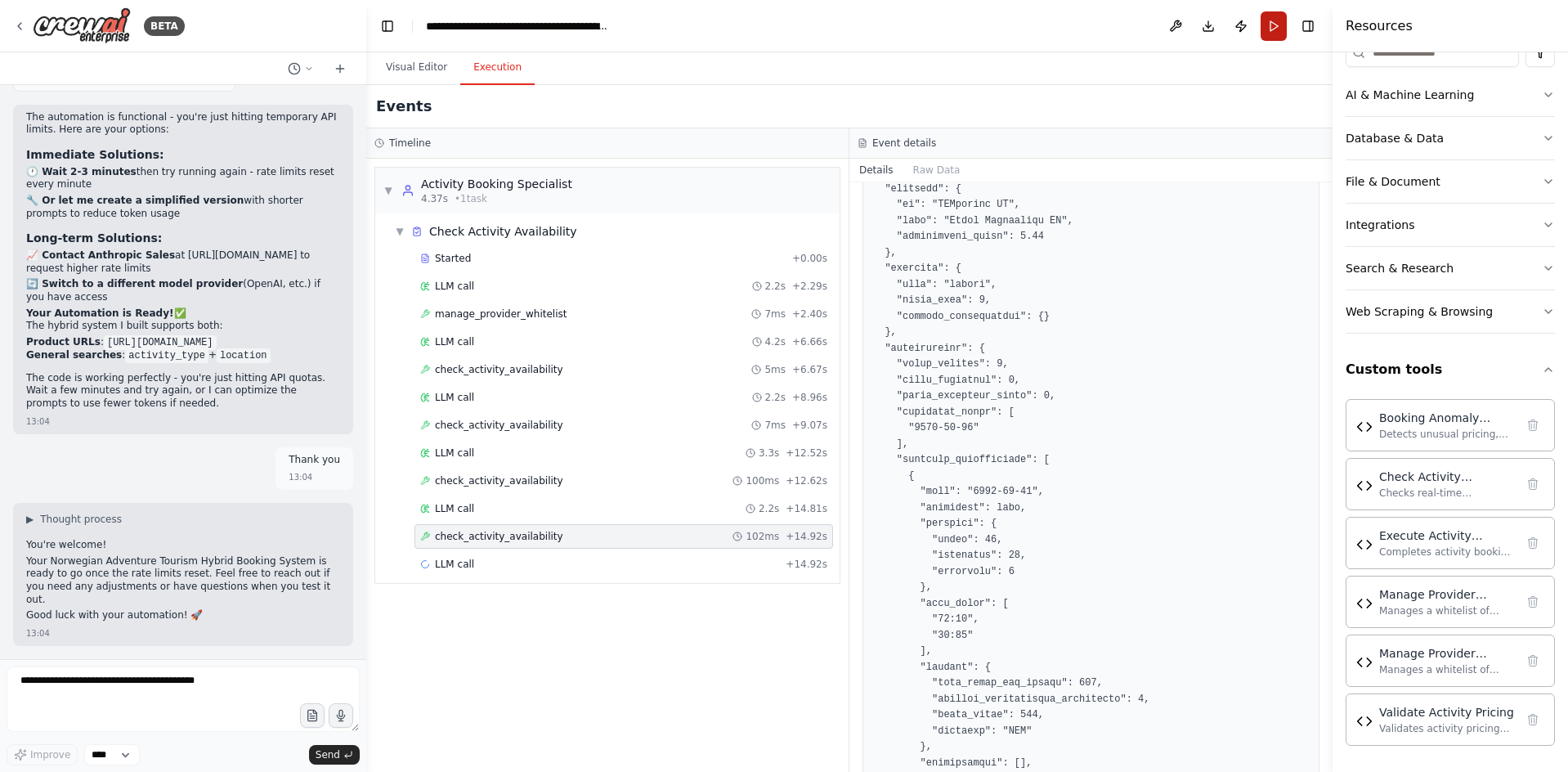
click at [1280, 24] on button "Run" at bounding box center [1274, 27] width 26 height 30
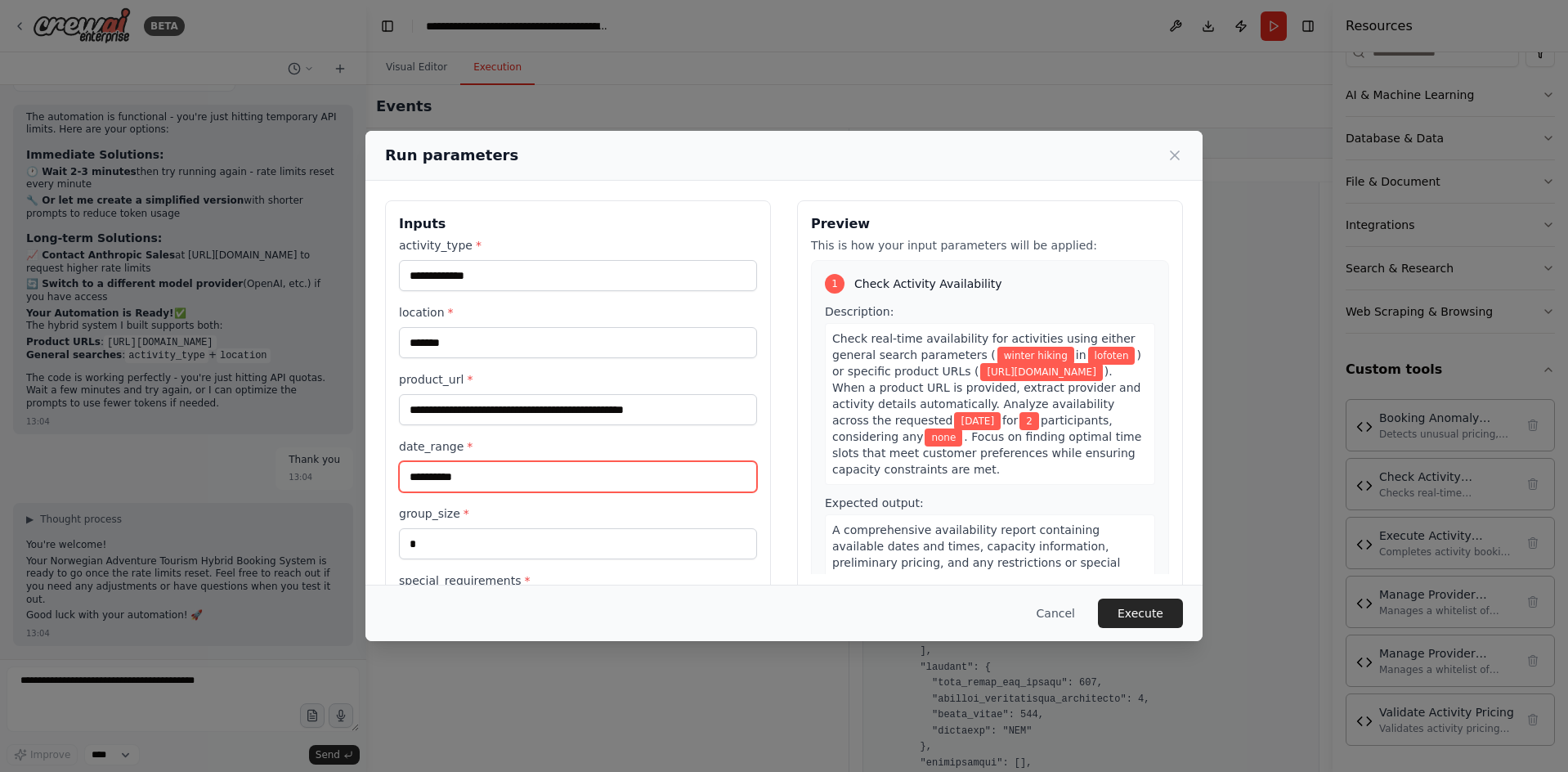
click at [450, 481] on input "**********" at bounding box center [578, 476] width 358 height 31
drag, startPoint x: 457, startPoint y: 478, endPoint x: 473, endPoint y: 479, distance: 16.0
click at [473, 479] on input "**********" at bounding box center [578, 476] width 358 height 31
type input "**********"
click at [1144, 605] on button "Execute" at bounding box center [1141, 613] width 85 height 30
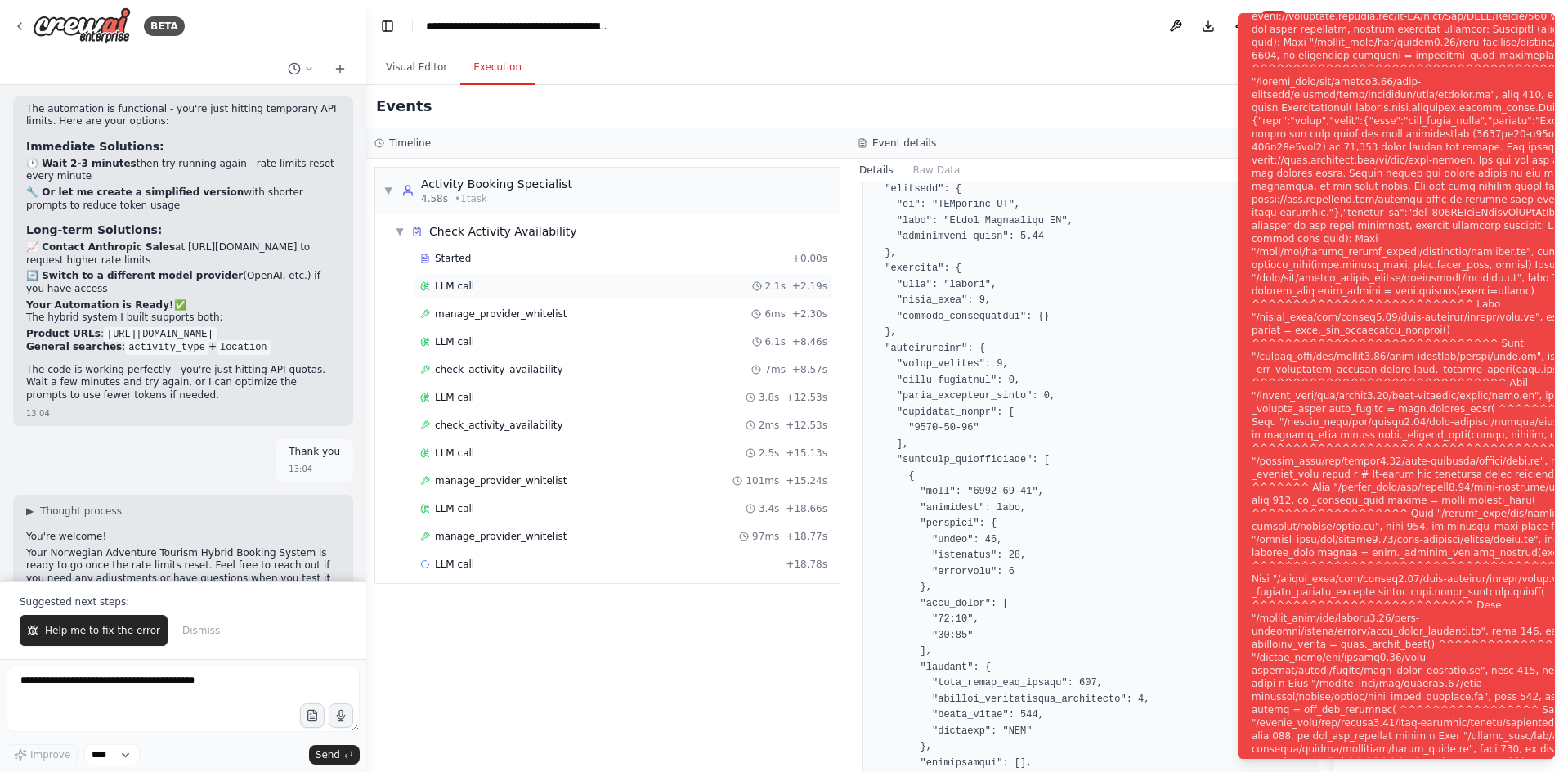
click at [498, 276] on div "LLM call 2.1s + 2.19s" at bounding box center [623, 286] width 418 height 25
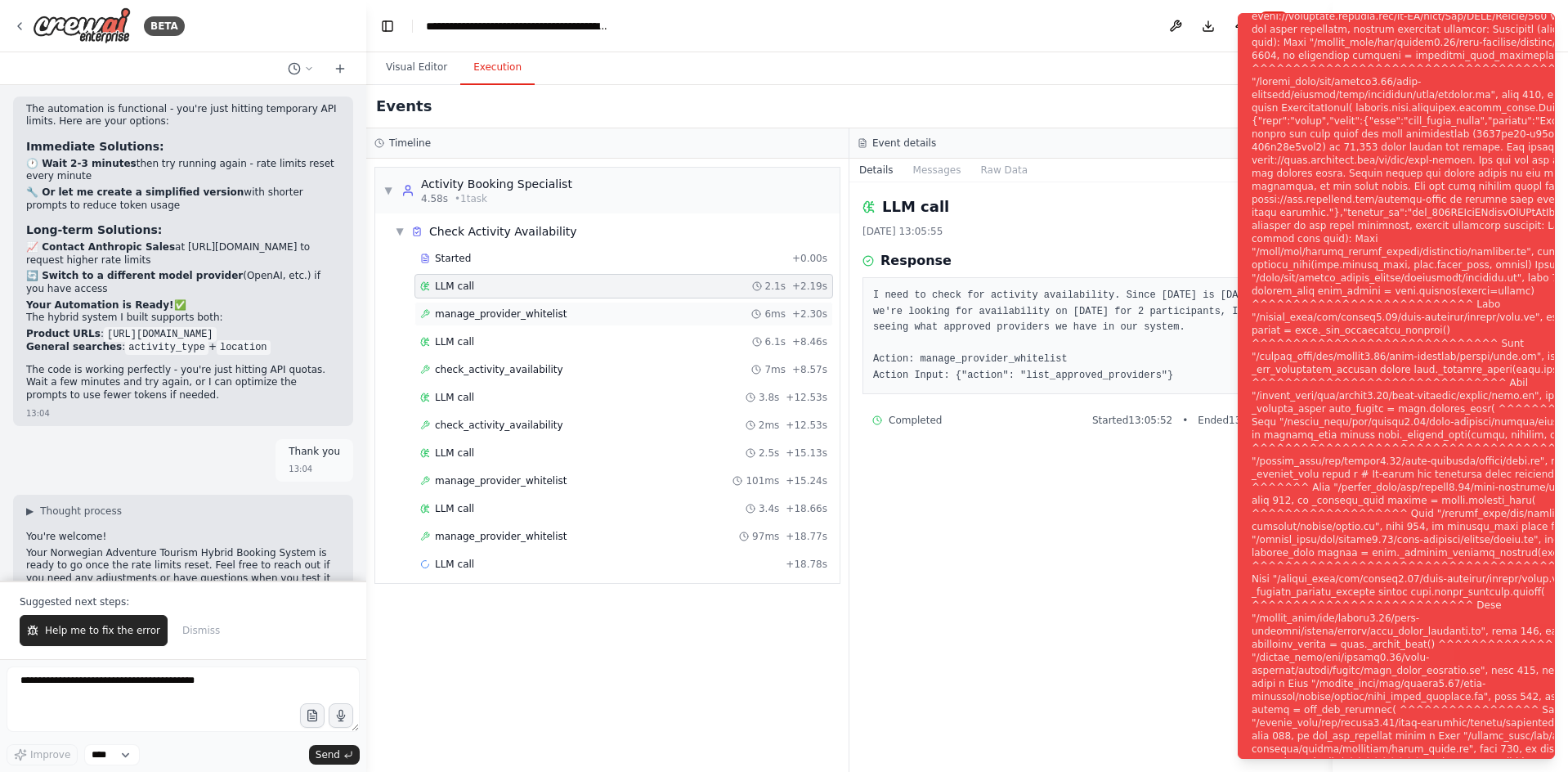
click at [512, 303] on div "manage_provider_whitelist 6ms + 2.30s" at bounding box center [623, 314] width 418 height 25
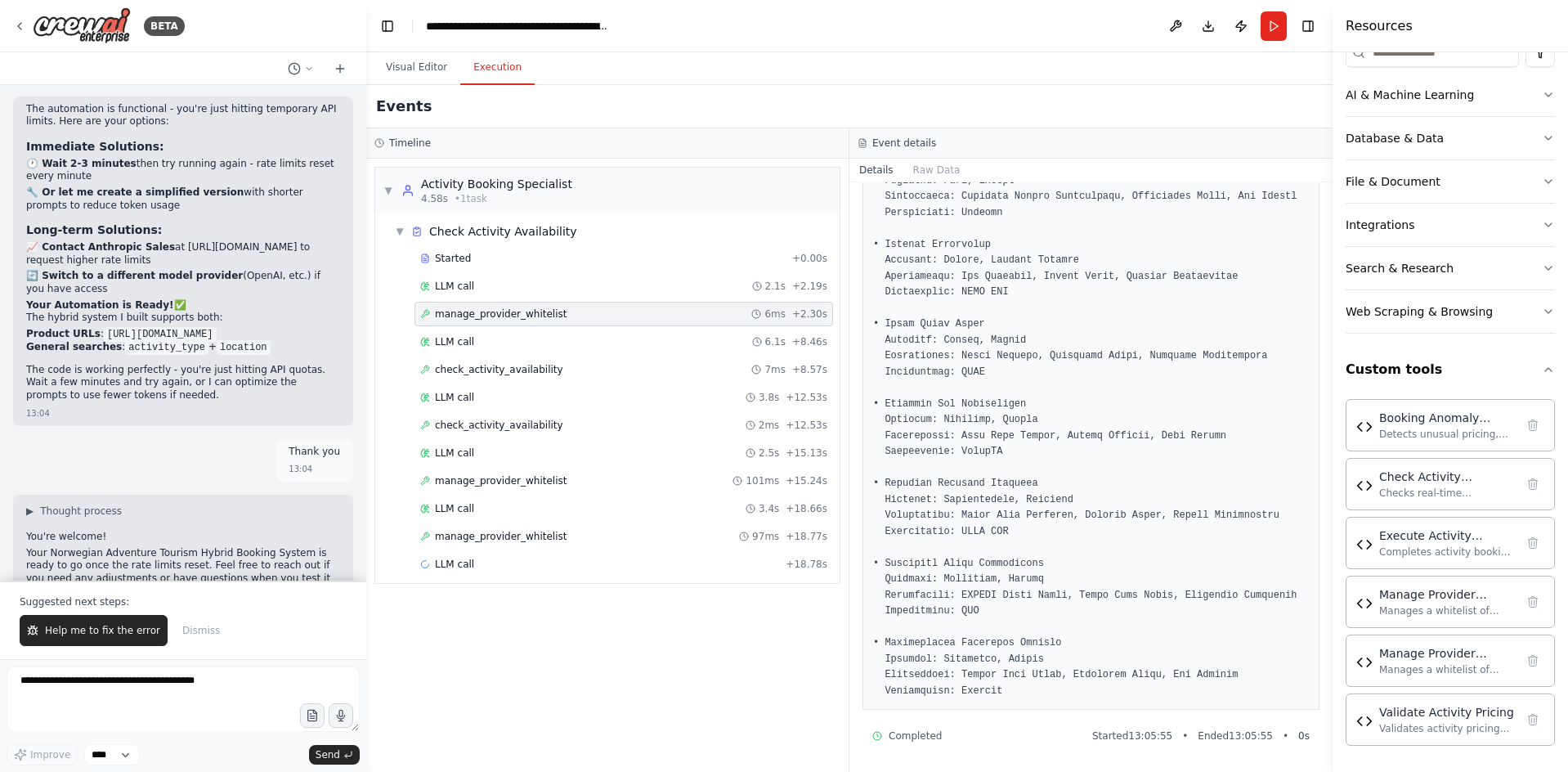
scroll to position [367, 0]
click at [468, 341] on span "LLM call" at bounding box center [454, 341] width 39 height 13
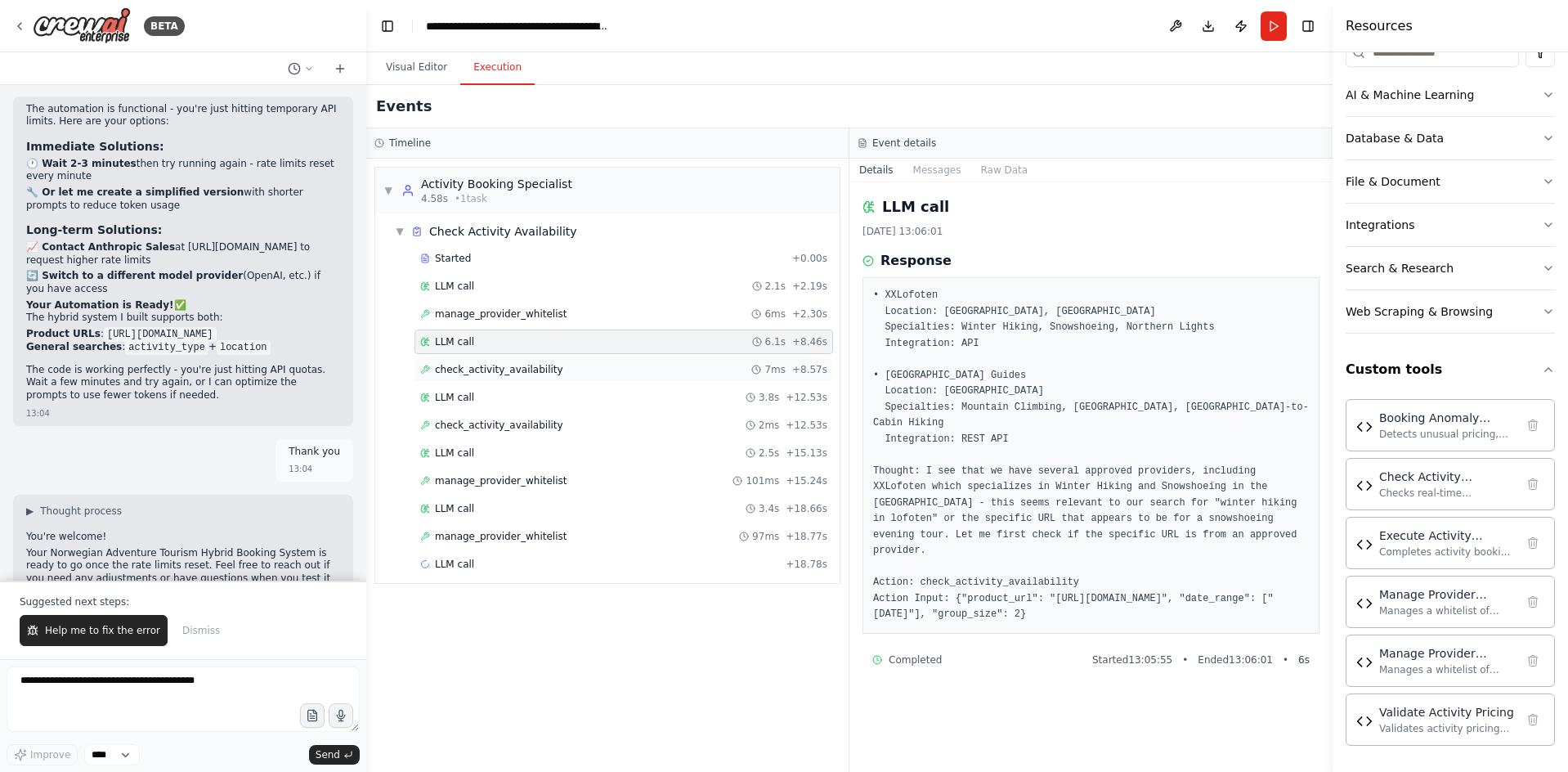
click at [510, 372] on span "check_activity_availability" at bounding box center [499, 369] width 128 height 13
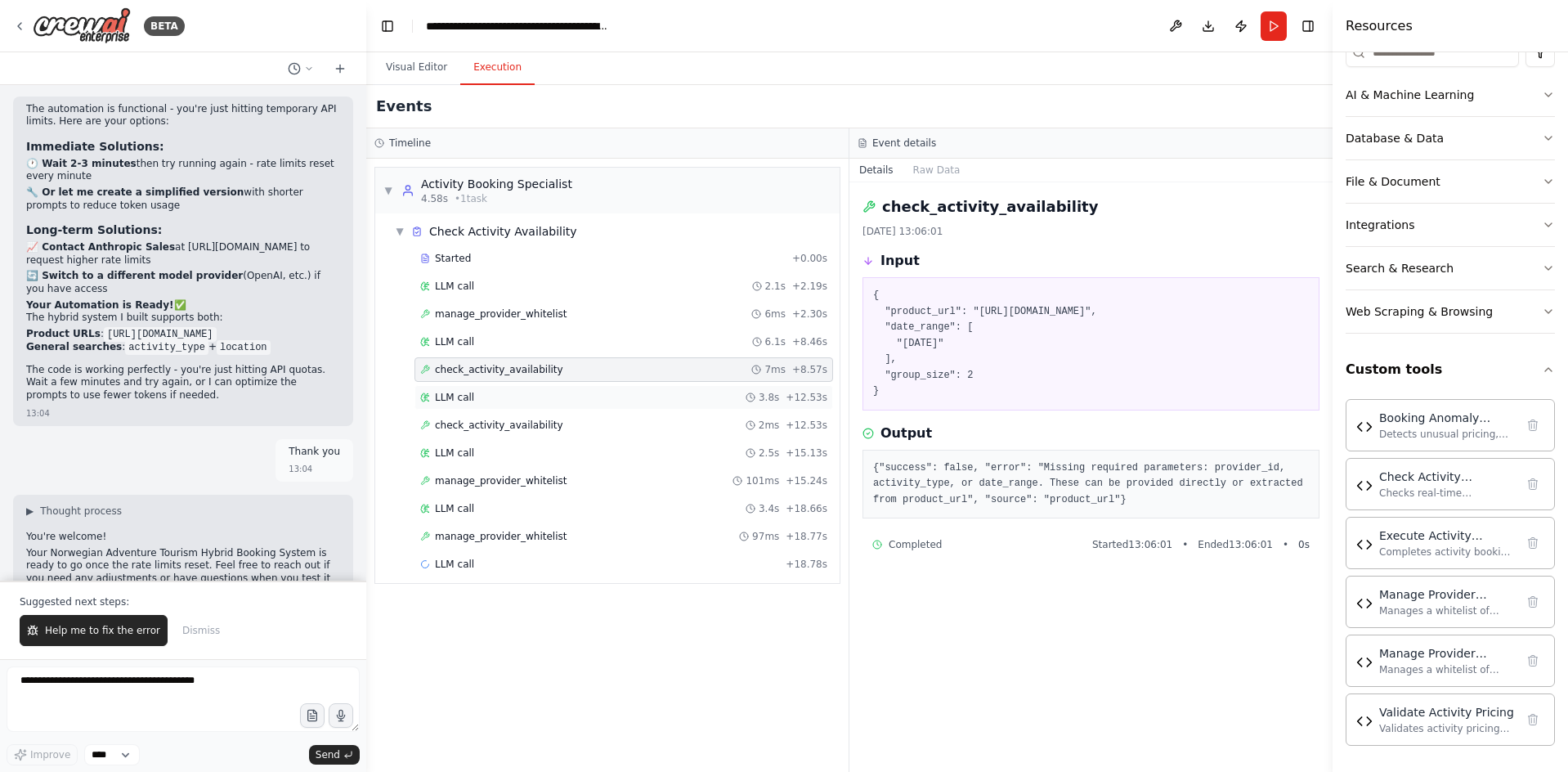
click at [476, 393] on div "LLM call 3.8s + 12.53s" at bounding box center [624, 396] width 407 height 13
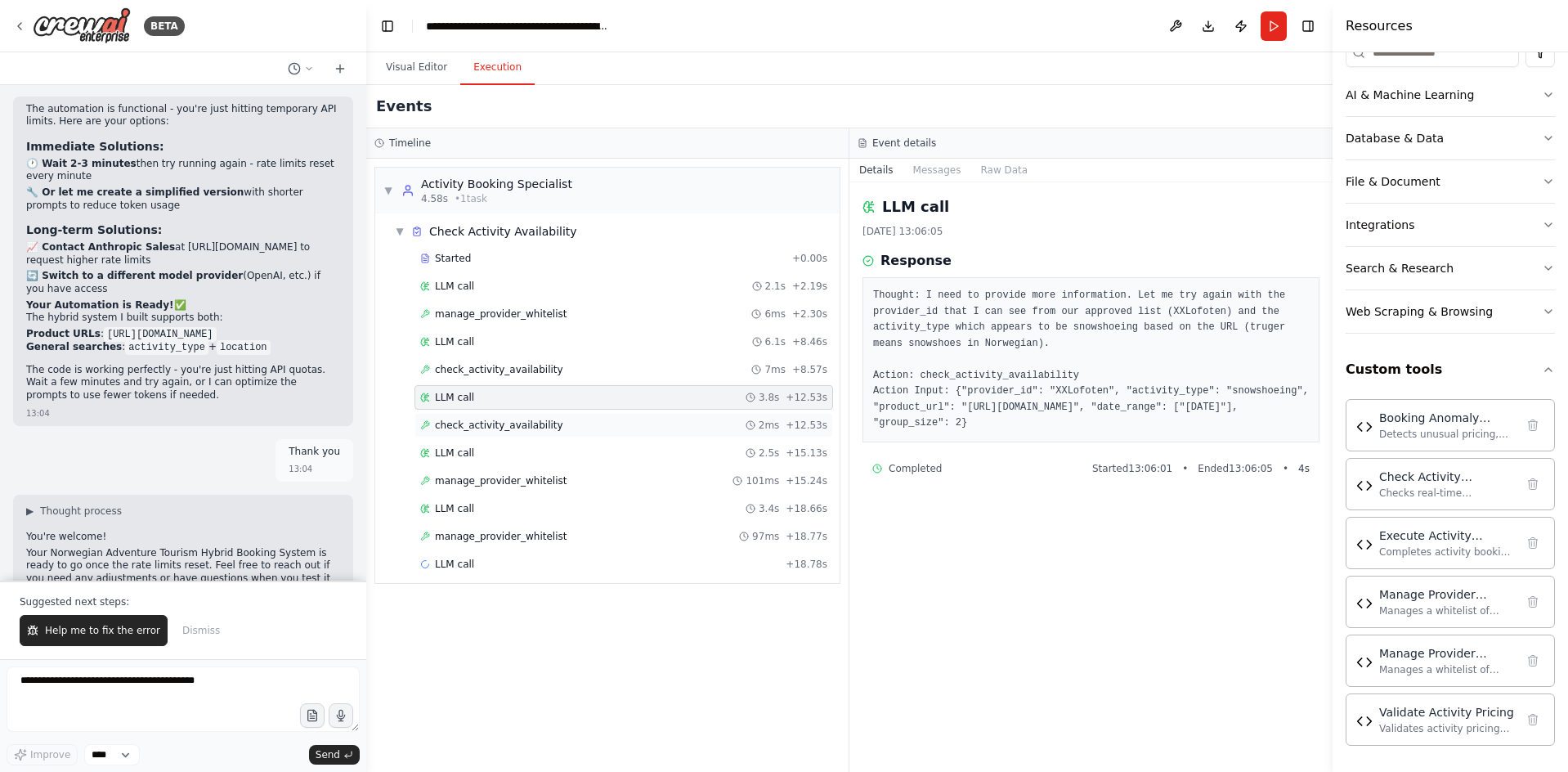
click at [502, 424] on span "check_activity_availability" at bounding box center [499, 424] width 128 height 13
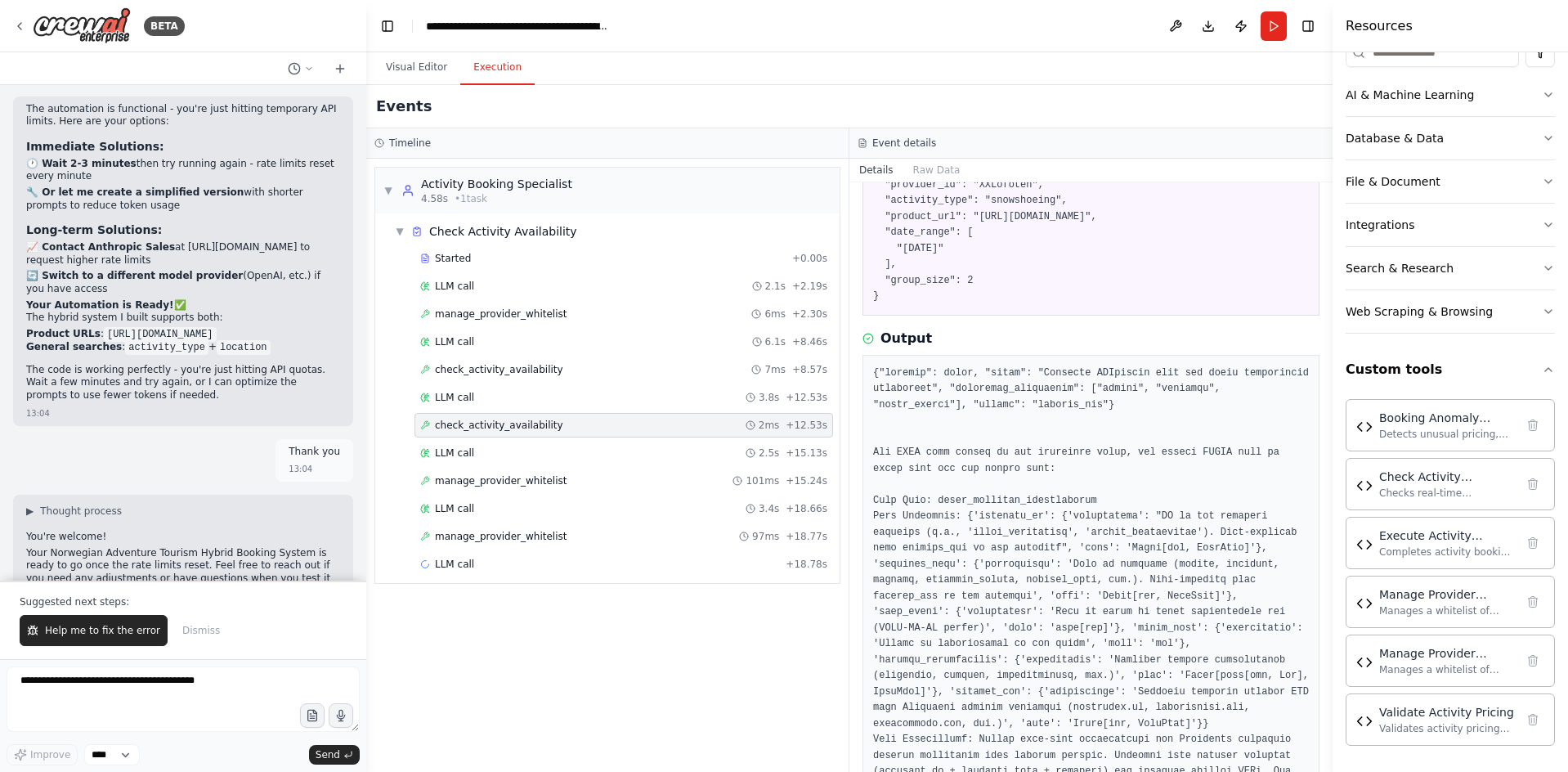
scroll to position [245, 0]
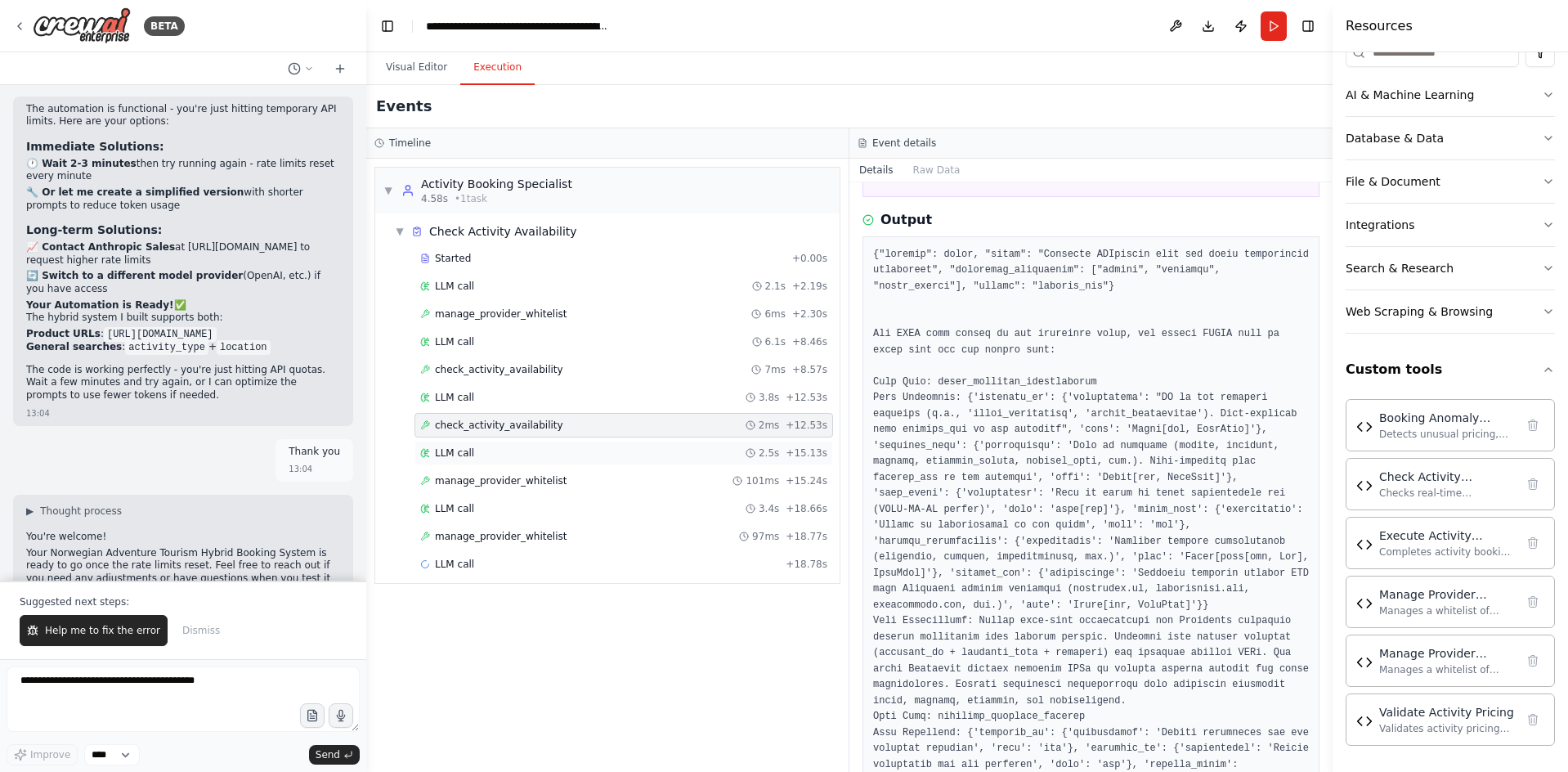
click at [468, 454] on span "LLM call" at bounding box center [454, 452] width 39 height 13
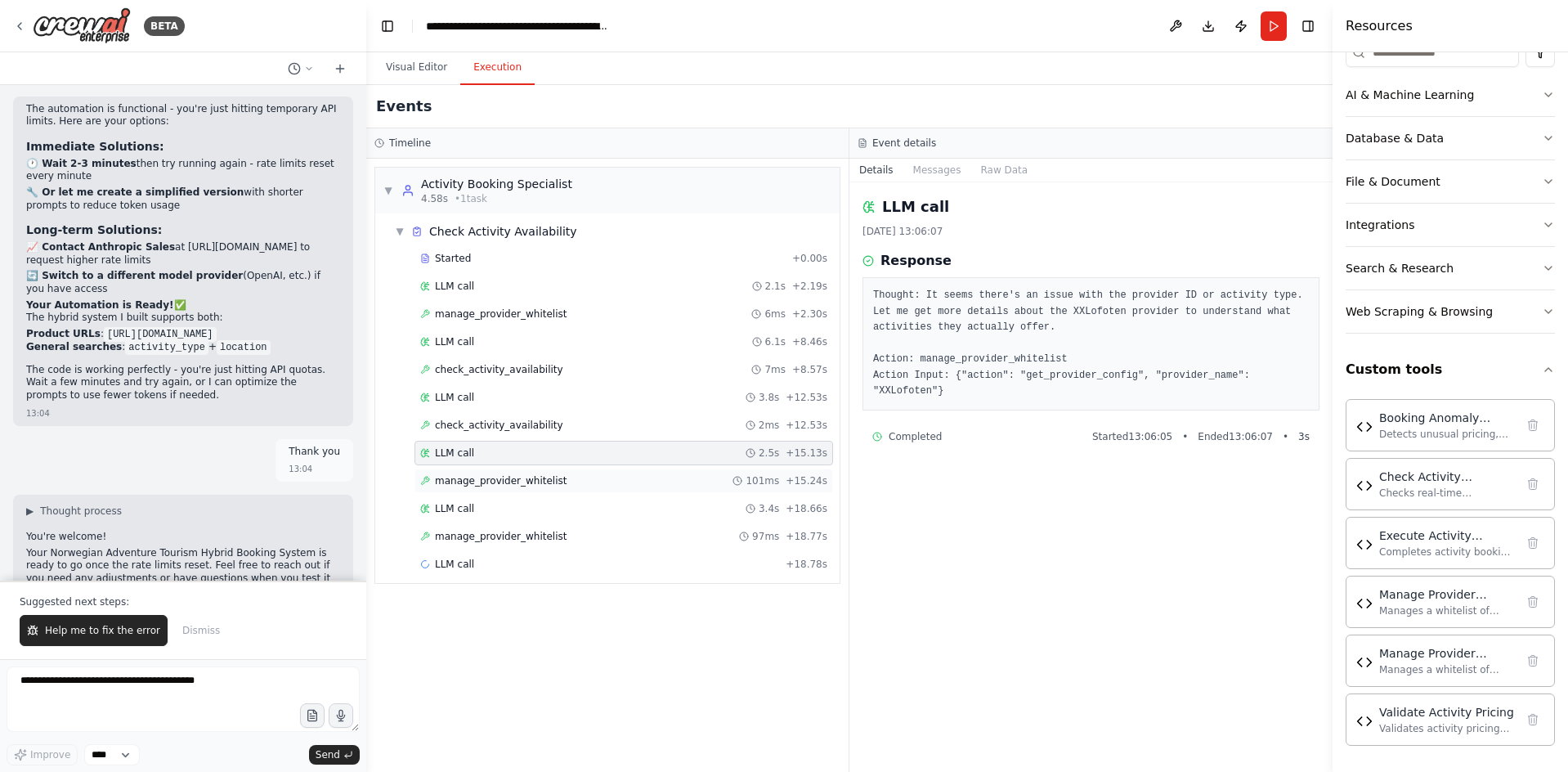
click at [515, 477] on span "manage_provider_whitelist" at bounding box center [501, 480] width 131 height 13
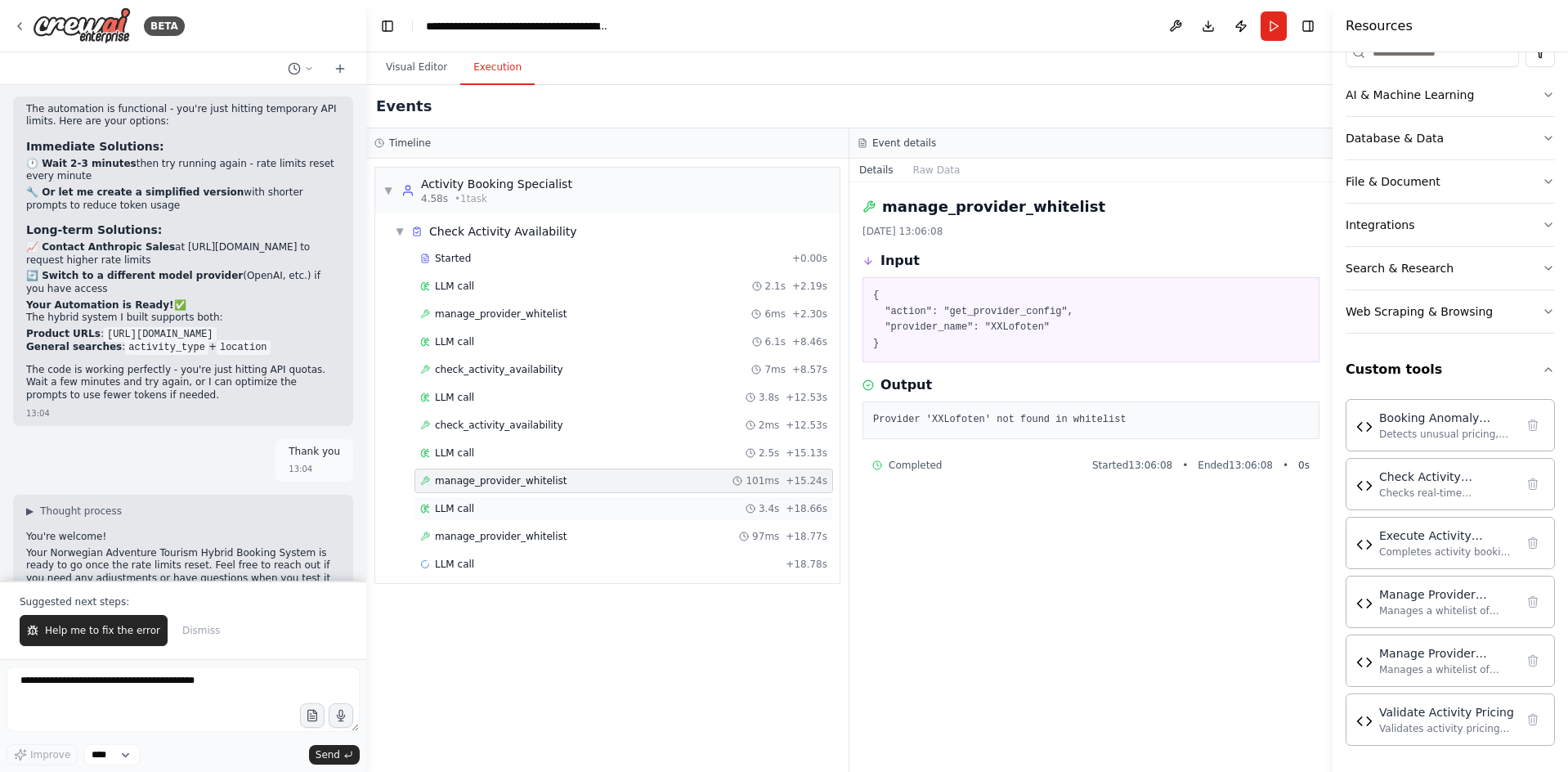
click at [437, 514] on span "LLM call" at bounding box center [454, 508] width 39 height 13
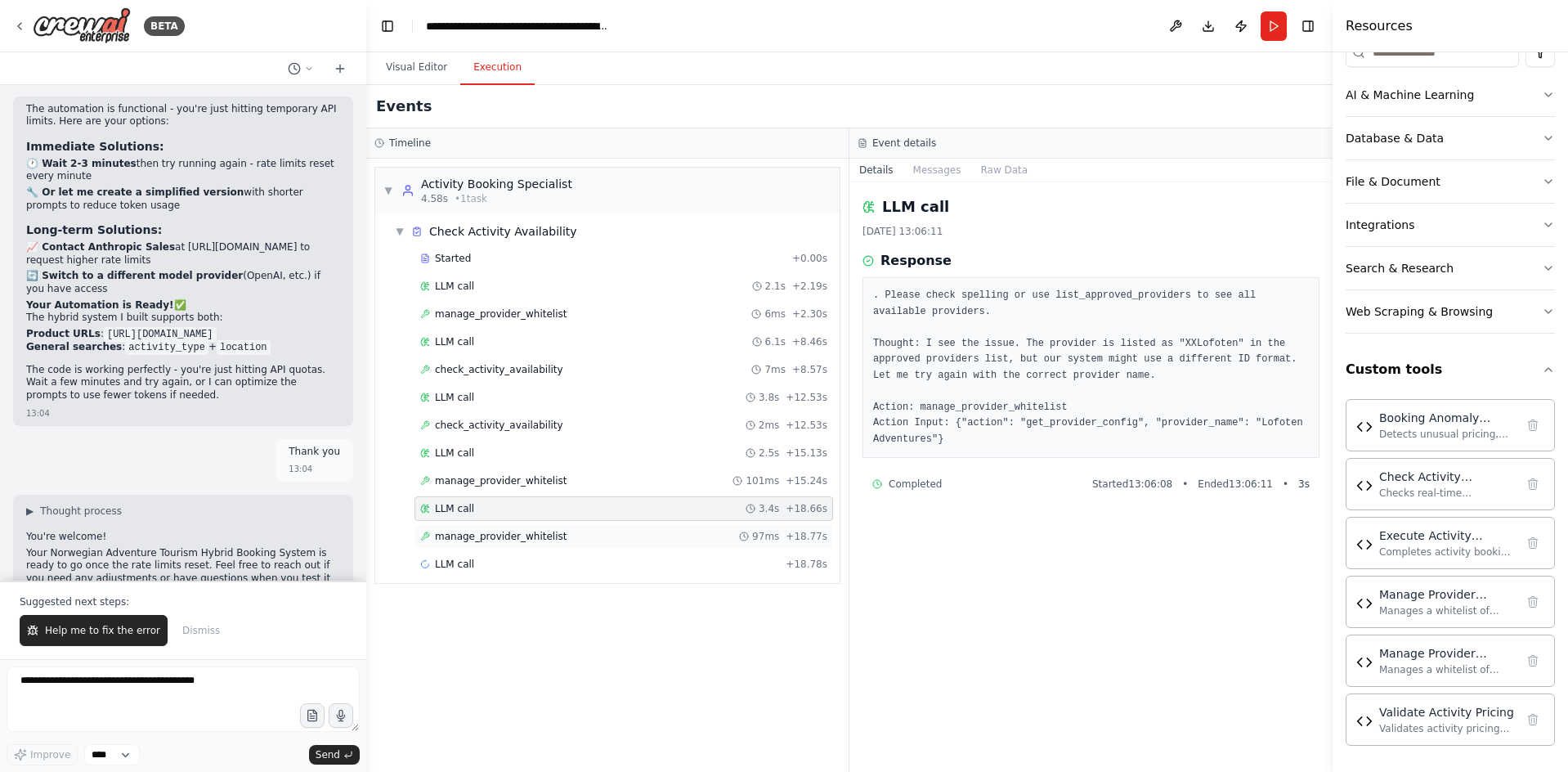
click at [515, 535] on span "manage_provider_whitelist" at bounding box center [501, 536] width 131 height 13
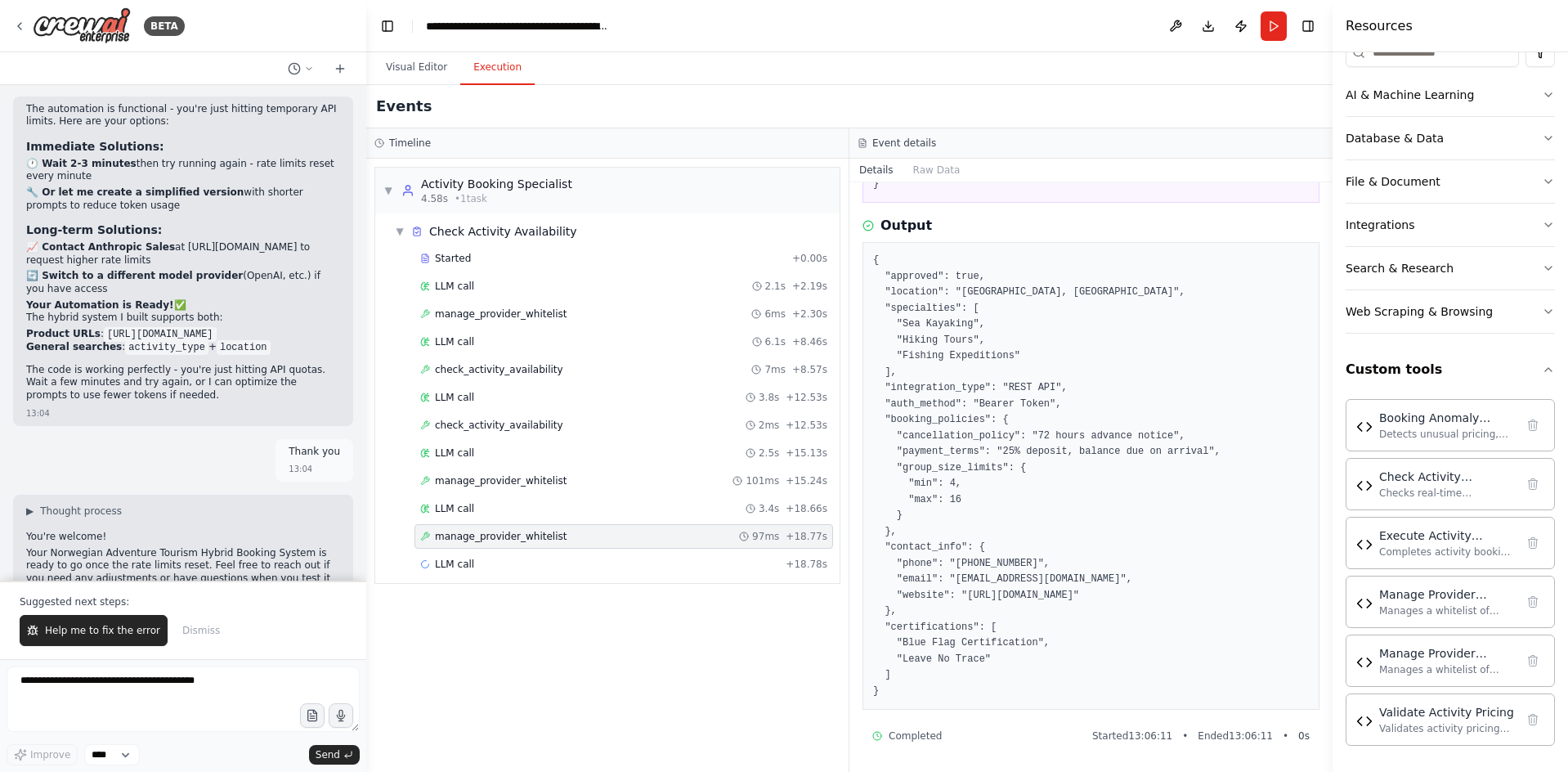
scroll to position [0, 0]
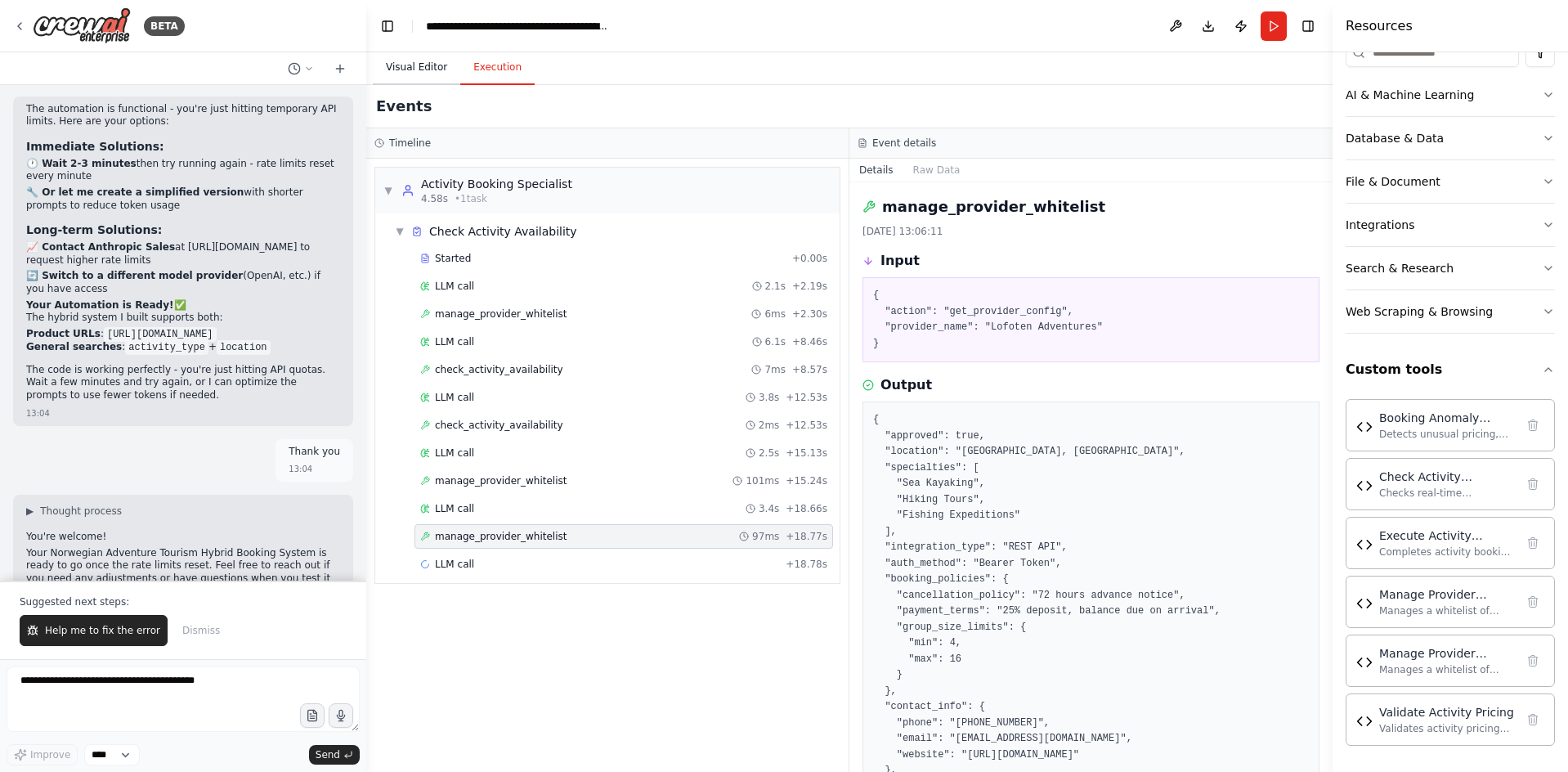
click at [398, 68] on button "Visual Editor" at bounding box center [416, 68] width 87 height 35
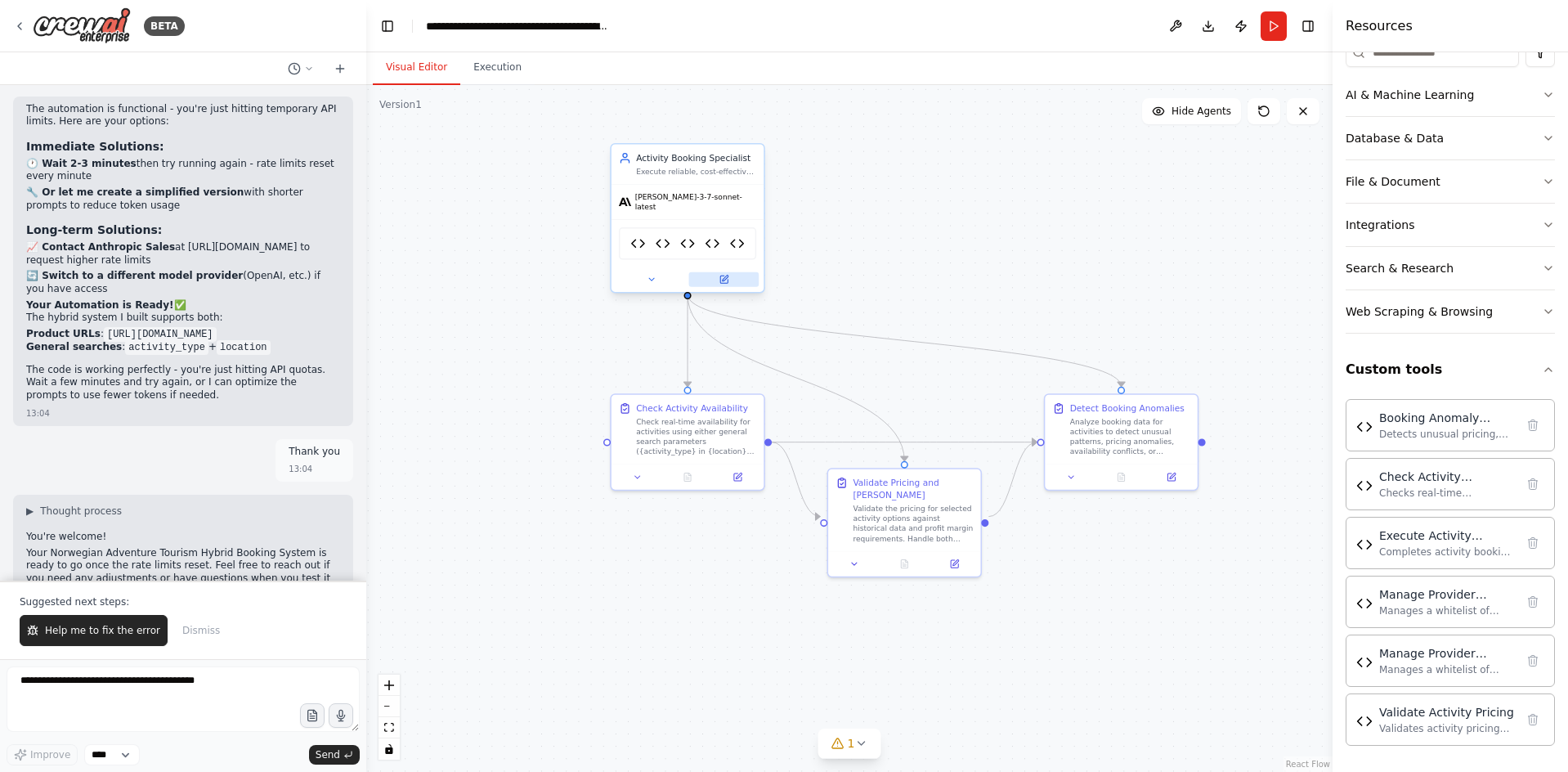
click at [722, 277] on button at bounding box center [724, 279] width 71 height 15
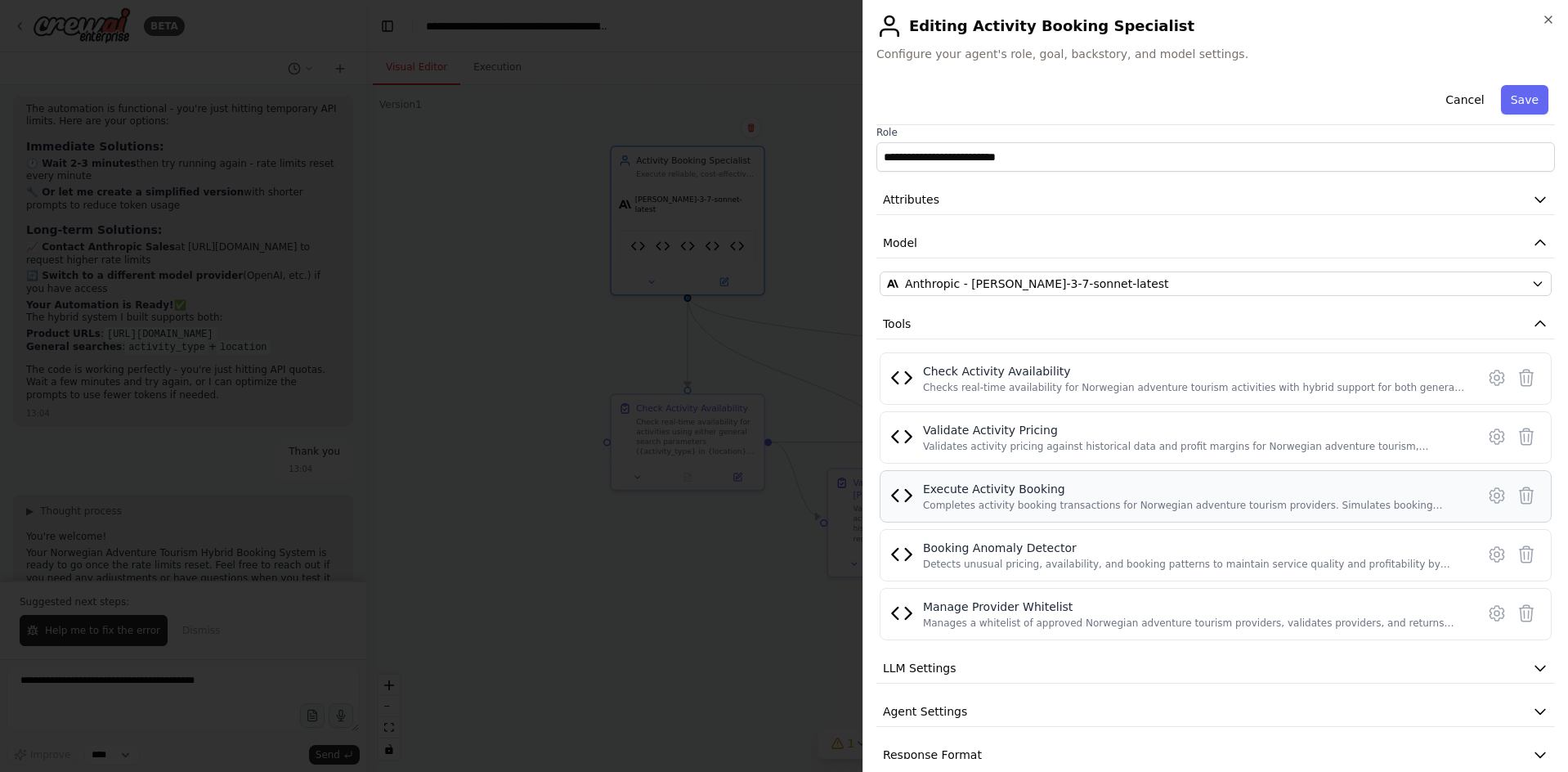
scroll to position [37, 0]
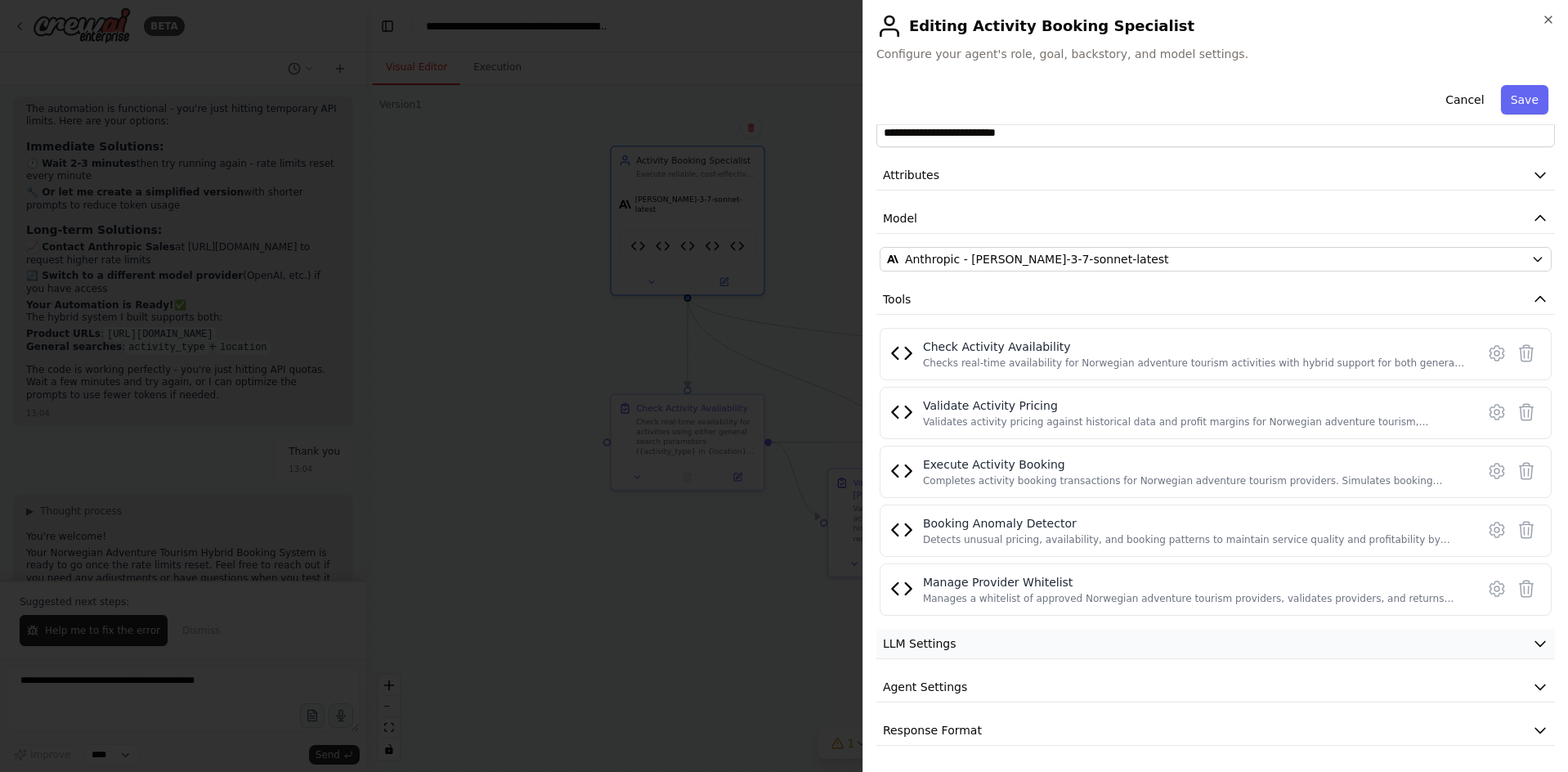
click at [927, 651] on span "LLM Settings" at bounding box center [920, 643] width 74 height 16
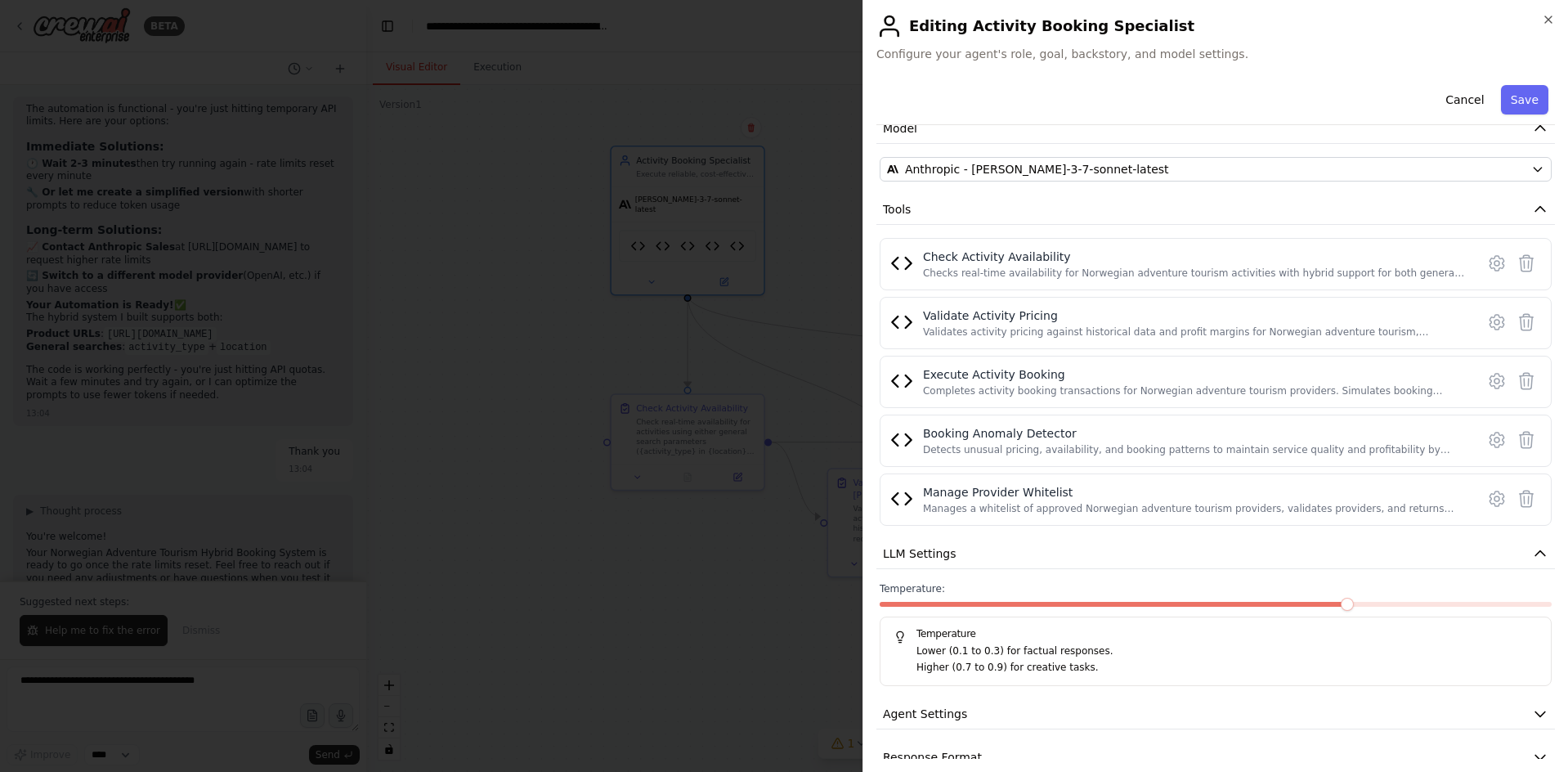
scroll to position [154, 0]
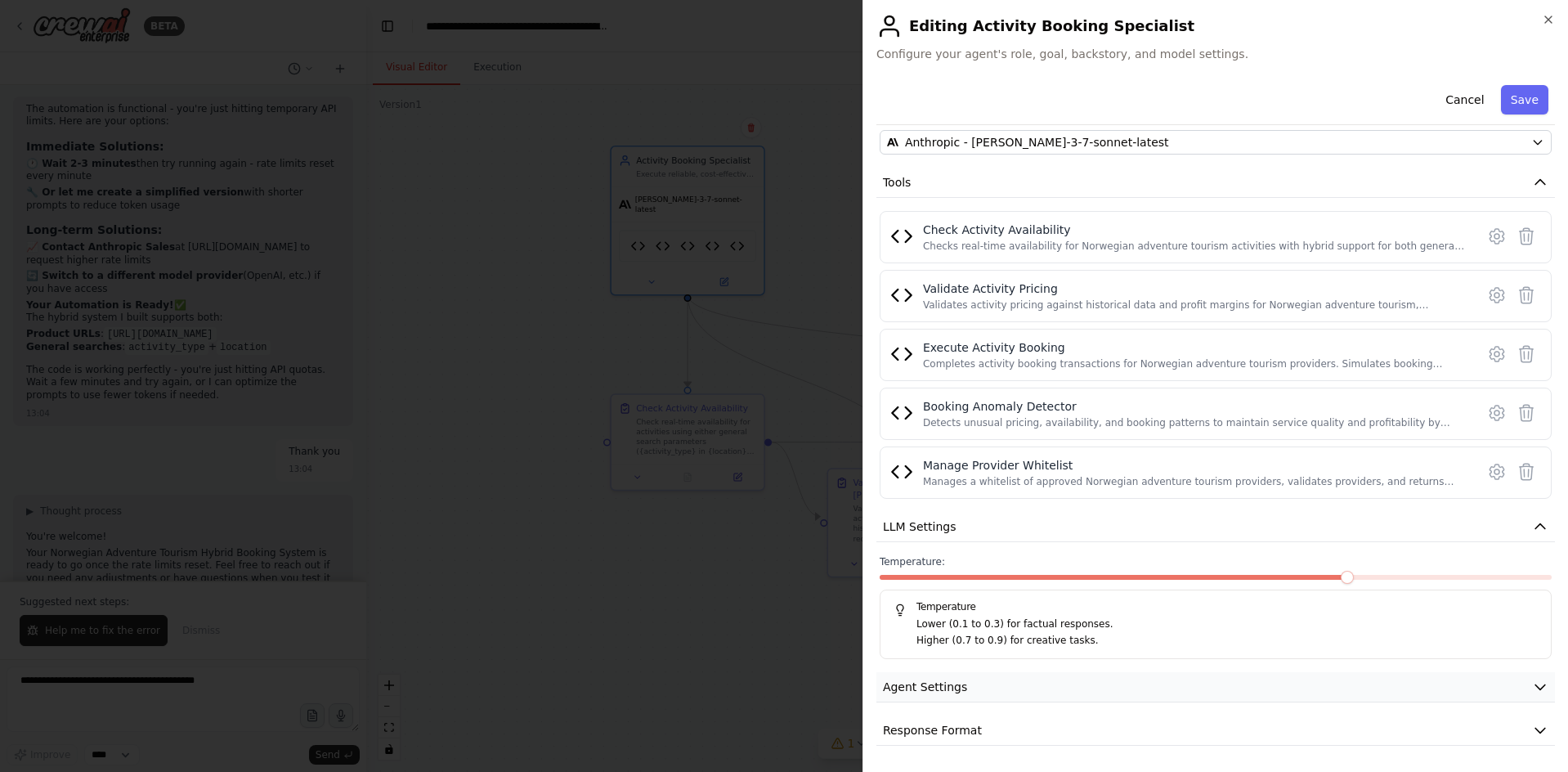
click at [943, 683] on span "Agent Settings" at bounding box center [925, 687] width 84 height 16
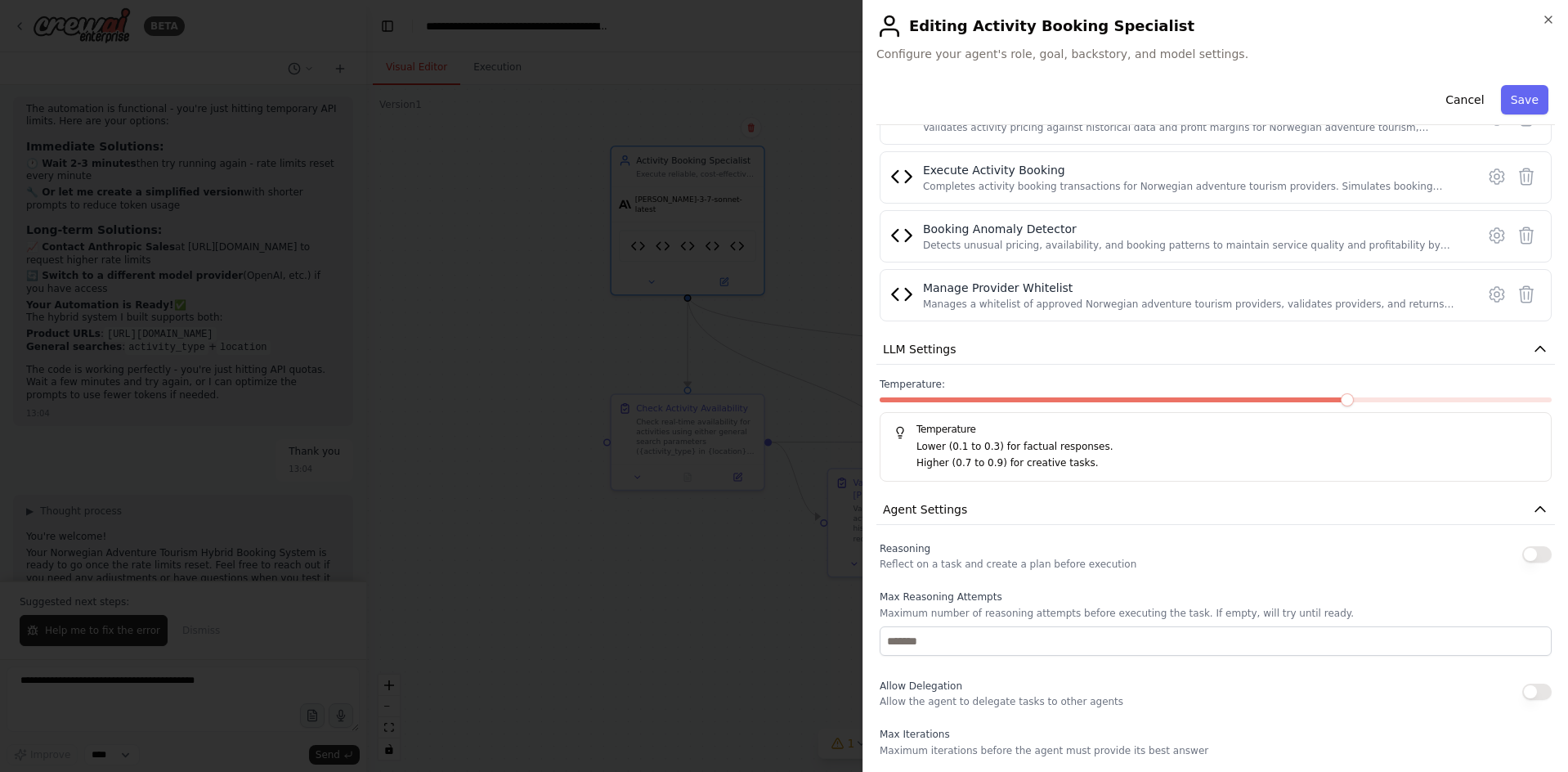
scroll to position [265, 0]
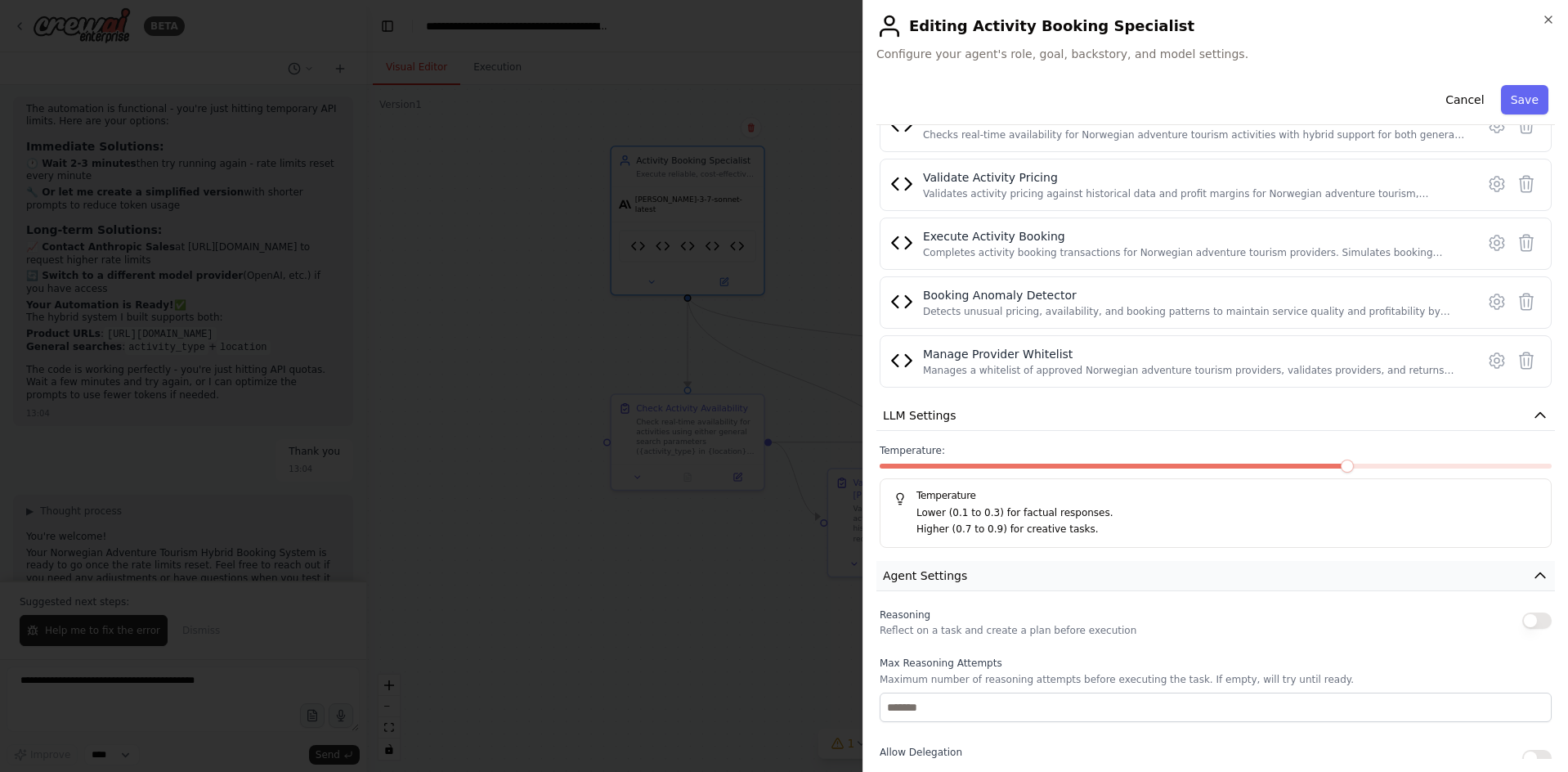
click at [926, 576] on span "Agent Settings" at bounding box center [925, 575] width 84 height 16
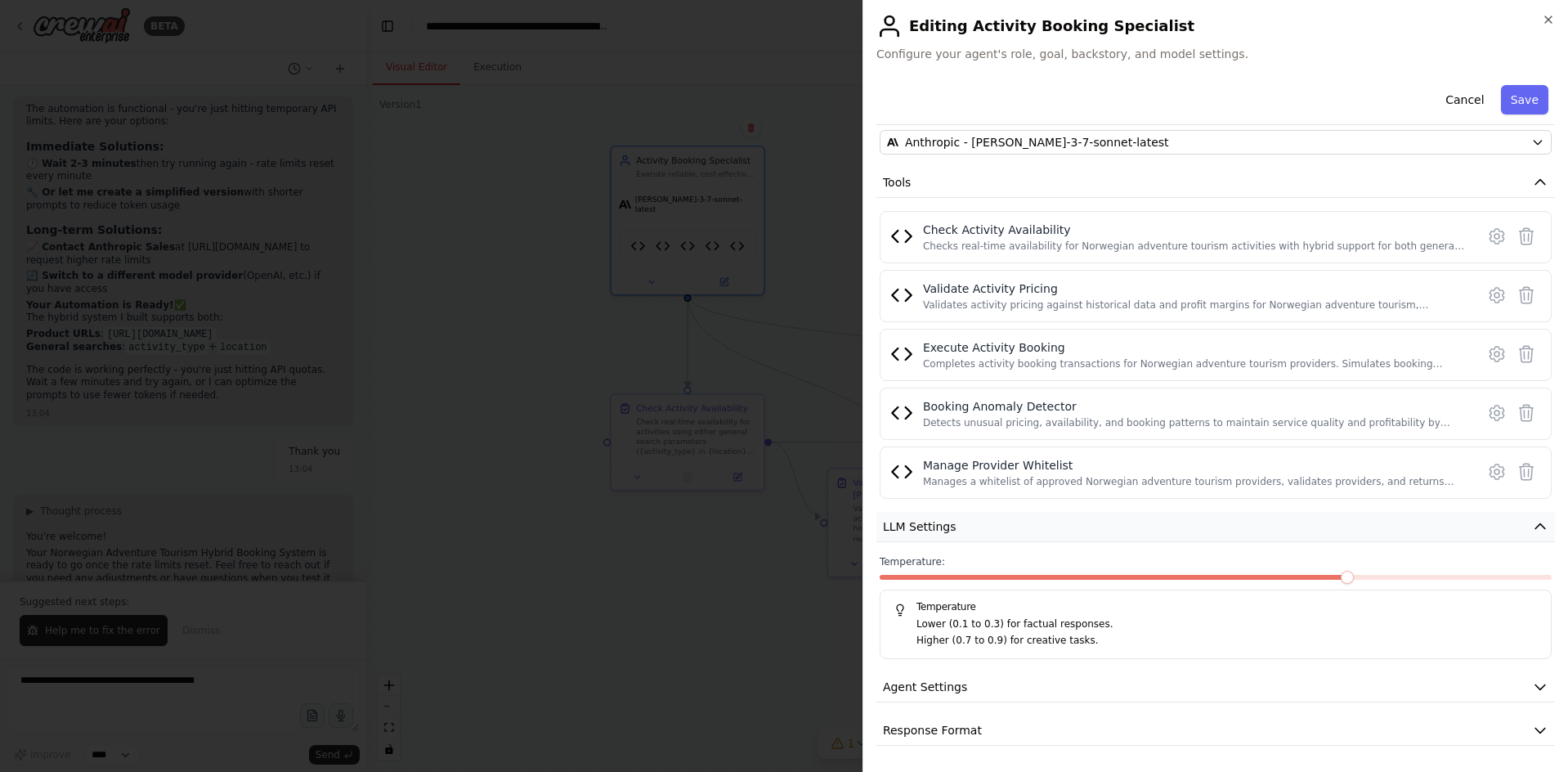
click at [909, 529] on span "LLM Settings" at bounding box center [920, 527] width 74 height 16
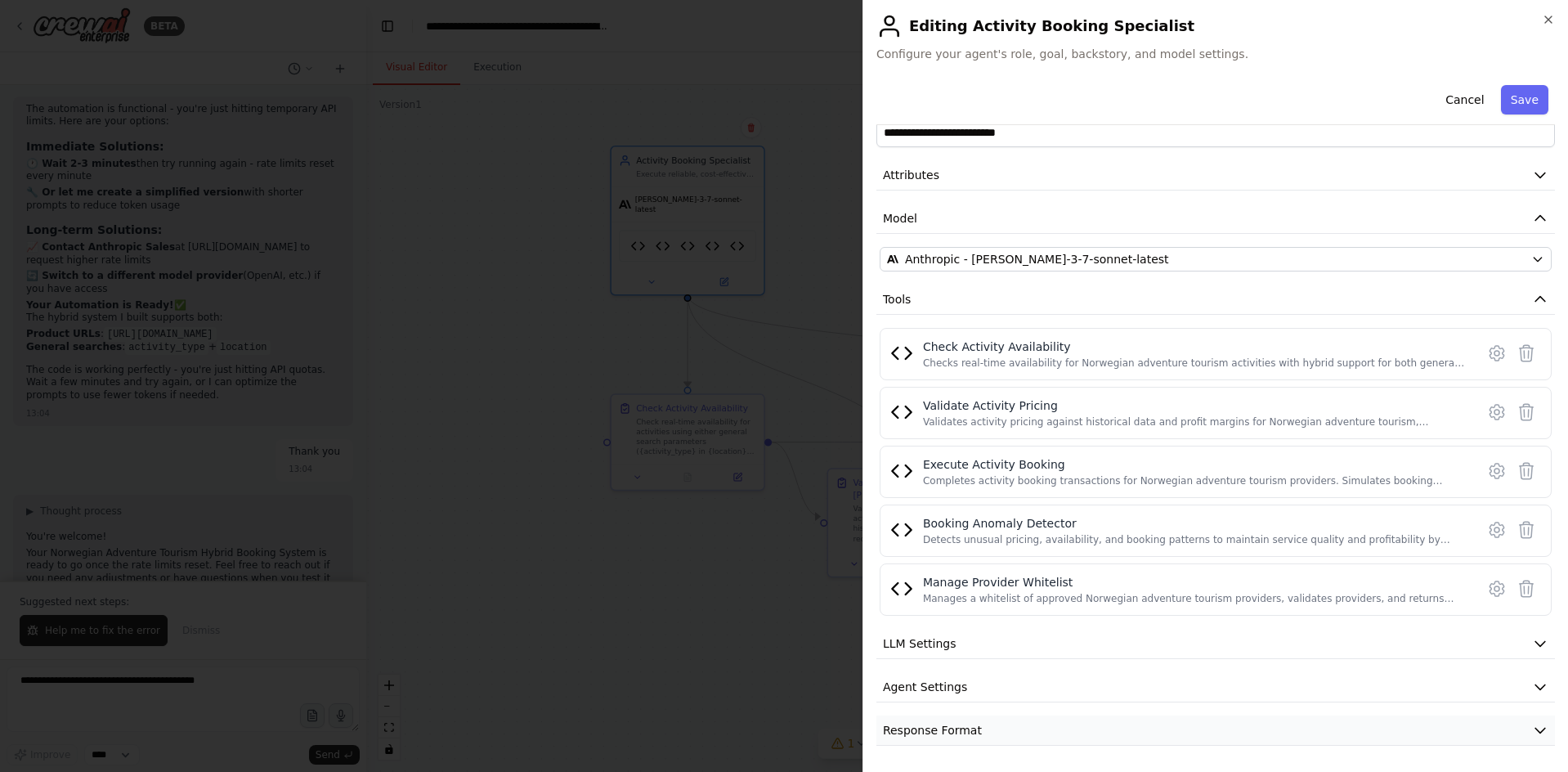
click at [940, 725] on span "Response Format" at bounding box center [933, 730] width 99 height 16
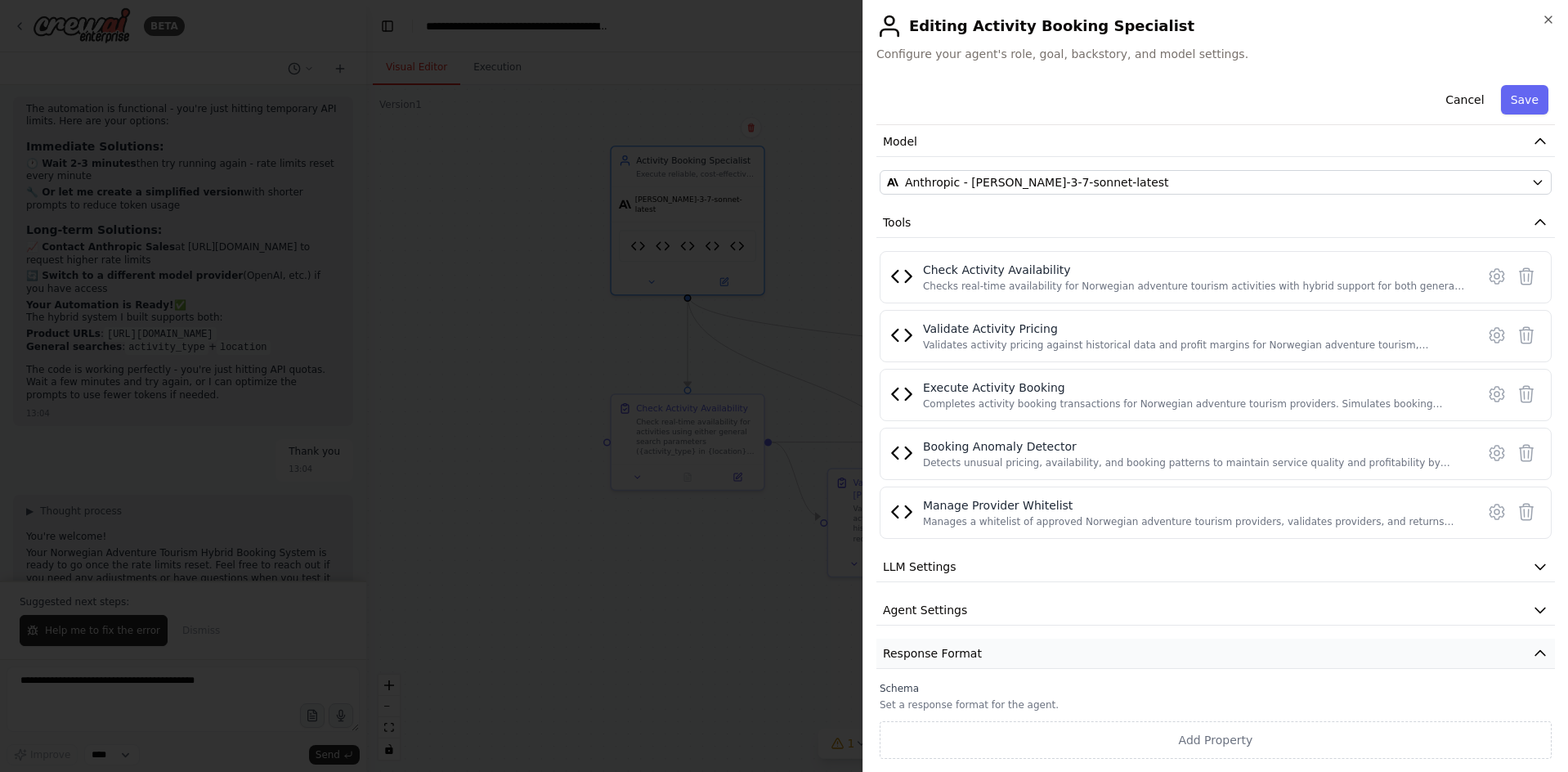
click at [958, 645] on span "Response Format" at bounding box center [933, 653] width 99 height 16
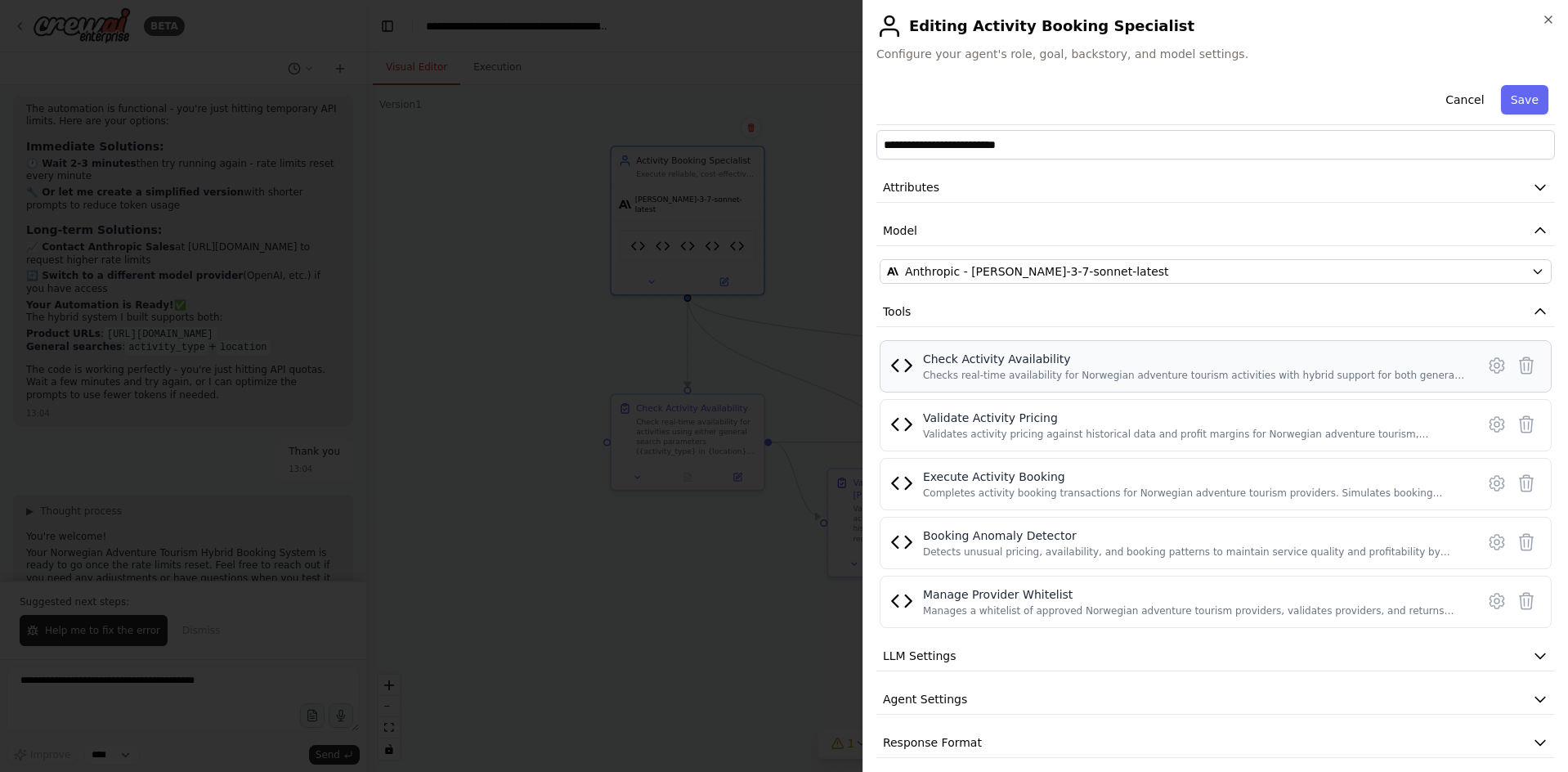
scroll to position [0, 0]
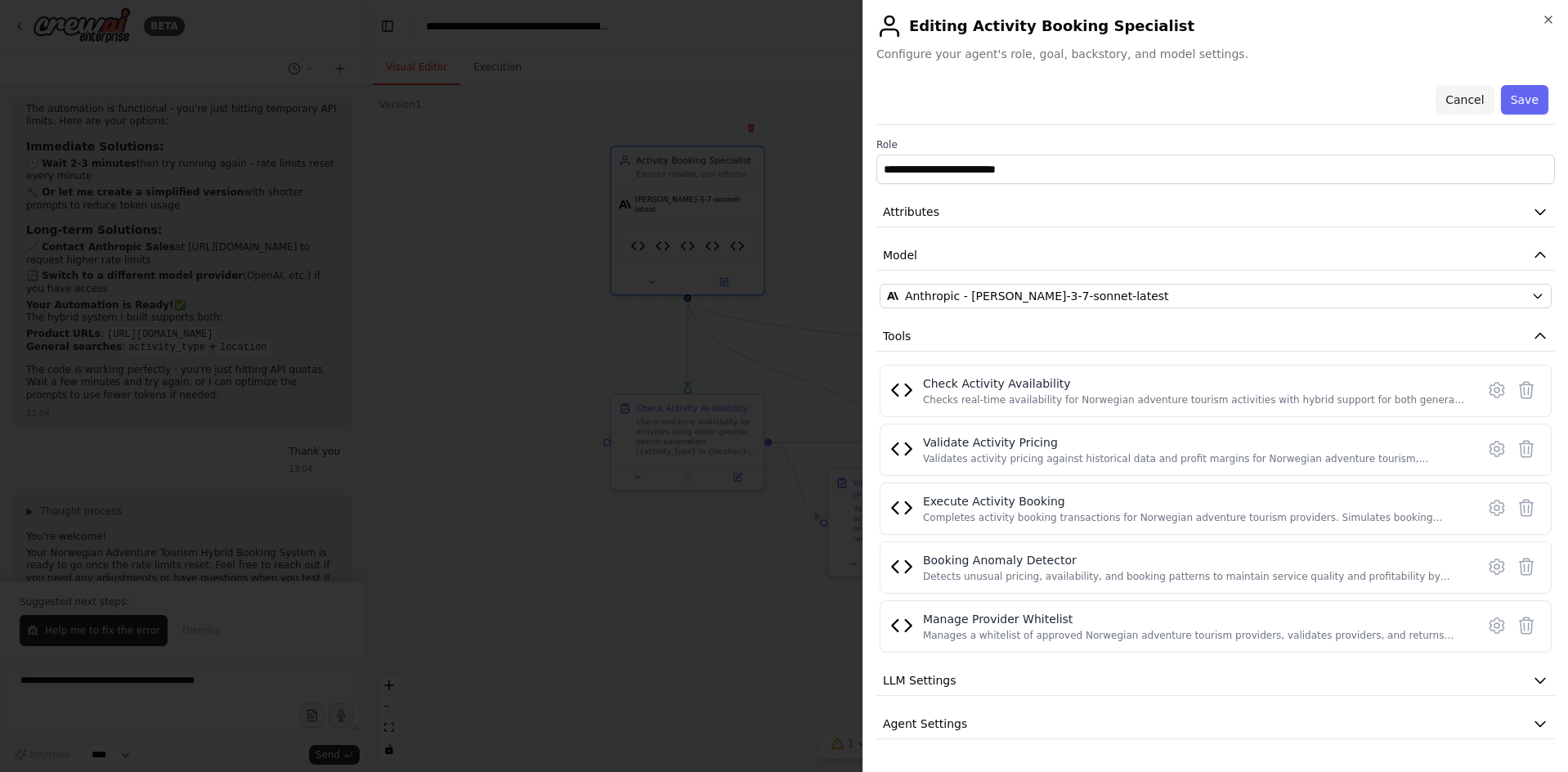
click at [1464, 98] on button "Cancel" at bounding box center [1465, 100] width 58 height 30
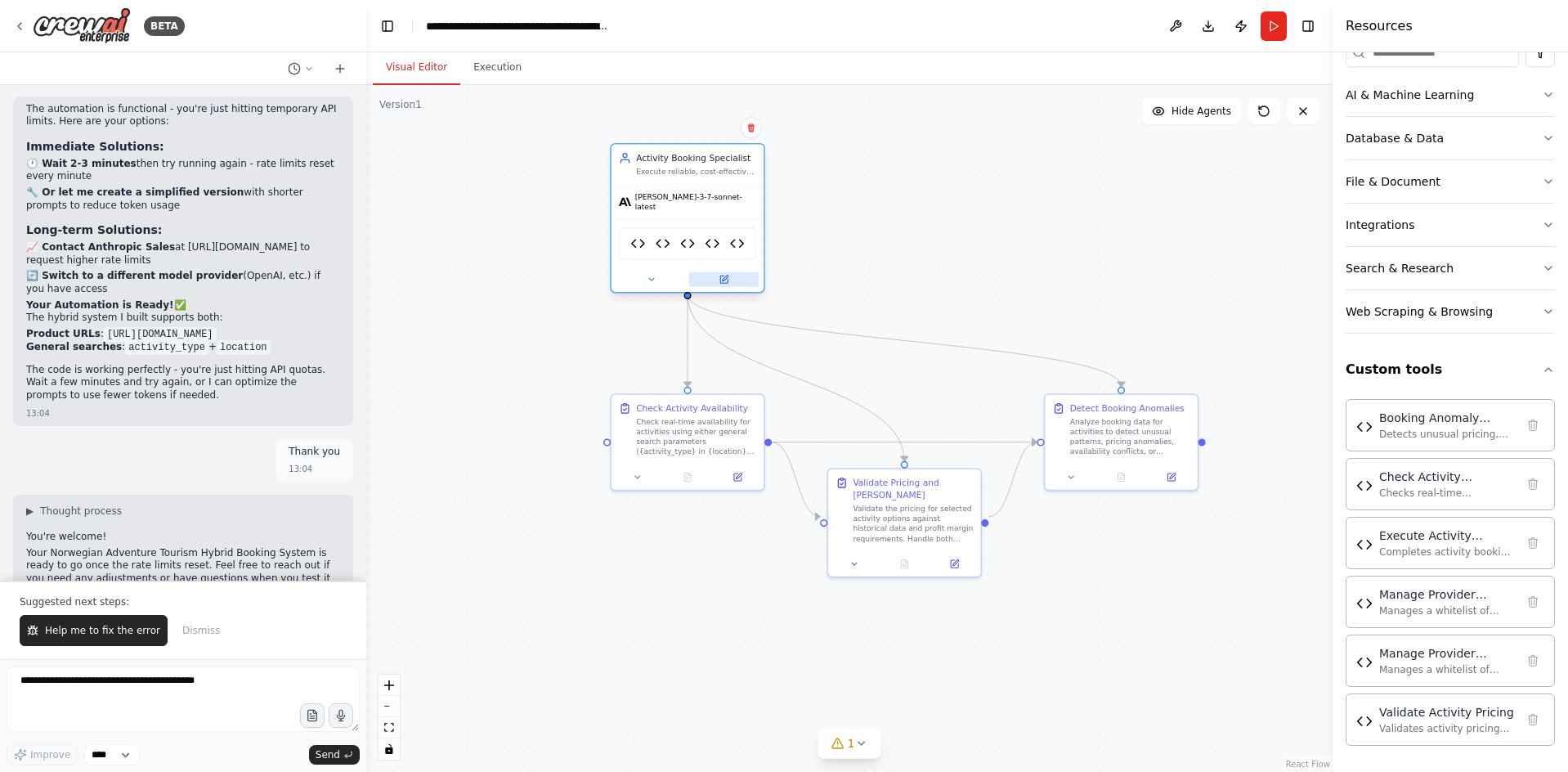
click at [723, 275] on icon at bounding box center [723, 278] width 7 height 7
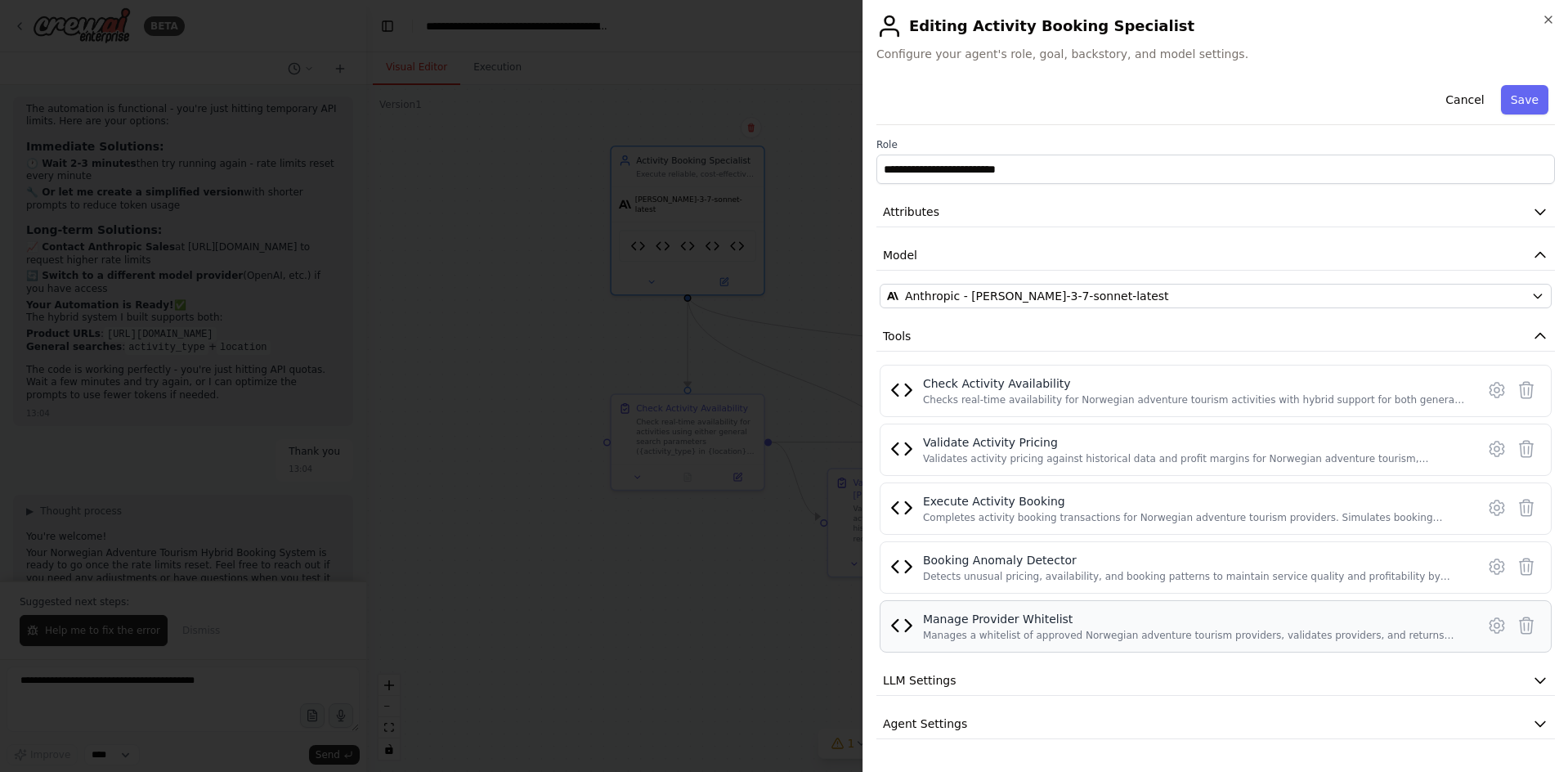
click at [1413, 623] on div "Manage Provider Whitelist" at bounding box center [1194, 619] width 543 height 16
click at [1488, 625] on icon at bounding box center [1497, 626] width 20 height 20
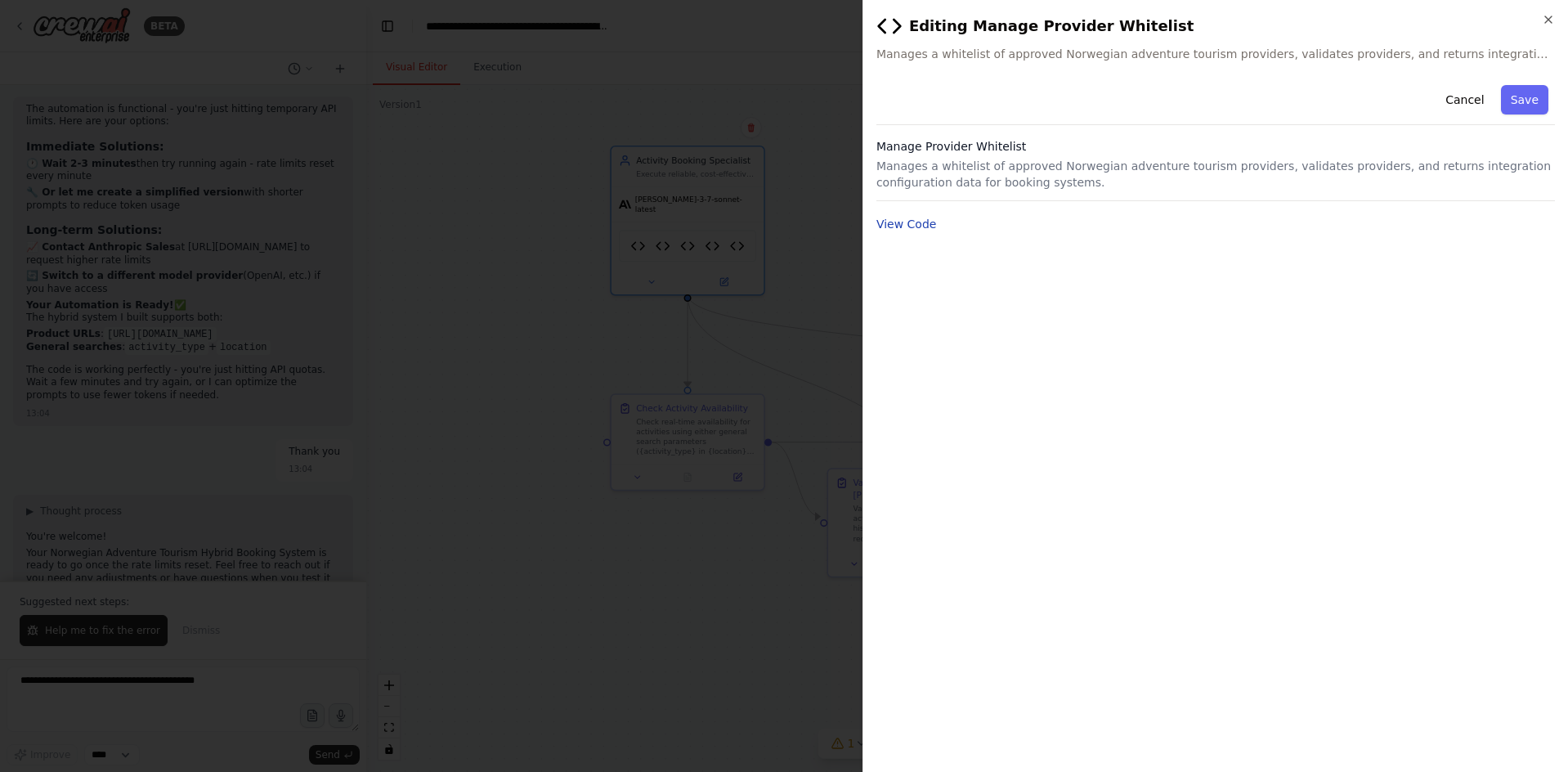
click at [920, 221] on button "View Code" at bounding box center [906, 224] width 61 height 16
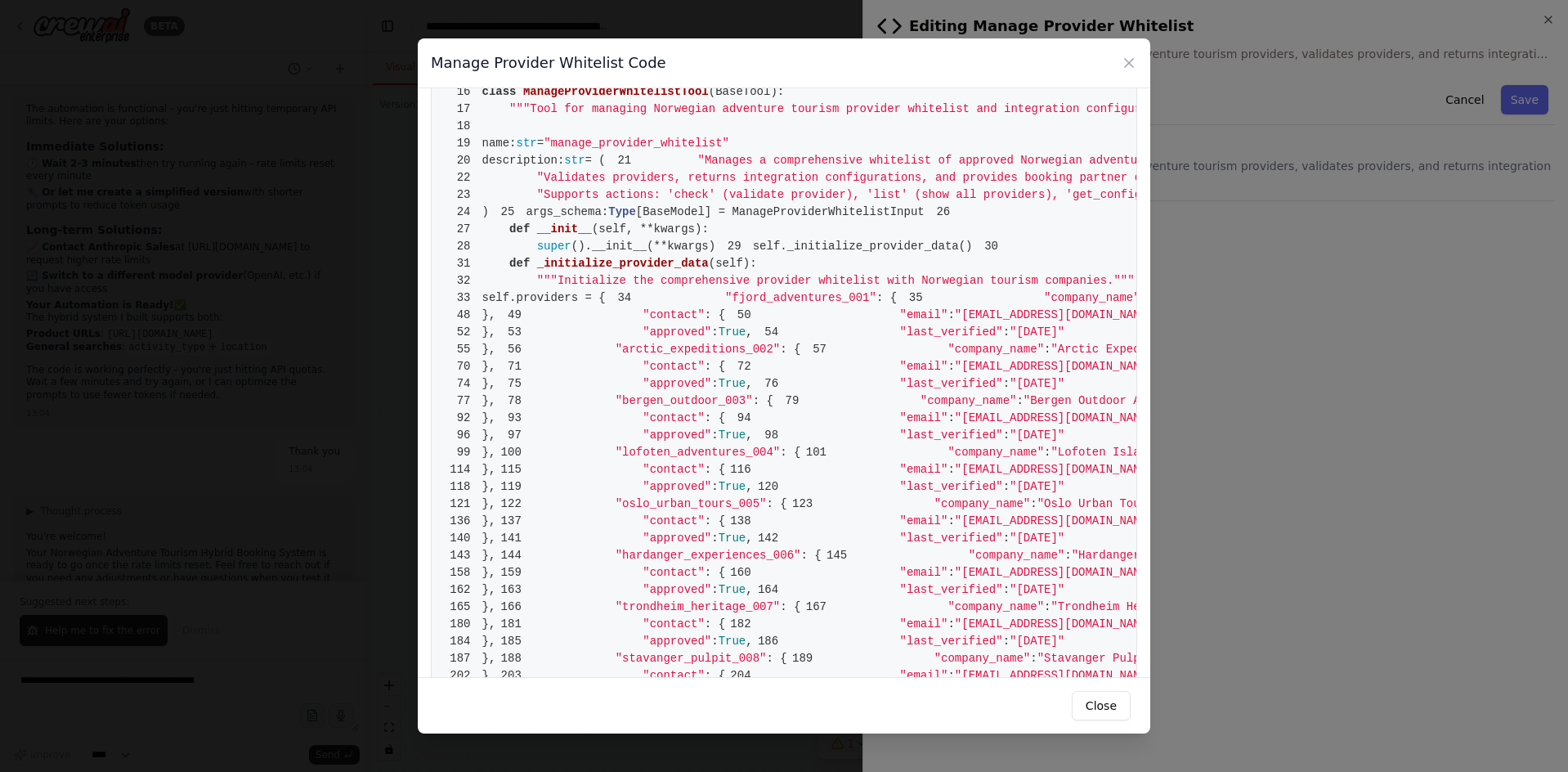
scroll to position [164, 0]
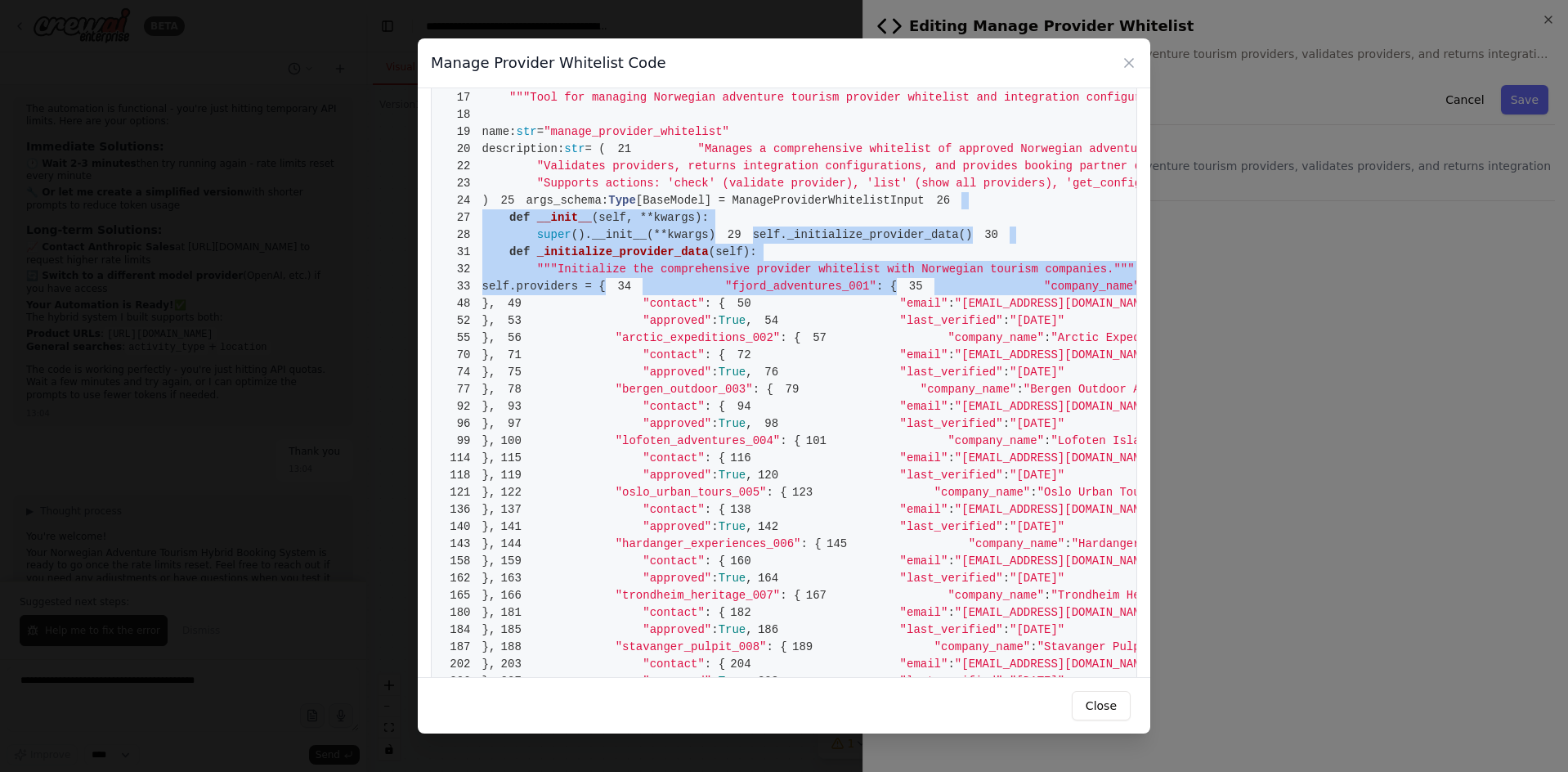
drag, startPoint x: 772, startPoint y: 392, endPoint x: 852, endPoint y: 539, distance: 167.4
click at [852, 539] on pre "1 from crewai.tools import BaseTool 2 from pydantic import BaseModel, Field 3 f…" at bounding box center [784, 595] width 706 height 1315
click at [851, 526] on pre "1 from crewai.tools import BaseTool 2 from pydantic import BaseModel, Field 3 f…" at bounding box center [784, 595] width 706 height 1315
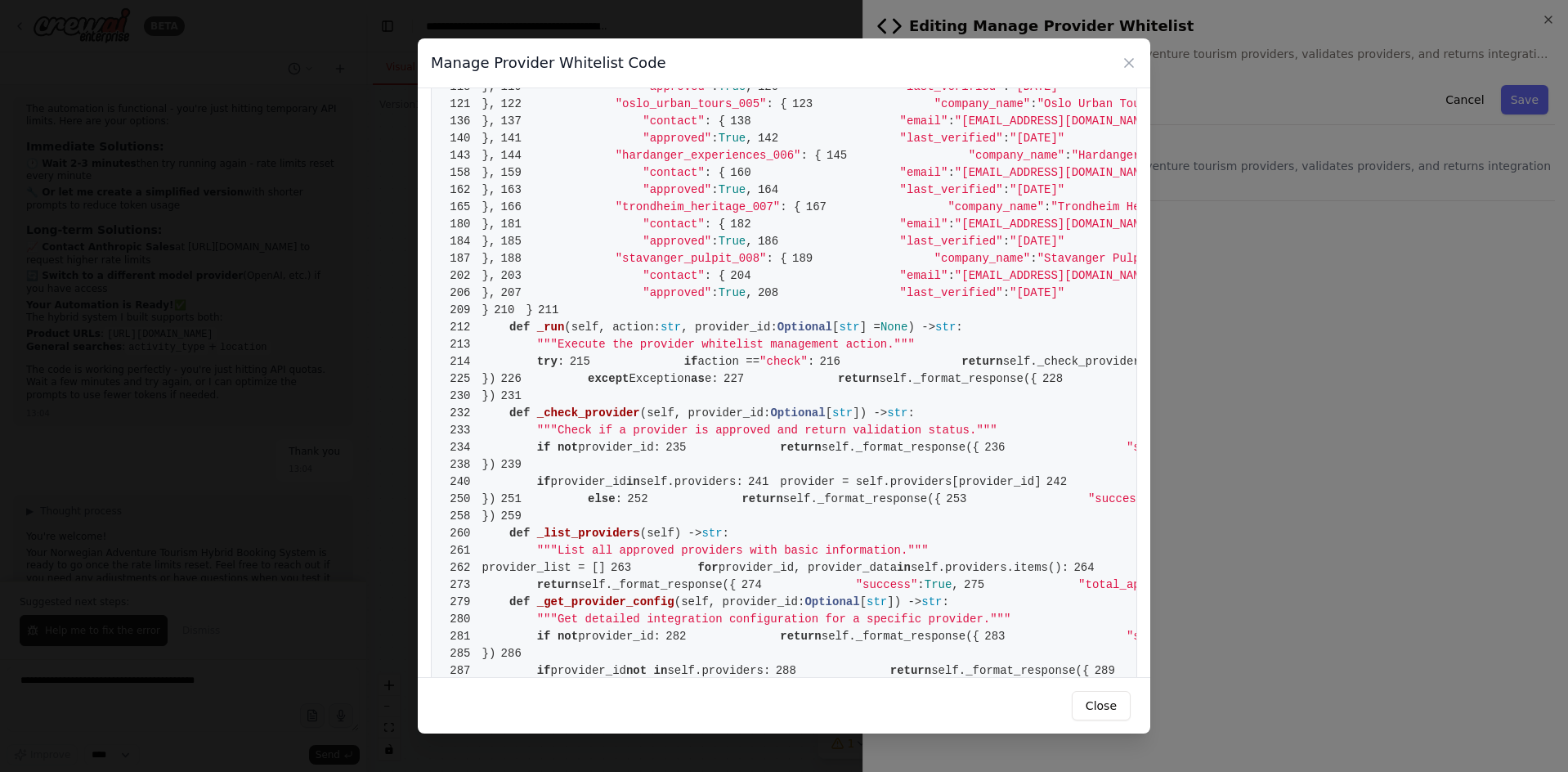
scroll to position [572, 0]
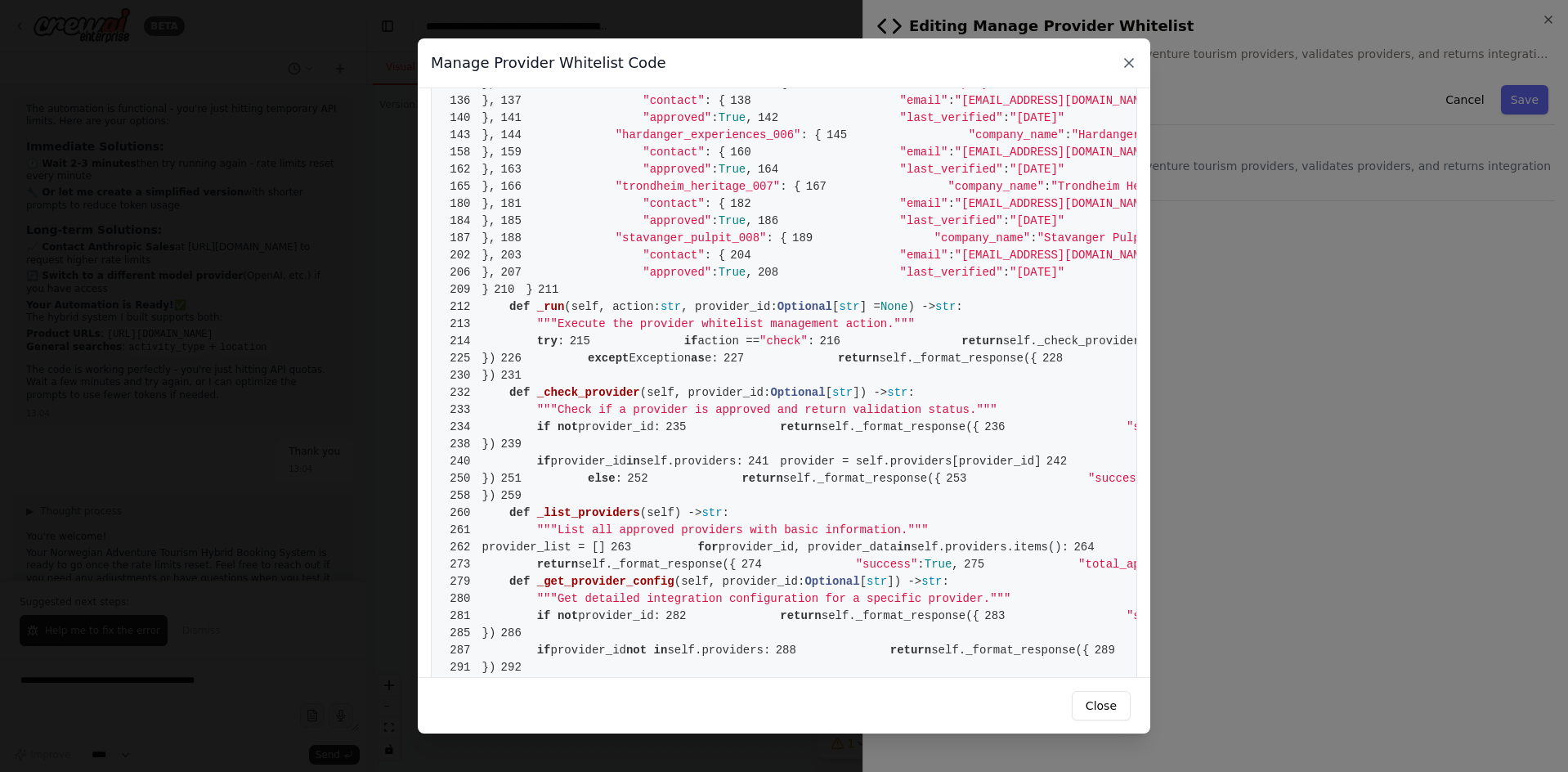
click at [1123, 67] on icon at bounding box center [1129, 63] width 16 height 16
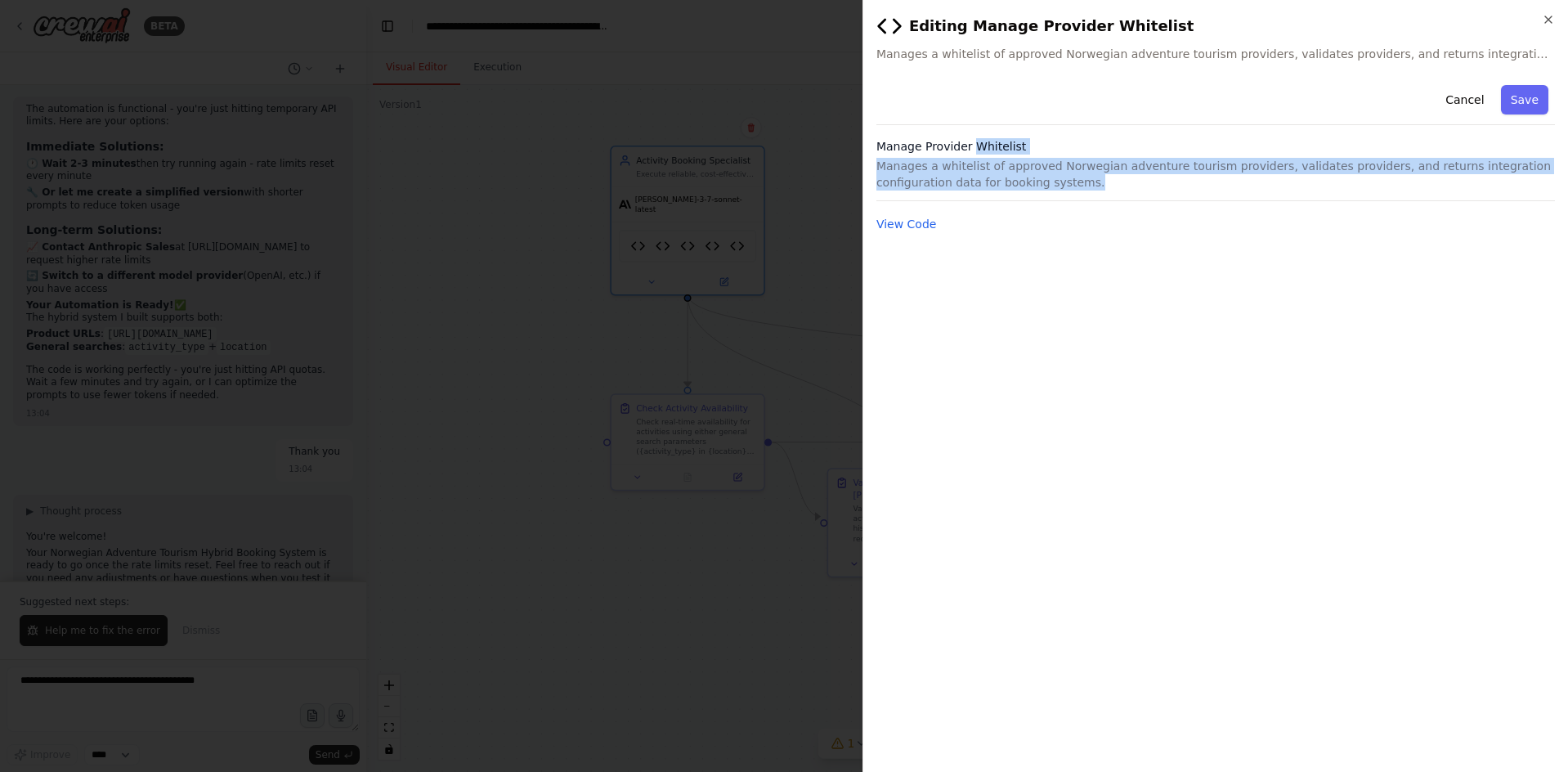
drag, startPoint x: 973, startPoint y: 141, endPoint x: 1075, endPoint y: 189, distance: 112.7
click at [1066, 190] on div "Manage Provider Whitelist Manages a whitelist of approved Norwegian adventure t…" at bounding box center [1215, 169] width 679 height 63
click at [1075, 189] on p "Manages a whitelist of approved Norwegian adventure tourism providers, validate…" at bounding box center [1215, 174] width 679 height 33
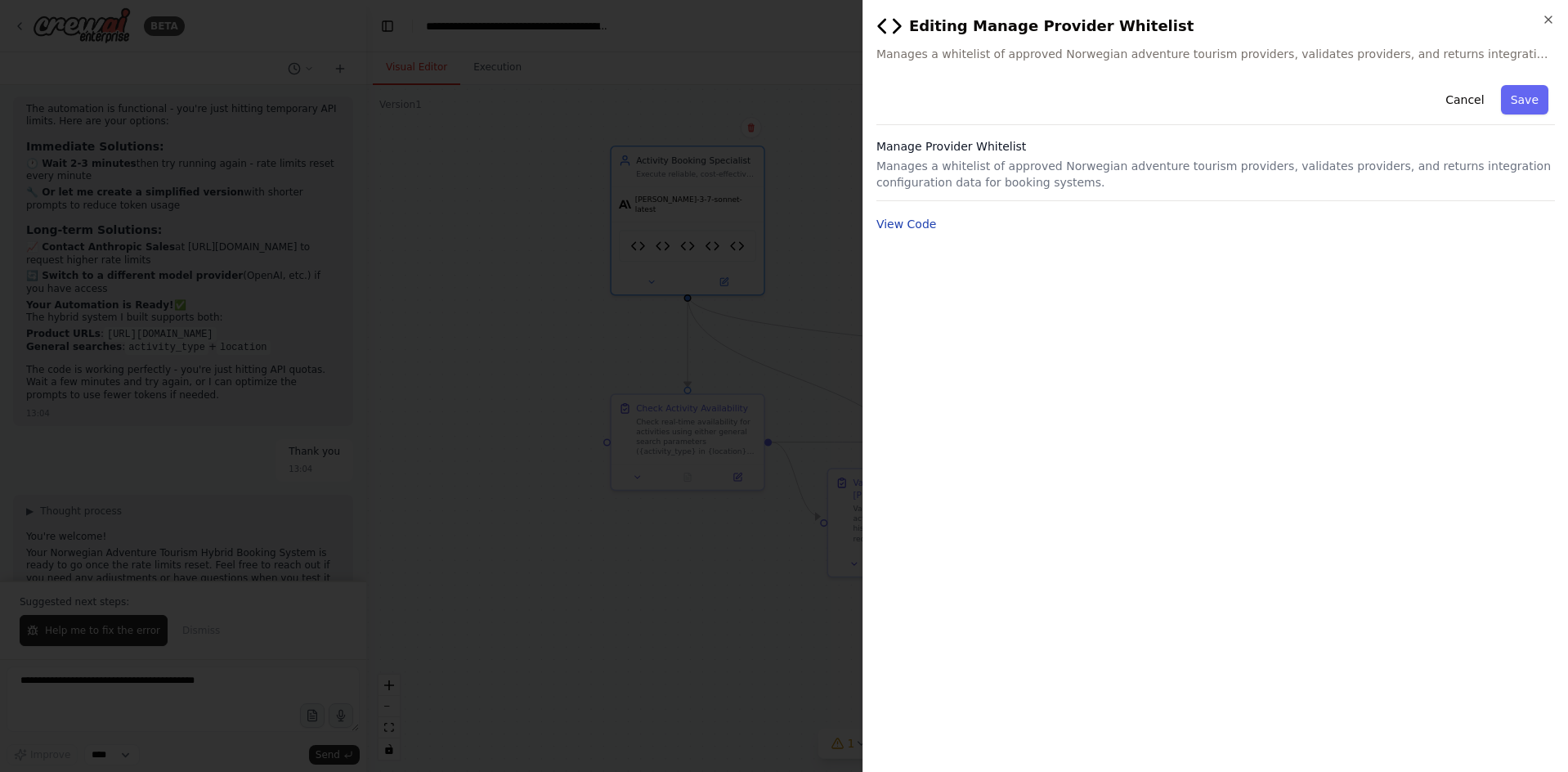
click at [911, 221] on button "View Code" at bounding box center [906, 224] width 61 height 16
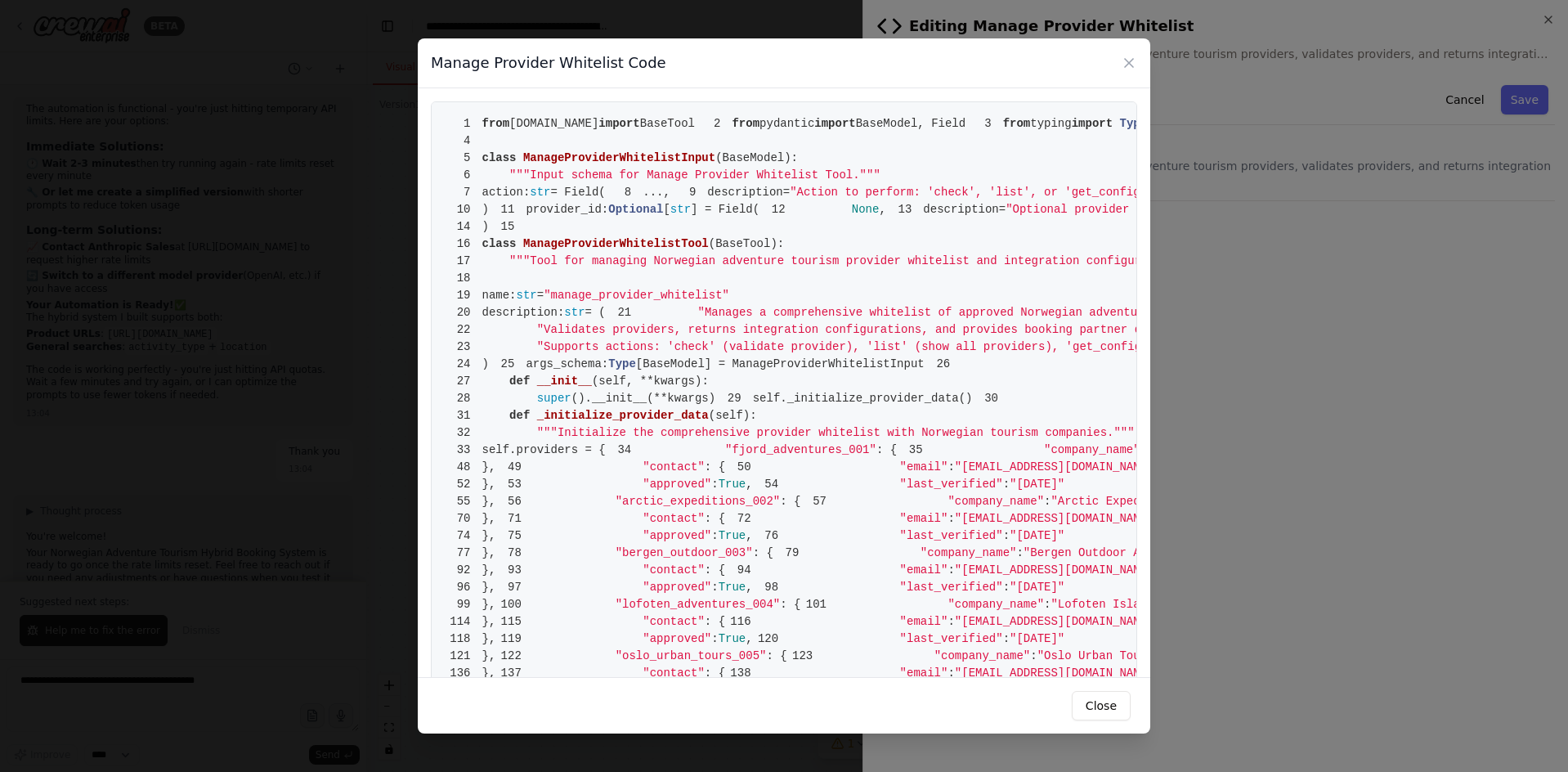
click at [861, 271] on pre "1 from crewai.tools import BaseTool 2 from pydantic import BaseModel, Field 3 f…" at bounding box center [784, 759] width 706 height 1315
drag, startPoint x: 759, startPoint y: 293, endPoint x: 748, endPoint y: 292, distance: 11.0
click at [758, 293] on pre "1 from crewai.tools import BaseTool 2 from pydantic import BaseModel, Field 3 f…" at bounding box center [784, 759] width 706 height 1315
drag, startPoint x: 736, startPoint y: 290, endPoint x: 698, endPoint y: 297, distance: 38.6
click at [698, 297] on pre "1 from crewai.tools import BaseTool 2 from pydantic import BaseModel, Field 3 f…" at bounding box center [784, 759] width 706 height 1315
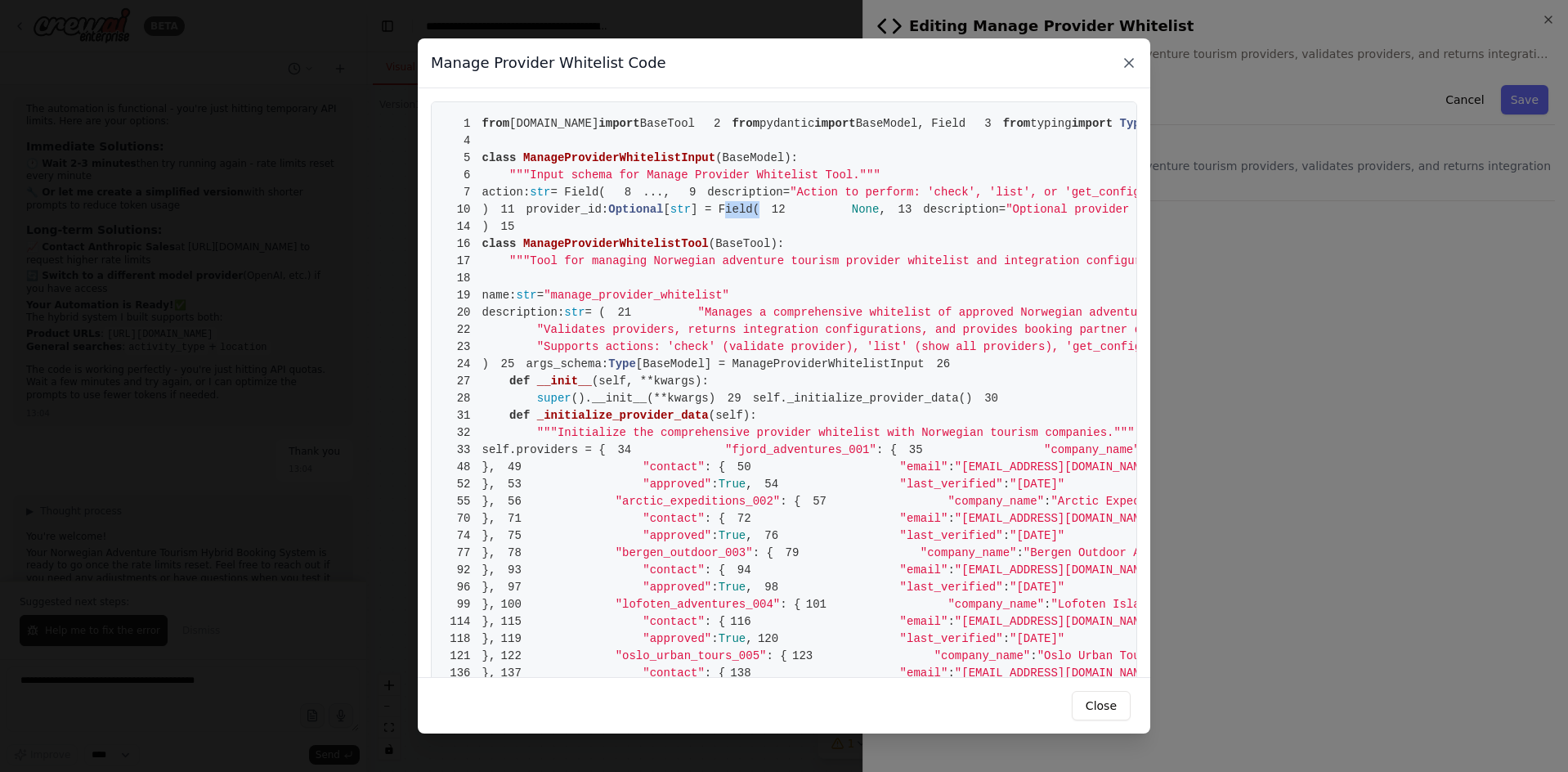
click at [1124, 61] on icon at bounding box center [1129, 63] width 16 height 16
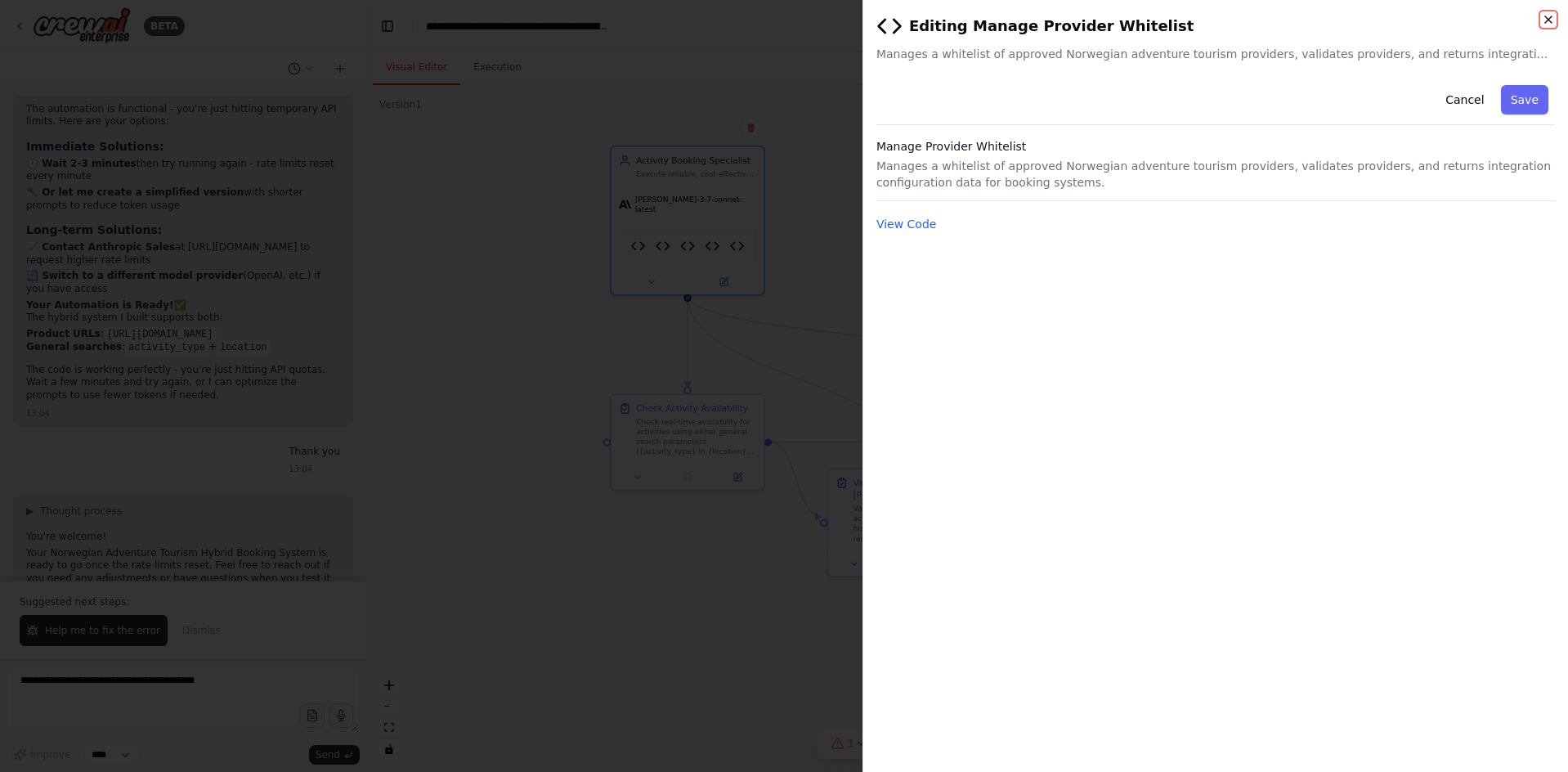
click at [1542, 22] on icon "button" at bounding box center [1548, 19] width 13 height 13
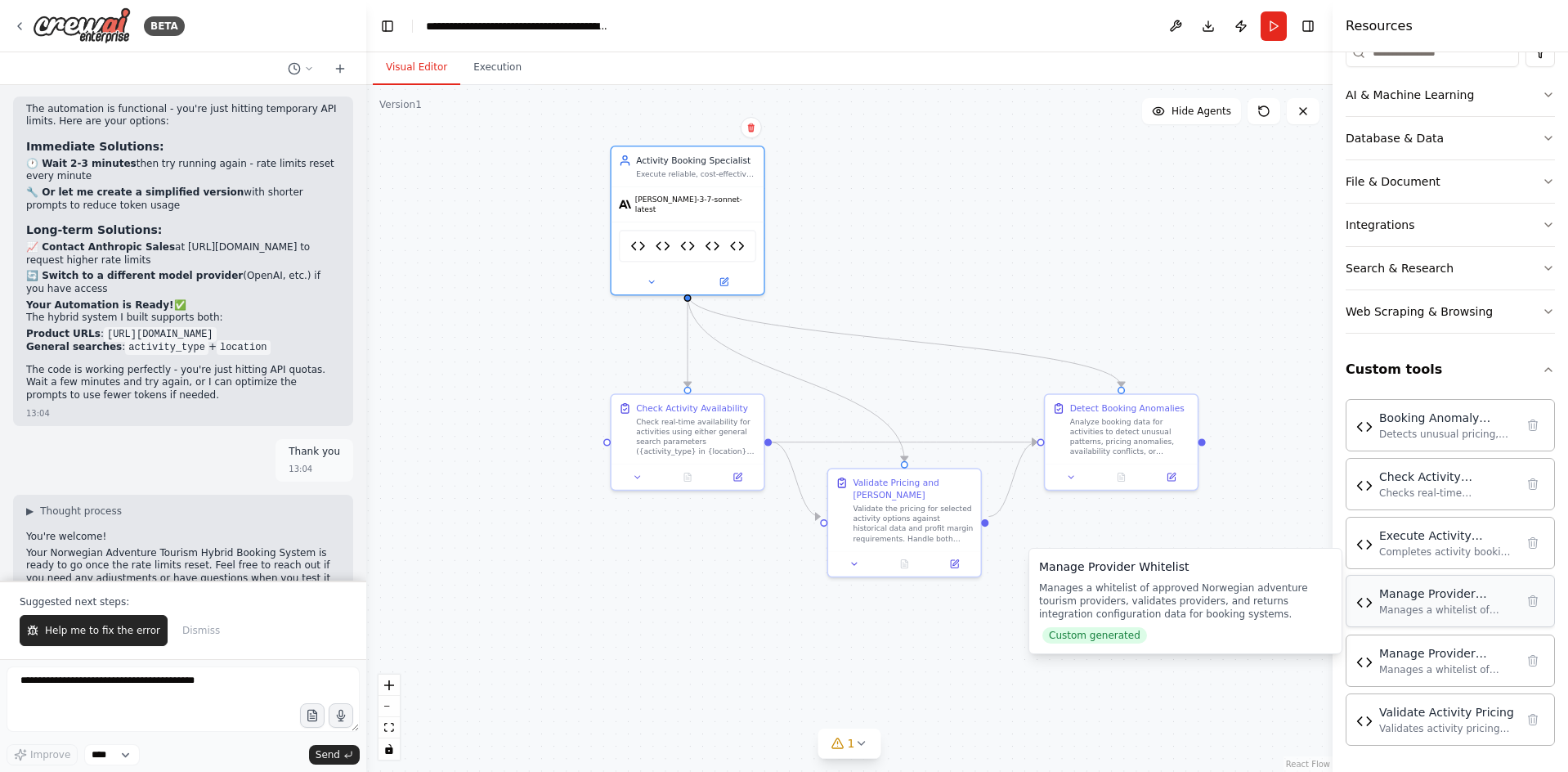
click at [1418, 586] on div "Manage Provider Whitelist" at bounding box center [1447, 593] width 136 height 16
click at [1417, 593] on div "Manage Provider Whitelist" at bounding box center [1447, 593] width 136 height 16
click at [1399, 604] on div "Manages a whitelist of approved Norwegian adventure tourism providers, validate…" at bounding box center [1447, 609] width 136 height 13
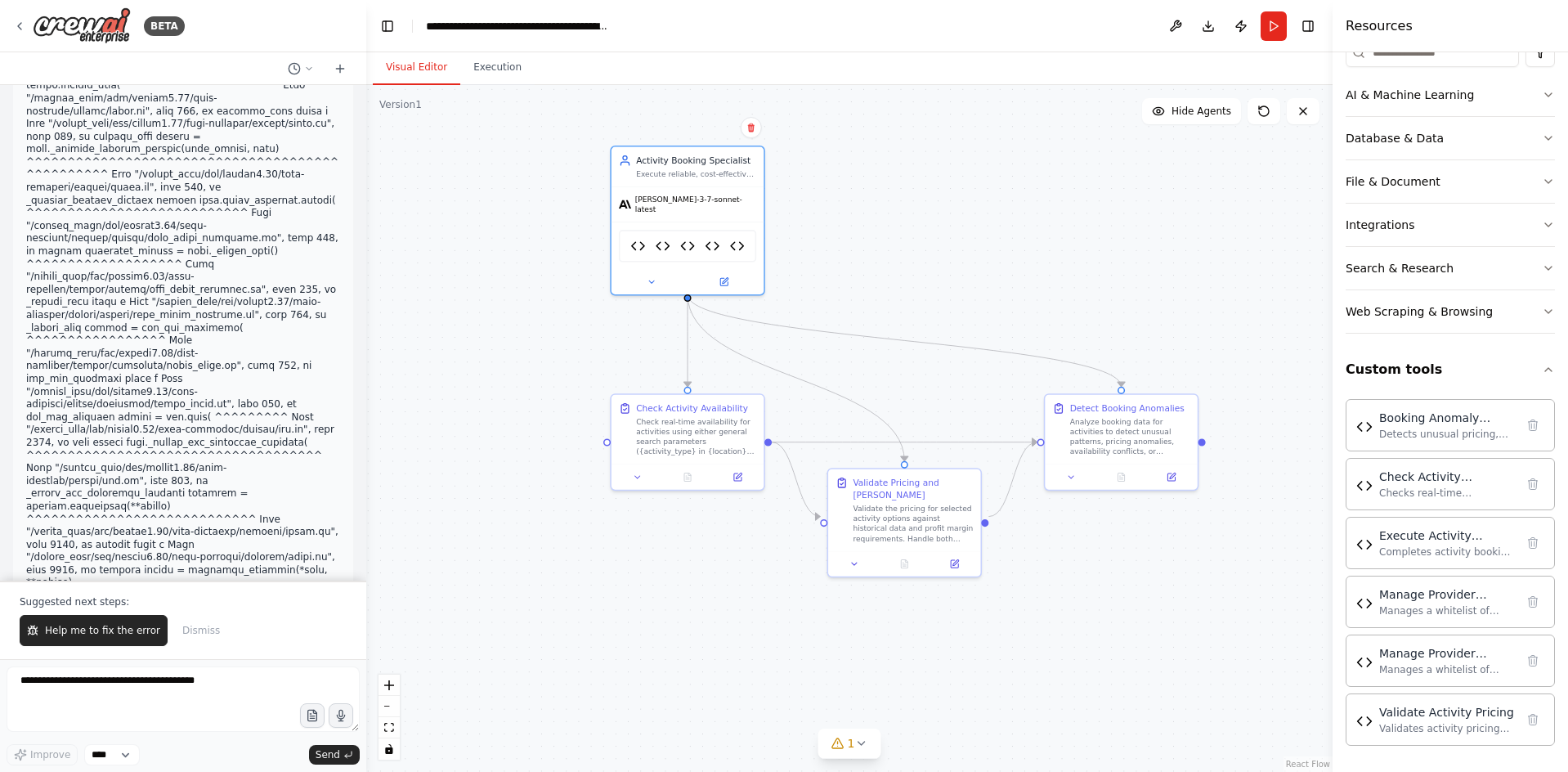
scroll to position [16188, 0]
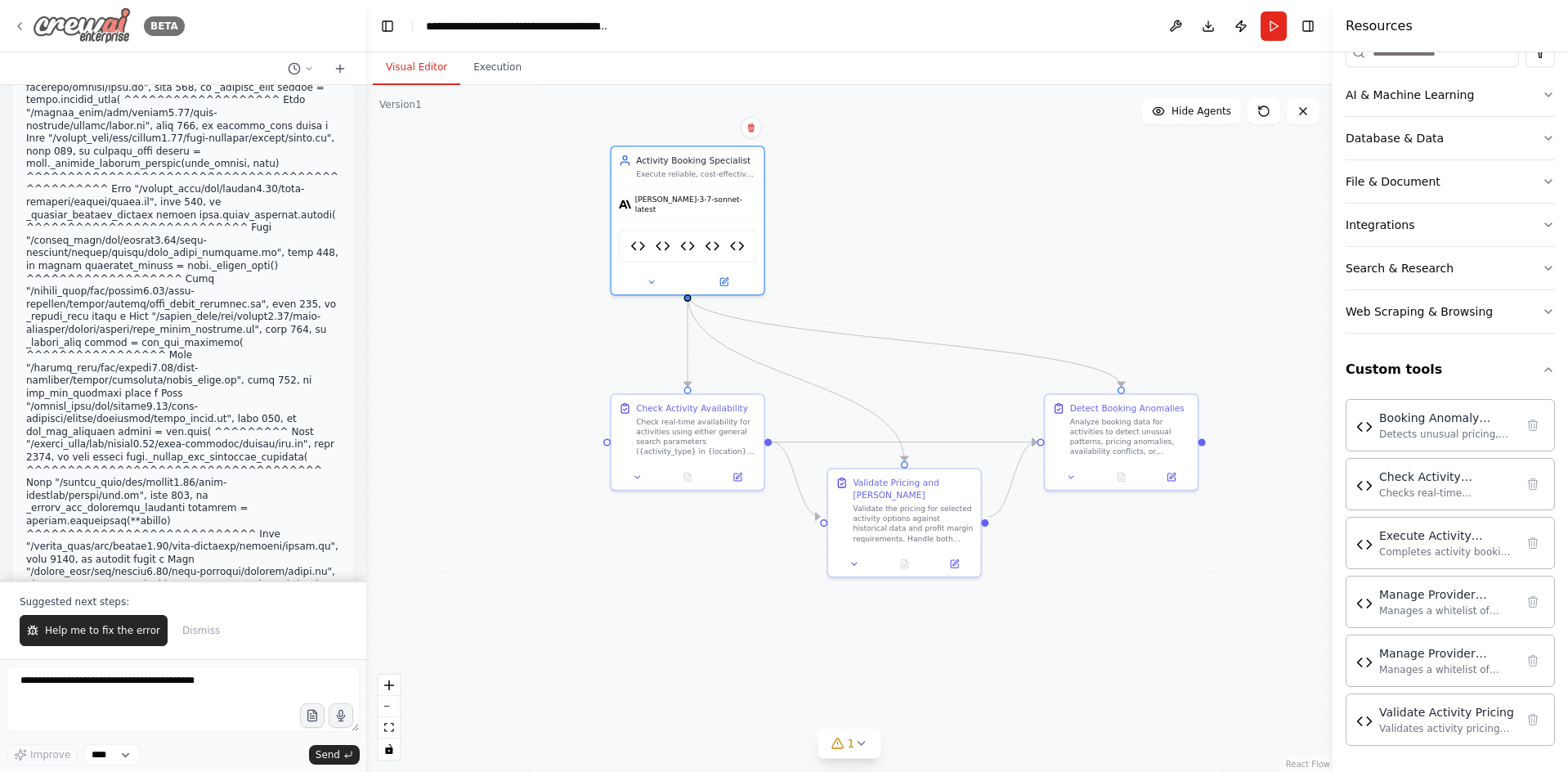
click at [21, 18] on div "BETA" at bounding box center [98, 25] width 172 height 37
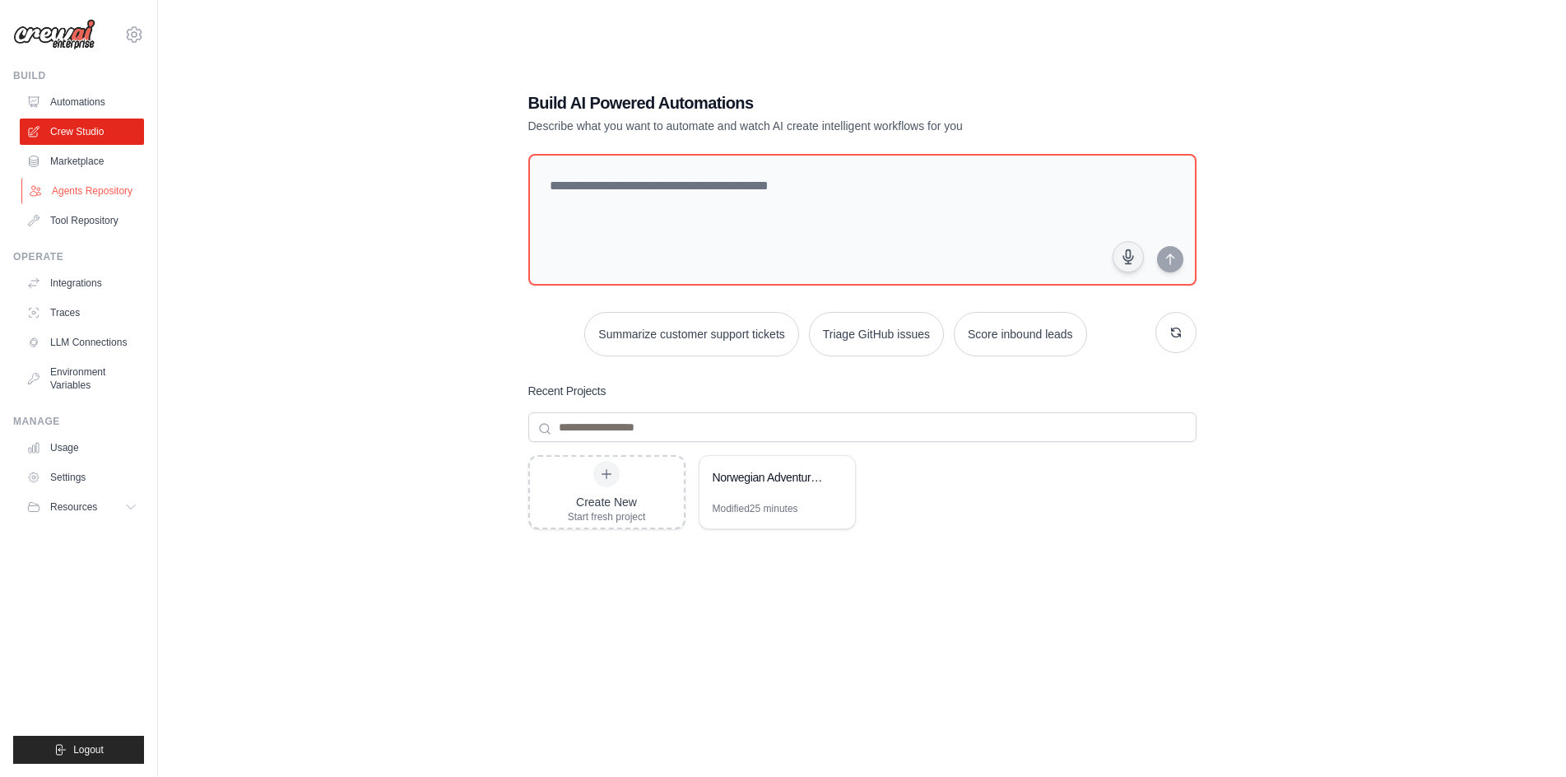
click at [110, 195] on link "Agents Repository" at bounding box center [83, 191] width 124 height 26
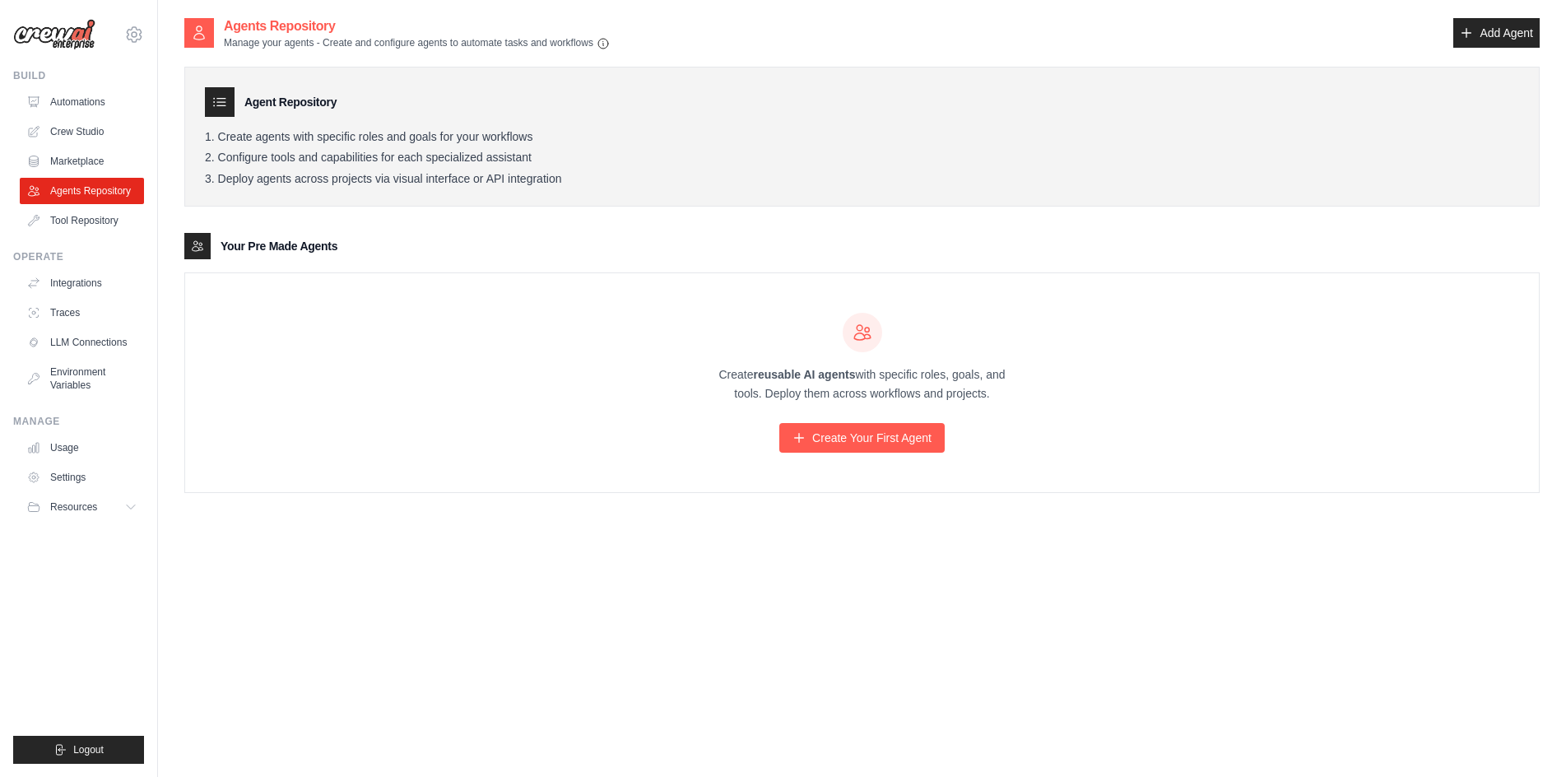
click at [105, 218] on link "Tool Repository" at bounding box center [82, 220] width 124 height 26
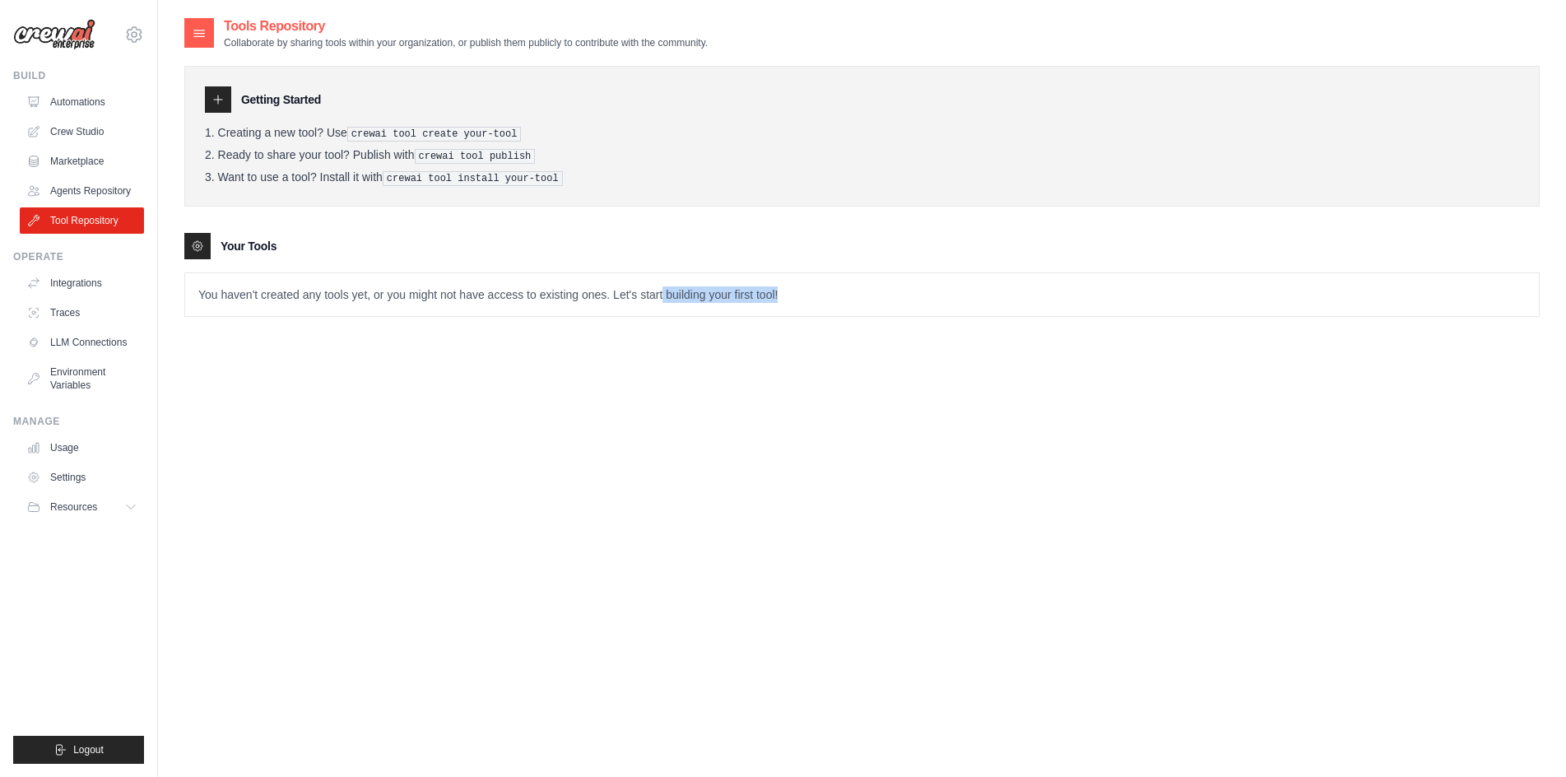
drag, startPoint x: 663, startPoint y: 290, endPoint x: 875, endPoint y: 290, distance: 211.5
click at [875, 290] on p "You haven't created any tools yet, or you might not have access to existing one…" at bounding box center [861, 294] width 1353 height 43
drag, startPoint x: 366, startPoint y: 109, endPoint x: 550, endPoint y: 118, distance: 183.7
click at [541, 118] on div "Getting Started Creating a new tool? Use crewai tool create your-tool Ready to …" at bounding box center [861, 136] width 1355 height 141
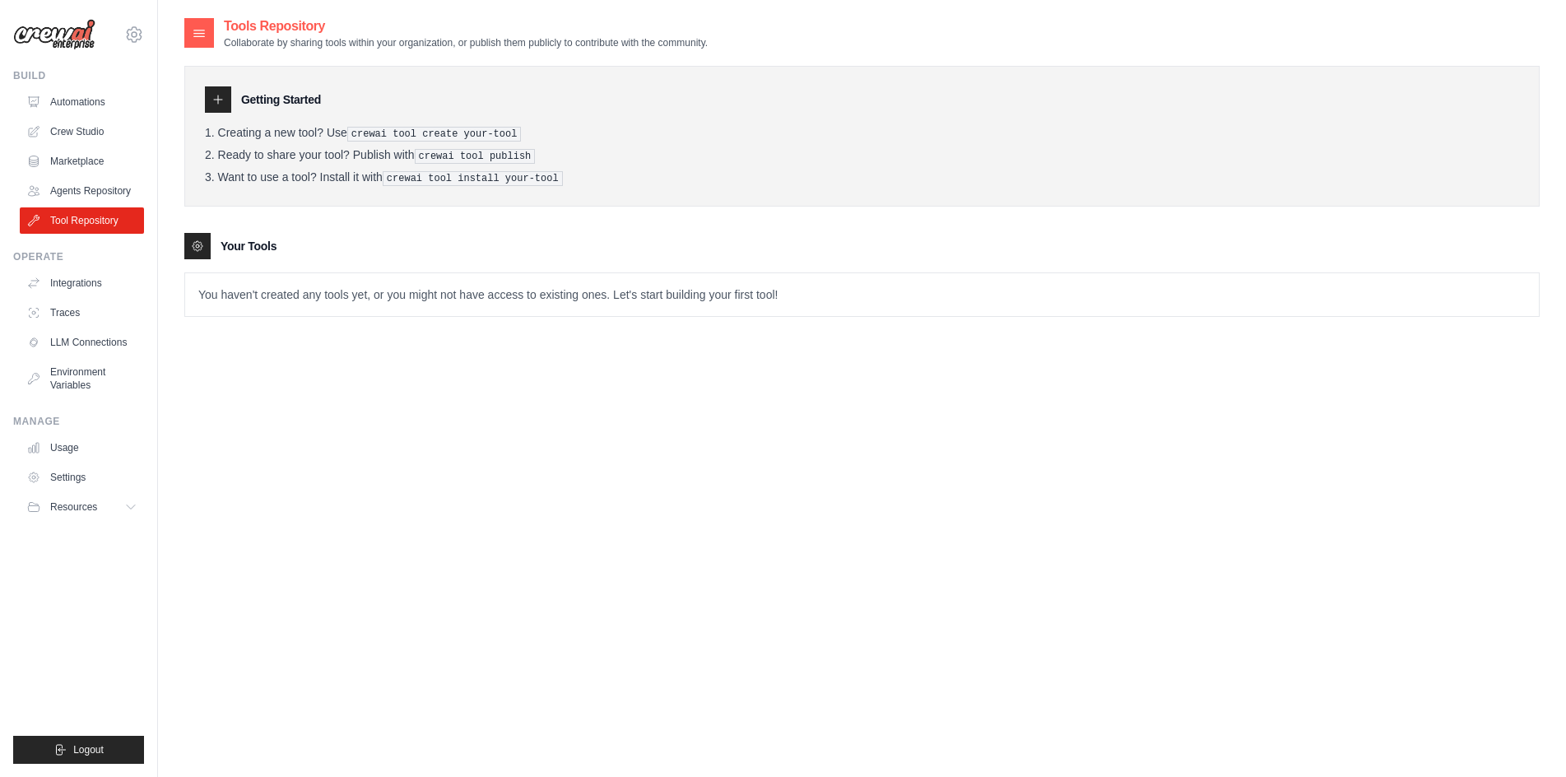
click at [551, 118] on div "Getting Started Creating a new tool? Use crewai tool create your-tool Ready to …" at bounding box center [861, 136] width 1355 height 141
click at [527, 160] on pre "crewai tool publish" at bounding box center [475, 156] width 121 height 15
click at [115, 185] on link "Agents Repository" at bounding box center [83, 191] width 124 height 26
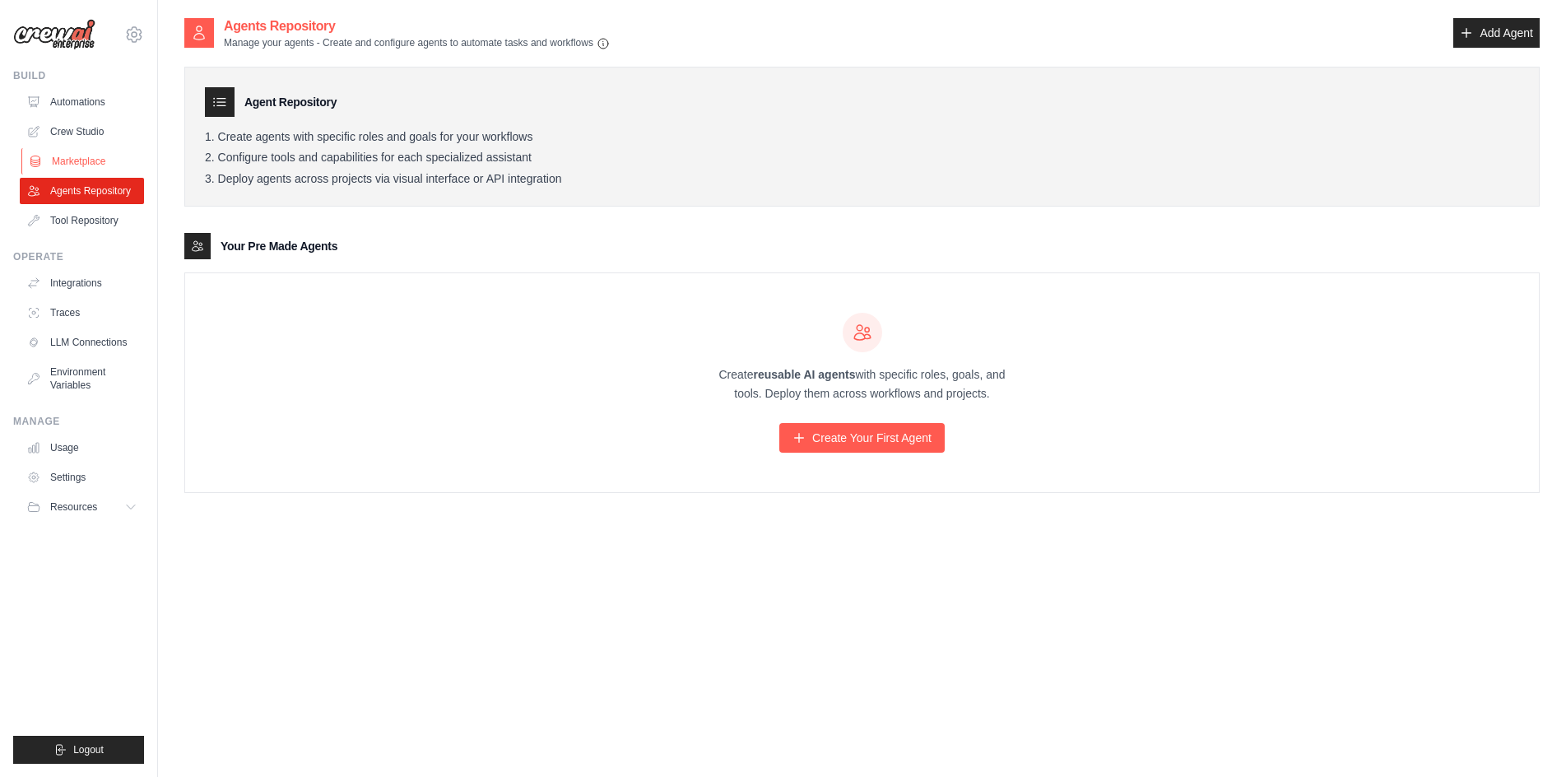
click at [77, 151] on link "Marketplace" at bounding box center [83, 161] width 124 height 26
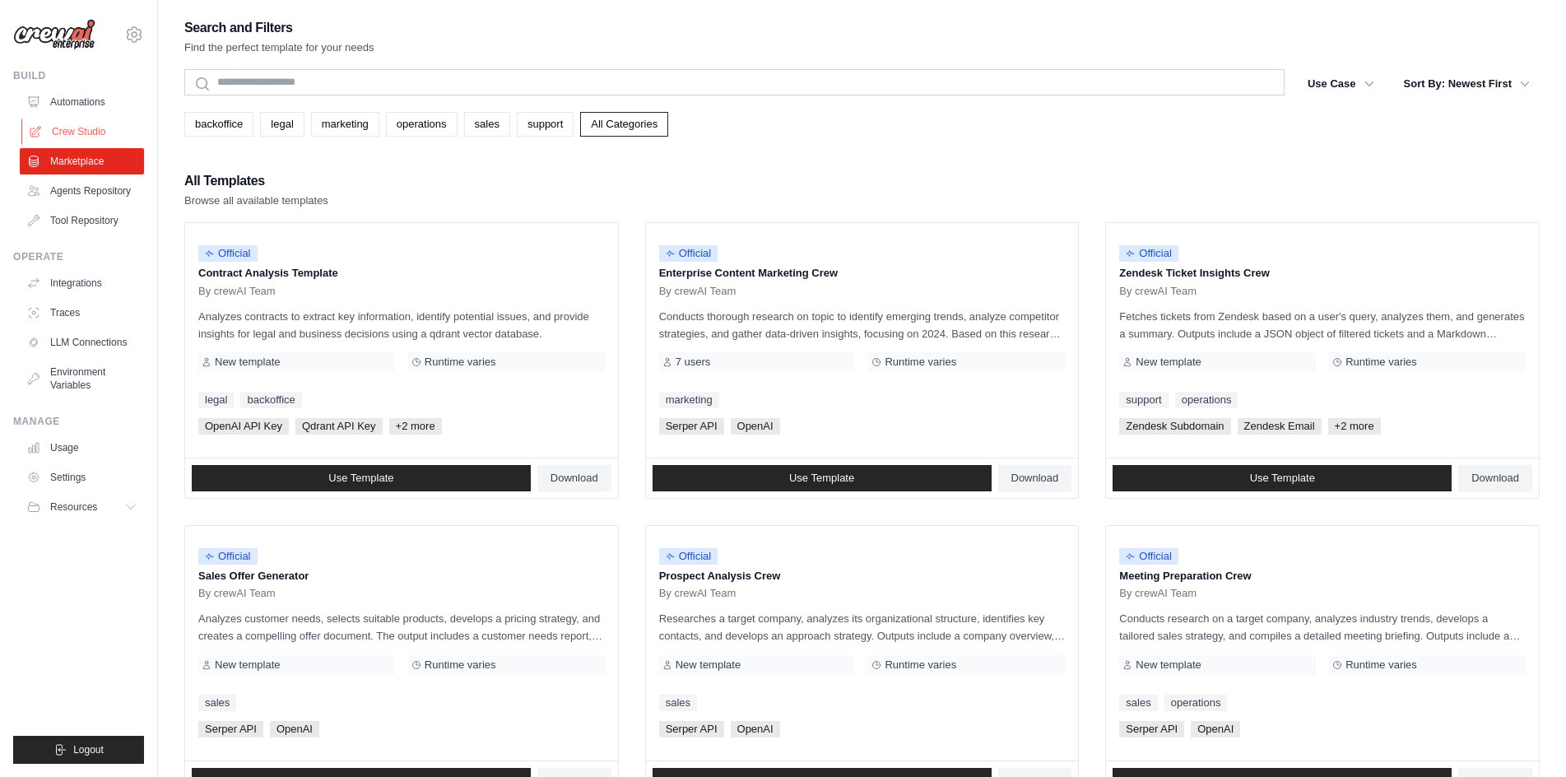
click at [83, 132] on link "Crew Studio" at bounding box center [83, 131] width 124 height 26
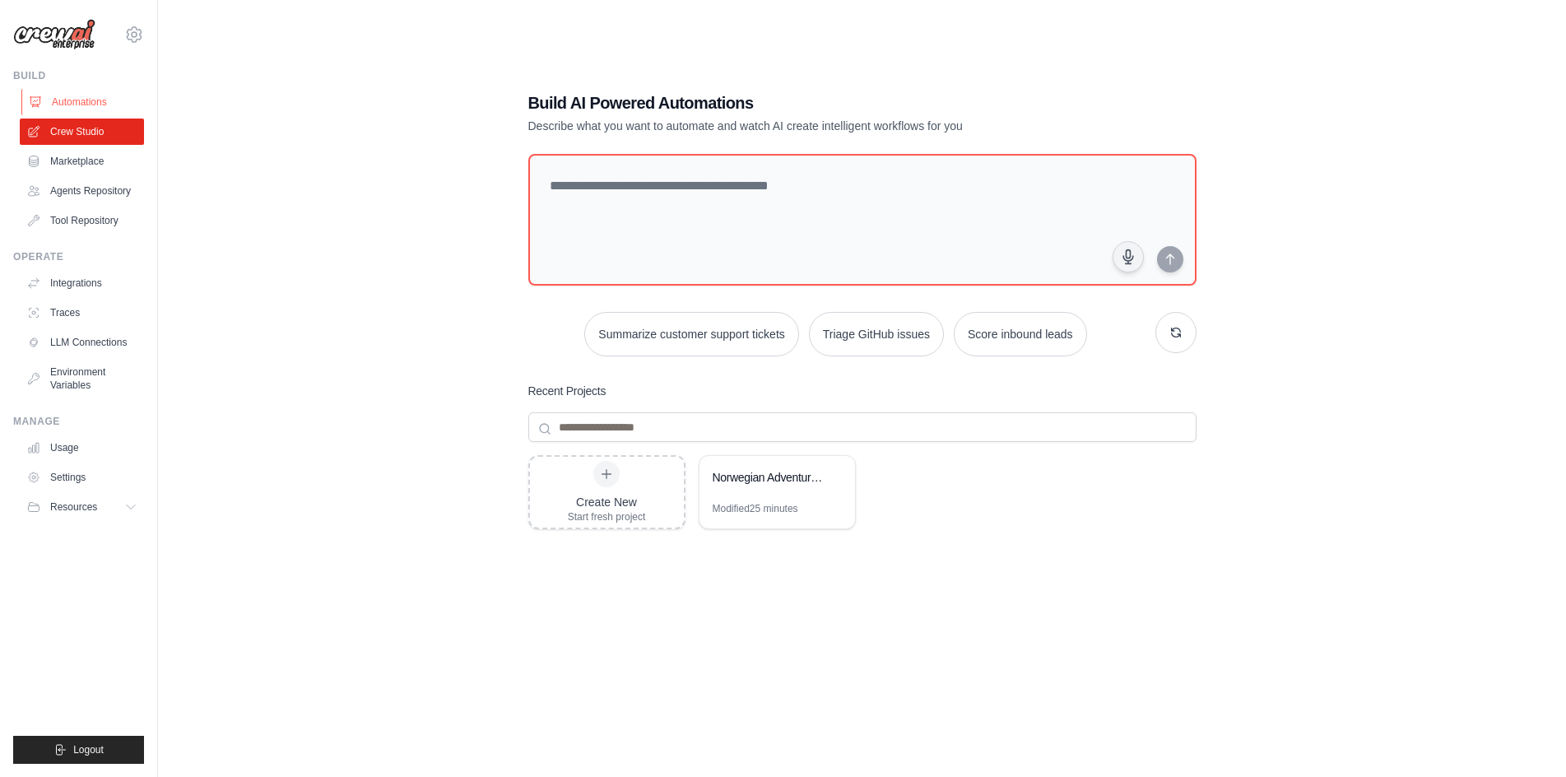
click at [70, 99] on link "Automations" at bounding box center [83, 102] width 124 height 26
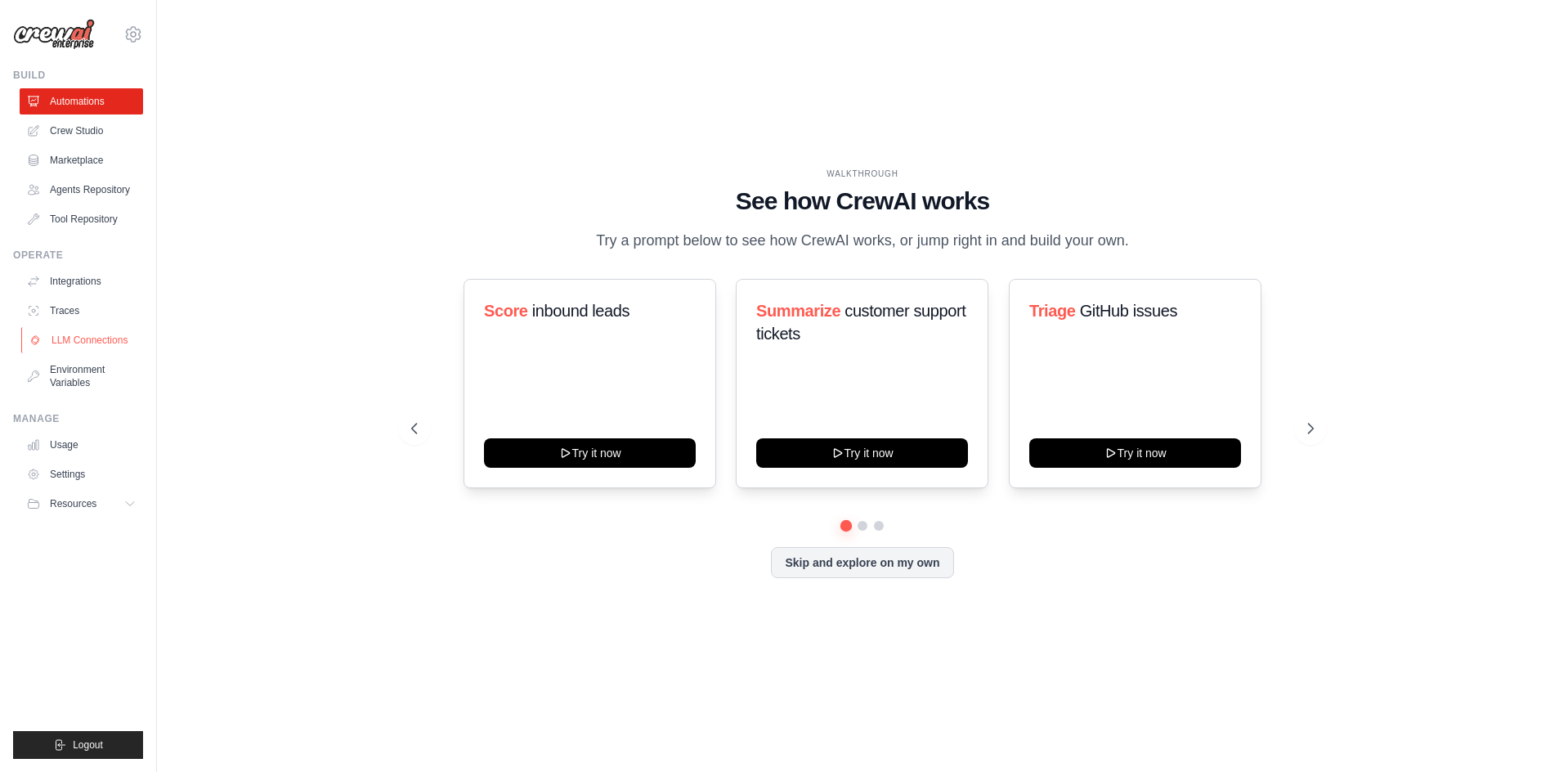
click at [79, 331] on link "LLM Connections" at bounding box center [82, 340] width 123 height 26
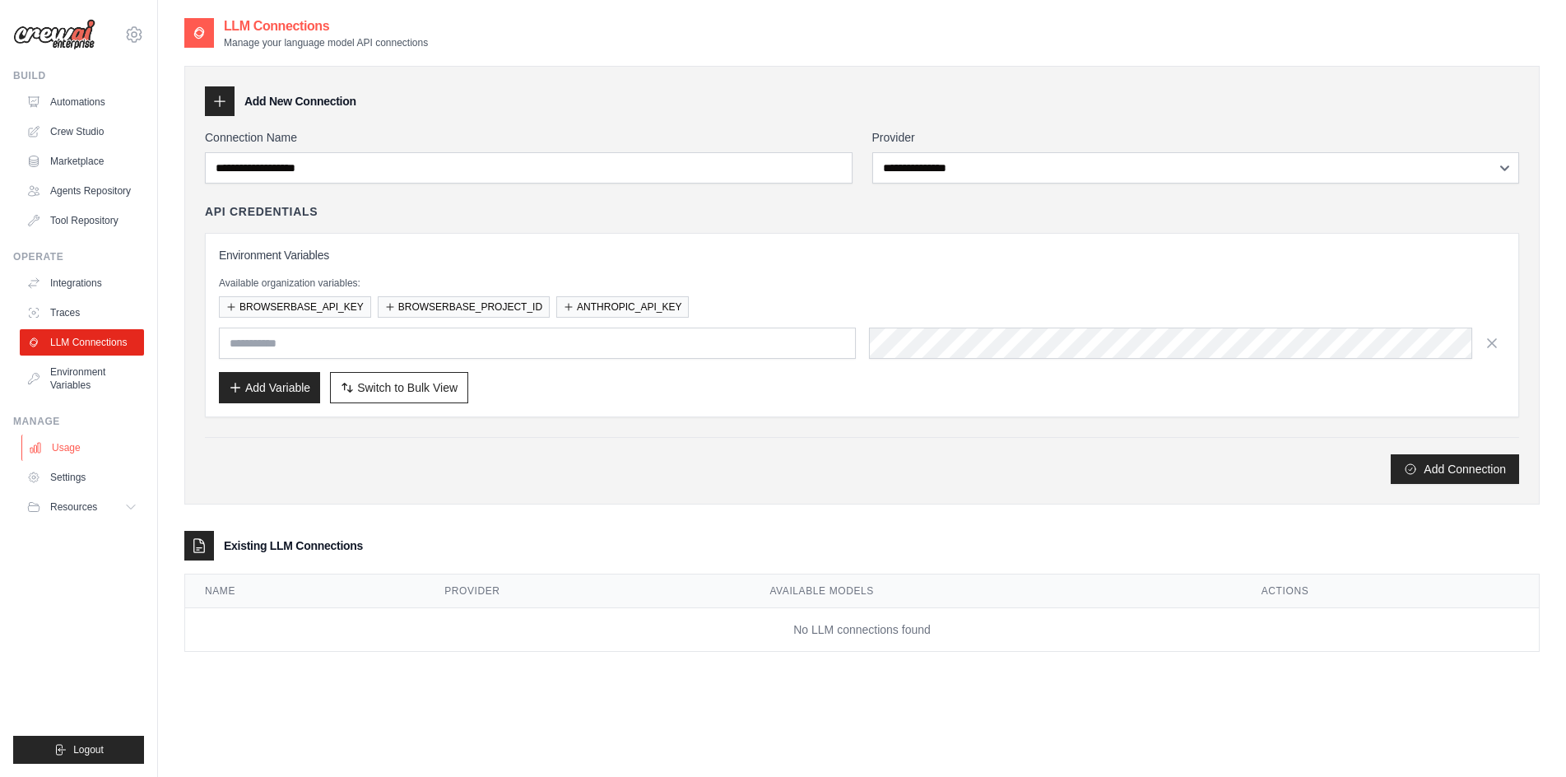
click at [77, 447] on link "Usage" at bounding box center [83, 447] width 124 height 26
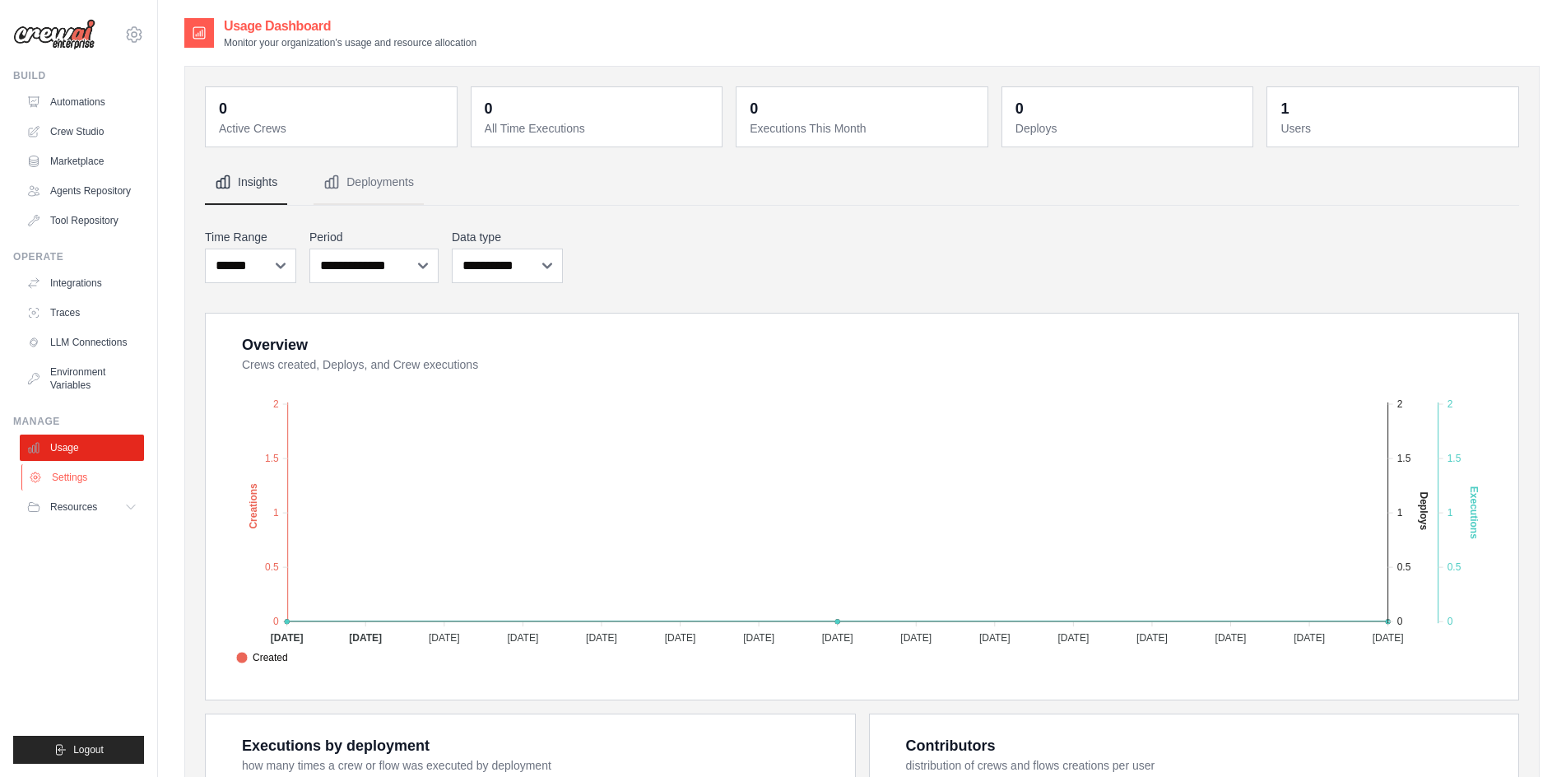
click at [93, 476] on link "Settings" at bounding box center [83, 477] width 124 height 26
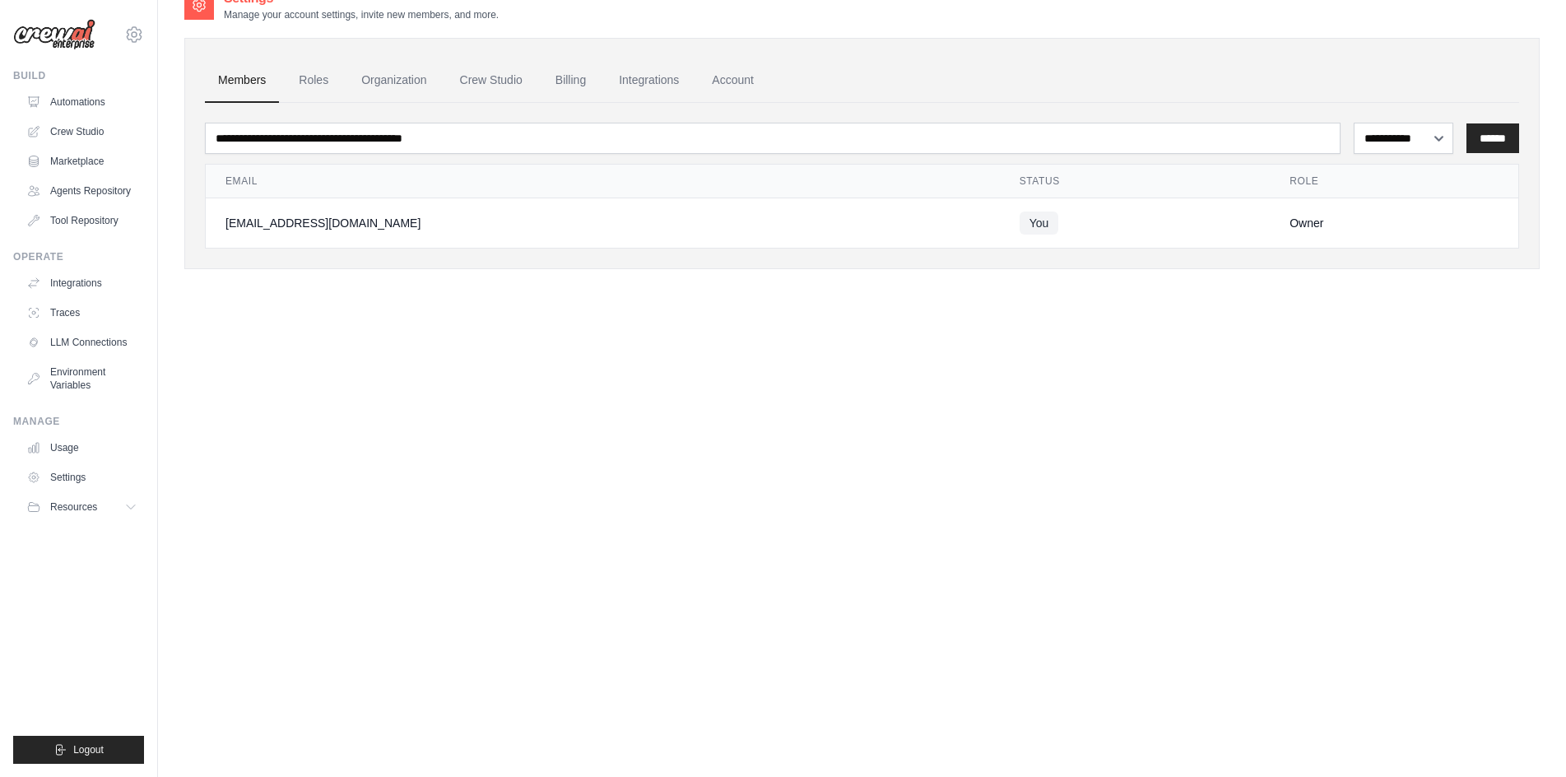
scroll to position [33, 0]
click at [332, 79] on link "Roles" at bounding box center [314, 75] width 56 height 44
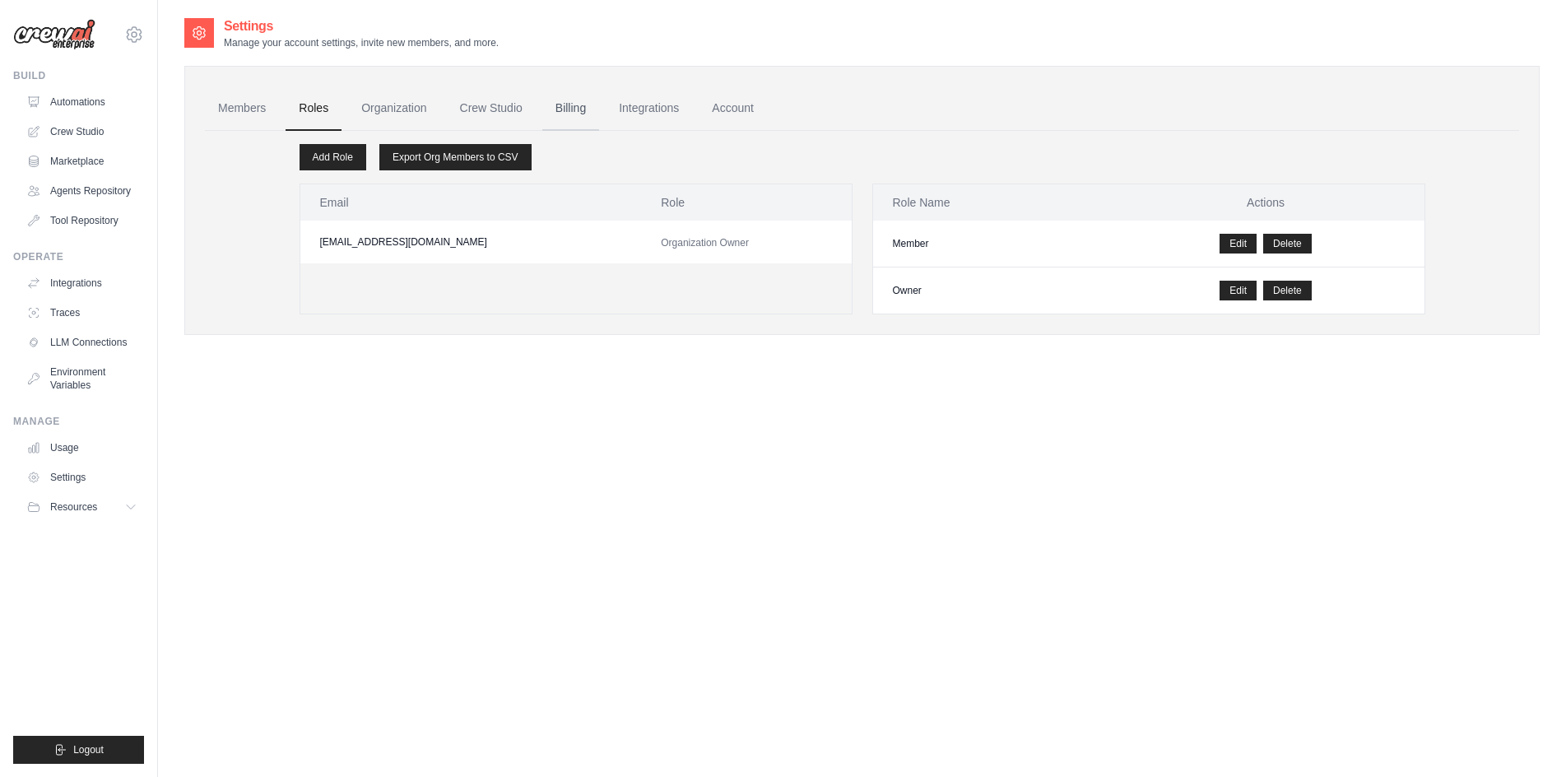
click at [567, 92] on link "Billing" at bounding box center [570, 108] width 57 height 44
click at [582, 91] on link "Billing" at bounding box center [570, 108] width 57 height 44
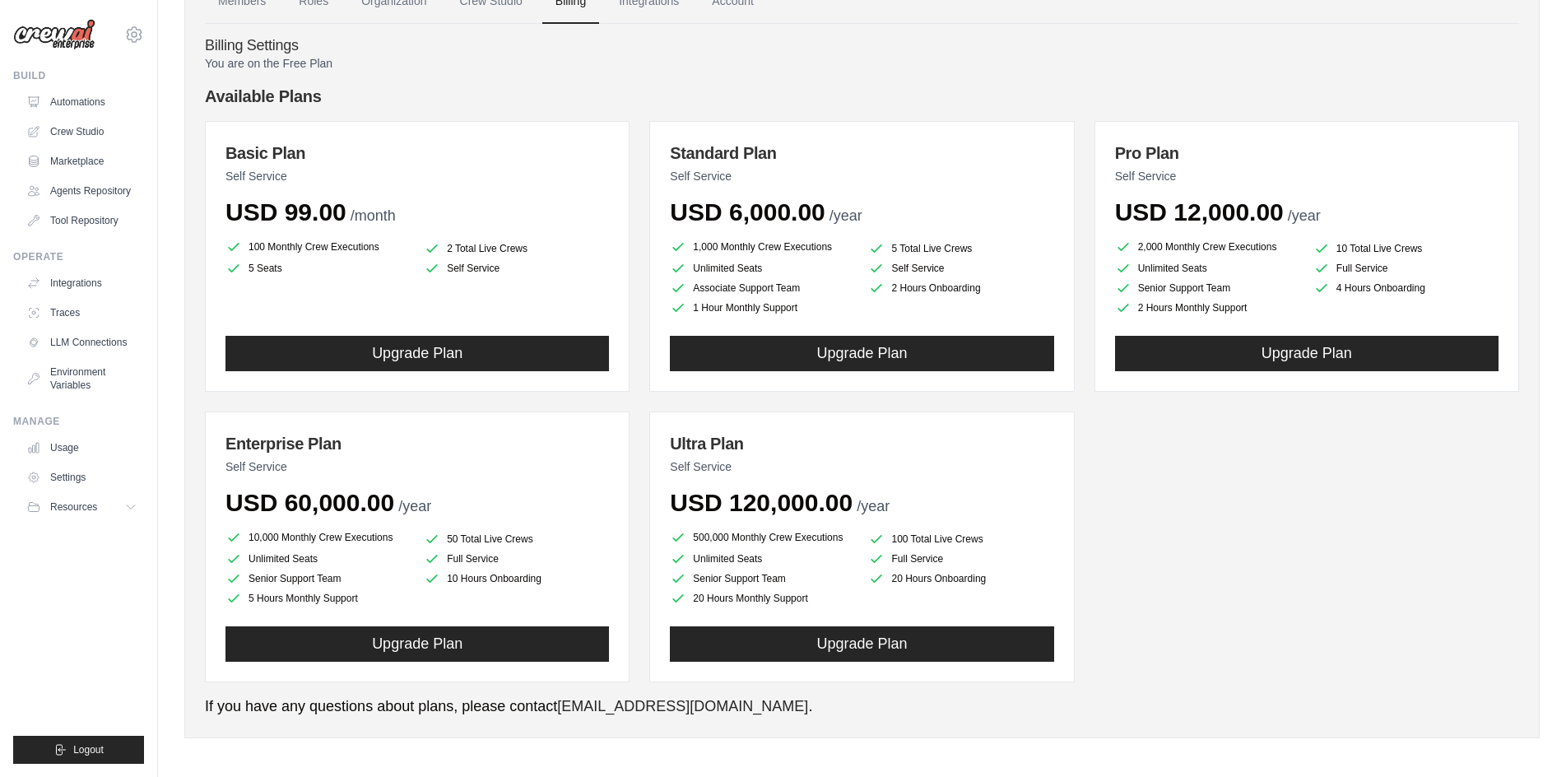
scroll to position [111, 0]
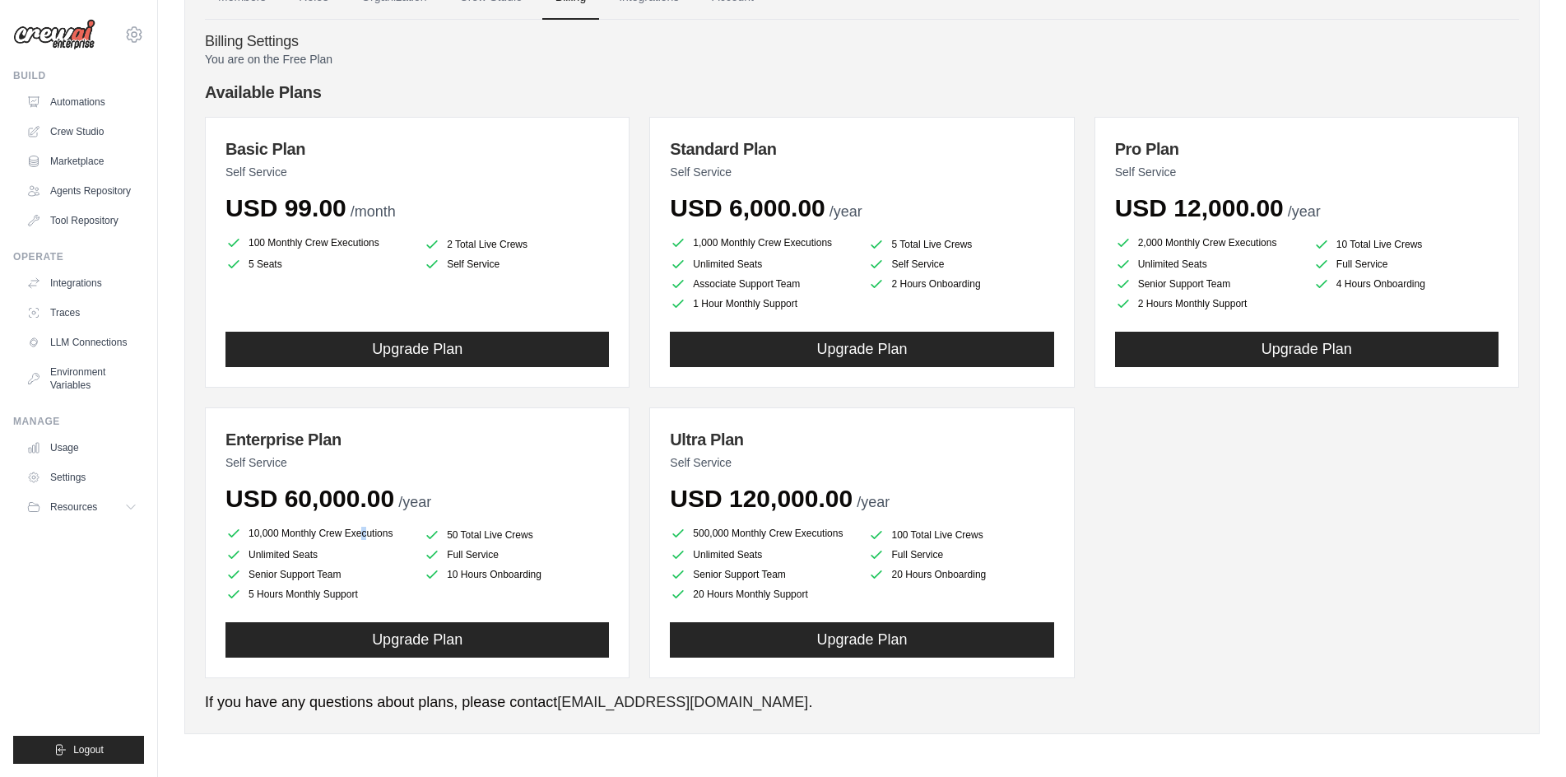
drag, startPoint x: 295, startPoint y: 533, endPoint x: 402, endPoint y: 533, distance: 107.0
click at [402, 533] on li "10,000 Monthly Crew Executions" at bounding box center [317, 533] width 185 height 20
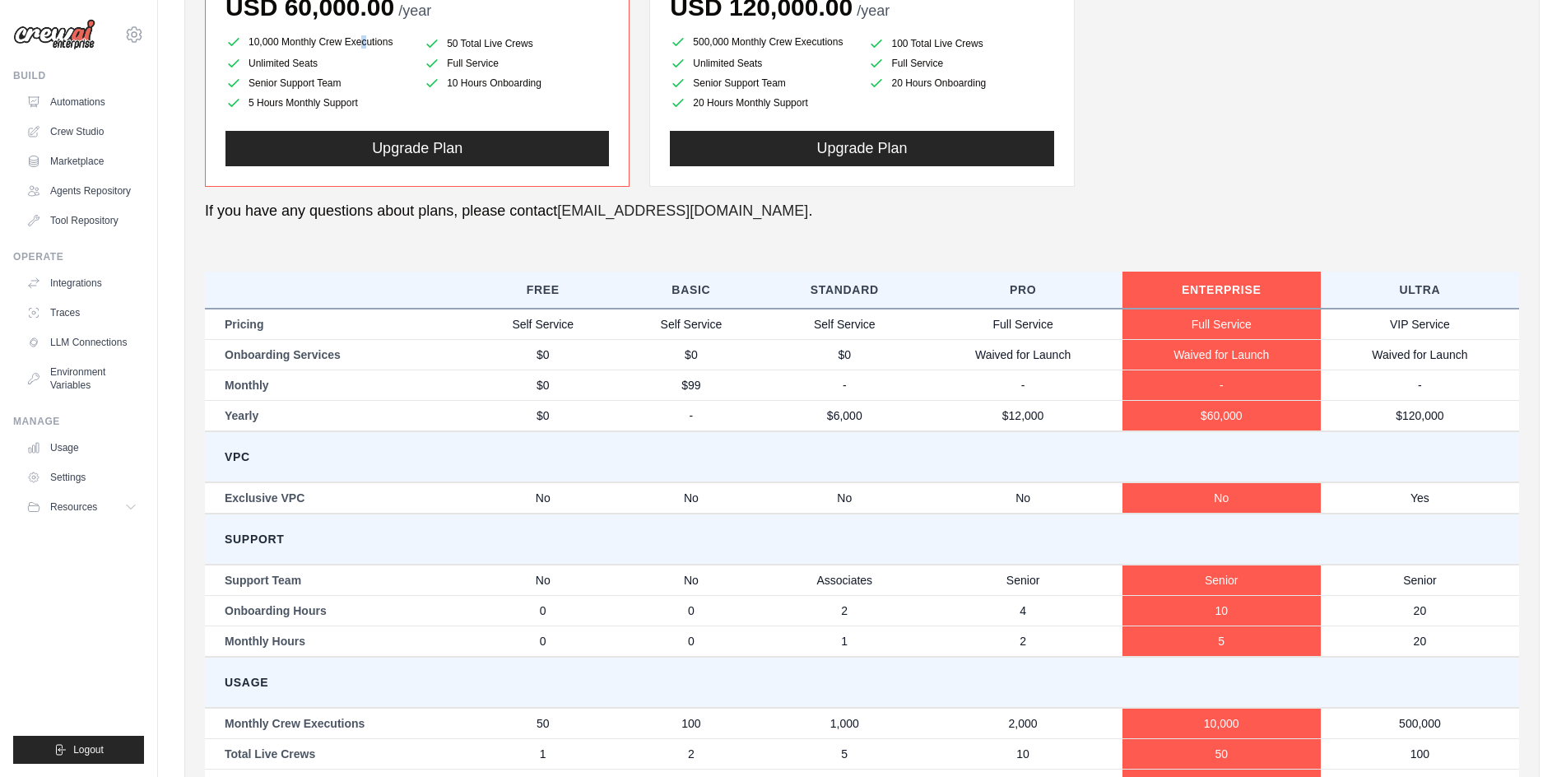
click at [402, 533] on div "You are on the Free Plan Available Plans Basic Plan Self Service USD 99.00 /mon…" at bounding box center [862, 189] width 1314 height 1259
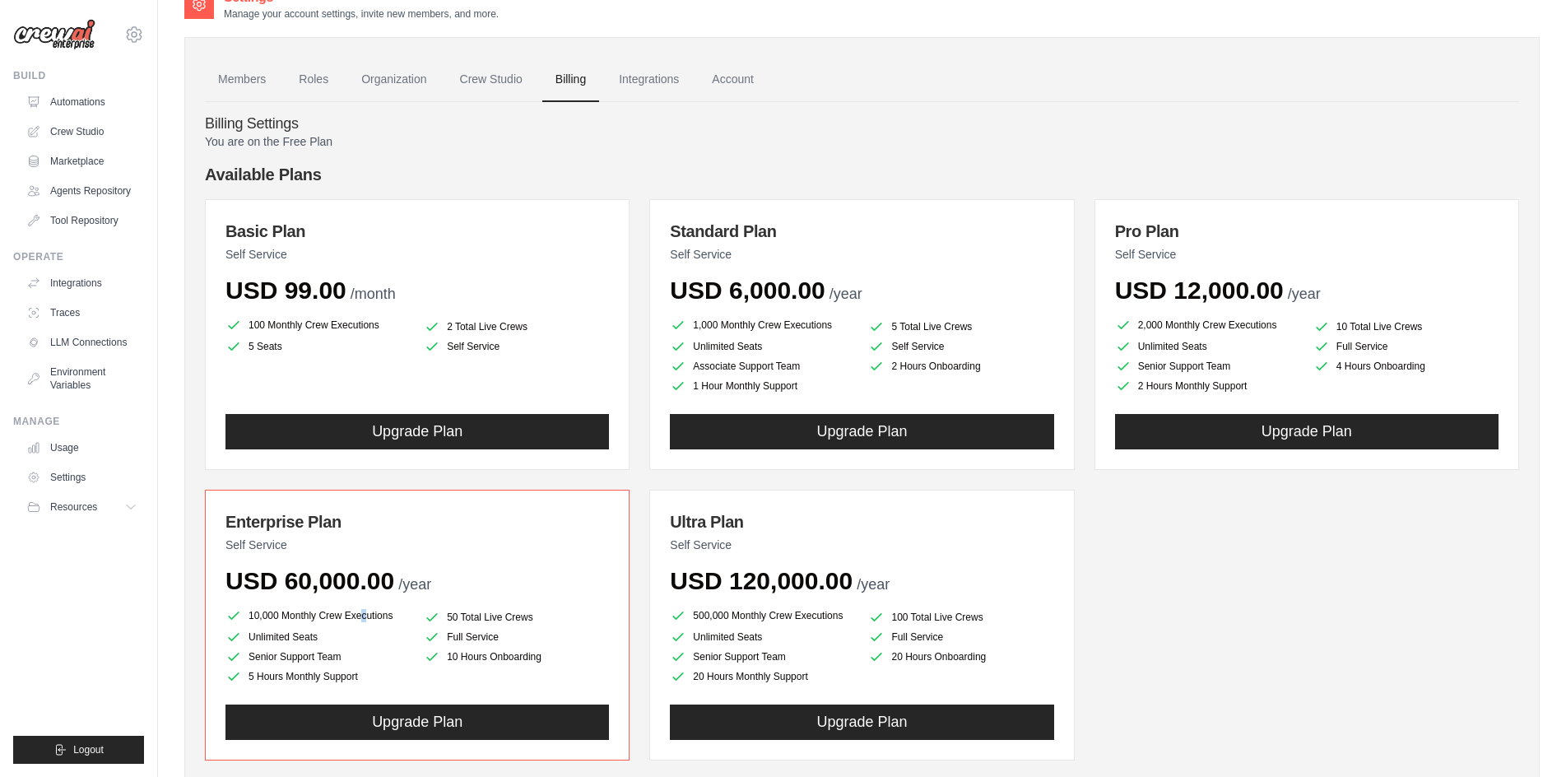
scroll to position [0, 0]
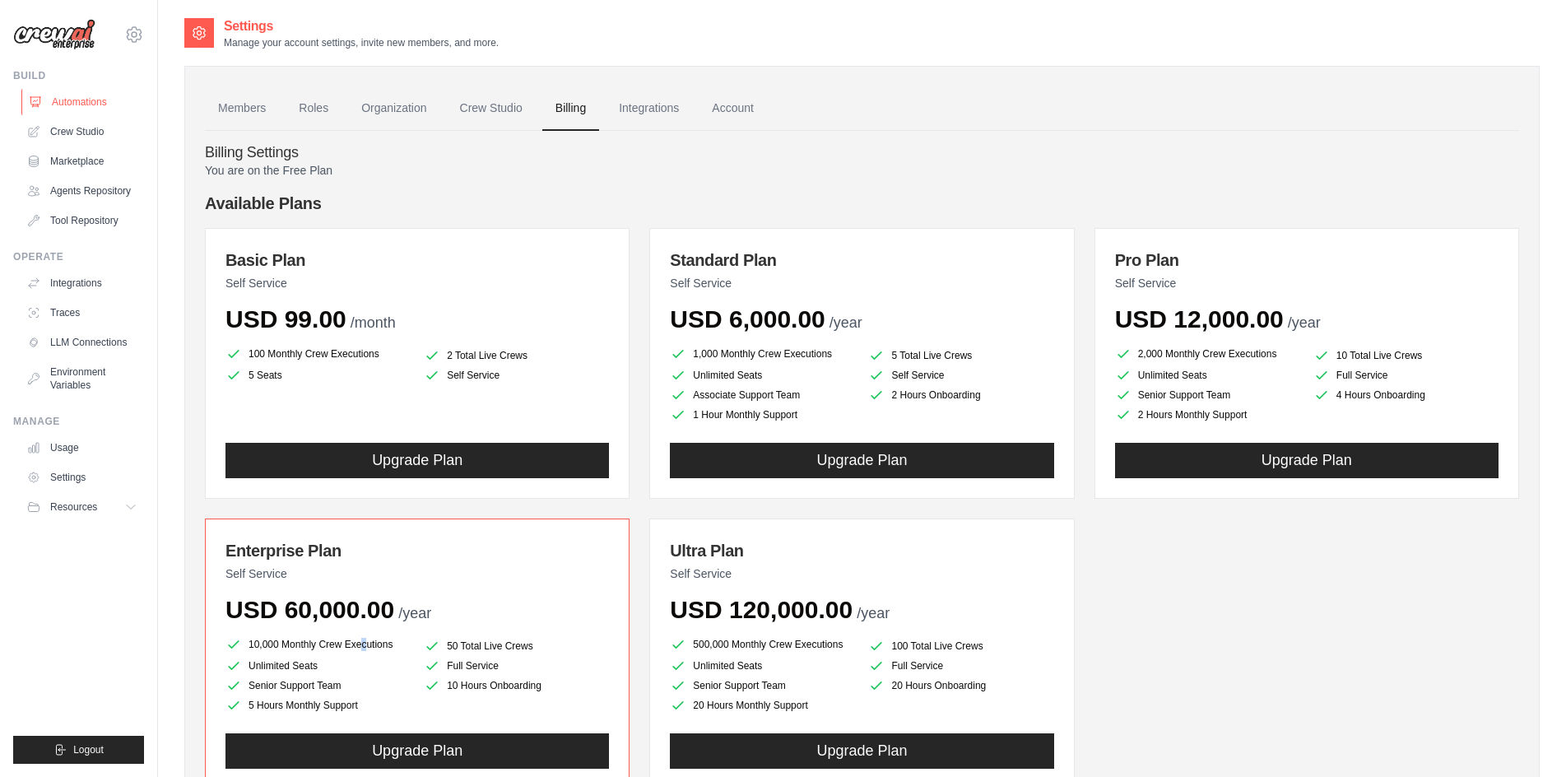
click at [69, 95] on link "Automations" at bounding box center [83, 102] width 124 height 26
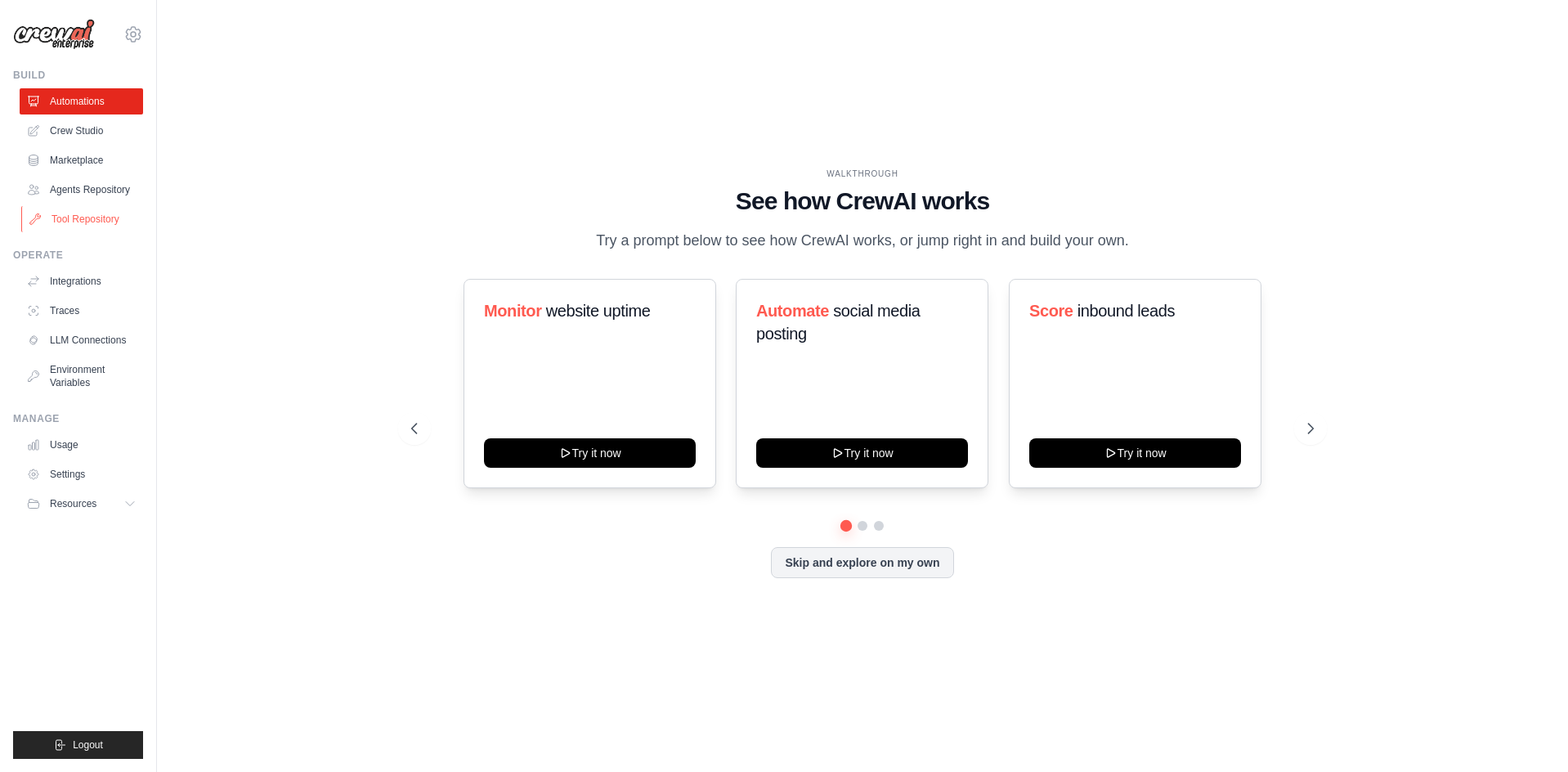
click at [106, 211] on link "Tool Repository" at bounding box center [82, 219] width 123 height 26
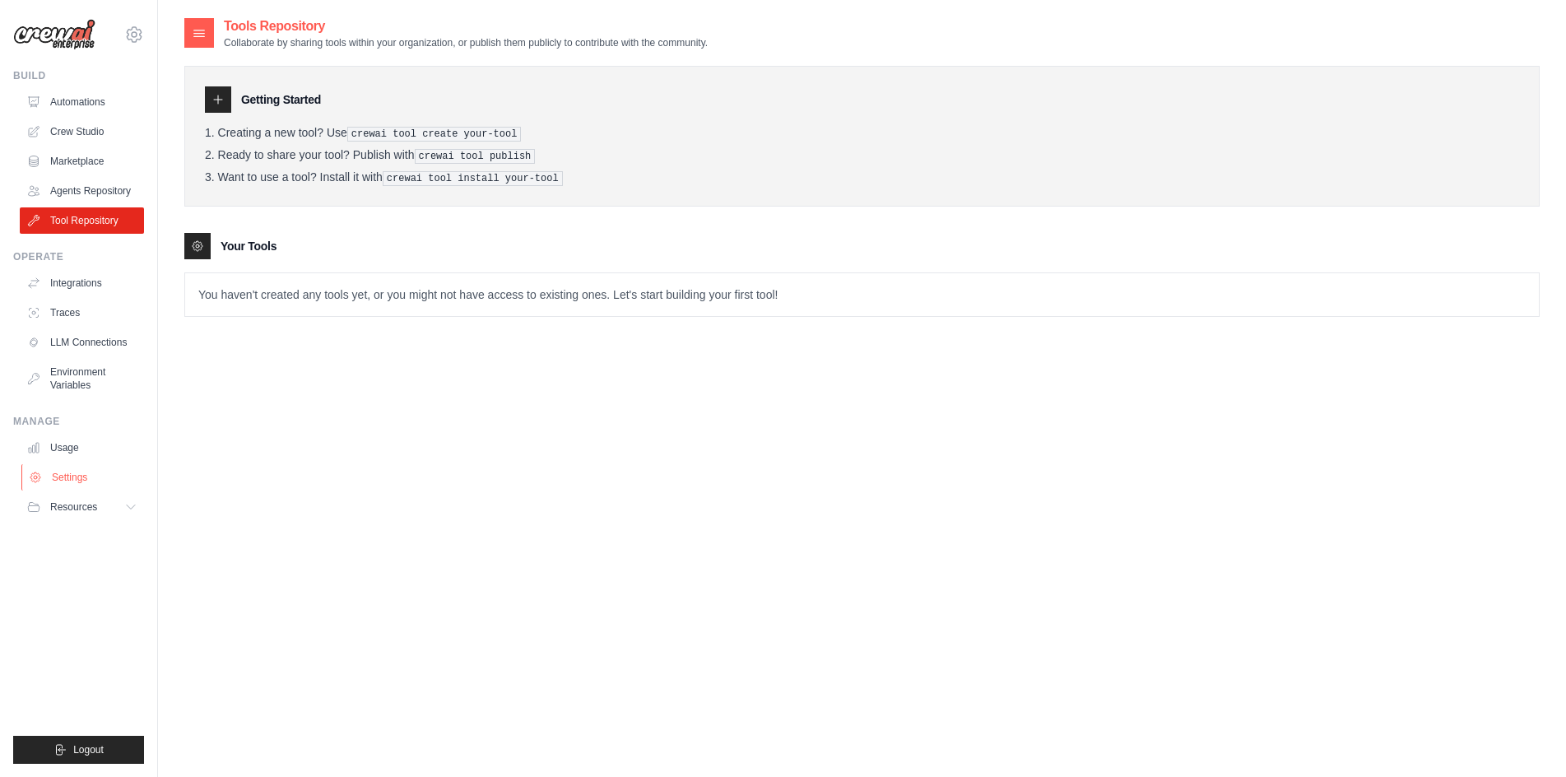
click at [77, 469] on link "Settings" at bounding box center [83, 477] width 124 height 26
